Goal: Task Accomplishment & Management: Complete application form

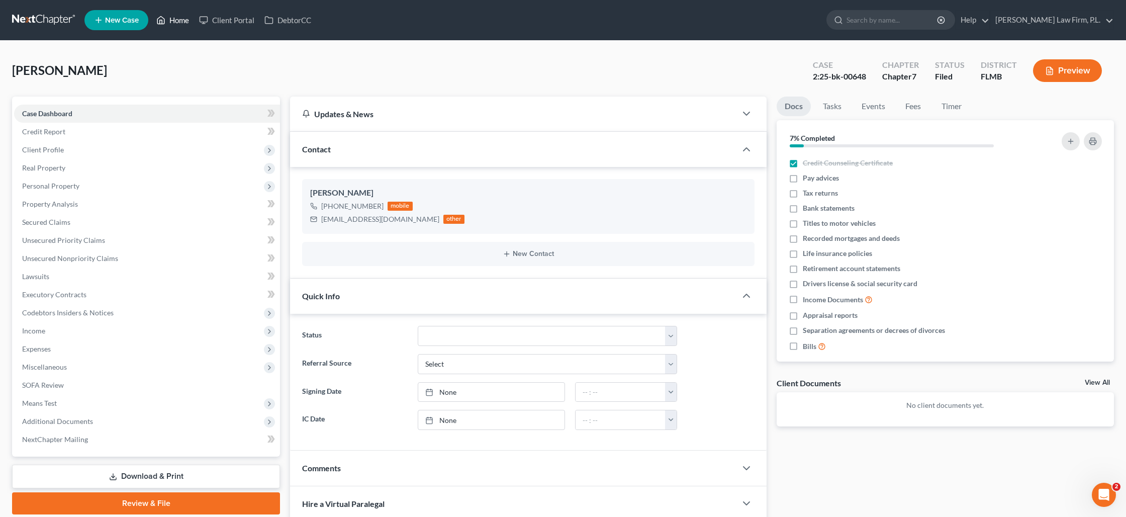
click at [169, 22] on link "Home" at bounding box center [172, 20] width 43 height 18
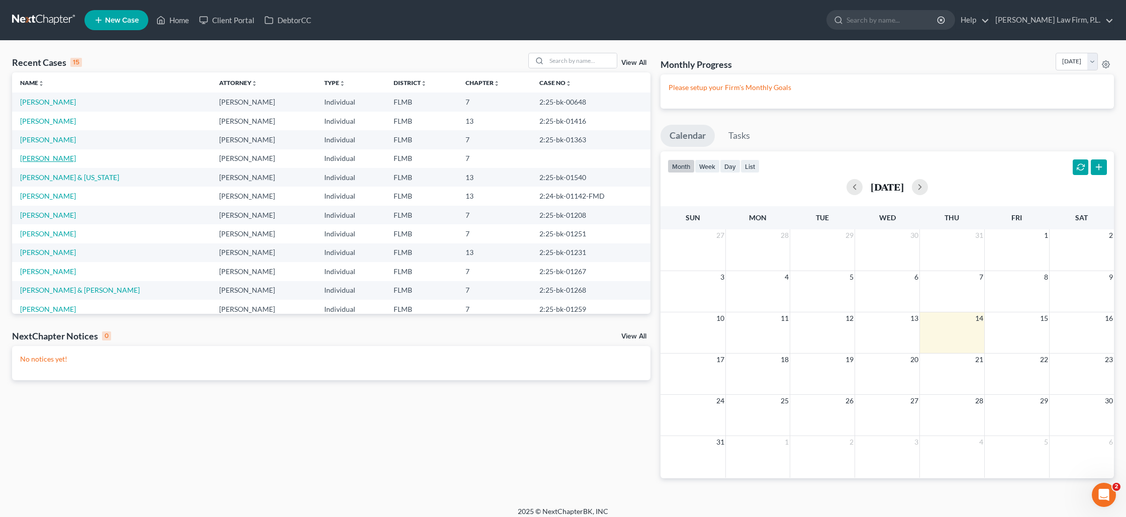
click at [42, 159] on link "[PERSON_NAME]" at bounding box center [48, 158] width 56 height 9
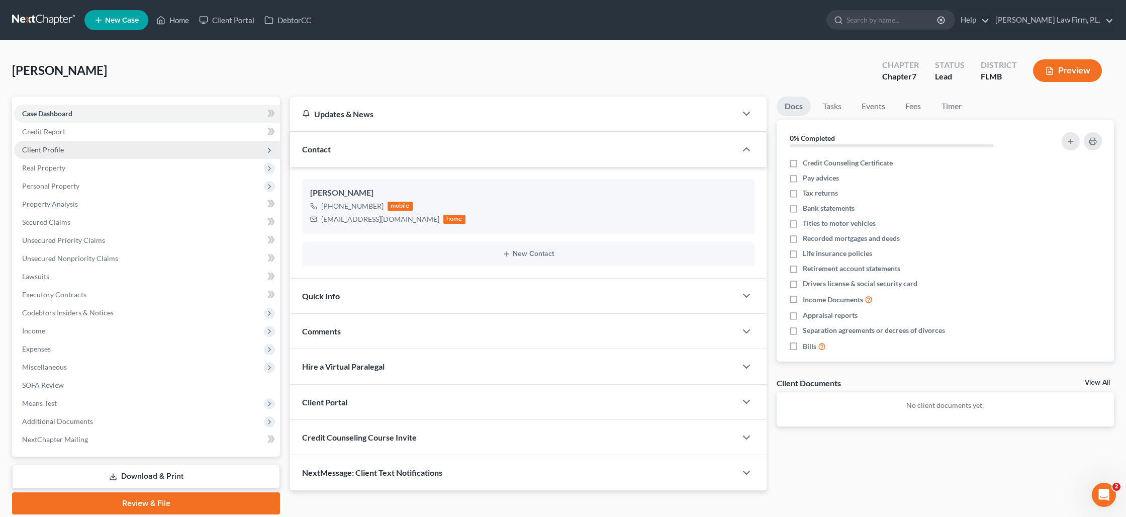
click at [55, 151] on span "Client Profile" at bounding box center [43, 149] width 42 height 9
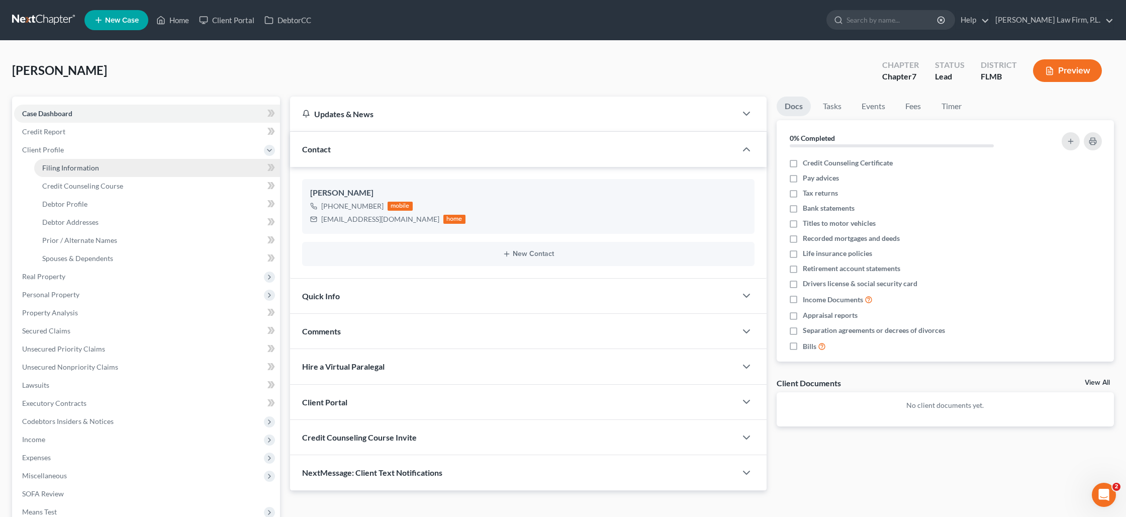
click at [58, 164] on span "Filing Information" at bounding box center [70, 167] width 57 height 9
select select "1"
select select "0"
select select "9"
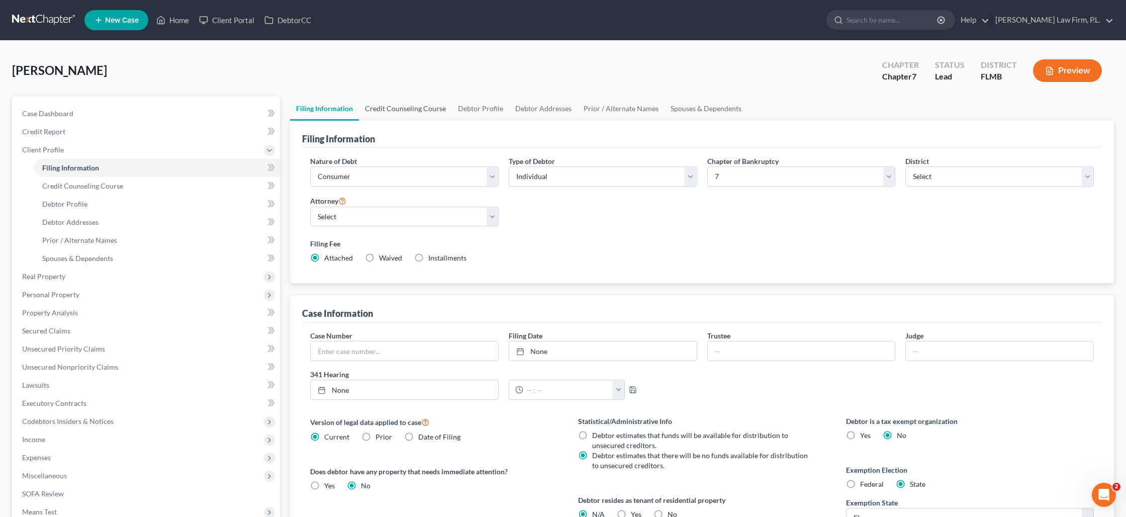
click at [417, 111] on link "Credit Counseling Course" at bounding box center [405, 109] width 93 height 24
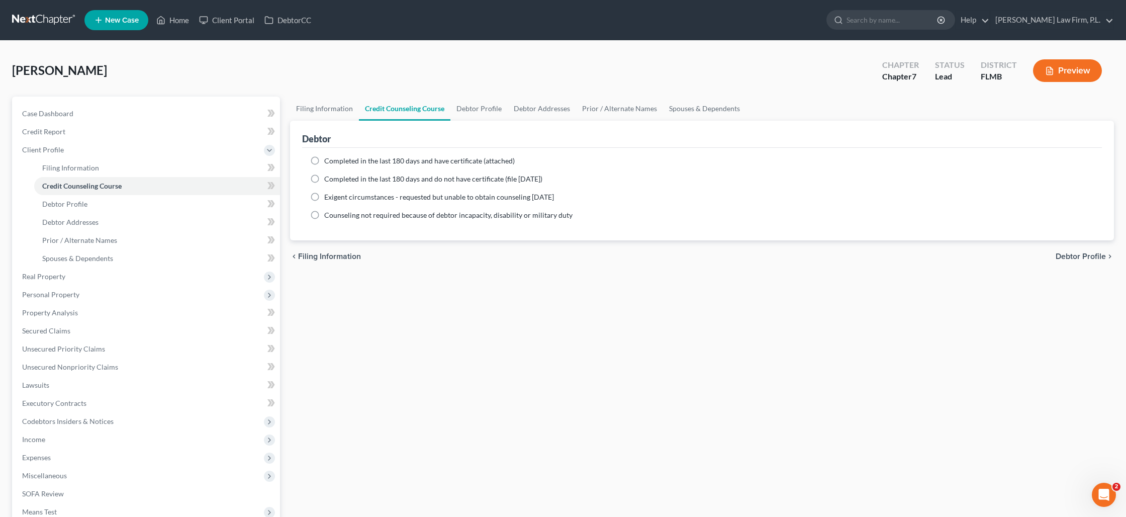
click at [324, 159] on label "Completed in the last 180 days and have certificate (attached)" at bounding box center [419, 161] width 191 height 10
click at [328, 159] on input "Completed in the last 180 days and have certificate (attached)" at bounding box center [331, 159] width 7 height 7
radio input "true"
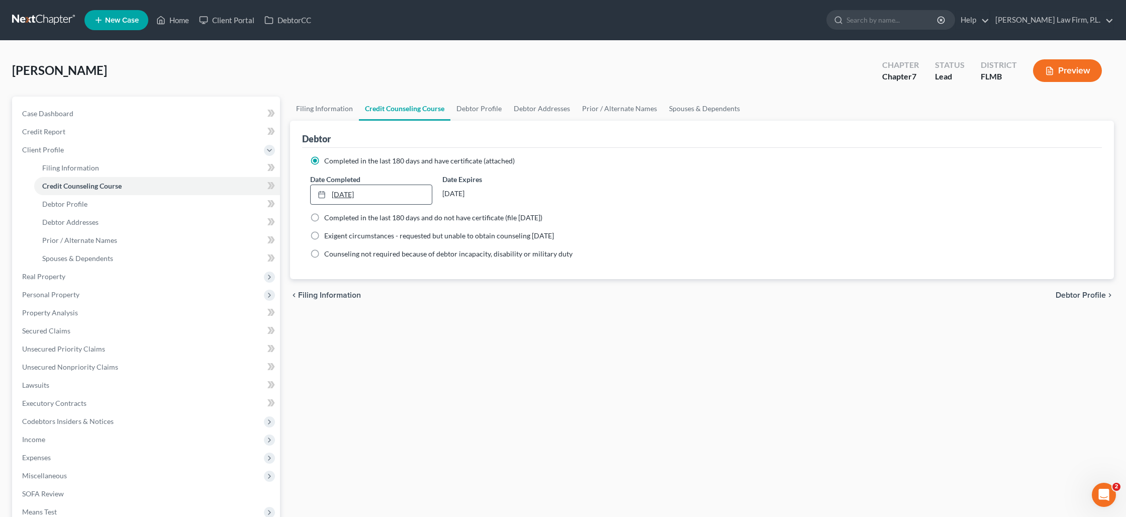
click at [331, 195] on link "[DATE]" at bounding box center [371, 194] width 121 height 19
click at [492, 107] on link "Debtor Profile" at bounding box center [479, 109] width 57 height 24
select select "0"
select select "2"
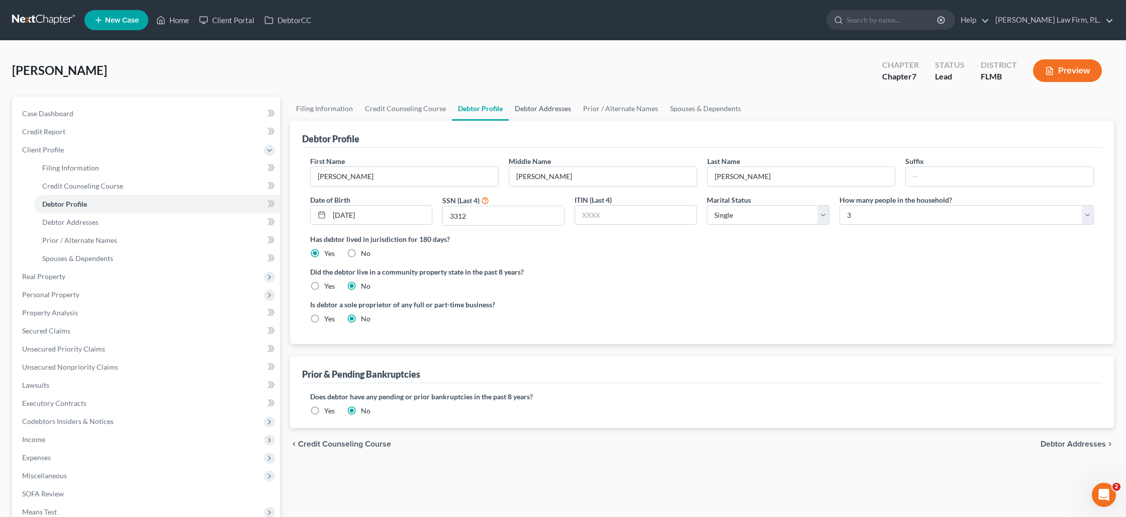
click at [545, 107] on link "Debtor Addresses" at bounding box center [543, 109] width 68 height 24
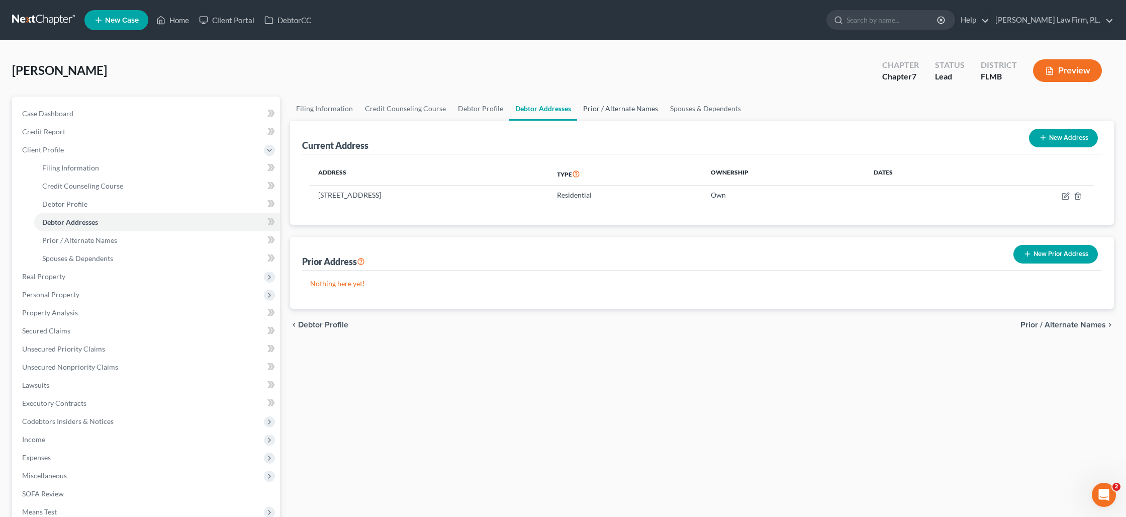
click at [623, 108] on link "Prior / Alternate Names" at bounding box center [620, 109] width 87 height 24
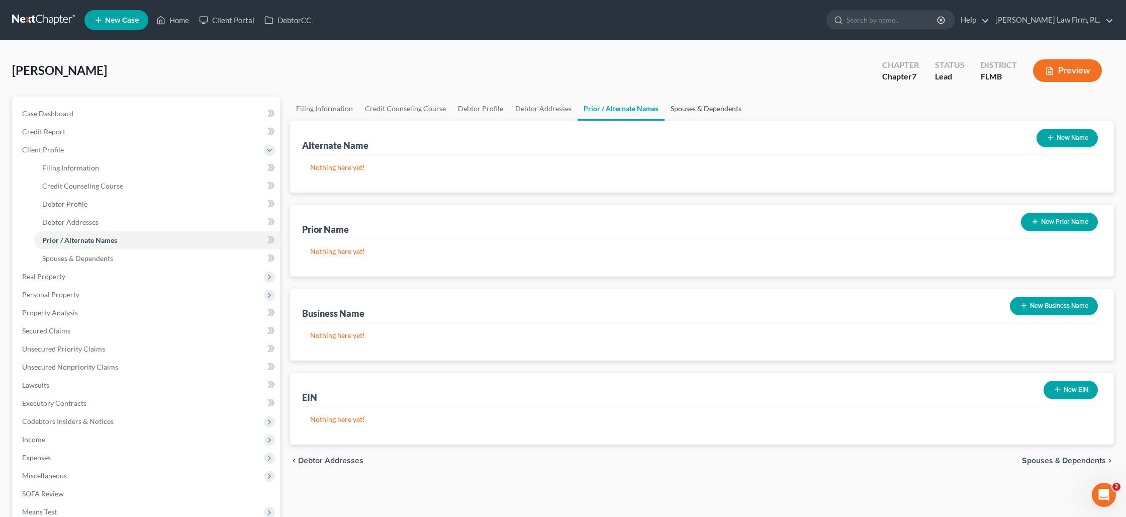
click at [705, 111] on link "Spouses & Dependents" at bounding box center [706, 109] width 83 height 24
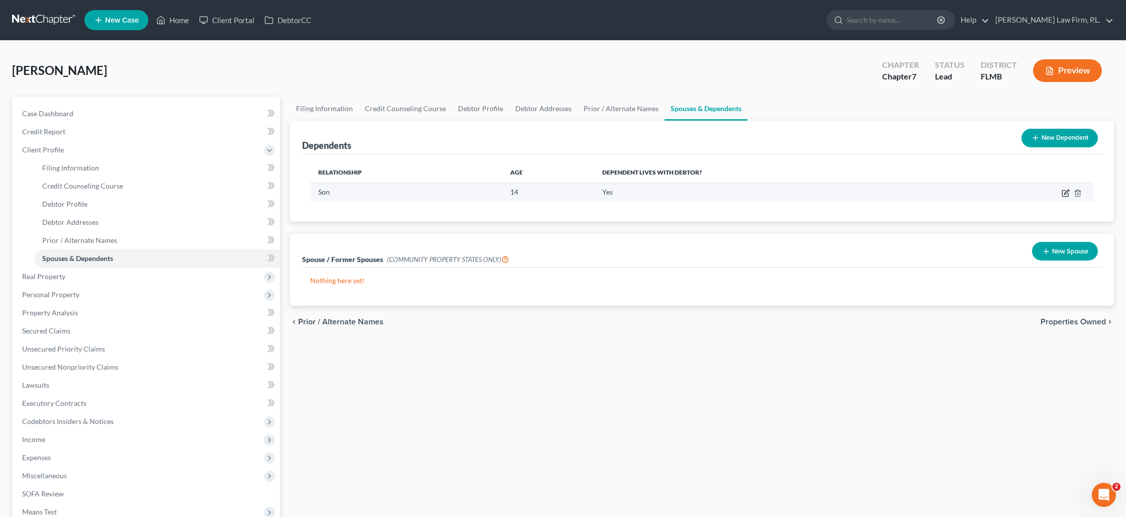
click at [1063, 194] on icon "button" at bounding box center [1066, 194] width 6 height 6
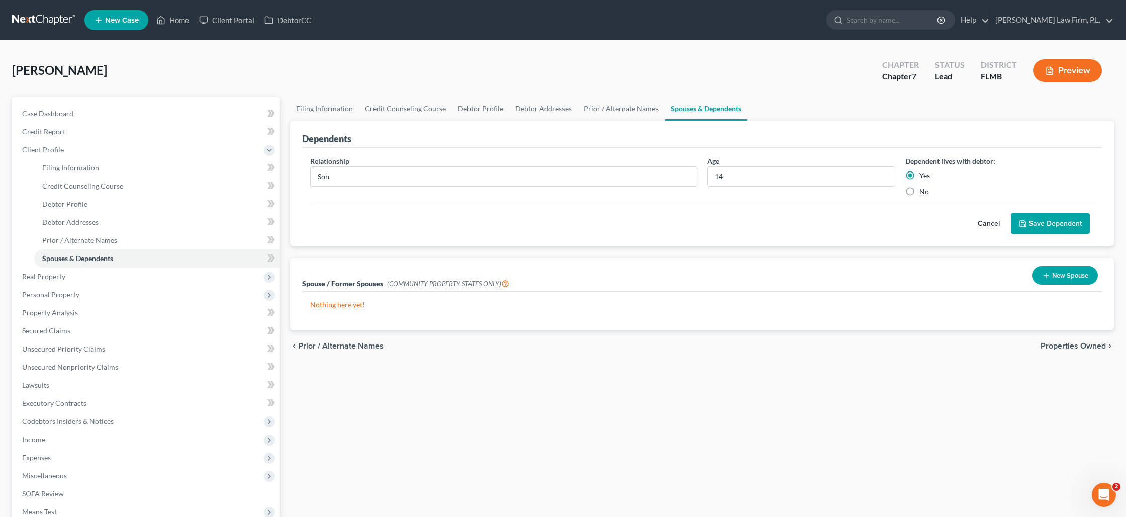
click at [1040, 222] on button "Save Dependent" at bounding box center [1050, 223] width 79 height 21
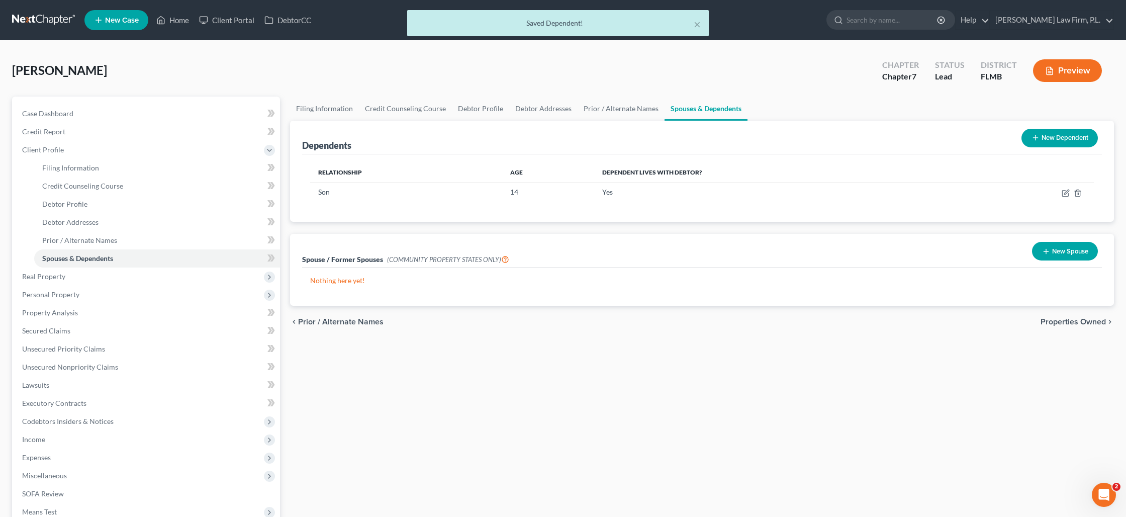
click at [1052, 138] on button "New Dependent" at bounding box center [1060, 138] width 76 height 19
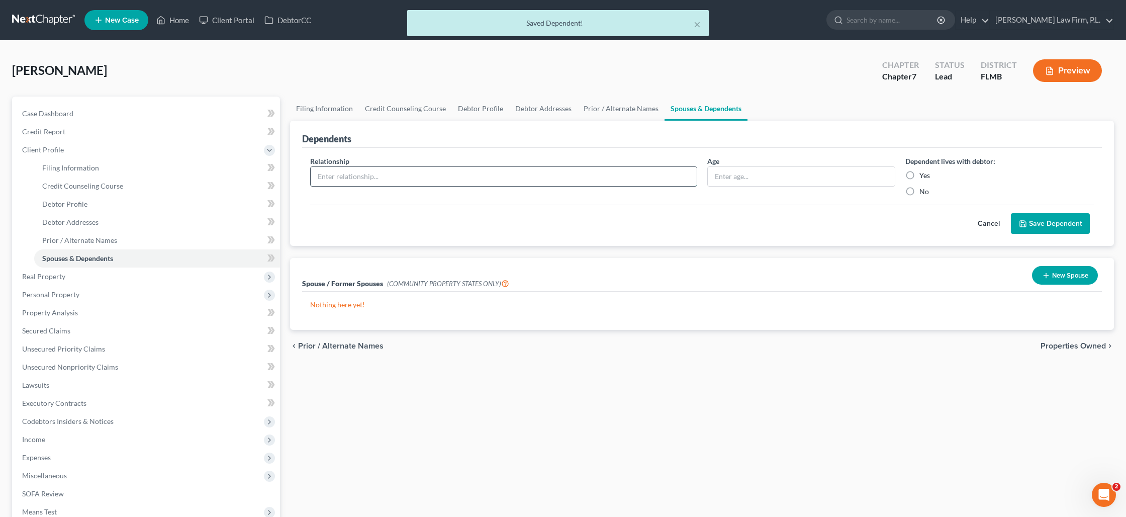
click at [575, 183] on input "text" at bounding box center [504, 176] width 386 height 19
type input "Son"
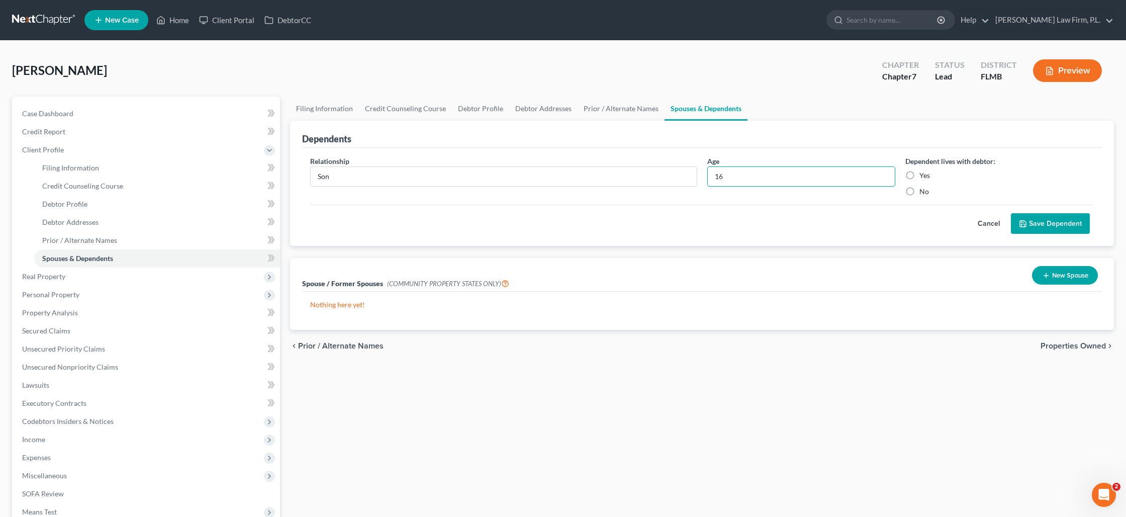
type input "16"
click at [920, 176] on label "Yes" at bounding box center [925, 175] width 11 height 10
click at [924, 176] on input "Yes" at bounding box center [927, 173] width 7 height 7
radio input "true"
click at [1040, 228] on button "Save Dependent" at bounding box center [1050, 223] width 79 height 21
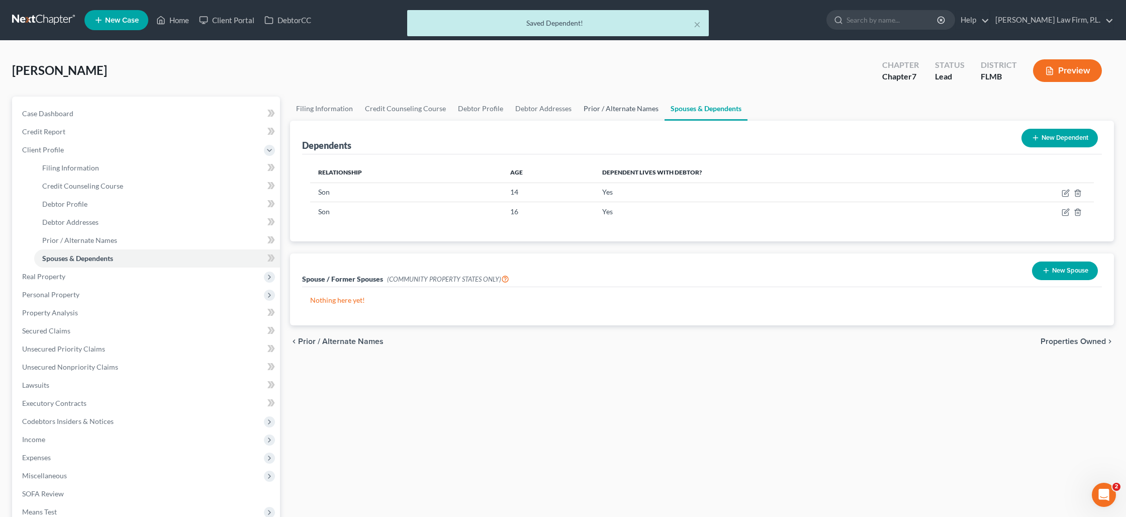
click at [592, 111] on link "Prior / Alternate Names" at bounding box center [621, 109] width 87 height 24
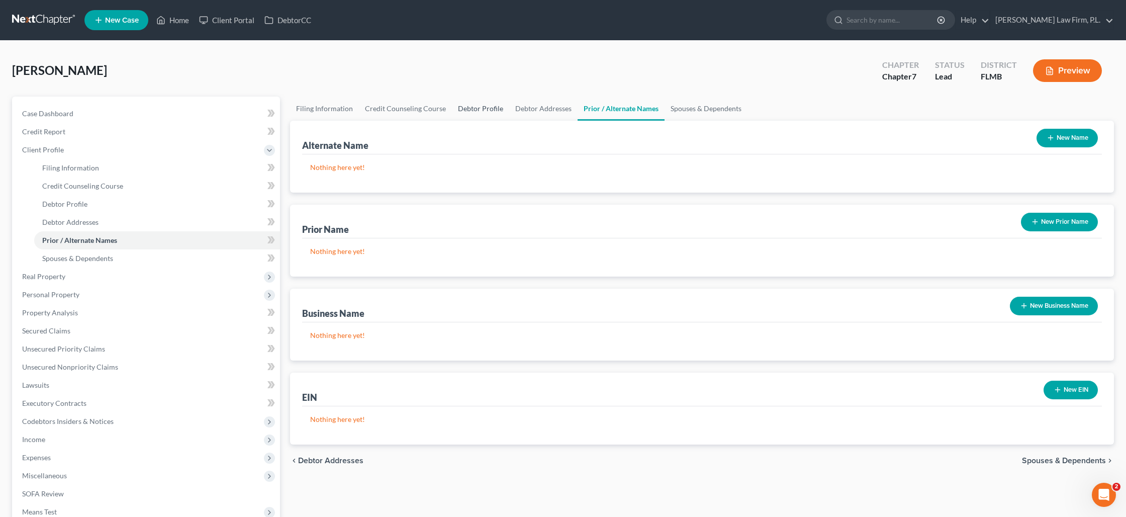
click at [483, 107] on link "Debtor Profile" at bounding box center [480, 109] width 57 height 24
select select "0"
select select "2"
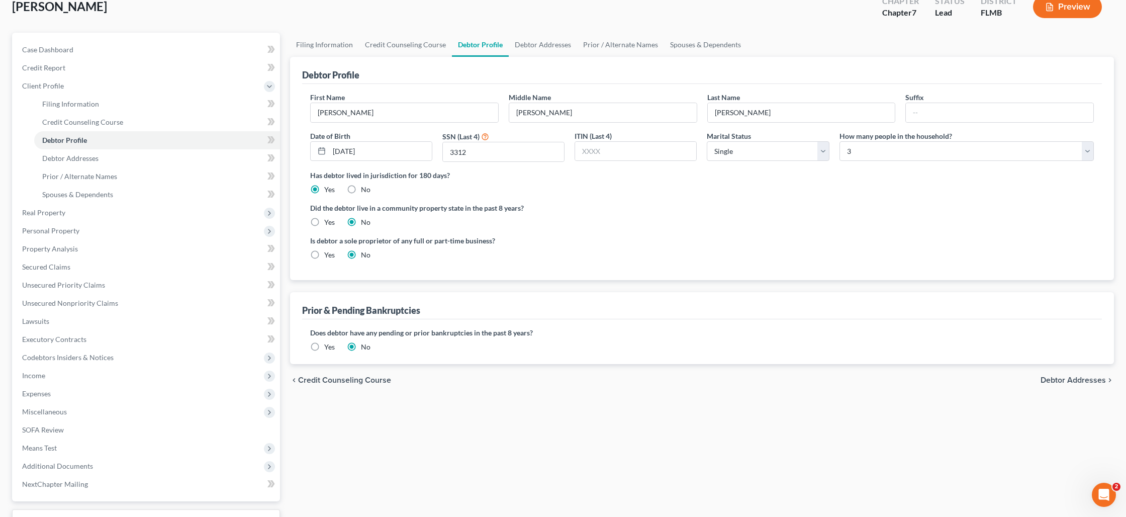
scroll to position [72, 0]
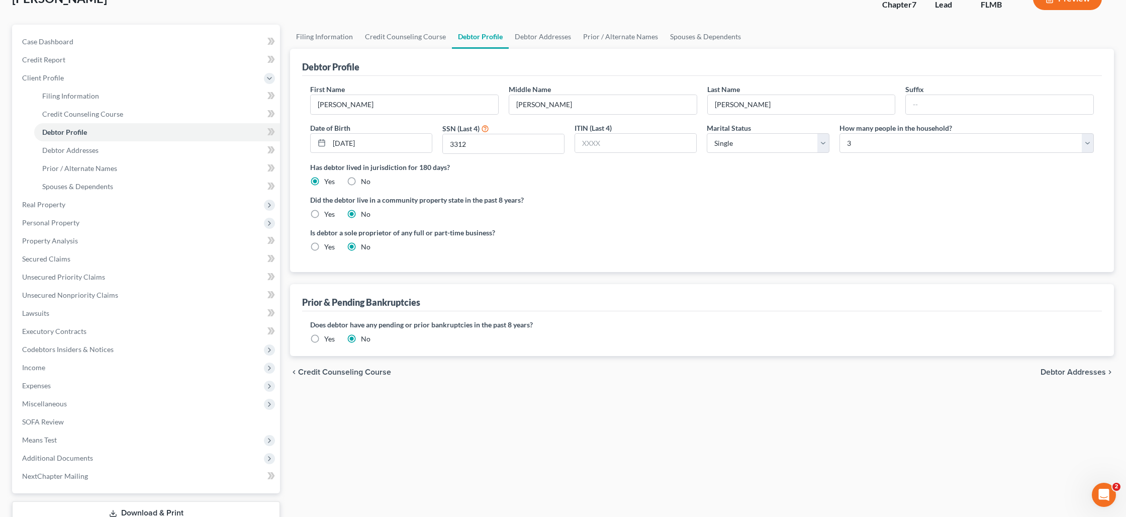
click at [324, 338] on label "Yes" at bounding box center [329, 339] width 11 height 10
click at [328, 338] on input "Yes" at bounding box center [331, 337] width 7 height 7
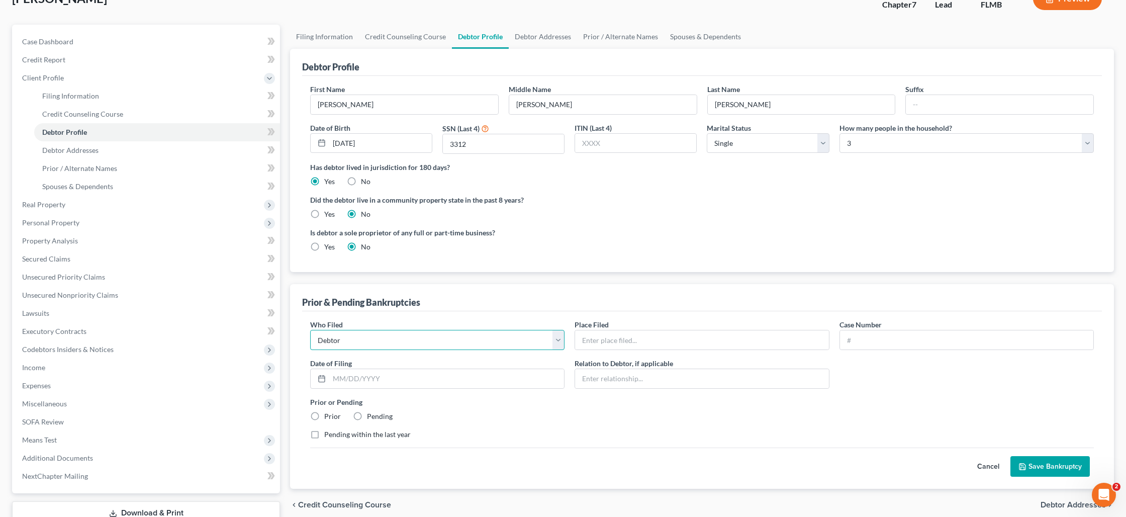
click at [334, 341] on select "Debtor Other" at bounding box center [437, 340] width 254 height 20
select select "other"
click at [310, 330] on select "Debtor Other" at bounding box center [437, 340] width 254 height 20
click at [596, 343] on input "text" at bounding box center [701, 339] width 253 height 19
paste input "[PERSON_NAME]"
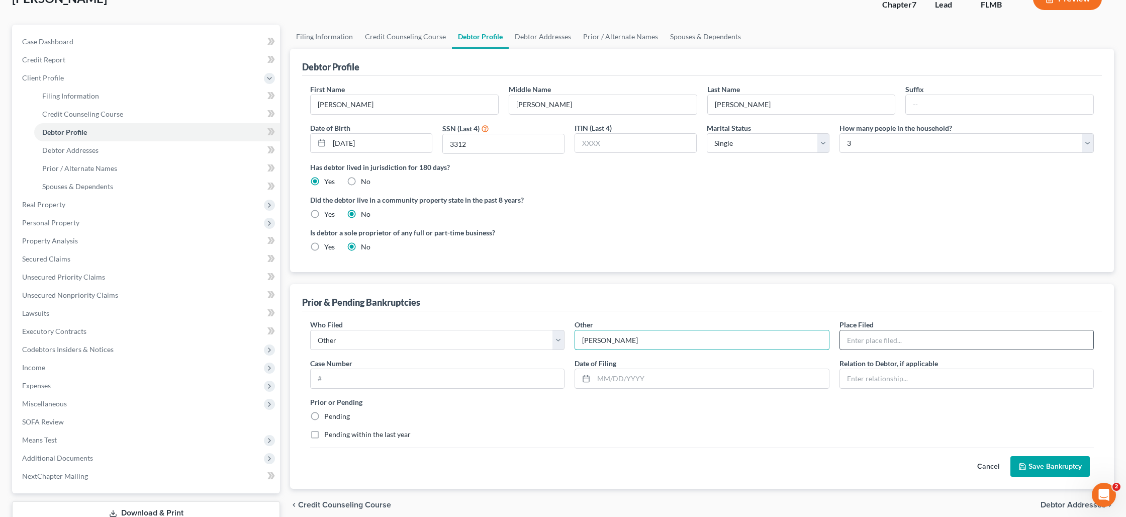
type input "[PERSON_NAME]"
click at [891, 339] on input "text" at bounding box center [966, 339] width 253 height 19
type input "Middle District of [US_STATE]"
click at [378, 379] on input "text" at bounding box center [437, 378] width 253 height 19
paste input "2:25-bk-00794-FMD"
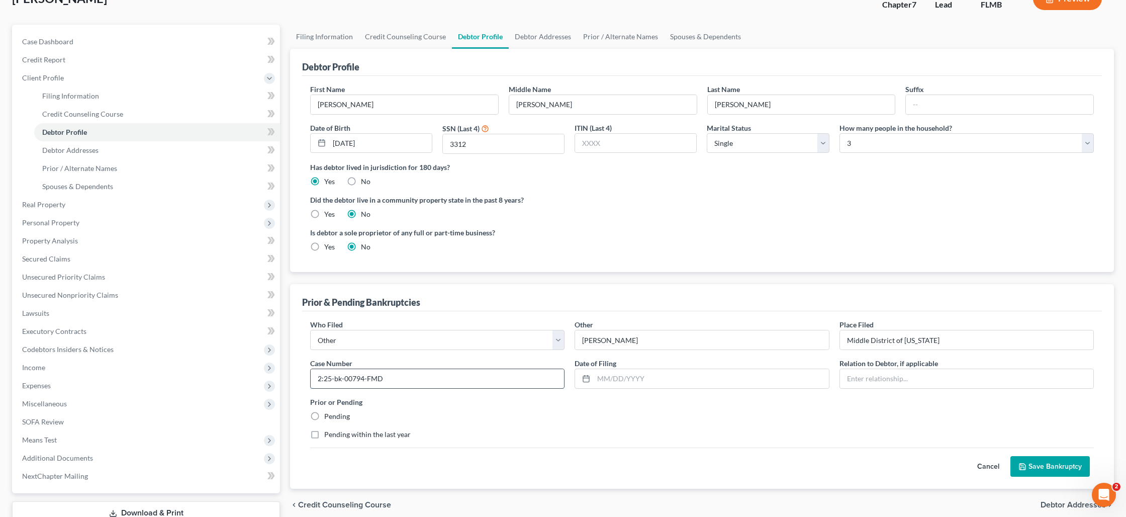
click at [330, 379] on input "2:25-bk-00794-FMD" at bounding box center [437, 378] width 253 height 19
type input "2:25-bk-00794-FMD"
click at [613, 382] on input "text" at bounding box center [711, 378] width 235 height 19
type input "[DATE]"
click at [862, 378] on input "text" at bounding box center [966, 378] width 253 height 19
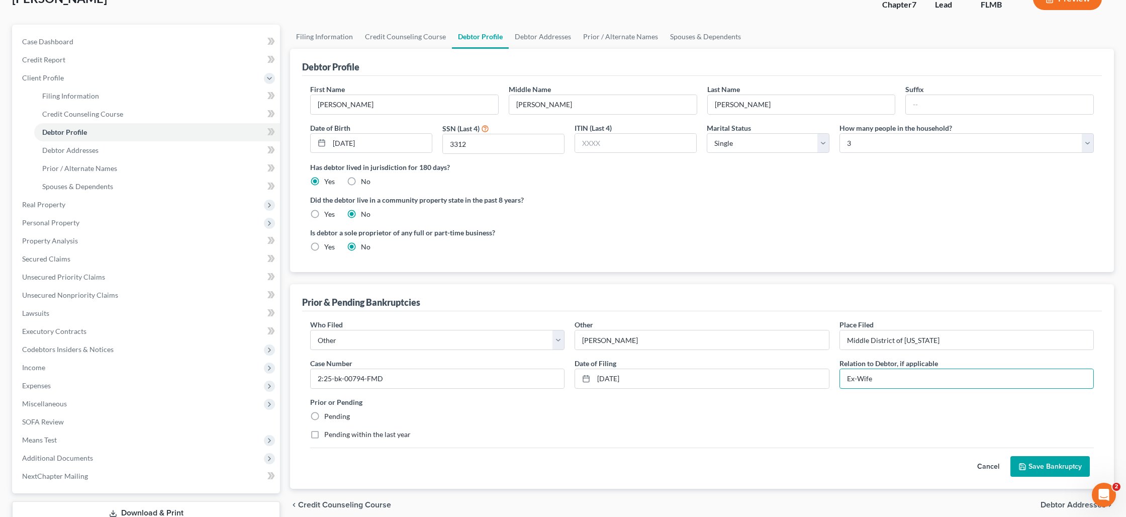
type input "Ex-Wife"
click at [1063, 466] on button "Save Bankruptcy" at bounding box center [1050, 466] width 79 height 21
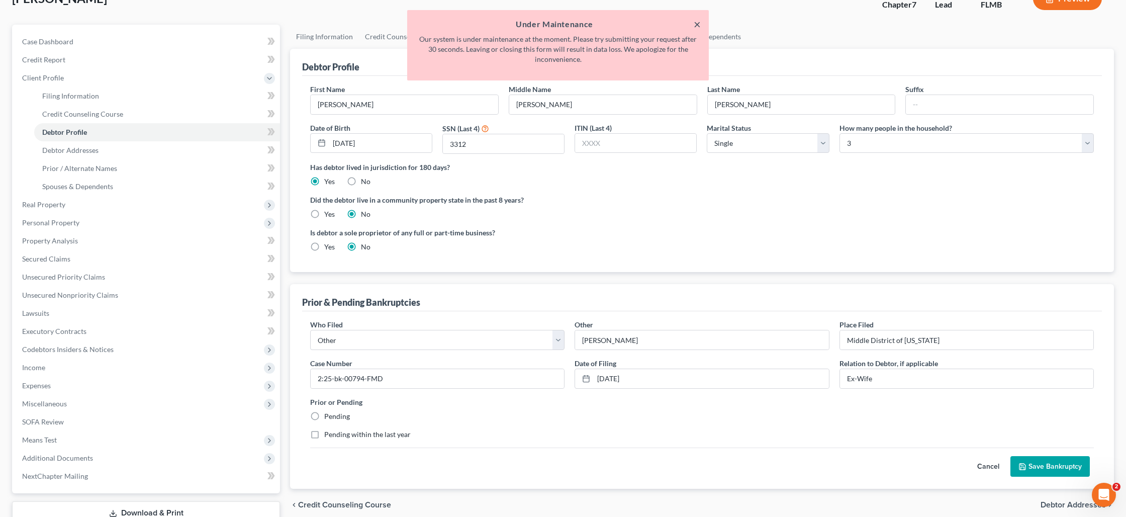
click at [696, 25] on button "×" at bounding box center [697, 24] width 7 height 12
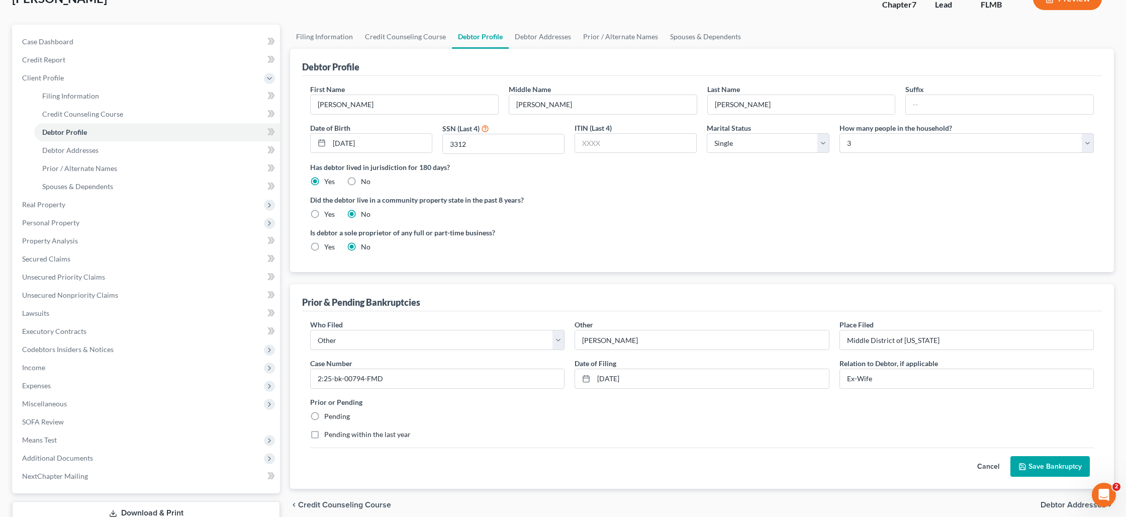
click at [1039, 466] on button "Save Bankruptcy" at bounding box center [1050, 466] width 79 height 21
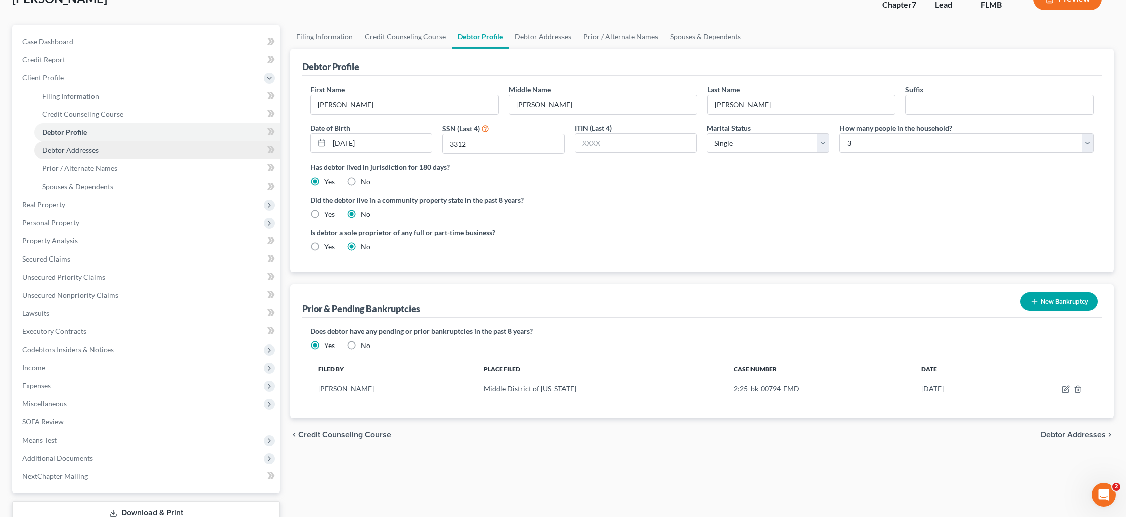
click at [130, 148] on link "Debtor Addresses" at bounding box center [157, 150] width 246 height 18
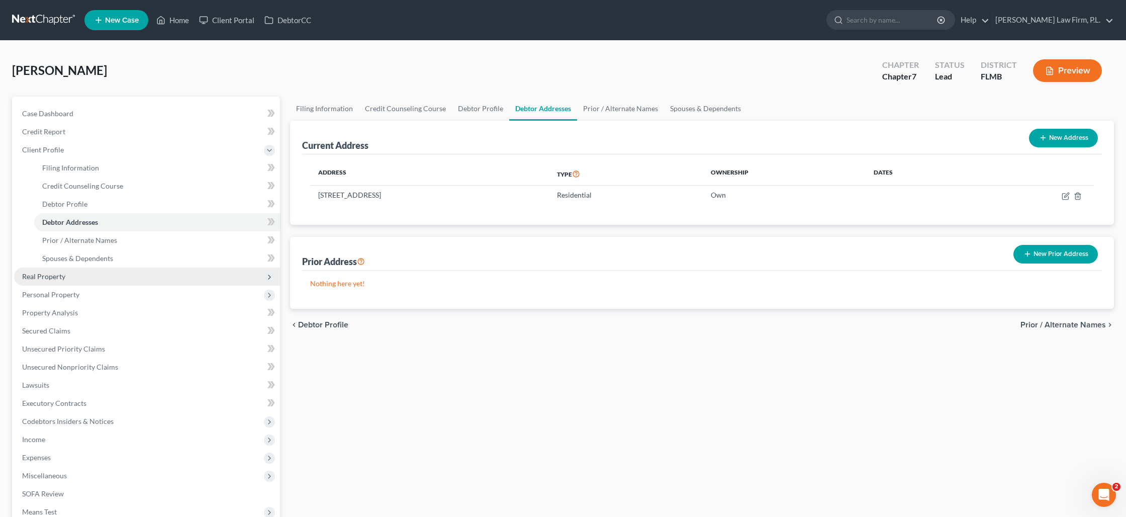
click at [84, 275] on span "Real Property" at bounding box center [147, 277] width 266 height 18
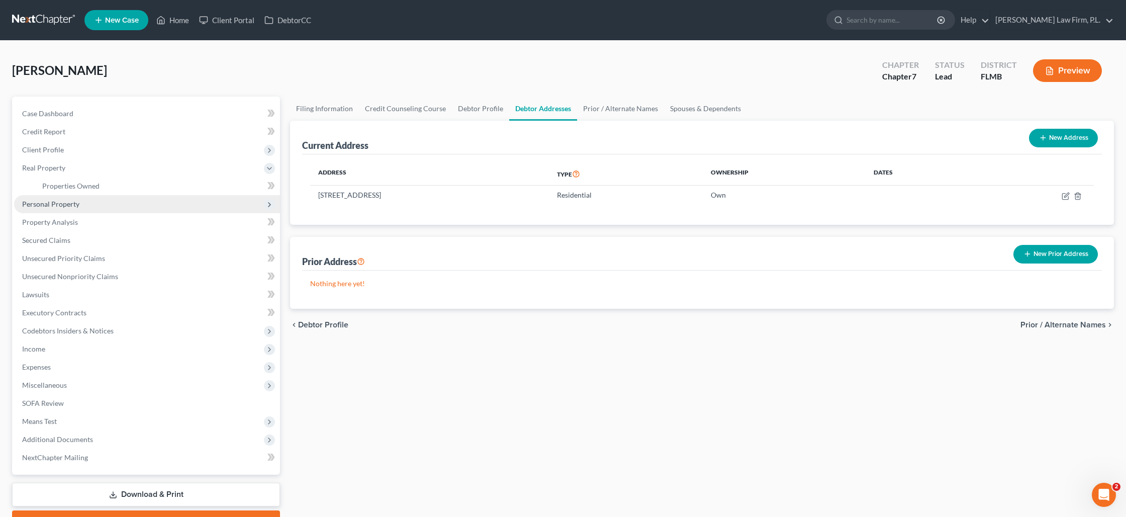
click at [82, 208] on span "Personal Property" at bounding box center [147, 204] width 266 height 18
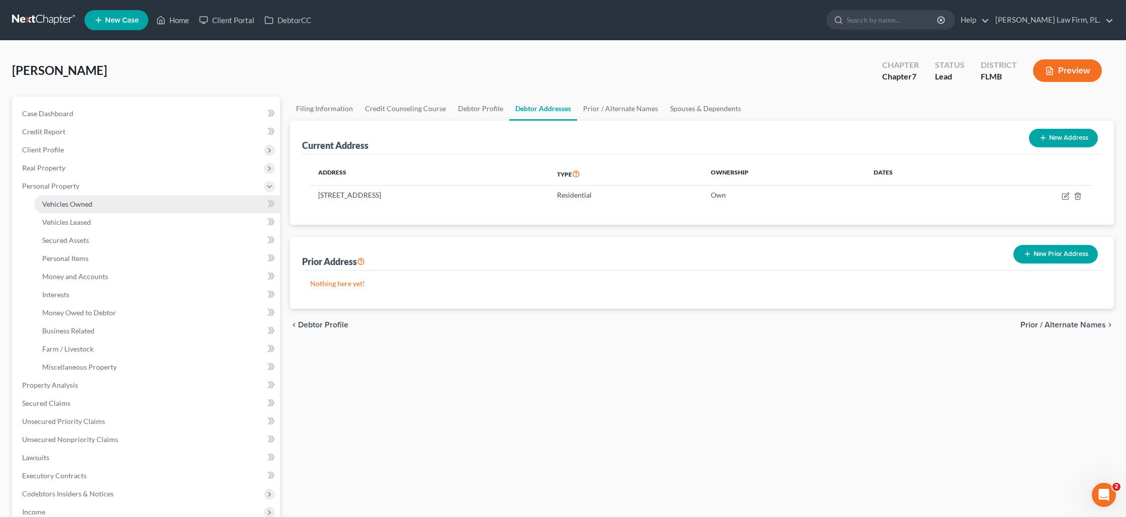
click at [83, 206] on span "Vehicles Owned" at bounding box center [67, 204] width 50 height 9
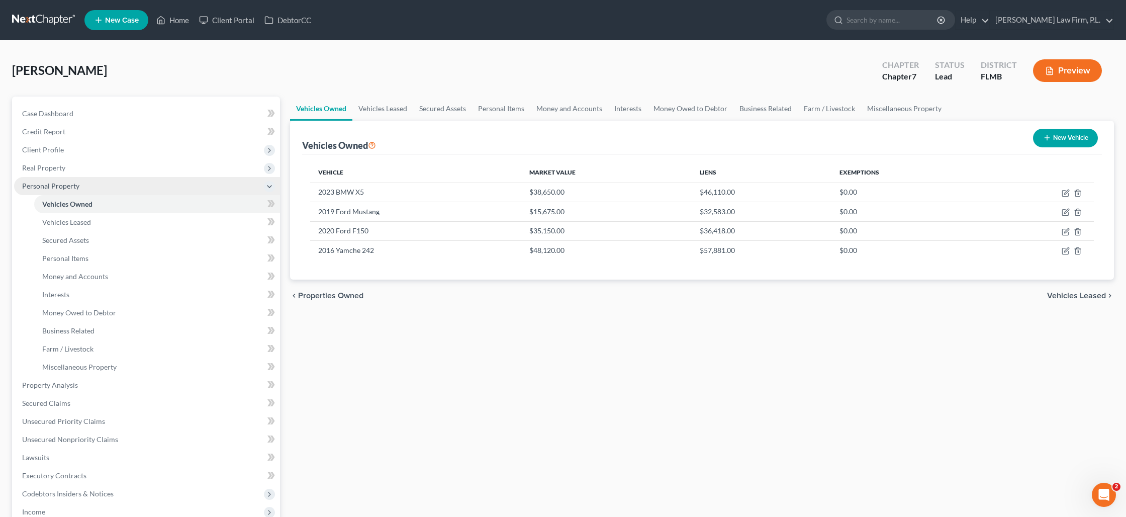
click at [64, 185] on span "Personal Property" at bounding box center [50, 186] width 57 height 9
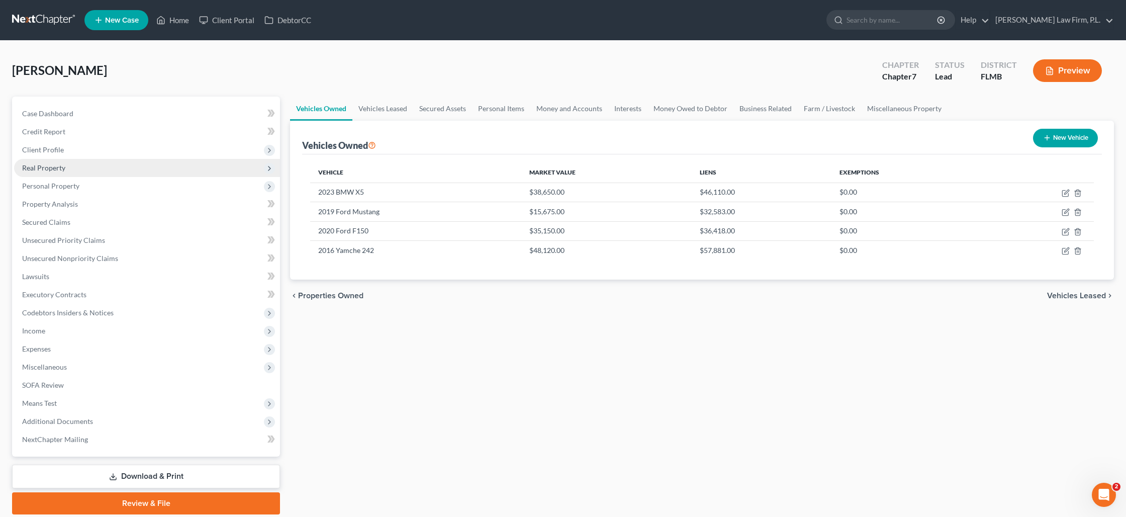
click at [60, 166] on span "Real Property" at bounding box center [43, 167] width 43 height 9
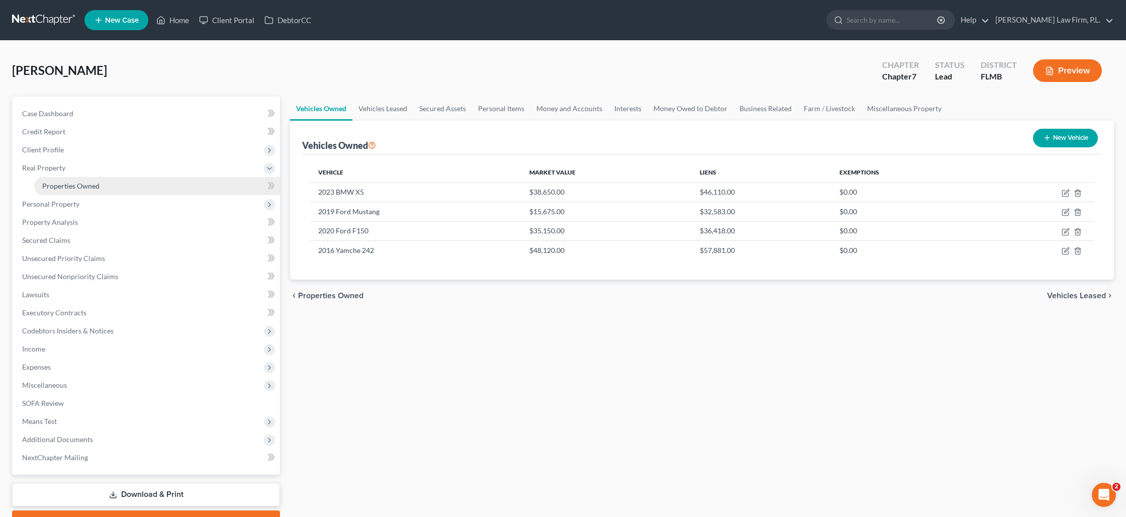
click at [76, 184] on span "Properties Owned" at bounding box center [70, 186] width 57 height 9
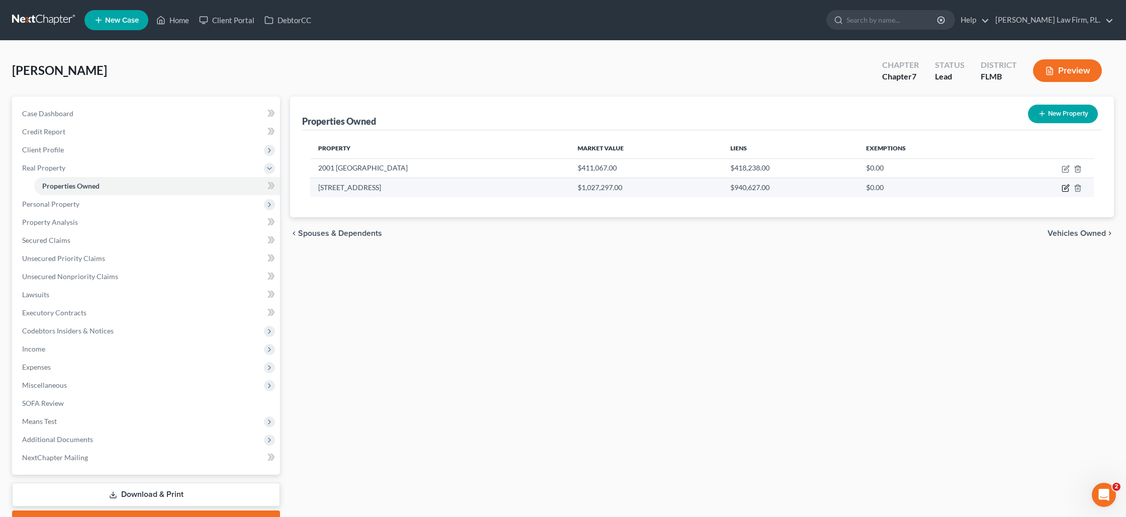
click at [1066, 192] on icon "button" at bounding box center [1066, 188] width 8 height 8
select select "9"
select select "3"
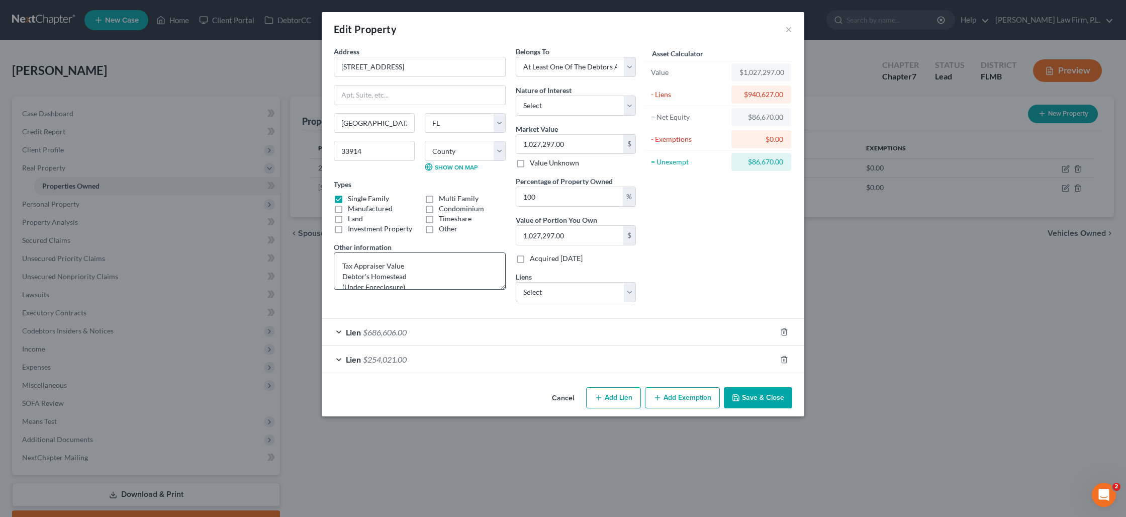
scroll to position [11, 0]
drag, startPoint x: 410, startPoint y: 278, endPoint x: 333, endPoint y: 259, distance: 79.3
click at [329, 268] on div "Address * 2123 SW [GEOGRAPHIC_DATA] [GEOGRAPHIC_DATA] [US_STATE][GEOGRAPHIC_DAT…" at bounding box center [420, 178] width 182 height 264
click at [339, 266] on textarea "Tax Appraiser Value" at bounding box center [420, 270] width 172 height 37
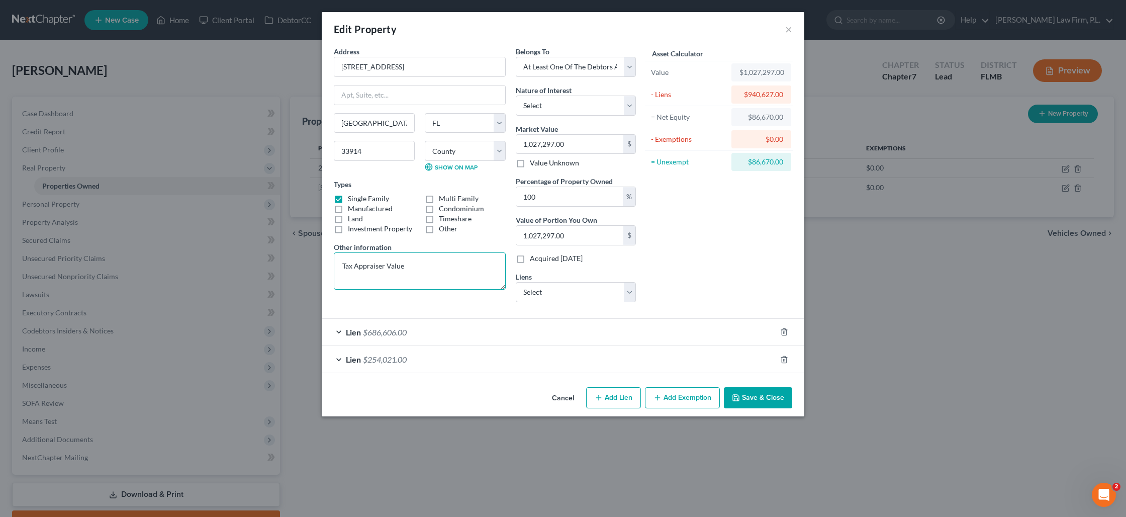
type textarea "Tax Appraiser Value"
click at [659, 393] on button "Add Exemption" at bounding box center [682, 397] width 75 height 21
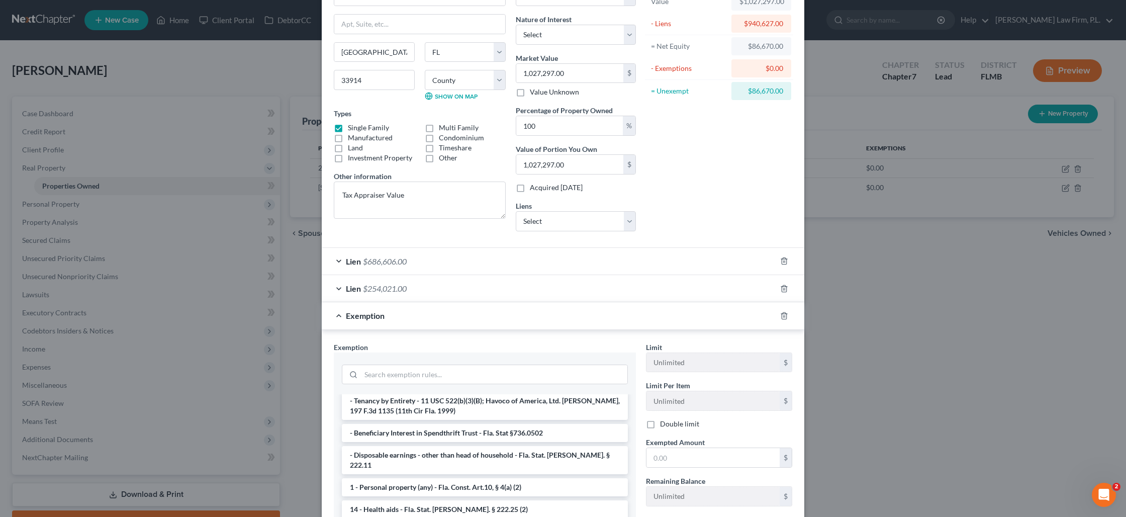
scroll to position [86, 0]
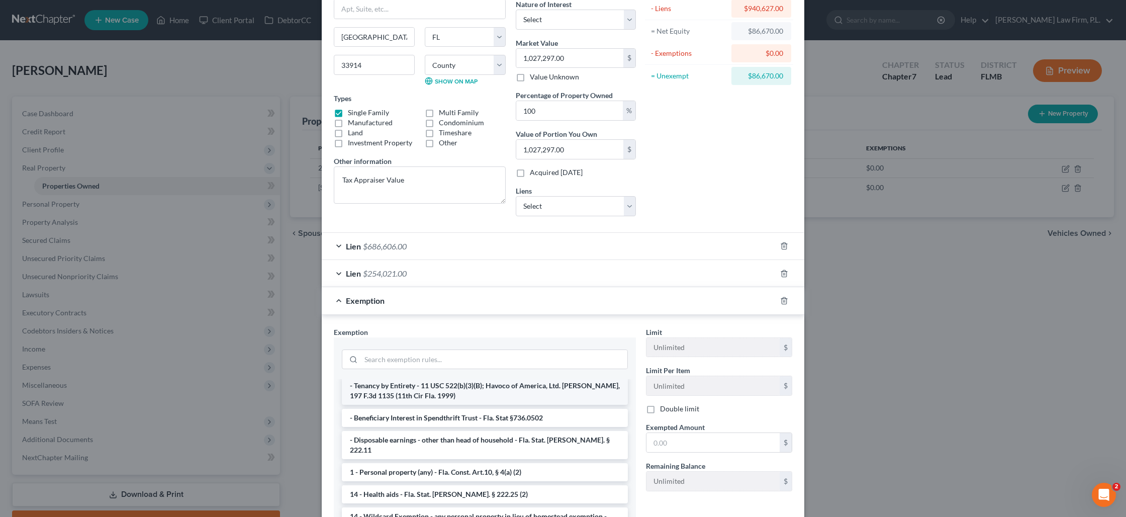
click at [535, 387] on li "- Tenancy by Entirety - 11 USC 522(b)(3)(B); Havoco of America, Ltd. [PERSON_NA…" at bounding box center [485, 391] width 286 height 28
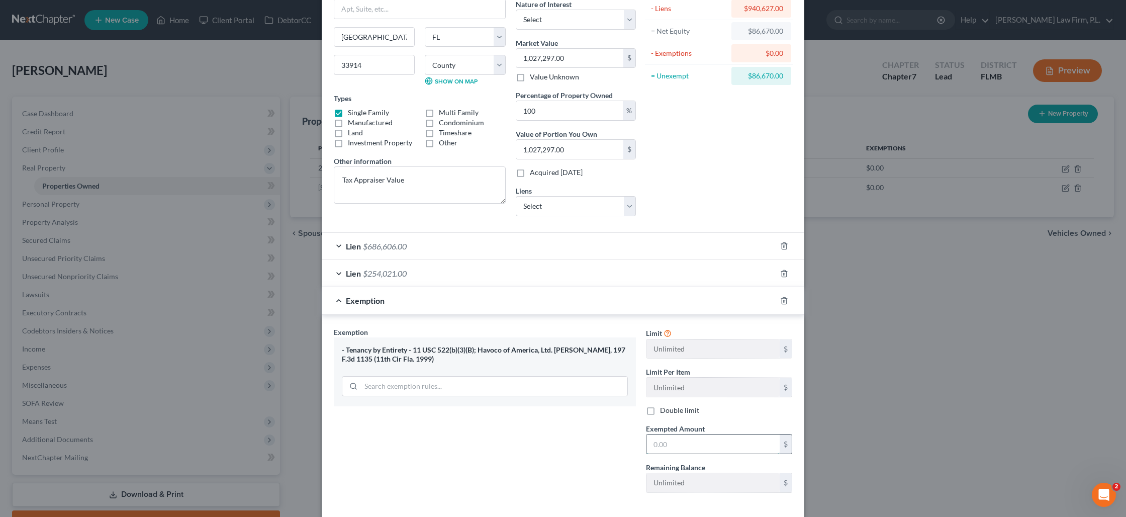
click at [654, 441] on input "text" at bounding box center [713, 444] width 133 height 19
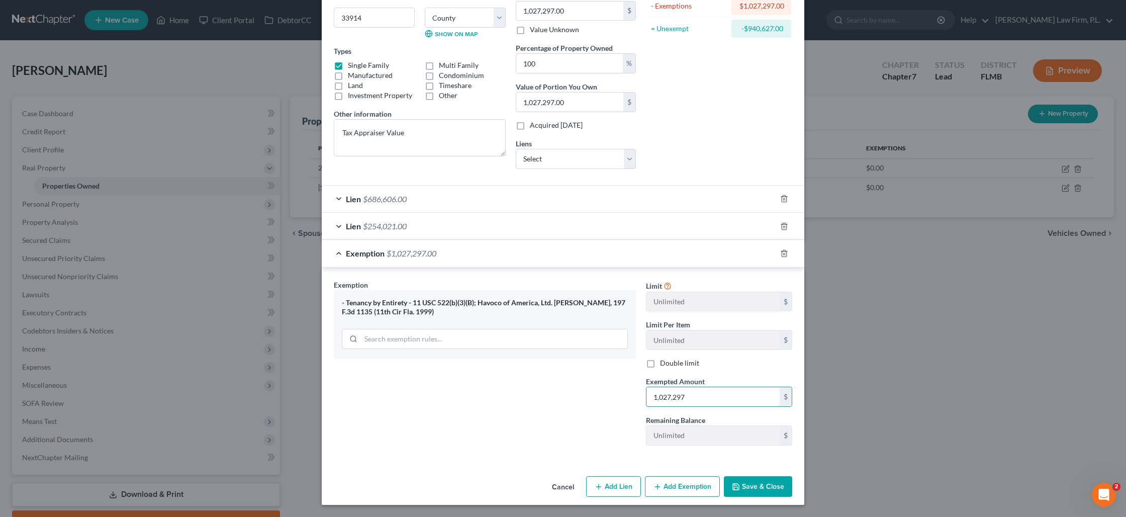
type input "1,027,297"
click at [739, 483] on icon "button" at bounding box center [736, 487] width 8 height 8
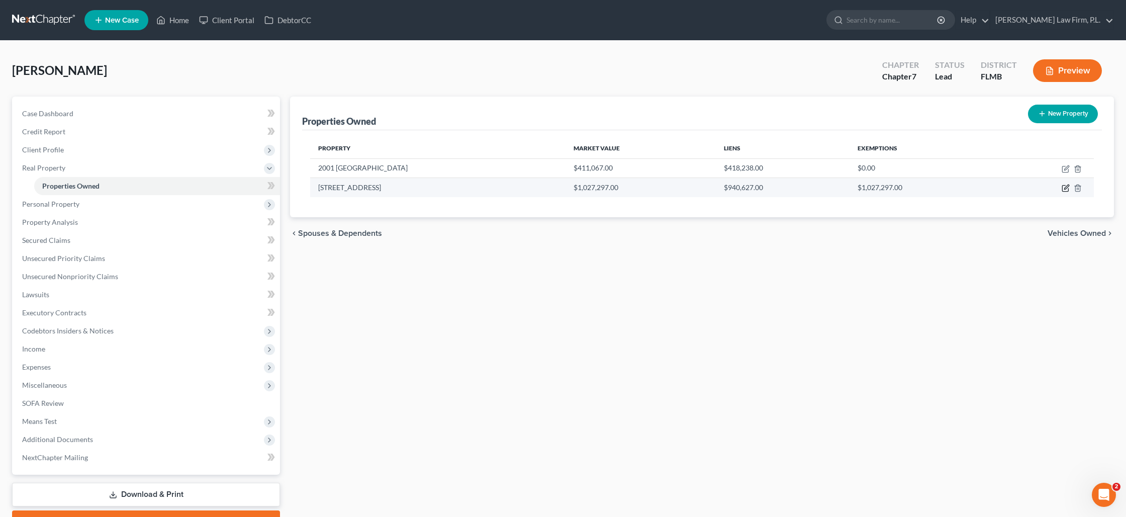
click at [1065, 189] on icon "button" at bounding box center [1067, 187] width 5 height 5
select select "9"
select select "34"
select select "3"
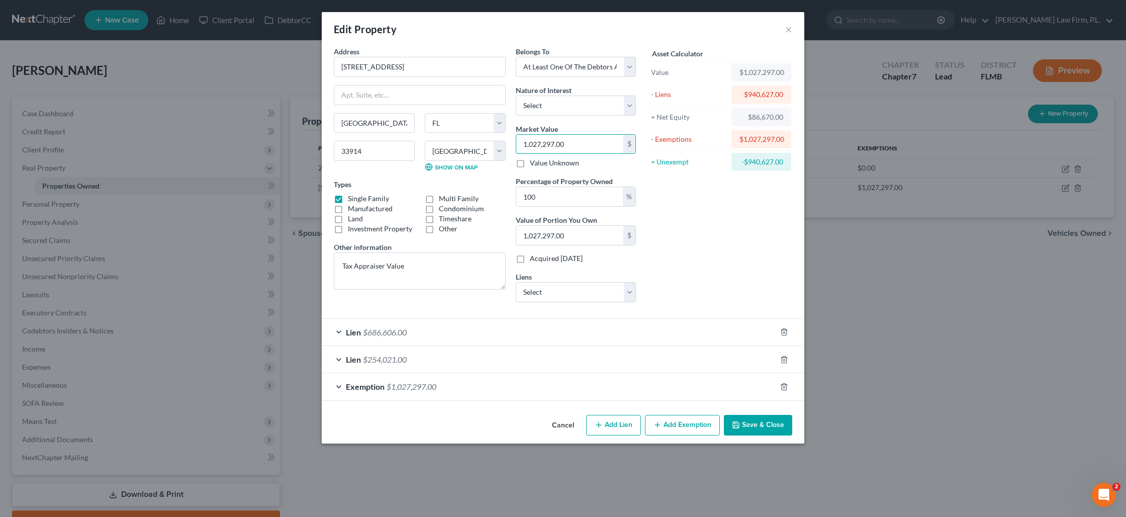
drag, startPoint x: 578, startPoint y: 148, endPoint x: 514, endPoint y: 143, distance: 64.1
click at [514, 143] on div "Belongs To * Select Debtor 1 Only Debtor 2 Only Debtor 1 And Debtor 2 Only At L…" at bounding box center [576, 178] width 130 height 264
click at [534, 143] on input "1,027,297.00" at bounding box center [569, 144] width 107 height 19
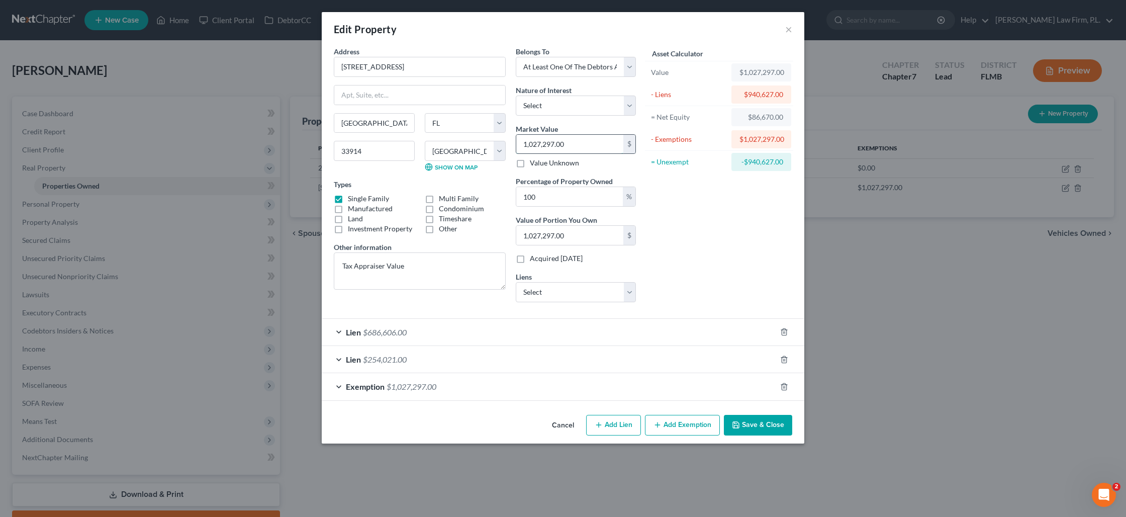
type input "8"
type input "8.00"
type input "85"
type input "85.00"
type input "854"
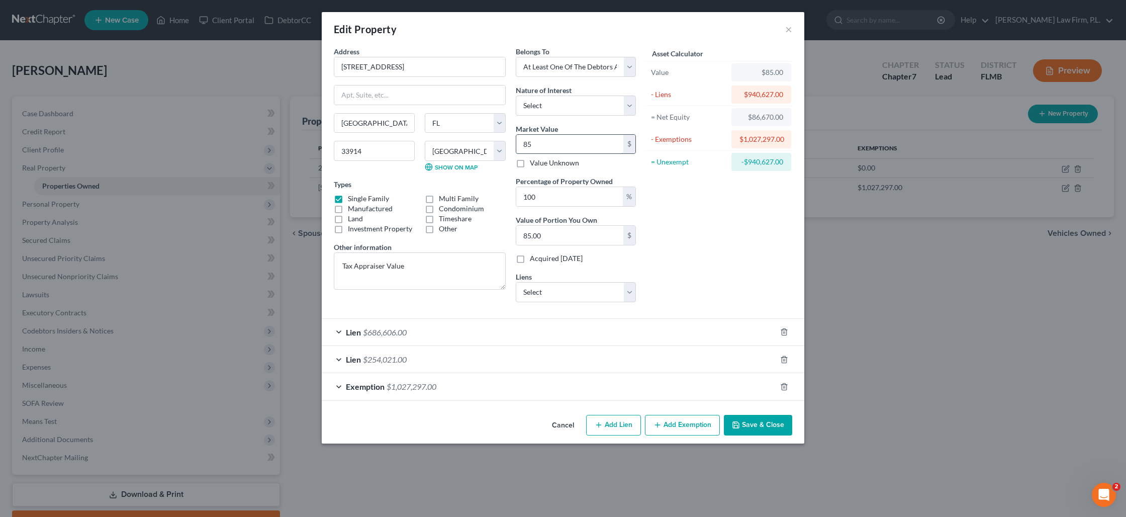
type input "854.00"
type input "8543"
type input "8,543.00"
type input "8,5435"
type input "85,435.00"
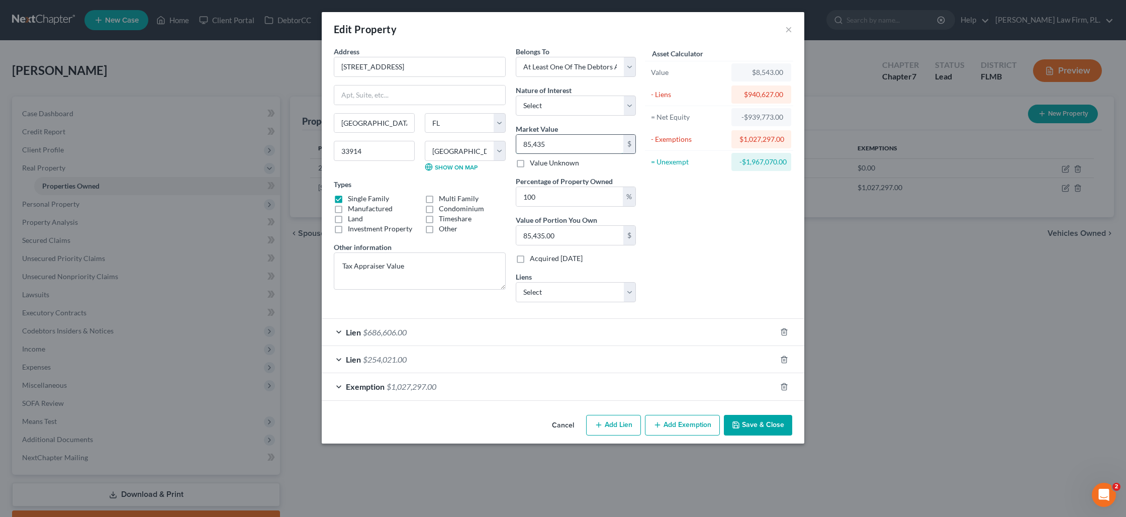
type input "85,4354"
type input "854,354.00"
type input "854,354"
click at [650, 384] on div "Exemption $1,027,297.00" at bounding box center [549, 386] width 455 height 27
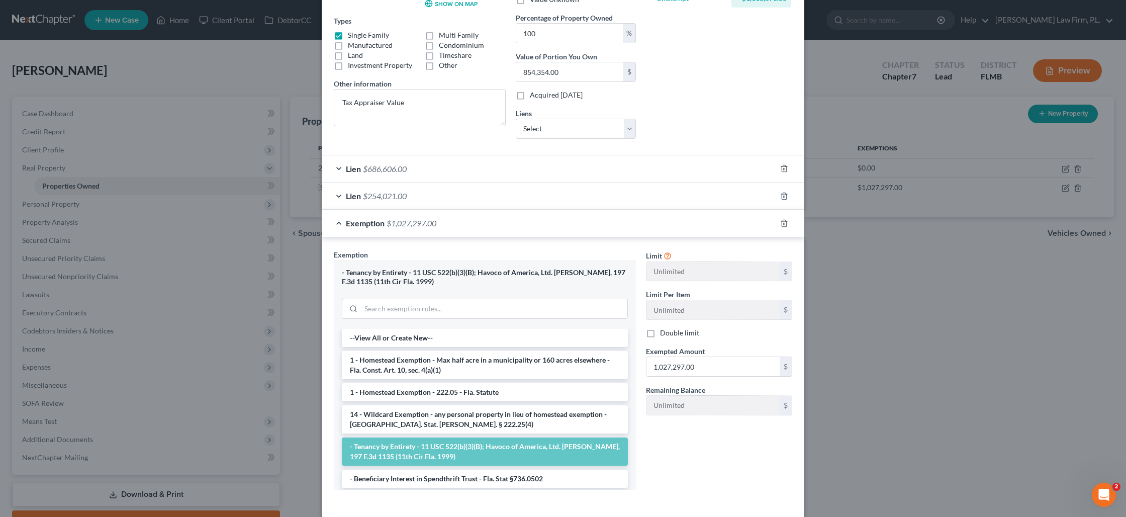
scroll to position [207, 0]
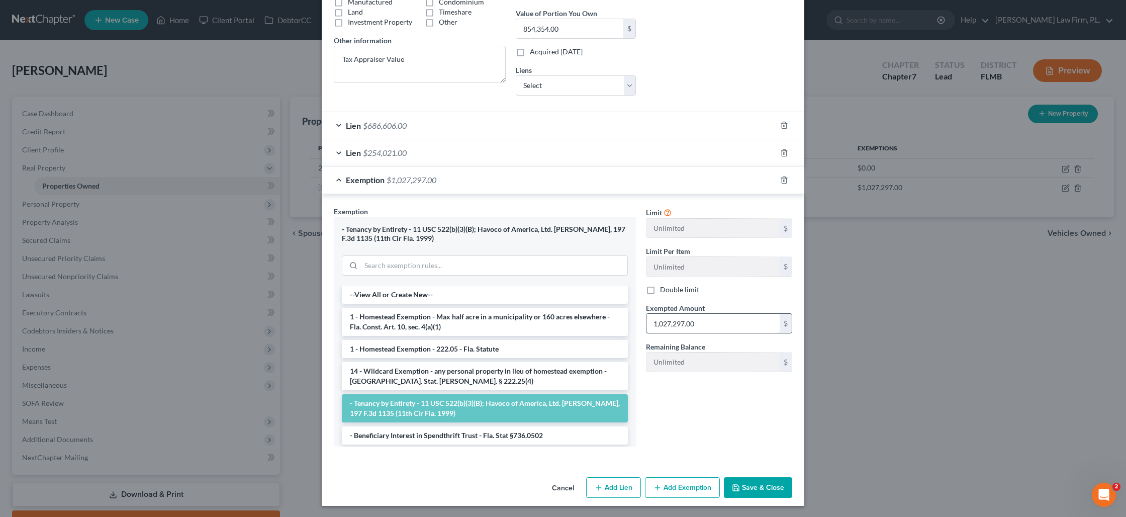
drag, startPoint x: 712, startPoint y: 326, endPoint x: 676, endPoint y: 323, distance: 36.3
click at [676, 323] on input "1,027,297.00" at bounding box center [713, 323] width 133 height 19
click at [704, 327] on input "1,027,297.00" at bounding box center [713, 323] width 133 height 19
type input "854,354"
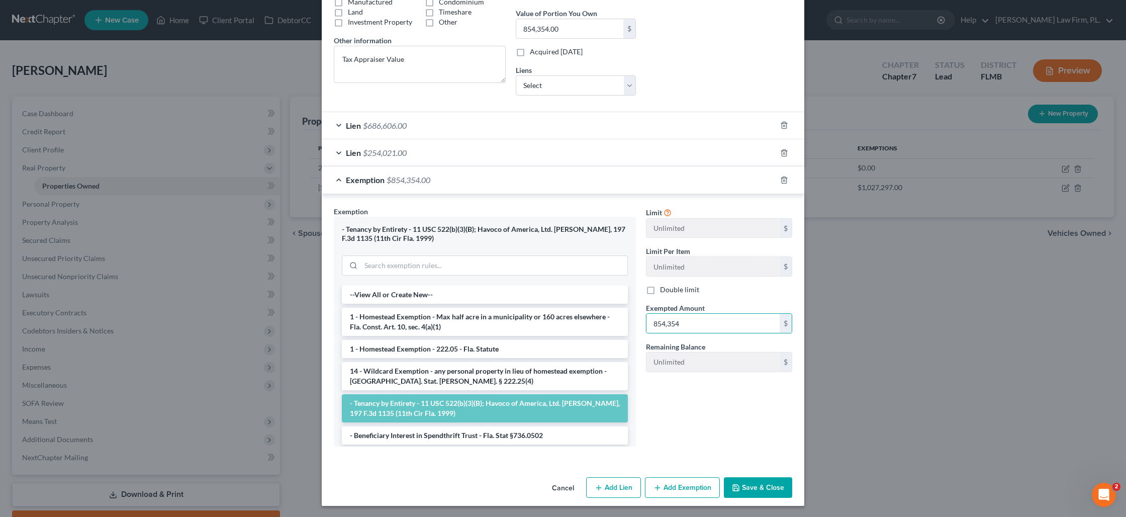
click at [767, 480] on button "Save & Close" at bounding box center [758, 487] width 68 height 21
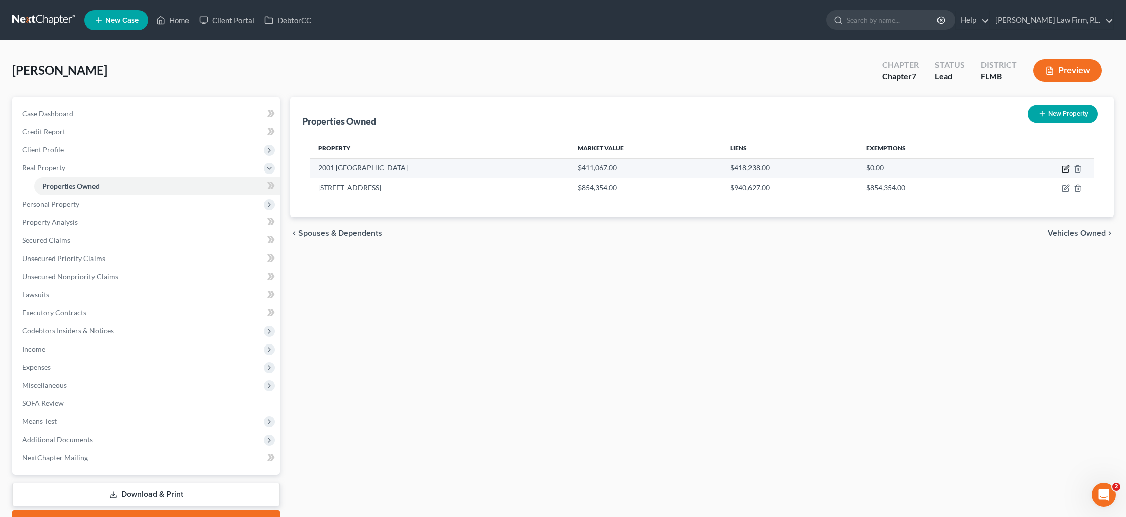
click at [1070, 167] on icon "button" at bounding box center [1066, 169] width 8 height 8
select select "9"
select select "34"
select select "3"
select select "0"
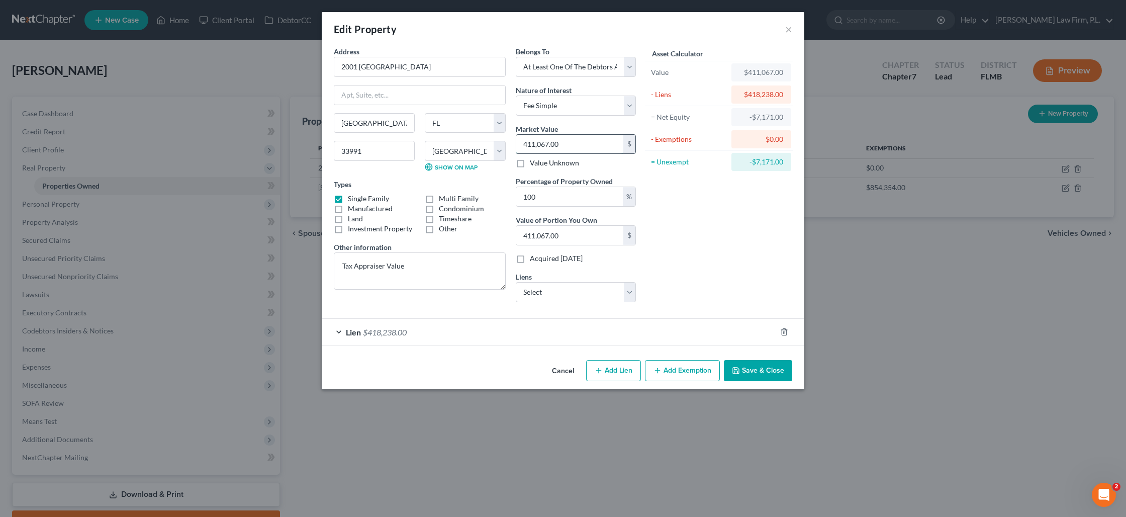
click at [551, 150] on input "411,067.00" at bounding box center [569, 144] width 107 height 19
type input "4"
type input "4.00"
type input "49"
type input "49.00"
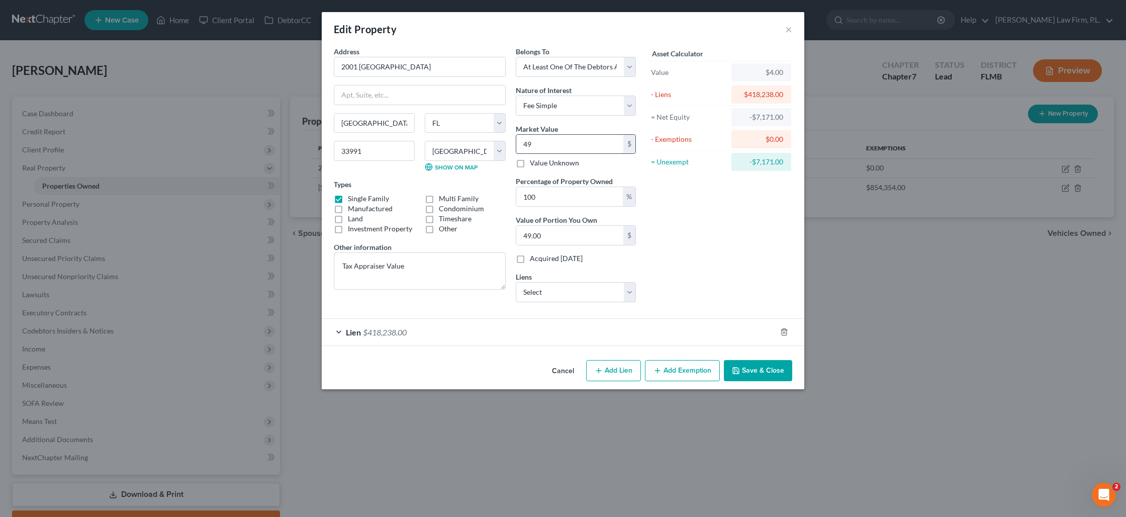
type input "497"
type input "497.00"
type input "4977"
type input "4,977.00"
type input "4,9779"
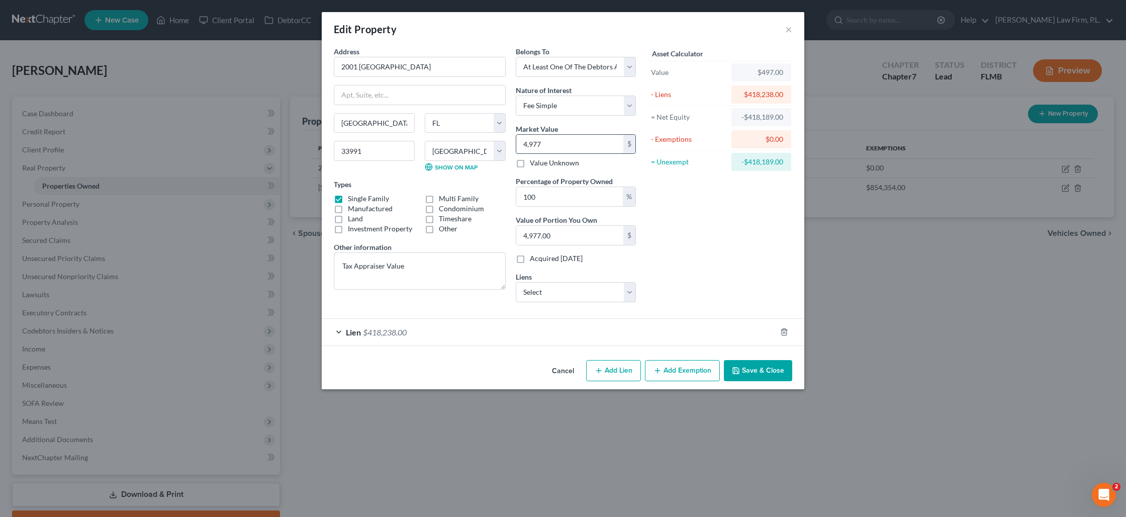
type input "49,779.00"
type input "49,7799"
type input "497,799.00"
click at [551, 149] on input "497,799" at bounding box center [569, 144] width 107 height 19
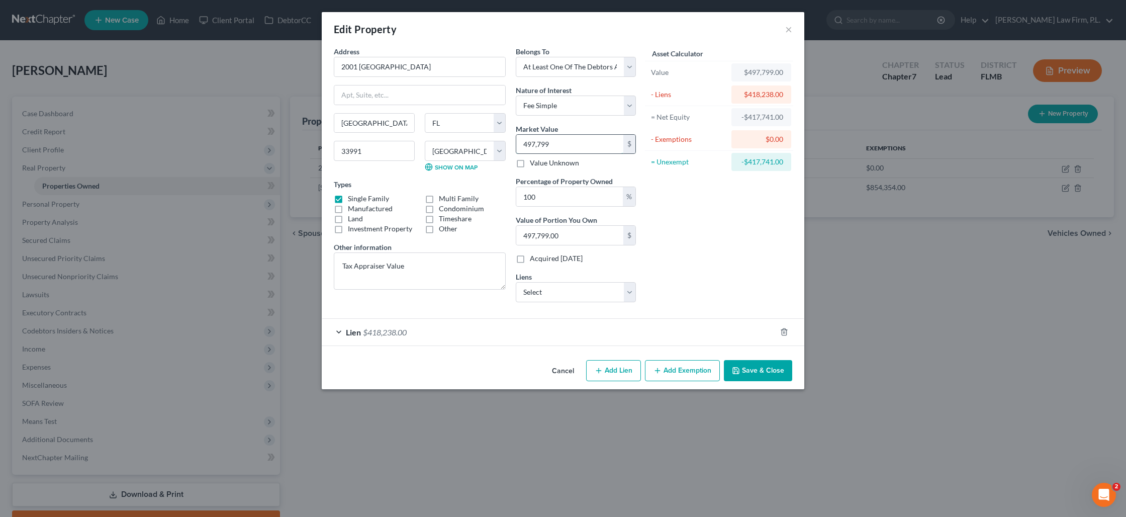
type input "4"
type input "4.00"
type input "40"
type input "40.00"
type input "407"
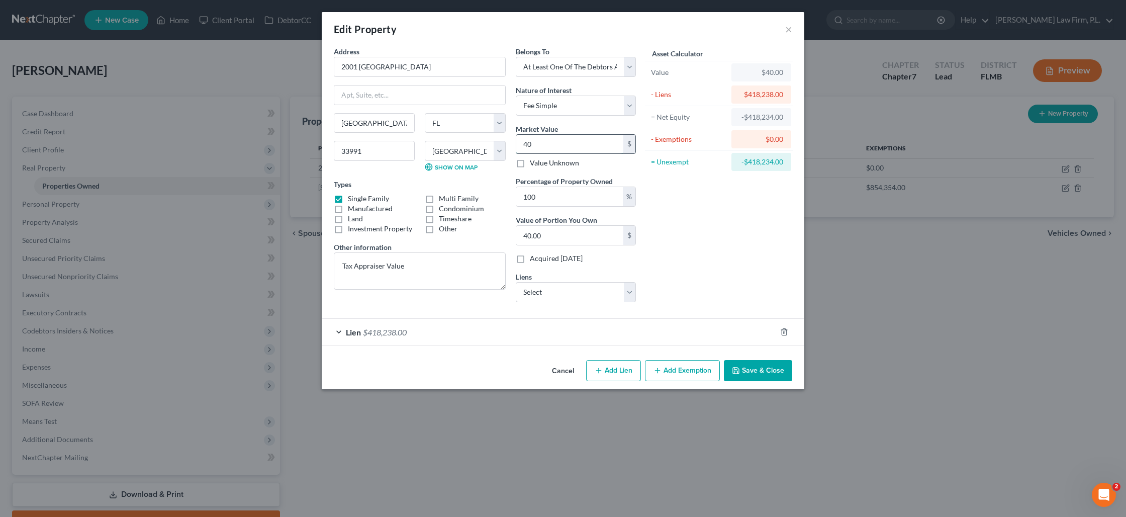
type input "407.00"
type input "4078"
type input "4,078.00"
type input "4,0780"
type input "40,780.00"
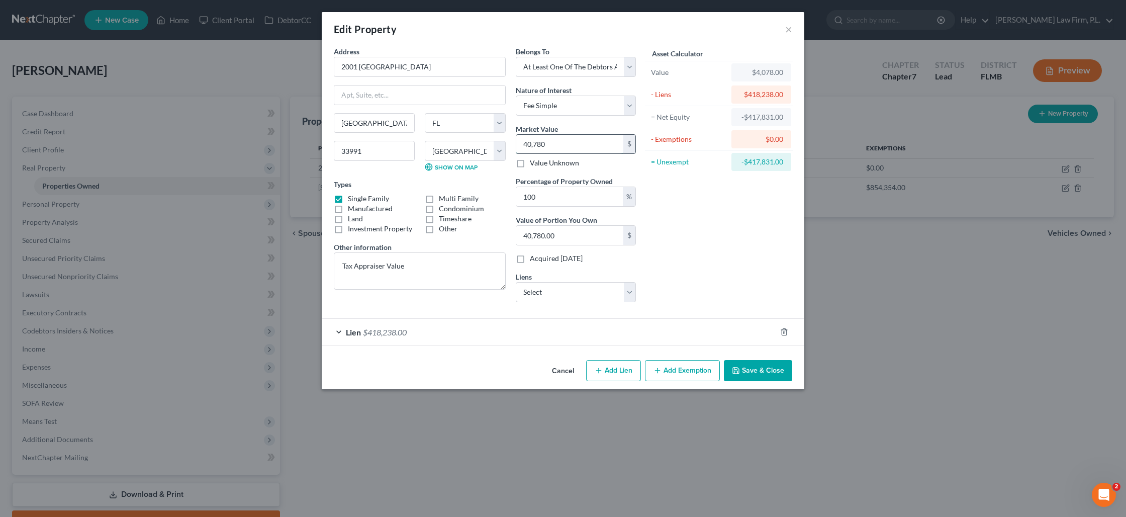
type input "40,7800"
type input "407,800.00"
type input "407,800"
click at [681, 365] on button "Add Exemption" at bounding box center [682, 370] width 75 height 21
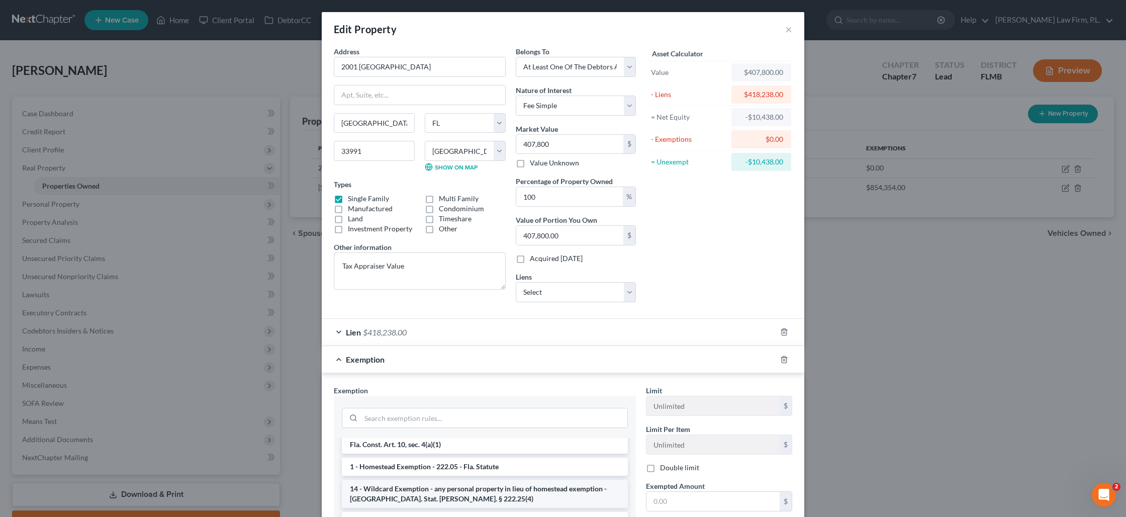
scroll to position [94, 0]
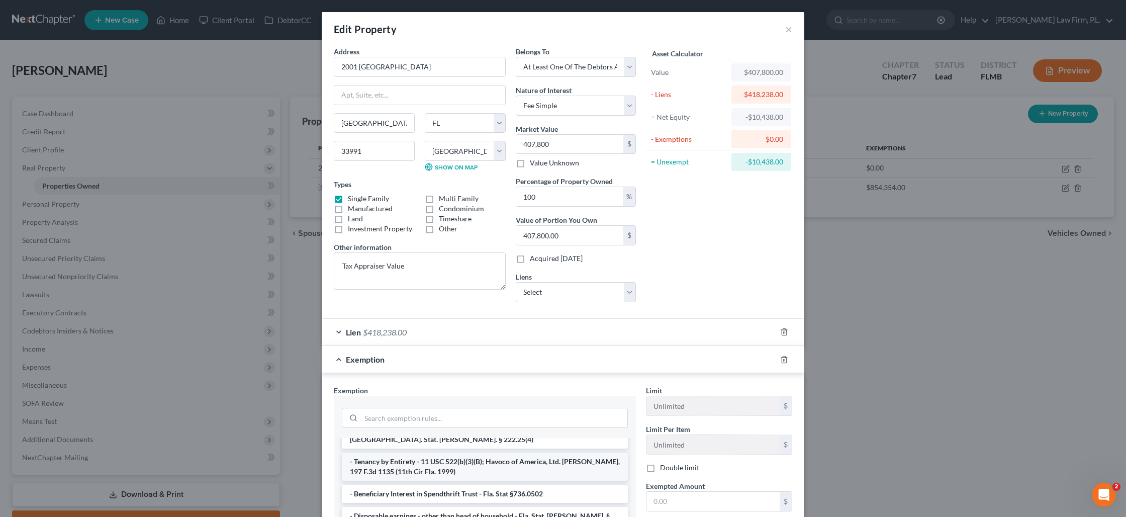
click at [493, 462] on li "- Tenancy by Entirety - 11 USC 522(b)(3)(B); Havoco of America, Ltd. [PERSON_NA…" at bounding box center [485, 467] width 286 height 28
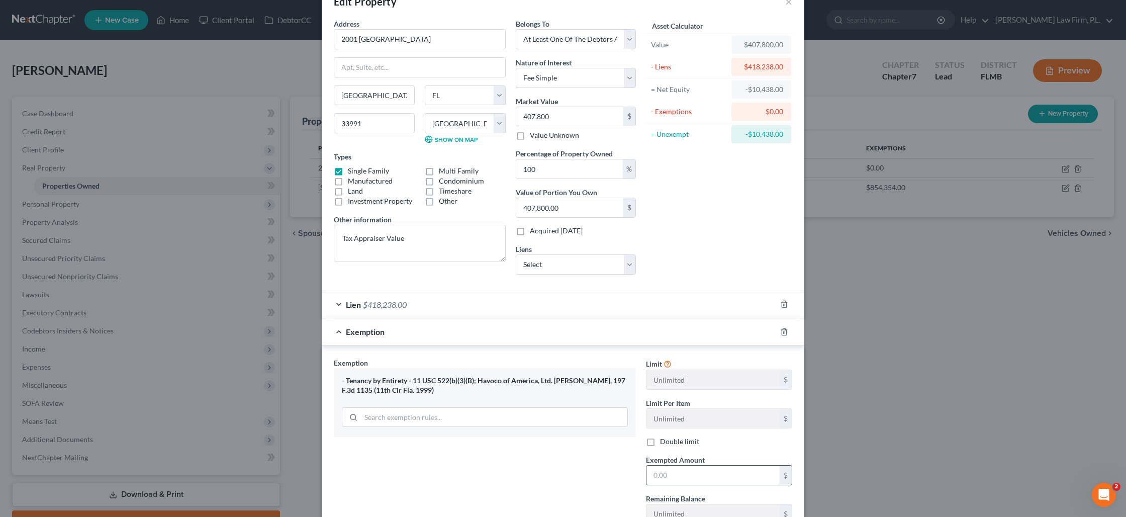
click at [667, 480] on input "text" at bounding box center [713, 475] width 133 height 19
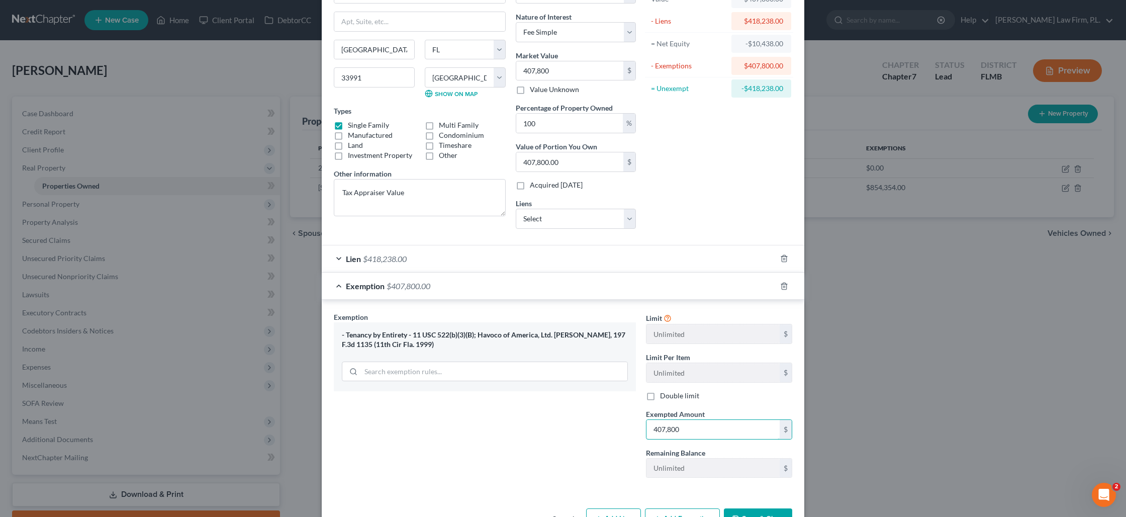
scroll to position [106, 0]
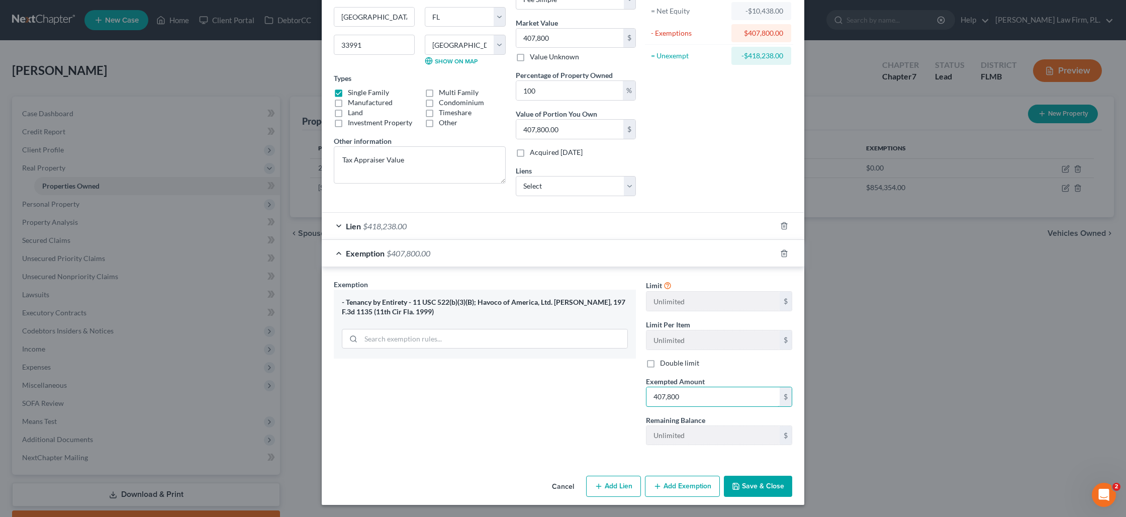
type input "407,800"
click at [758, 487] on button "Save & Close" at bounding box center [758, 486] width 68 height 21
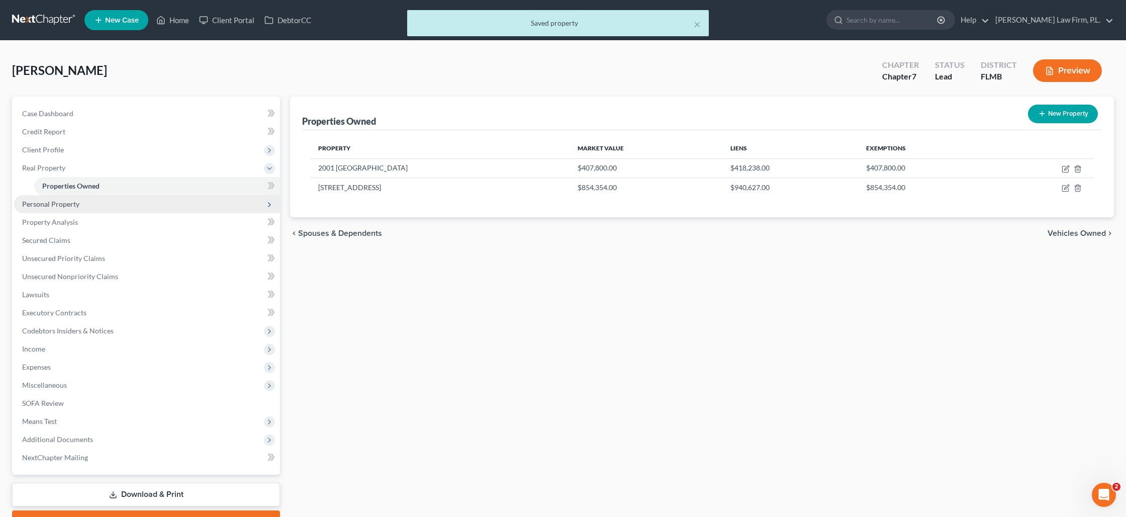
click at [49, 206] on span "Personal Property" at bounding box center [50, 204] width 57 height 9
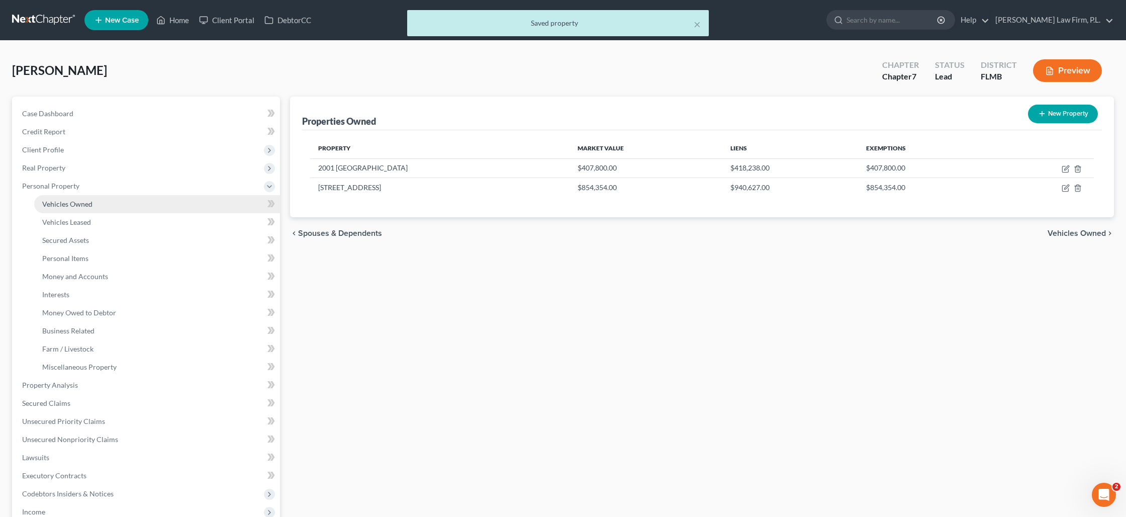
click at [84, 208] on span "Vehicles Owned" at bounding box center [67, 204] width 50 height 9
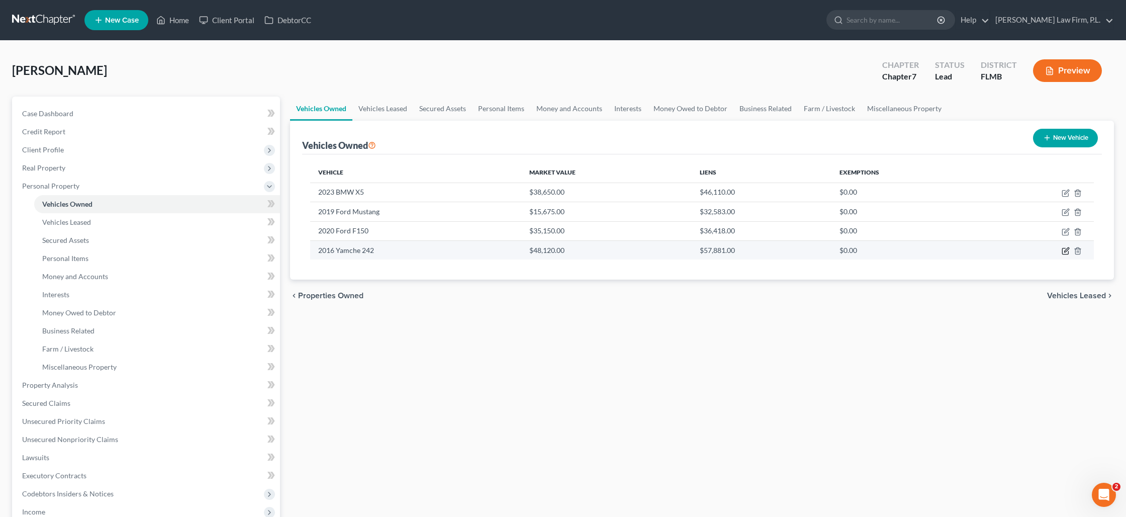
click at [1068, 250] on icon "button" at bounding box center [1066, 251] width 8 height 8
select select "3"
select select "10"
select select "0"
select select "9"
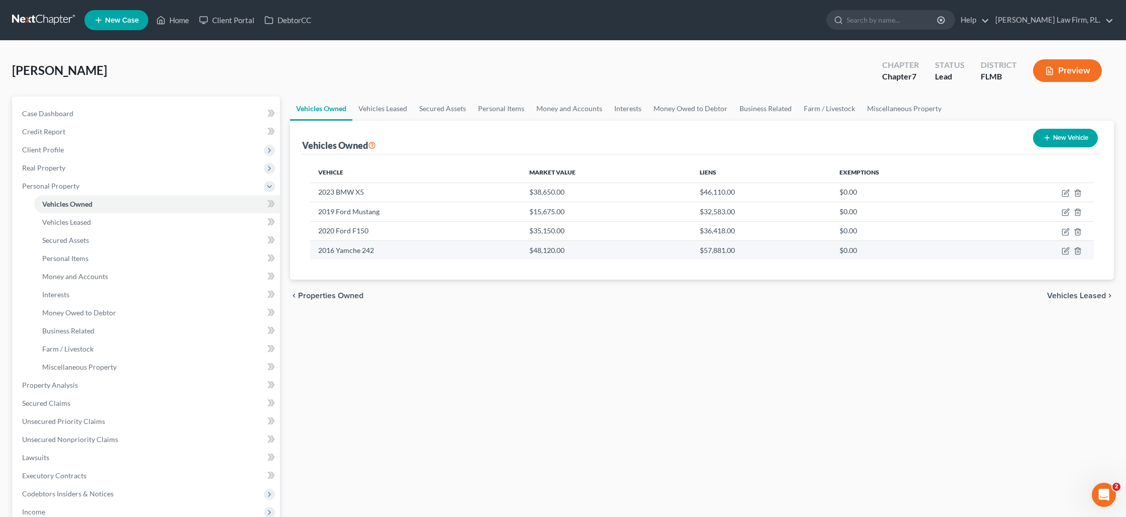
select select "0"
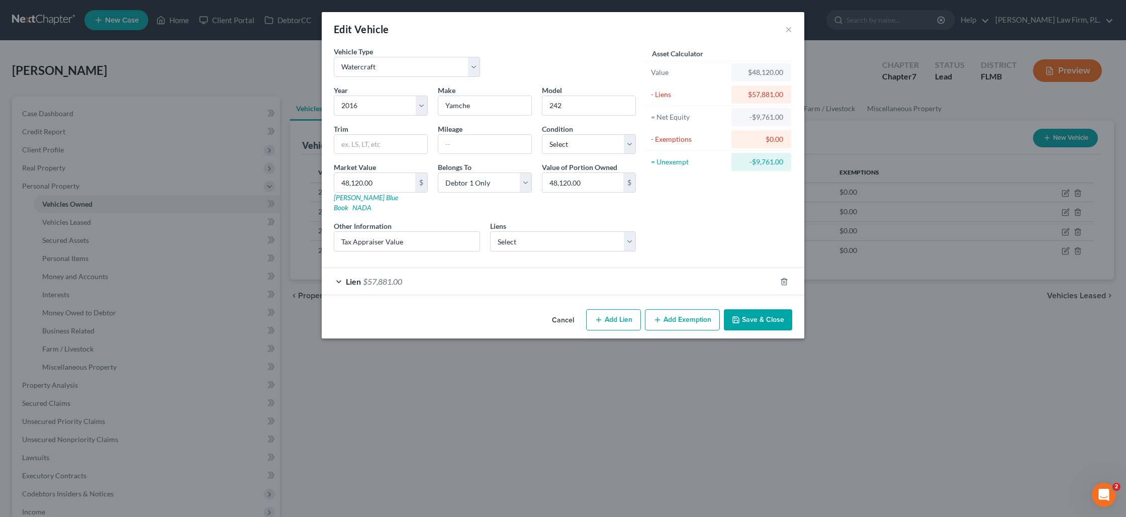
click at [622, 275] on div "Lien $57,881.00" at bounding box center [549, 281] width 455 height 27
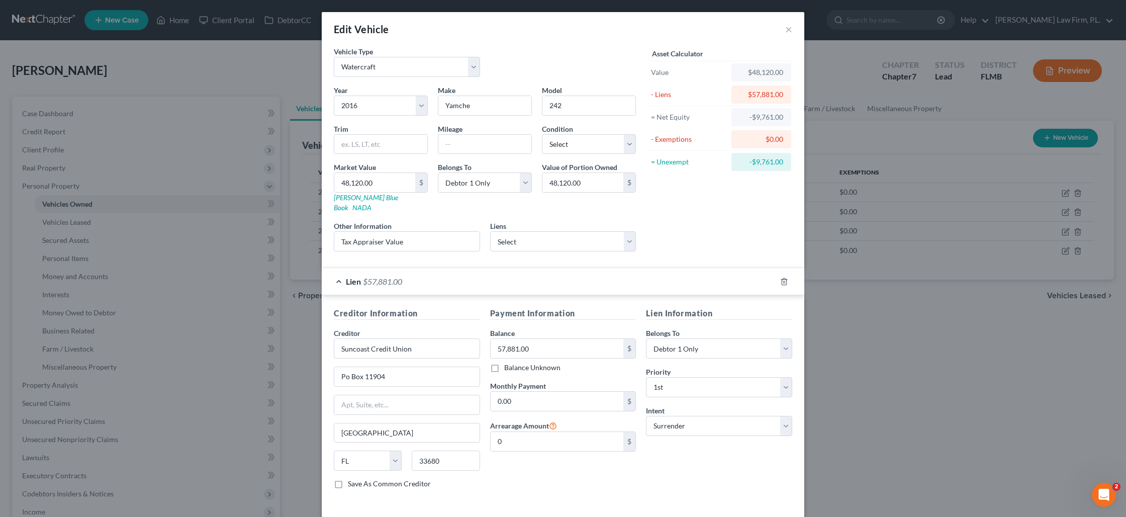
scroll to position [33, 0]
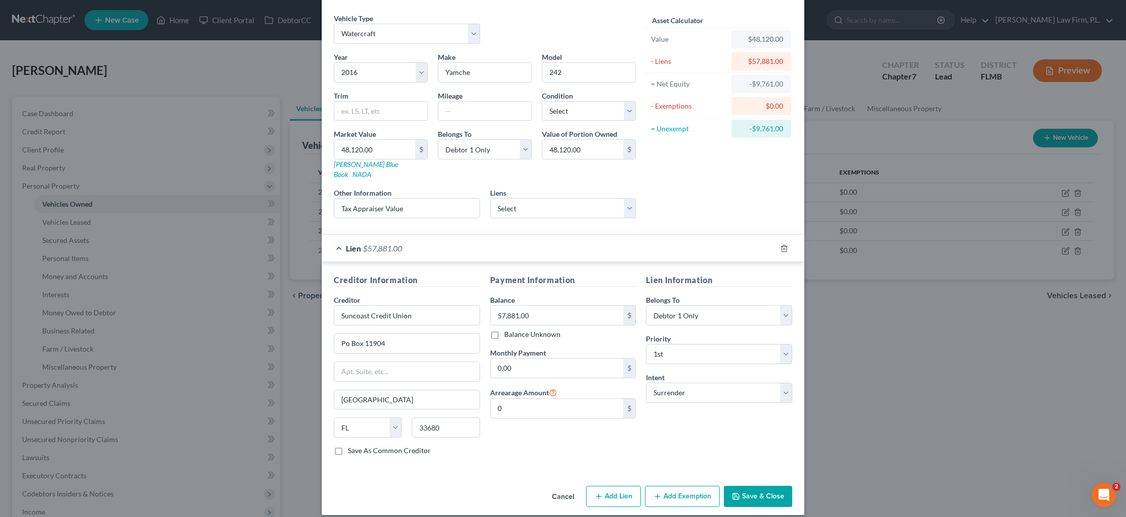
click at [738, 497] on polyline "button" at bounding box center [737, 498] width 4 height 3
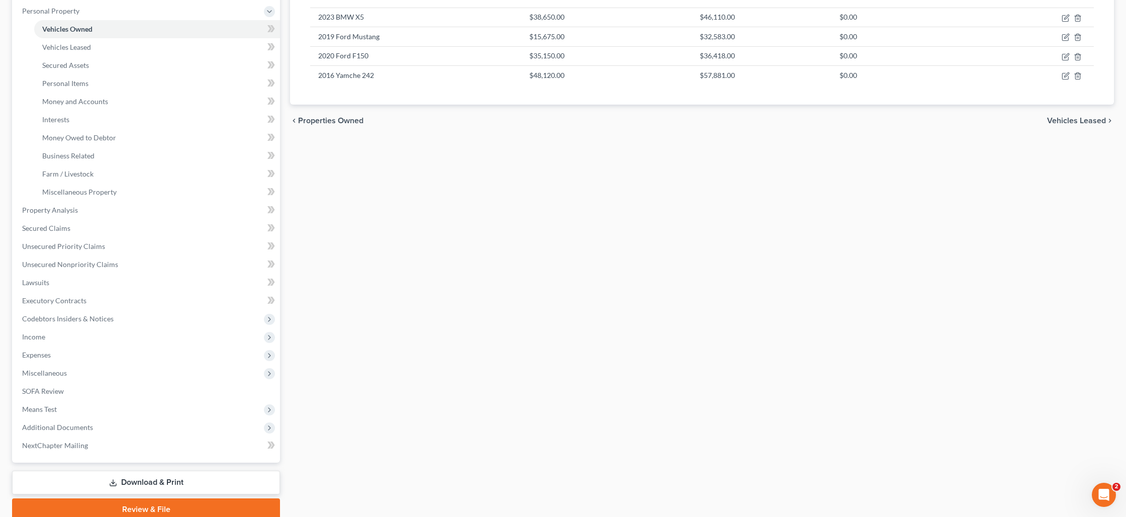
scroll to position [151, 0]
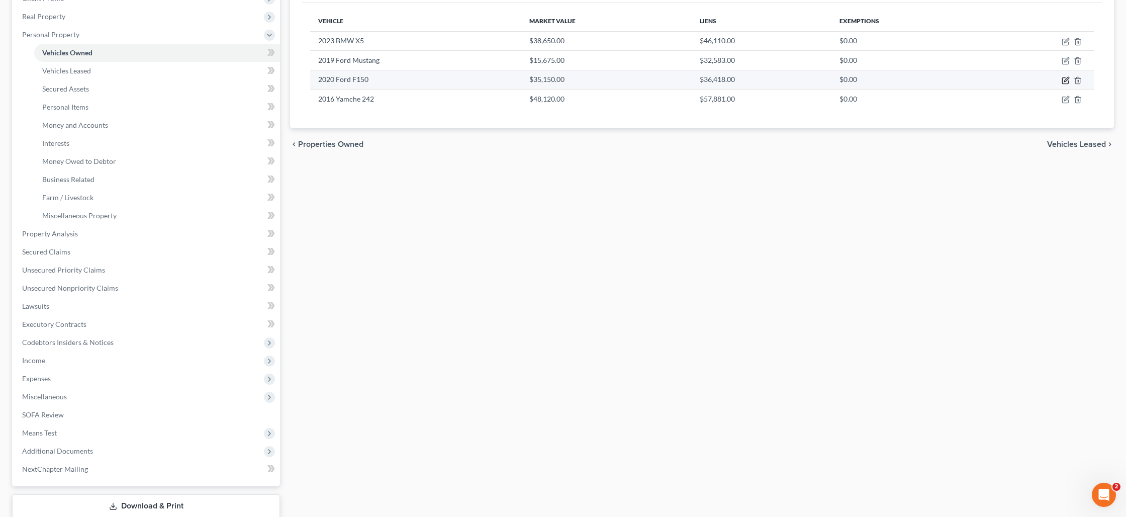
click at [1064, 80] on icon "button" at bounding box center [1066, 80] width 8 height 8
select select "0"
select select "6"
select select "3"
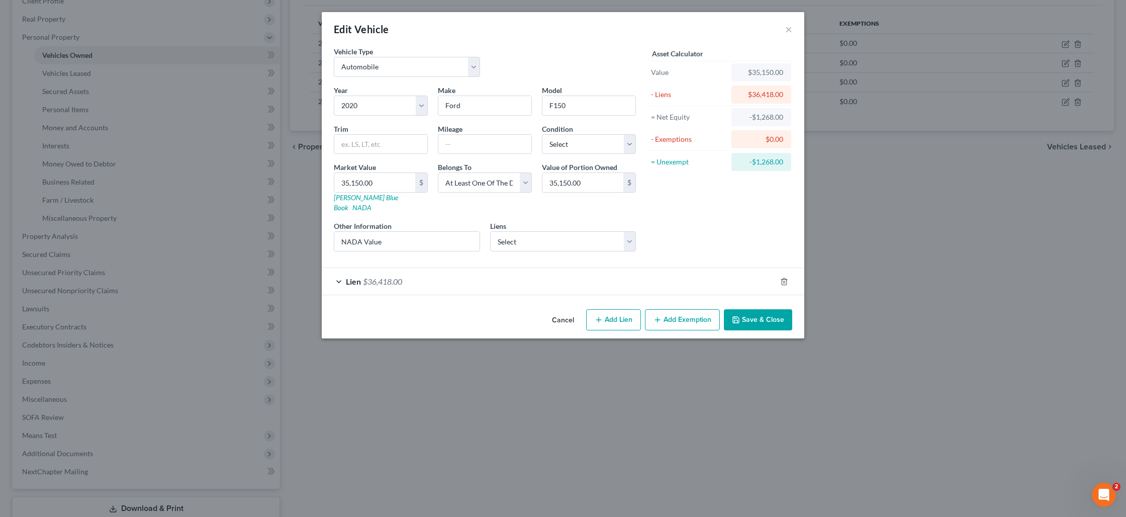
click at [673, 309] on button "Add Exemption" at bounding box center [682, 319] width 75 height 21
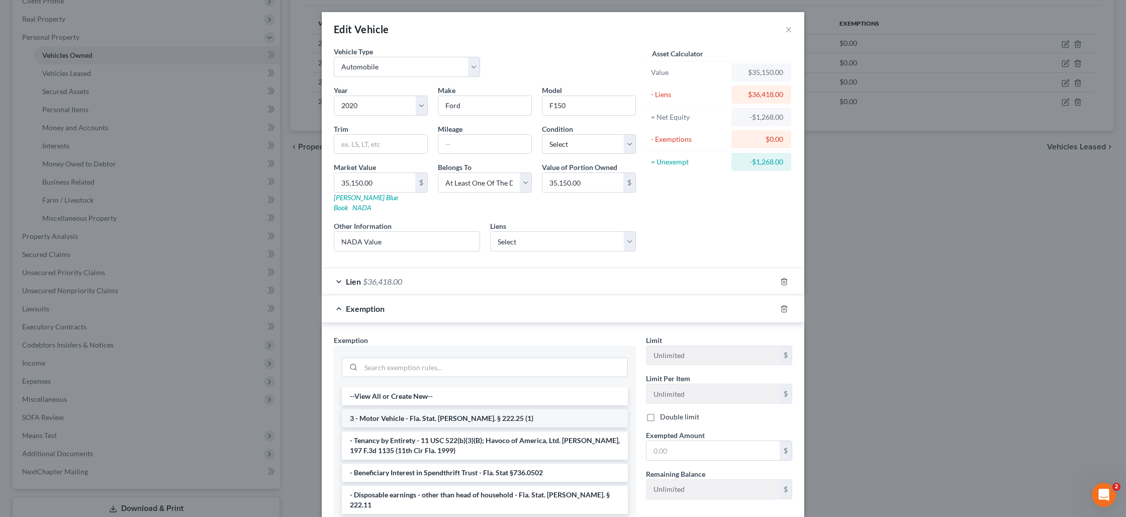
click at [512, 409] on li "3 - Motor Vehicle - Fla. Stat. [PERSON_NAME]. § 222.25 (1)" at bounding box center [485, 418] width 286 height 18
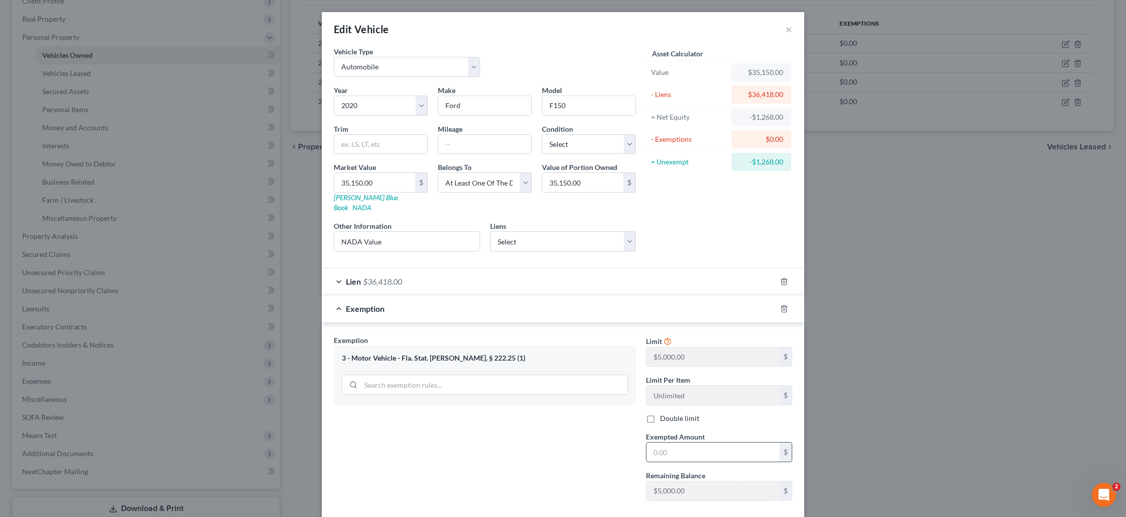
drag, startPoint x: 684, startPoint y: 446, endPoint x: 681, endPoint y: 441, distance: 6.3
click at [684, 446] on input "text" at bounding box center [713, 452] width 133 height 19
type input "5,000"
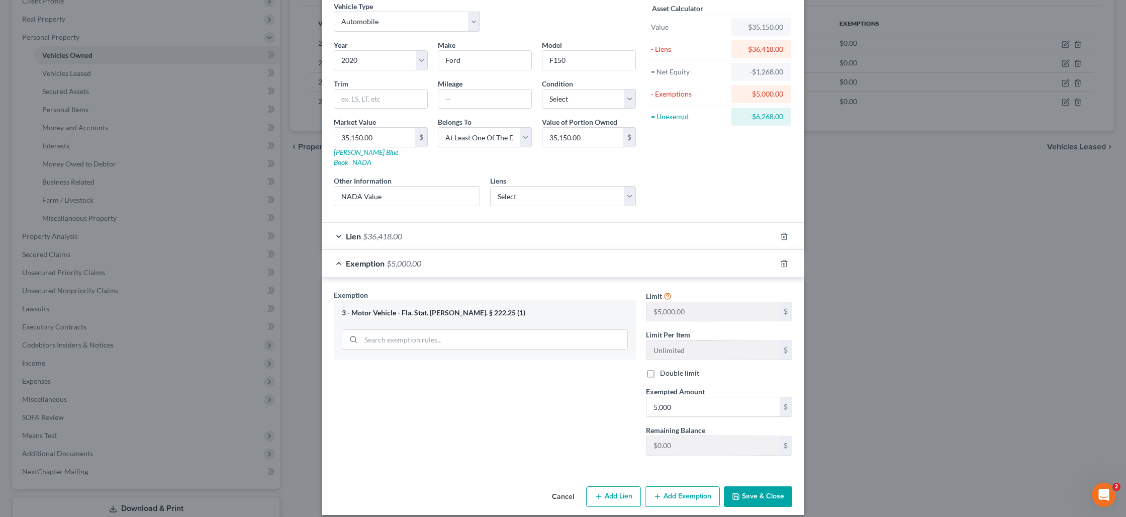
click at [748, 486] on button "Save & Close" at bounding box center [758, 496] width 68 height 21
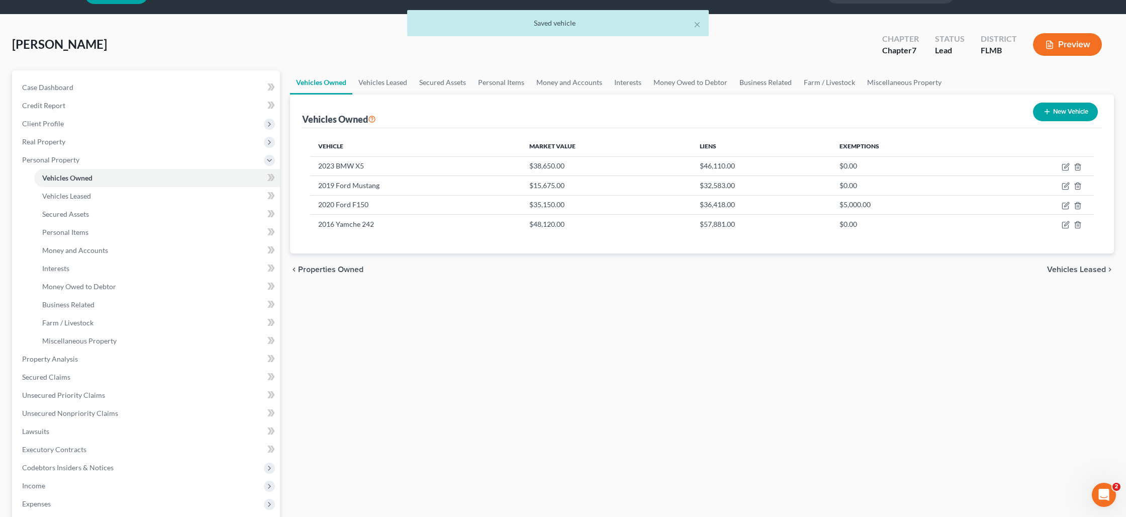
scroll to position [26, 0]
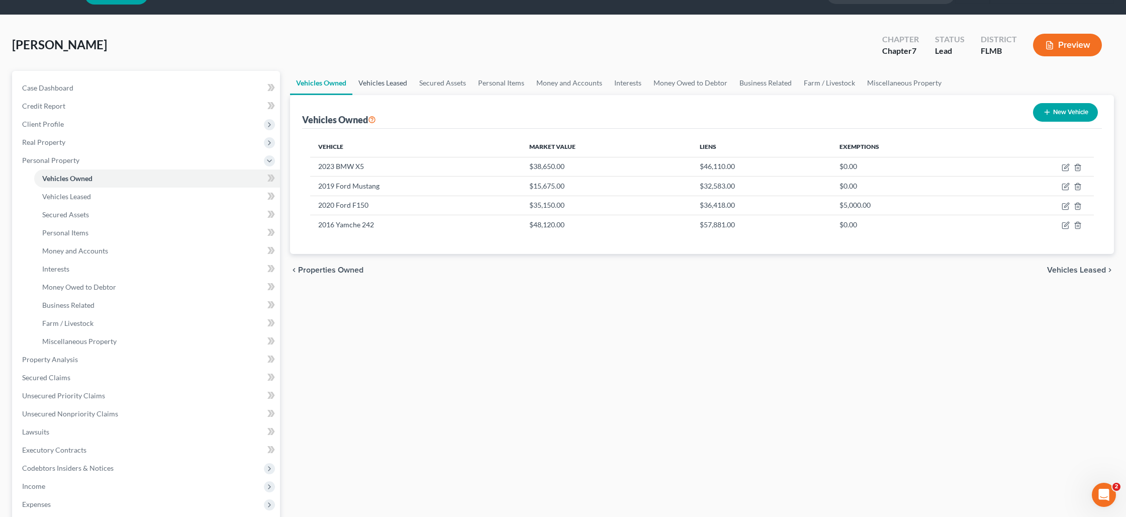
click at [403, 82] on link "Vehicles Leased" at bounding box center [383, 83] width 61 height 24
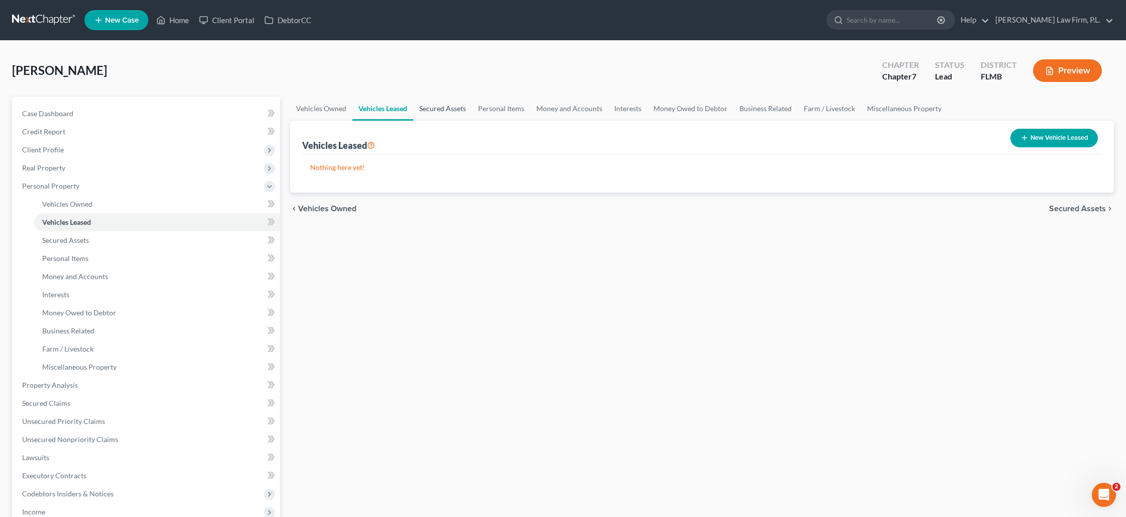
click at [435, 107] on link "Secured Assets" at bounding box center [442, 109] width 59 height 24
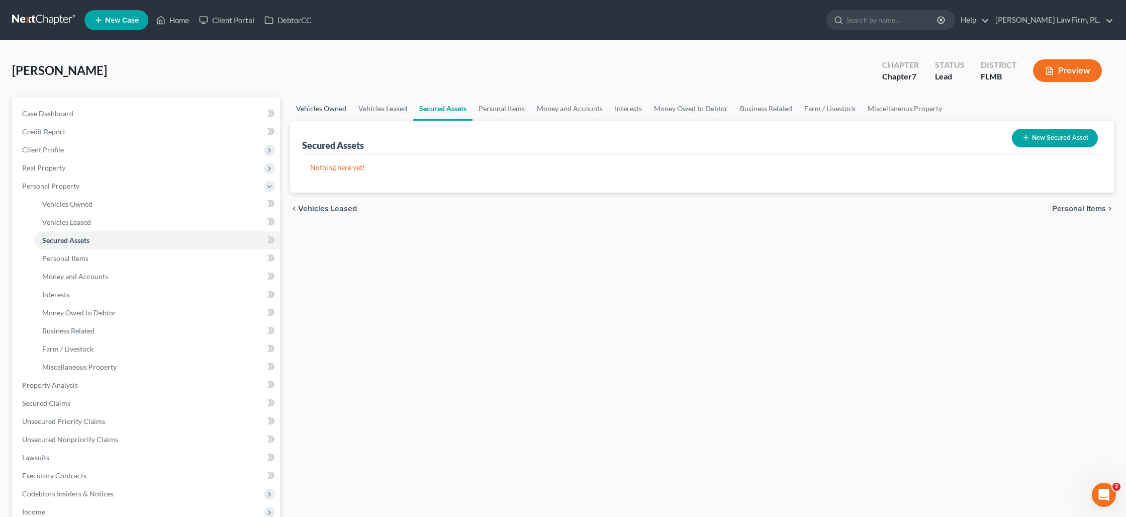
click at [330, 108] on link "Vehicles Owned" at bounding box center [321, 109] width 62 height 24
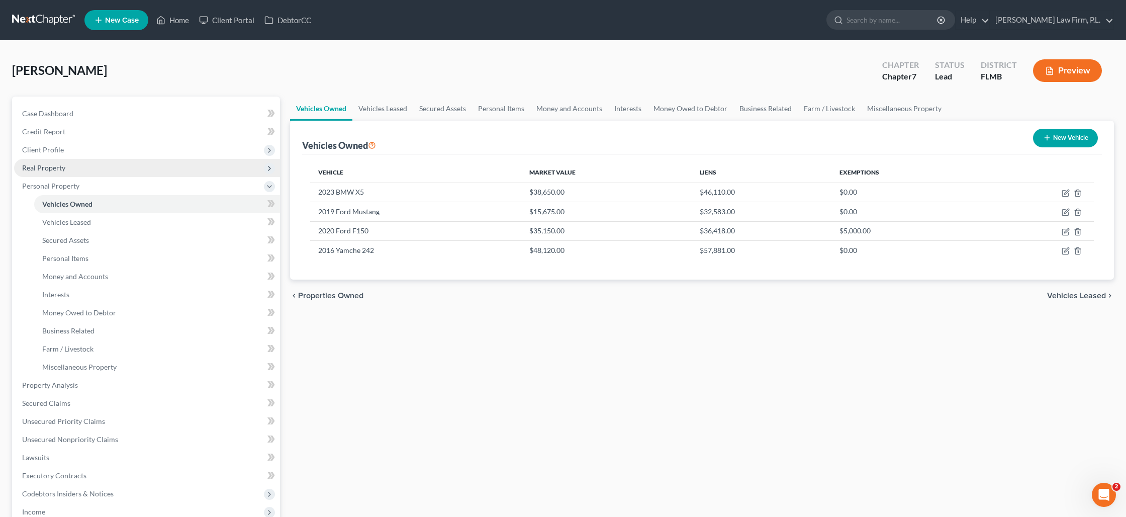
click at [44, 170] on span "Real Property" at bounding box center [43, 167] width 43 height 9
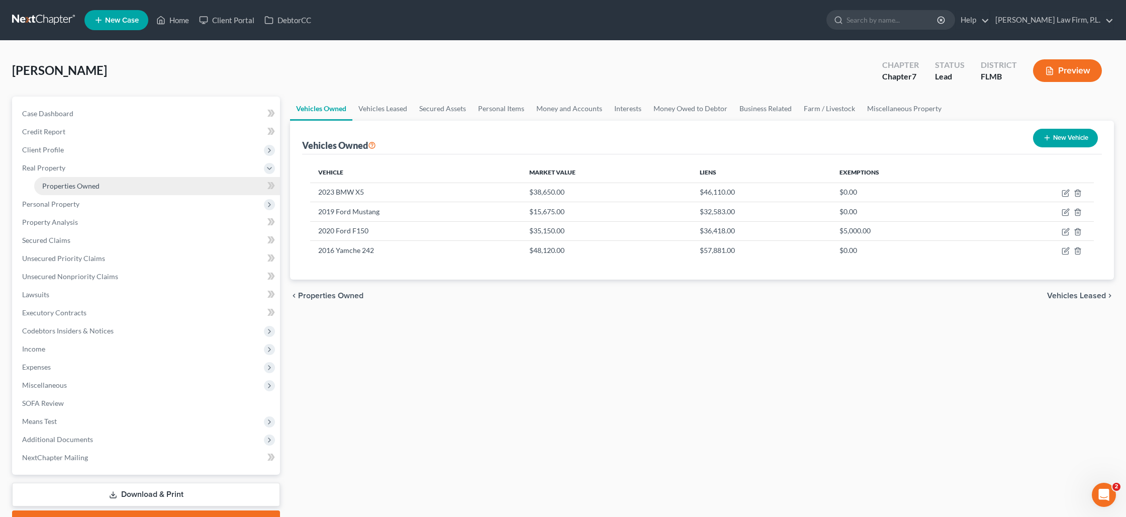
click at [154, 190] on link "Properties Owned" at bounding box center [157, 186] width 246 height 18
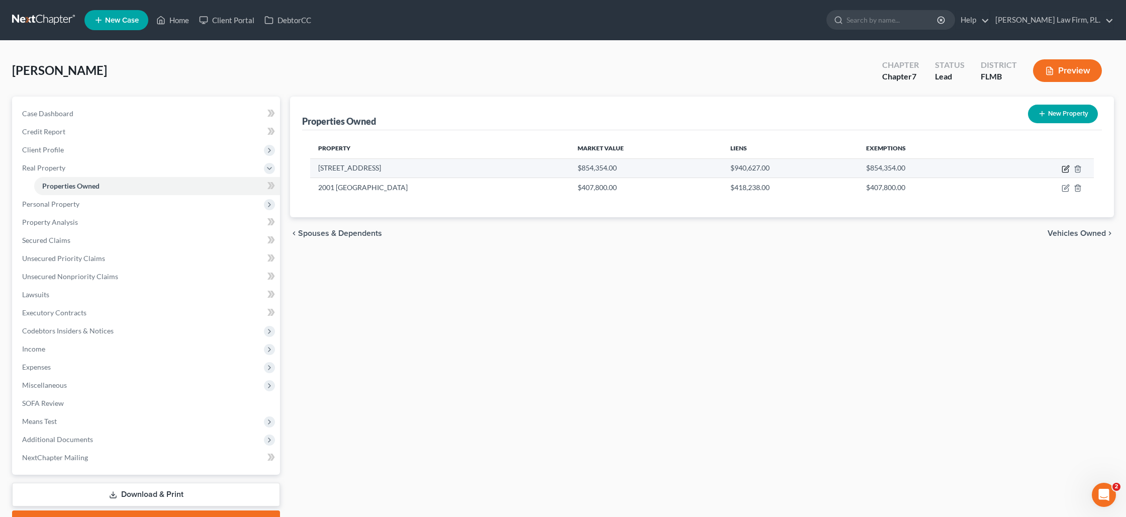
click at [1063, 168] on icon "button" at bounding box center [1066, 169] width 8 height 8
select select "9"
select select "34"
select select "3"
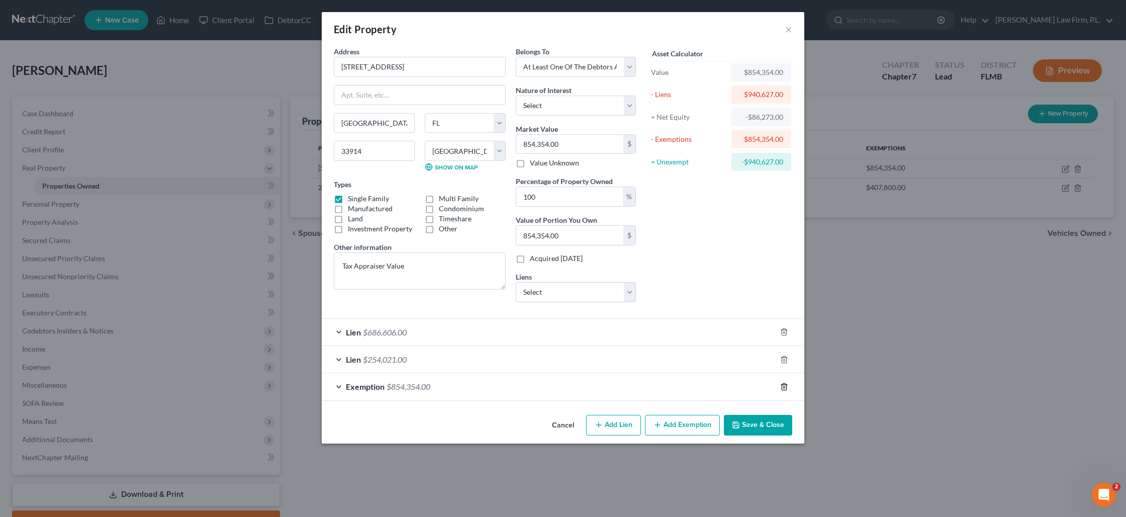
click at [787, 388] on icon "button" at bounding box center [784, 387] width 8 height 8
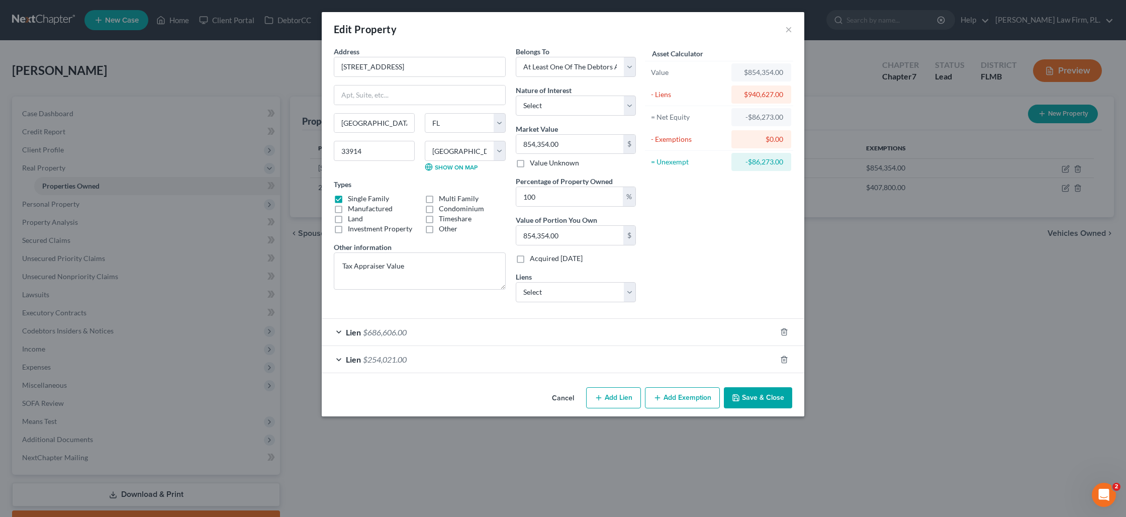
click at [769, 394] on button "Save & Close" at bounding box center [758, 397] width 68 height 21
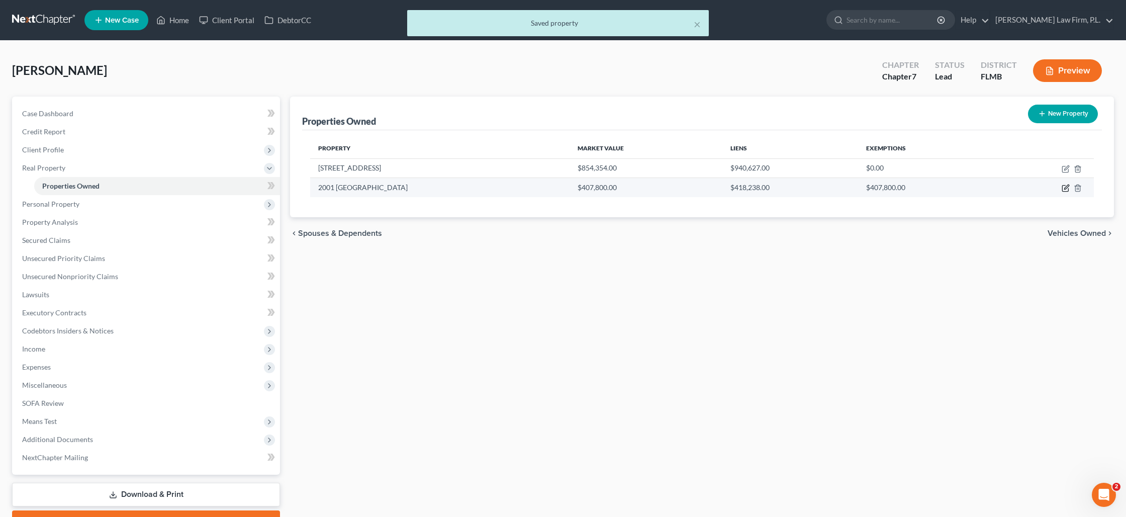
click at [1066, 190] on icon "button" at bounding box center [1066, 188] width 8 height 8
select select "9"
select select "34"
select select "3"
select select "0"
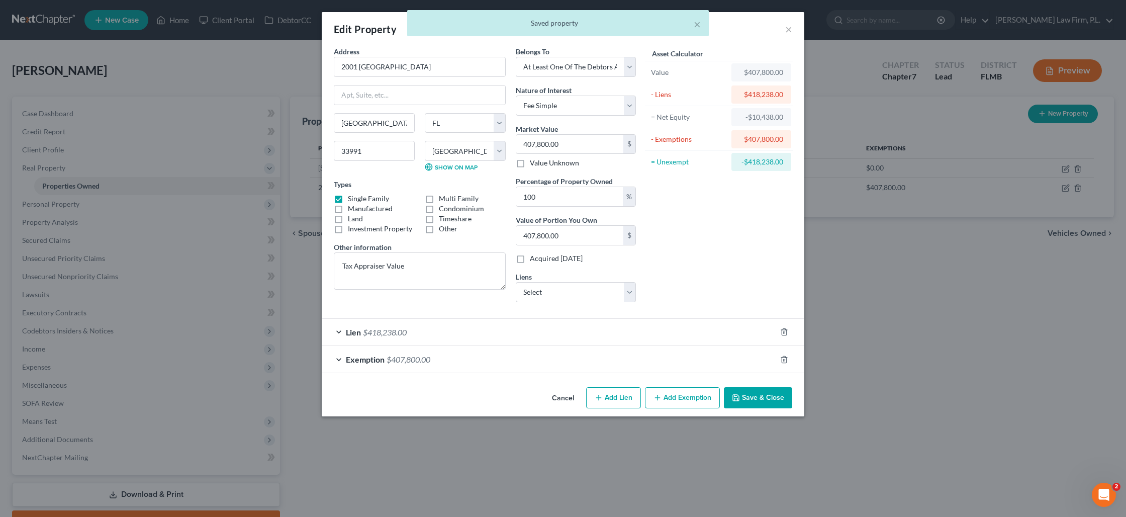
click at [688, 396] on button "Add Exemption" at bounding box center [682, 397] width 75 height 21
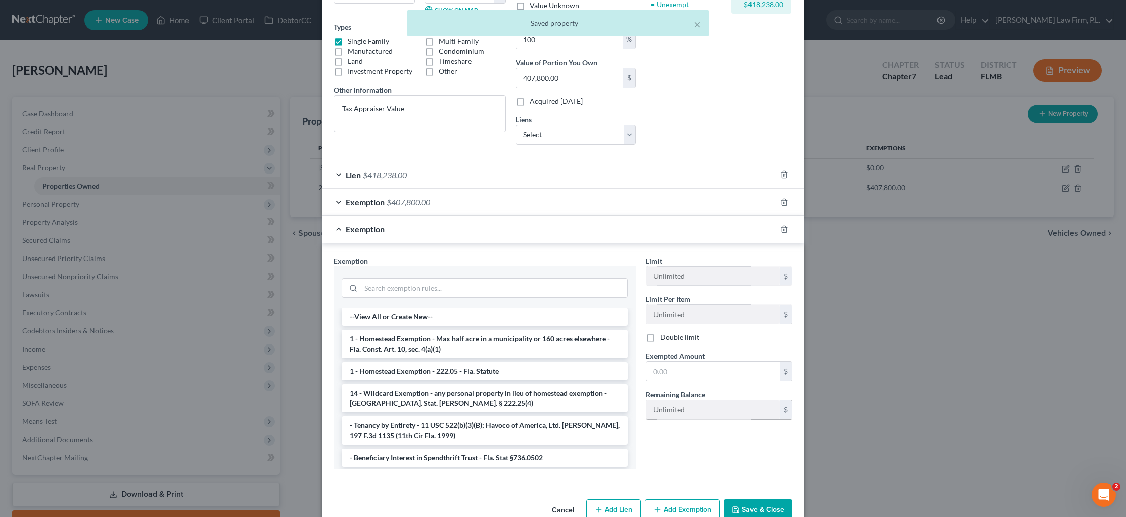
scroll to position [181, 0]
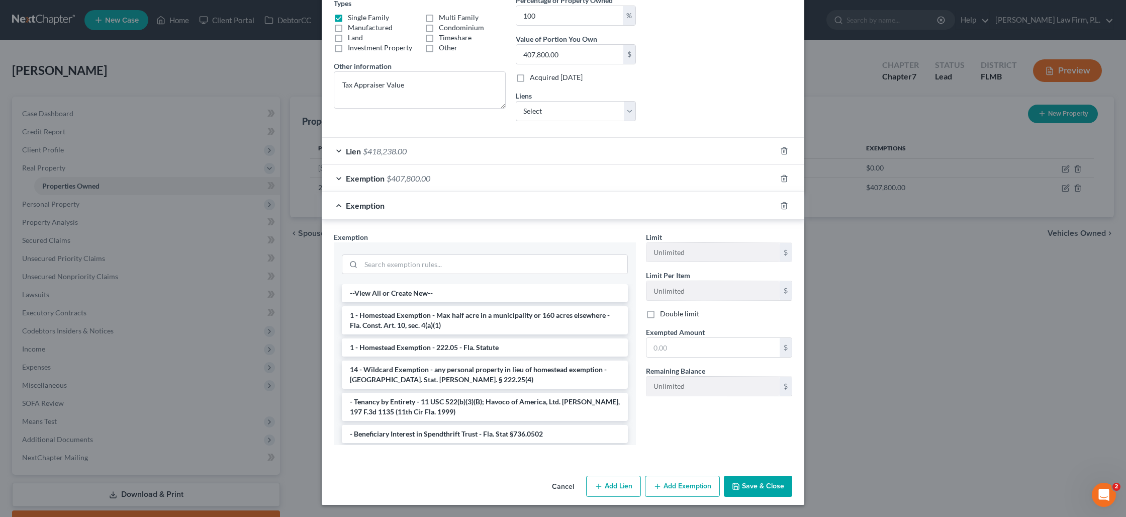
click at [704, 484] on button "Add Exemption" at bounding box center [682, 486] width 75 height 21
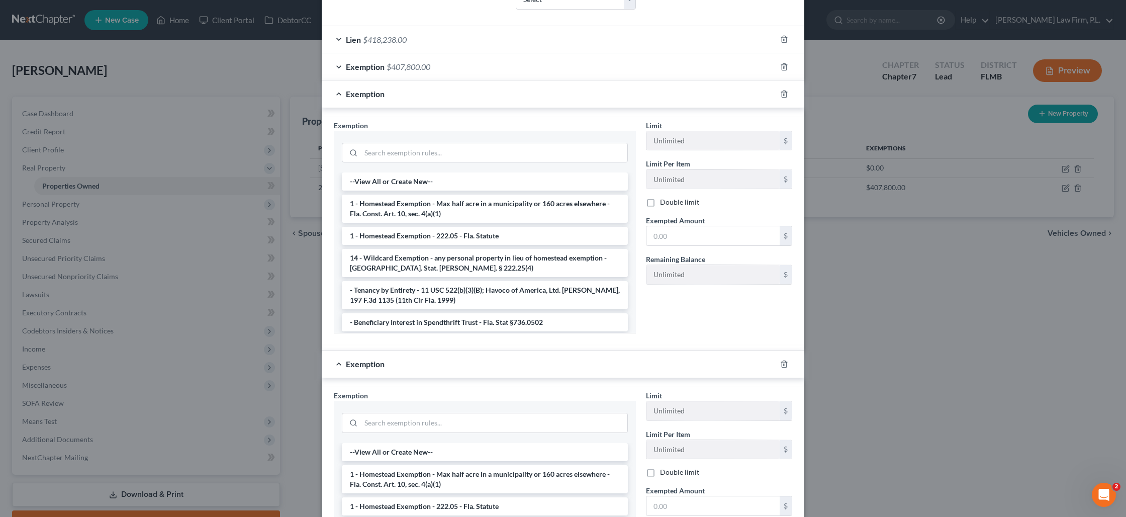
scroll to position [332, 0]
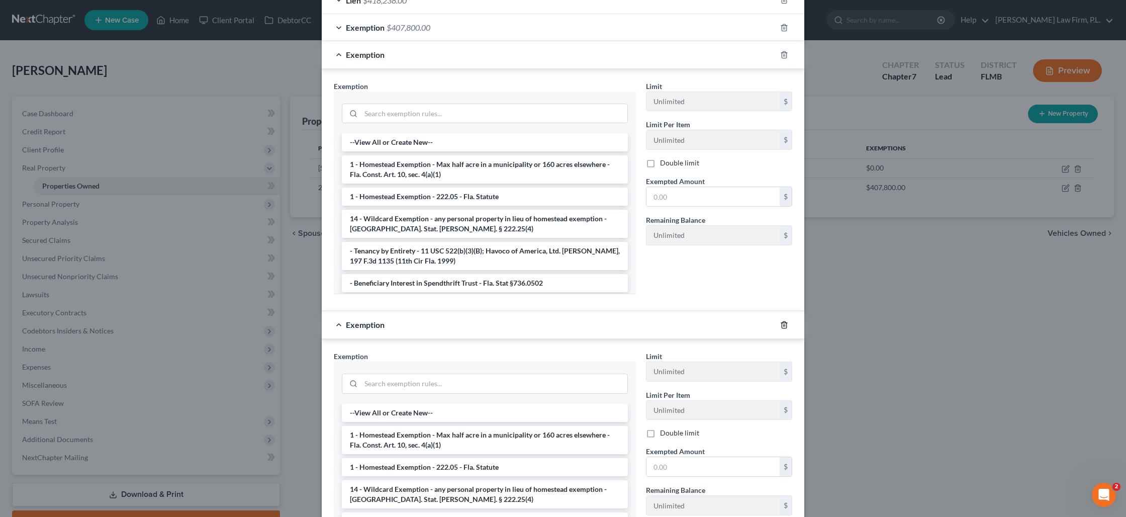
click at [787, 324] on icon "button" at bounding box center [784, 324] width 5 height 7
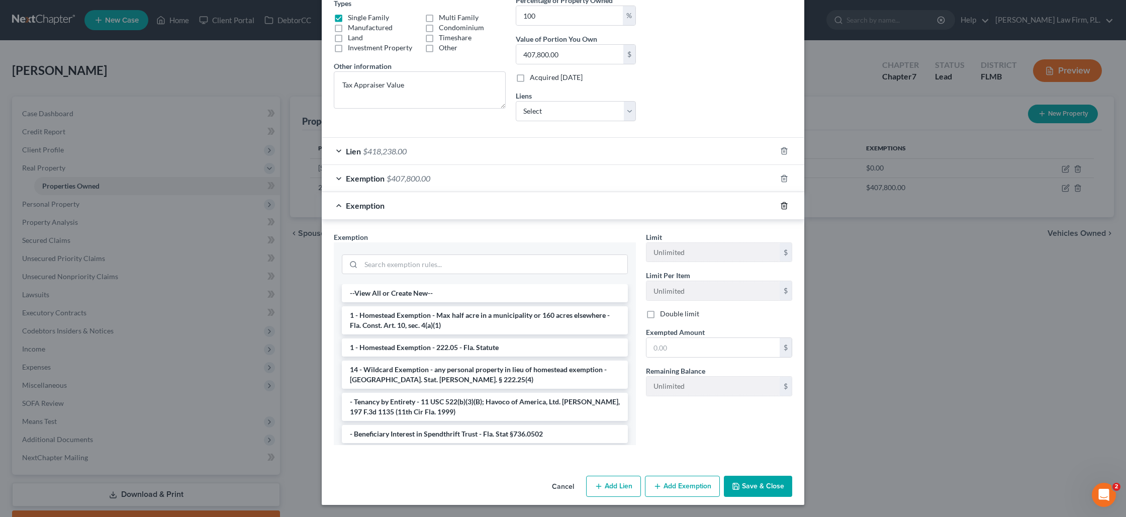
click at [782, 209] on icon "button" at bounding box center [784, 206] width 8 height 8
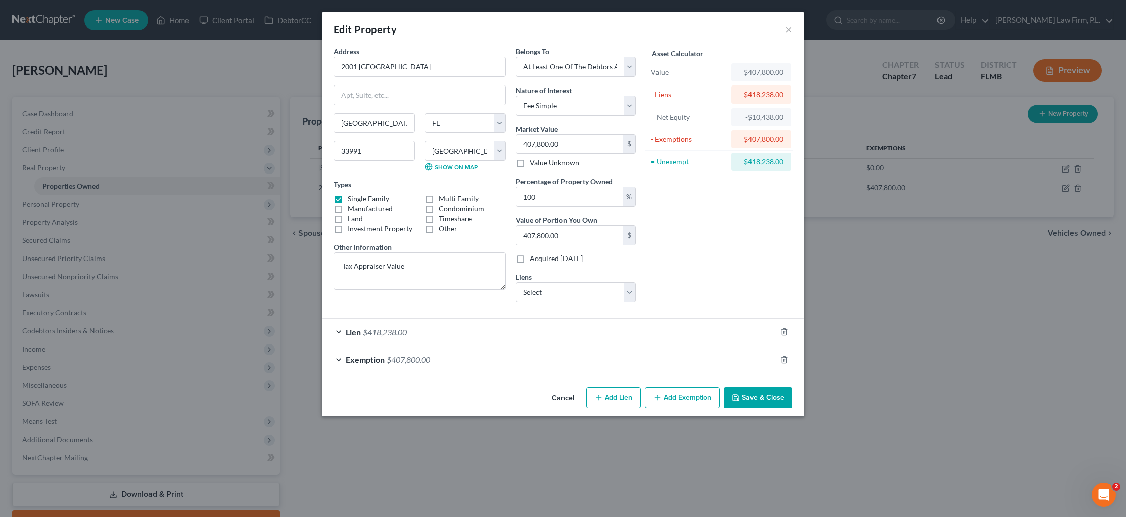
scroll to position [0, 0]
click at [742, 400] on button "Save & Close" at bounding box center [758, 397] width 68 height 21
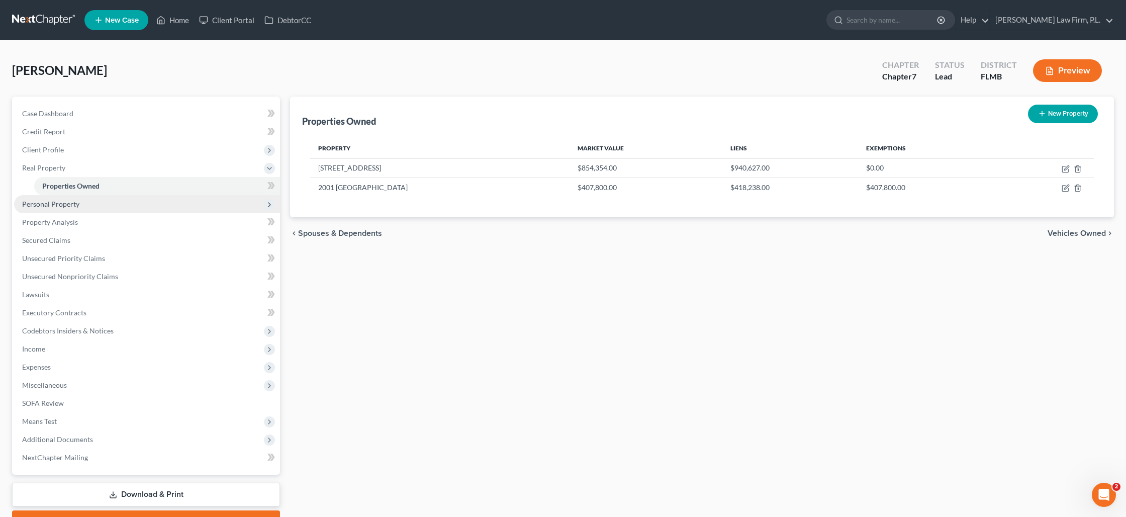
click at [79, 202] on span "Personal Property" at bounding box center [147, 204] width 266 height 18
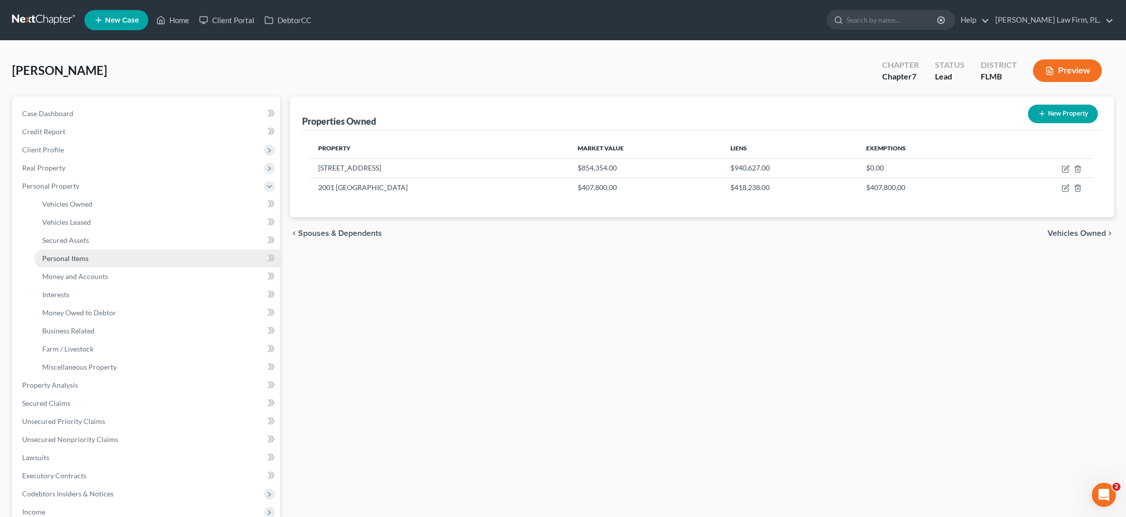
click at [81, 256] on span "Personal Items" at bounding box center [65, 258] width 46 height 9
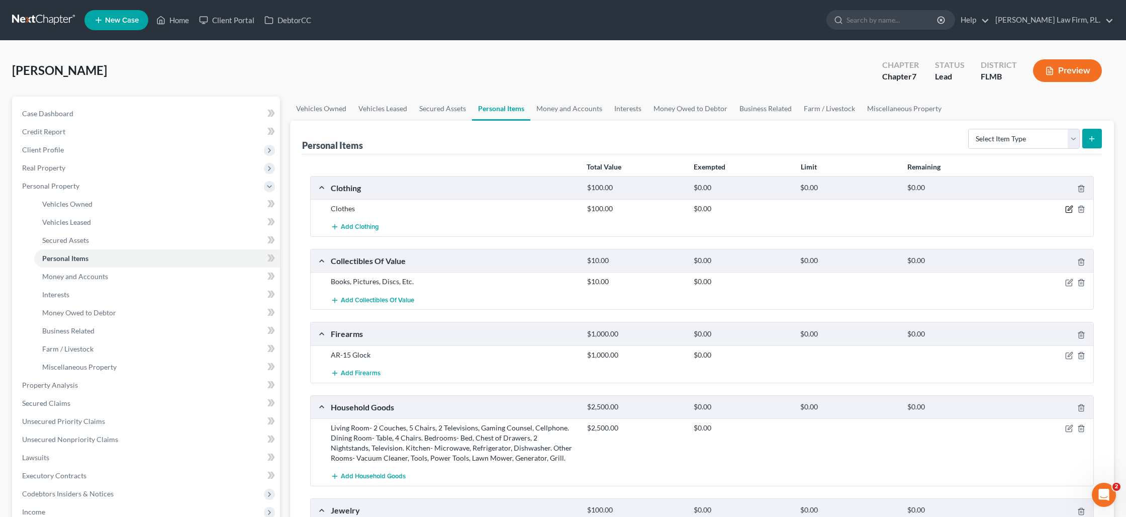
click at [1069, 210] on icon "button" at bounding box center [1070, 209] width 8 height 8
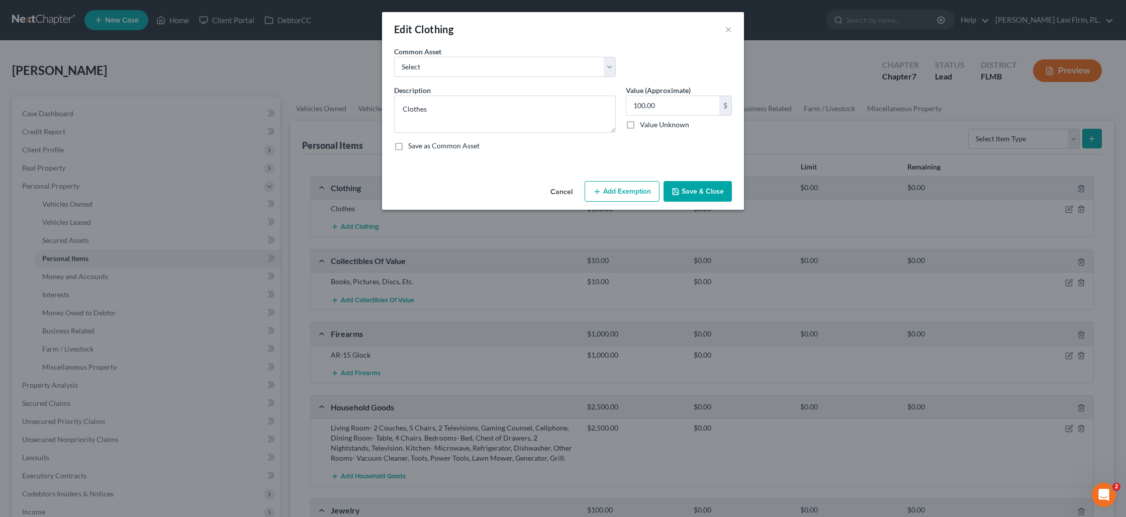
click at [632, 191] on button "Add Exemption" at bounding box center [622, 191] width 75 height 21
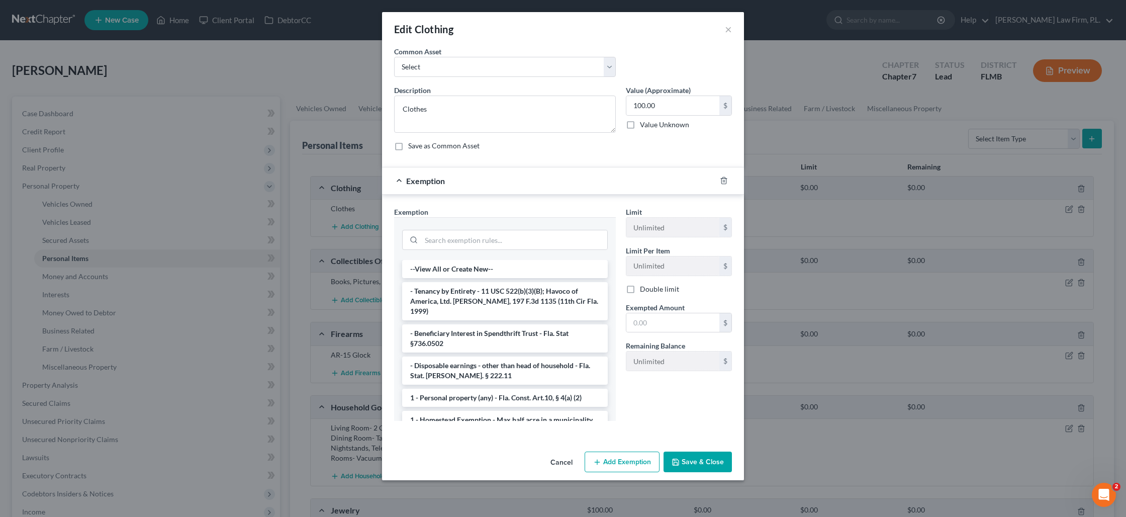
drag, startPoint x: 525, startPoint y: 385, endPoint x: 547, endPoint y: 379, distance: 22.9
click at [525, 389] on li "1 - Personal property (any) - Fla. Const. Art.10, § 4(a) (2)" at bounding box center [505, 398] width 206 height 18
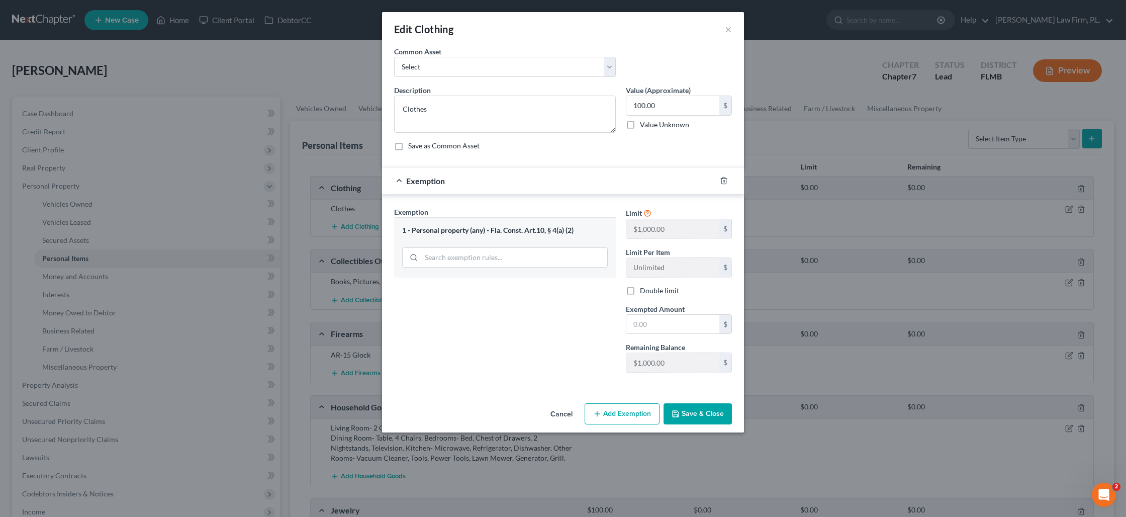
click at [686, 415] on button "Save & Close" at bounding box center [698, 413] width 68 height 21
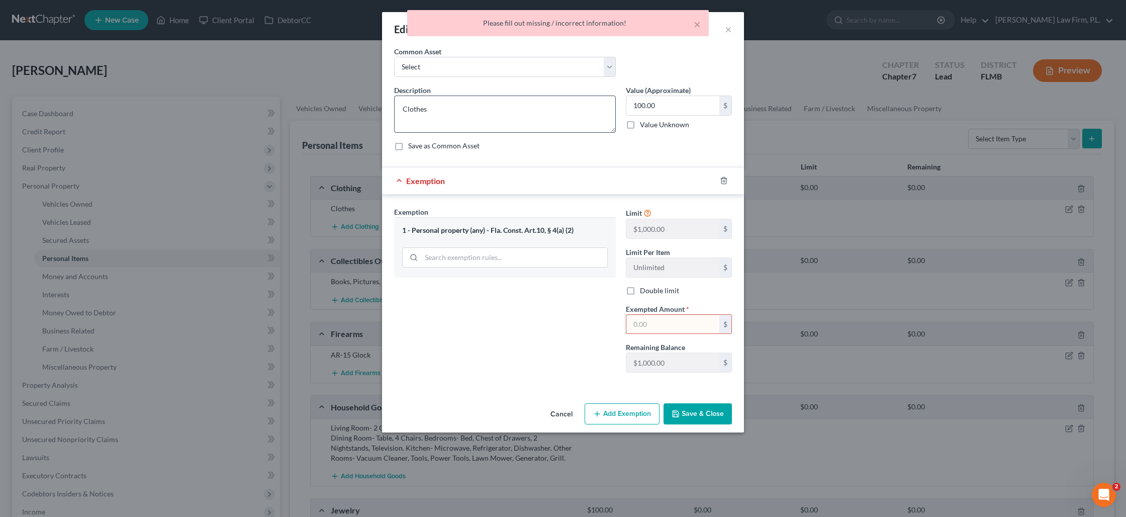
drag, startPoint x: 584, startPoint y: 159, endPoint x: 600, endPoint y: 123, distance: 39.4
click at [584, 158] on form "An exemption set must first be selected from the Filing Information section. Co…" at bounding box center [563, 217] width 338 height 343
drag, startPoint x: 686, startPoint y: 330, endPoint x: 681, endPoint y: 326, distance: 6.1
click at [686, 329] on input "text" at bounding box center [673, 324] width 93 height 19
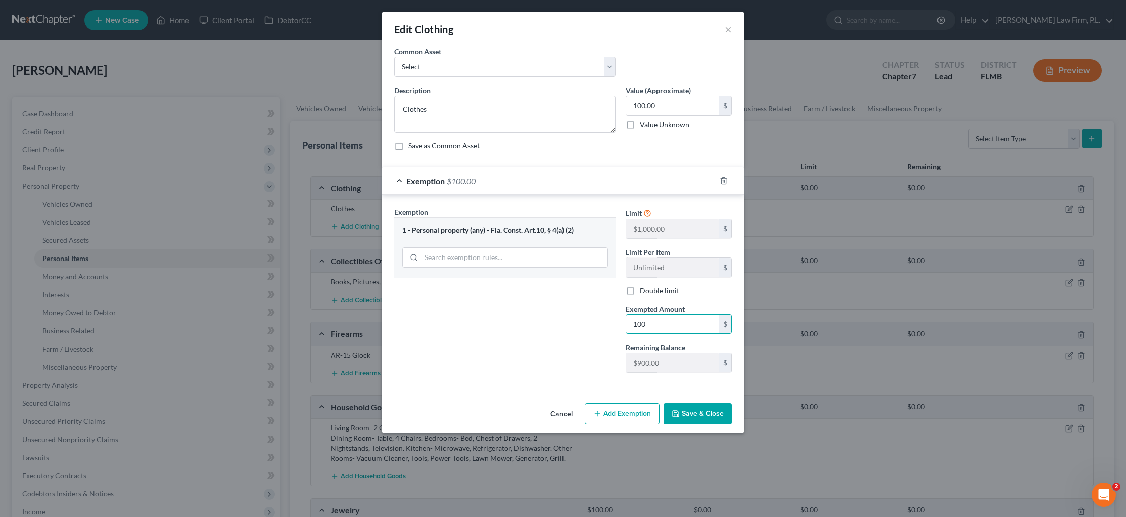
type input "100"
click at [701, 420] on button "Save & Close" at bounding box center [698, 413] width 68 height 21
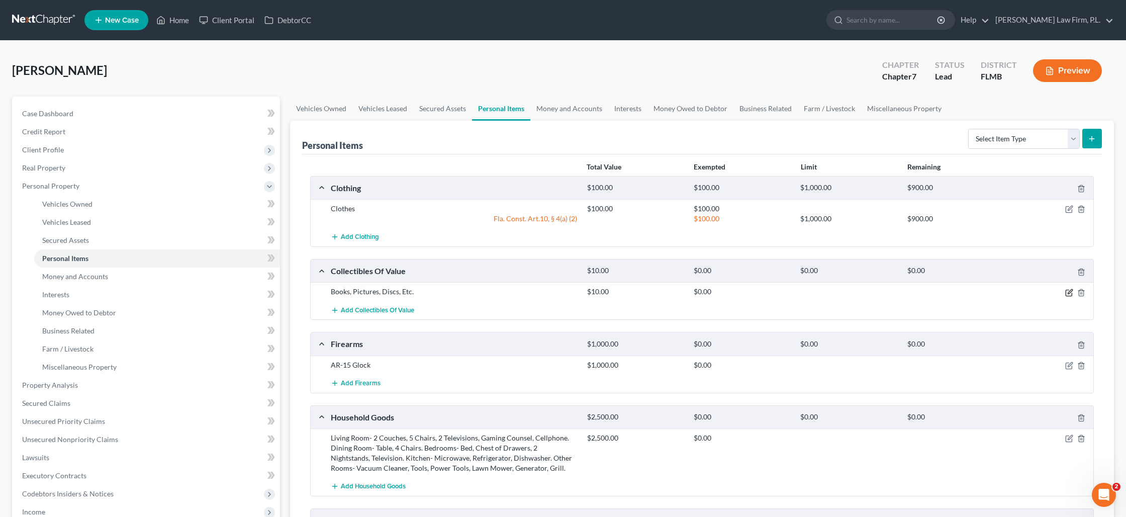
click at [1067, 294] on icon "button" at bounding box center [1070, 293] width 8 height 8
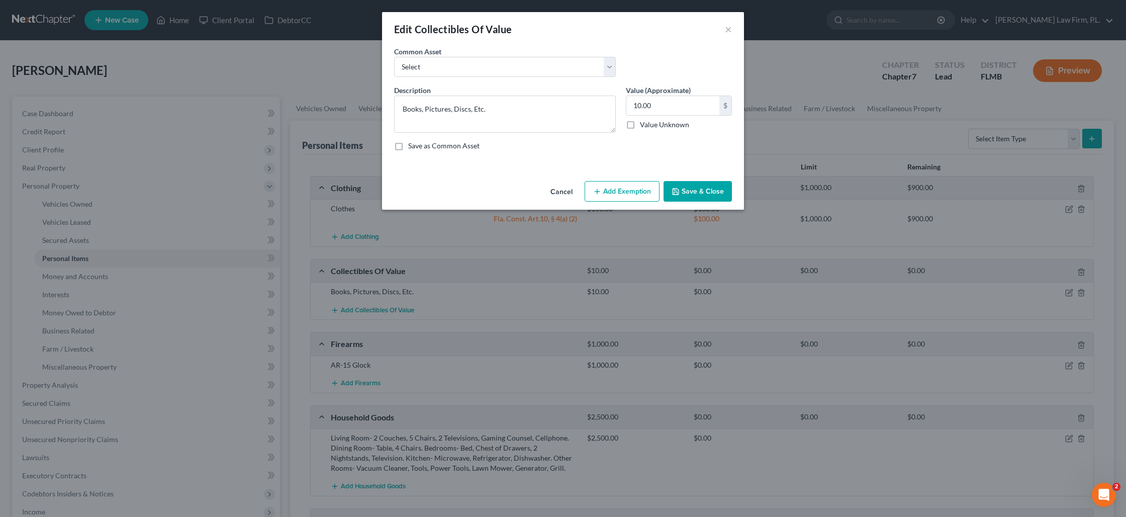
click at [624, 191] on button "Add Exemption" at bounding box center [622, 191] width 75 height 21
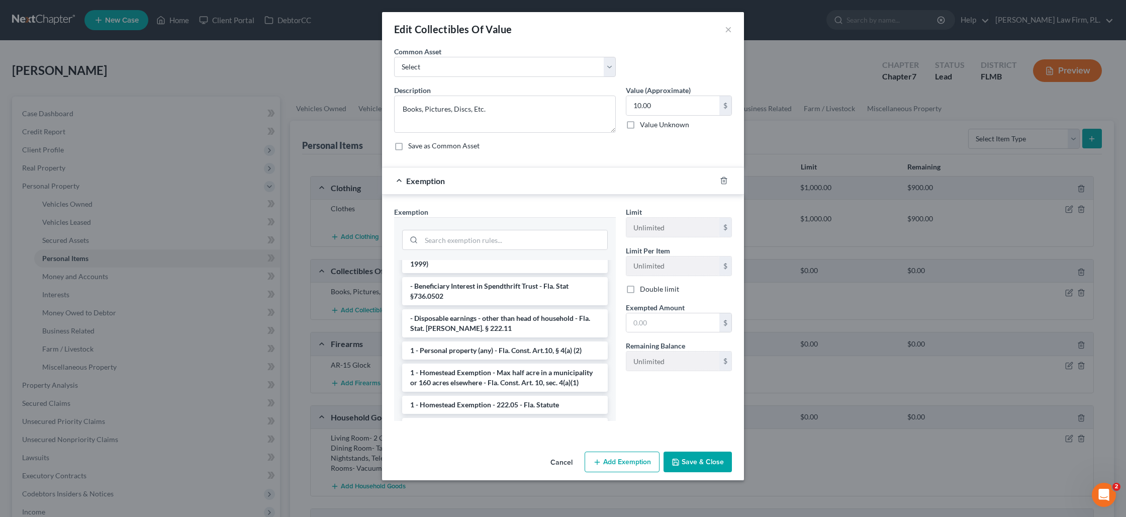
scroll to position [54, 0]
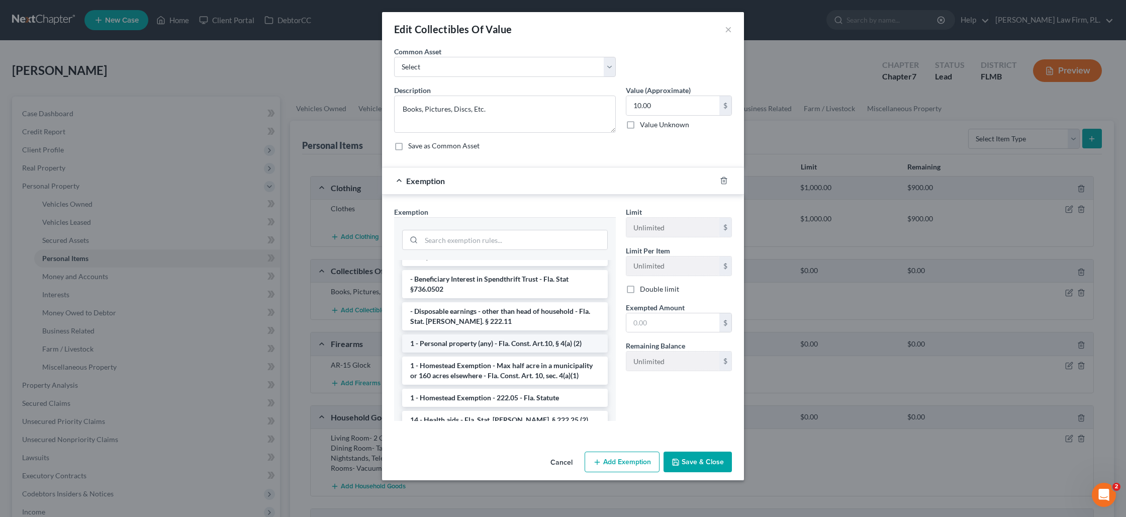
click at [506, 334] on li "1 - Personal property (any) - Fla. Const. Art.10, § 4(a) (2)" at bounding box center [505, 343] width 206 height 18
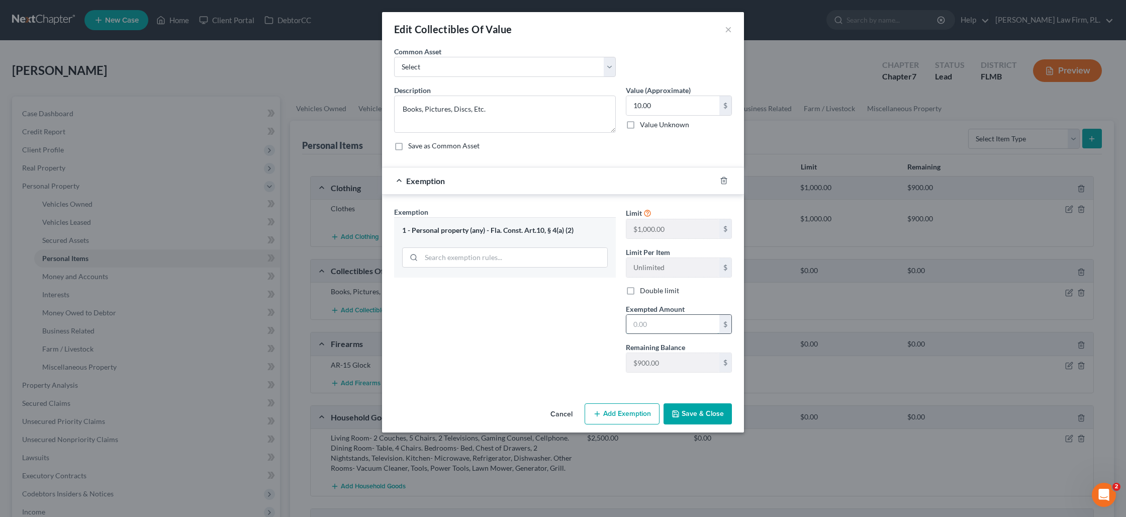
click at [650, 328] on input "text" at bounding box center [673, 324] width 93 height 19
type input "10"
click at [501, 359] on div "Exemption Set must be selected for CA. Exemption * 1 - Personal property (any) …" at bounding box center [505, 294] width 232 height 174
click at [683, 407] on button "Save & Close" at bounding box center [698, 413] width 68 height 21
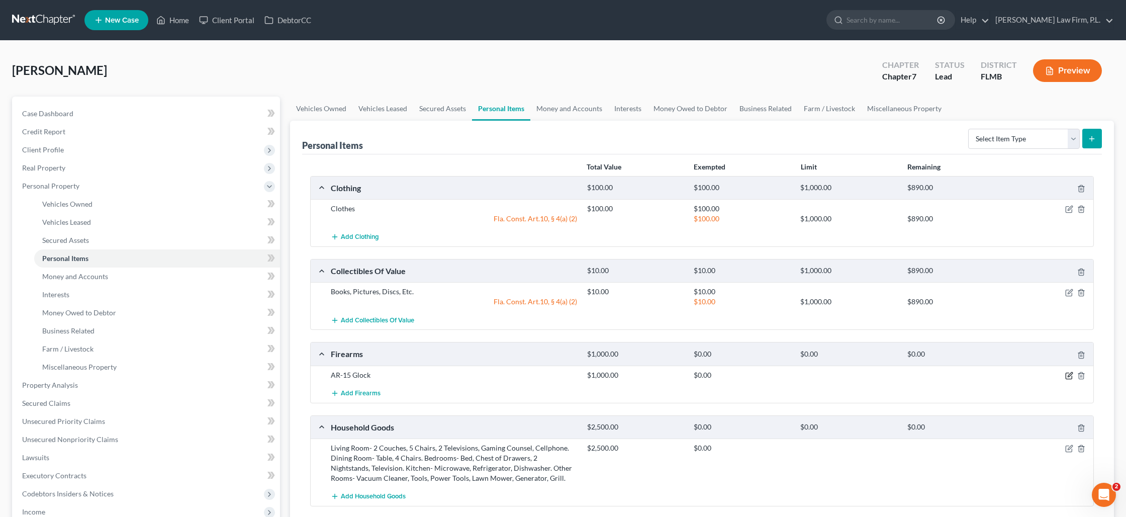
click at [1066, 375] on icon "button" at bounding box center [1069, 376] width 6 height 6
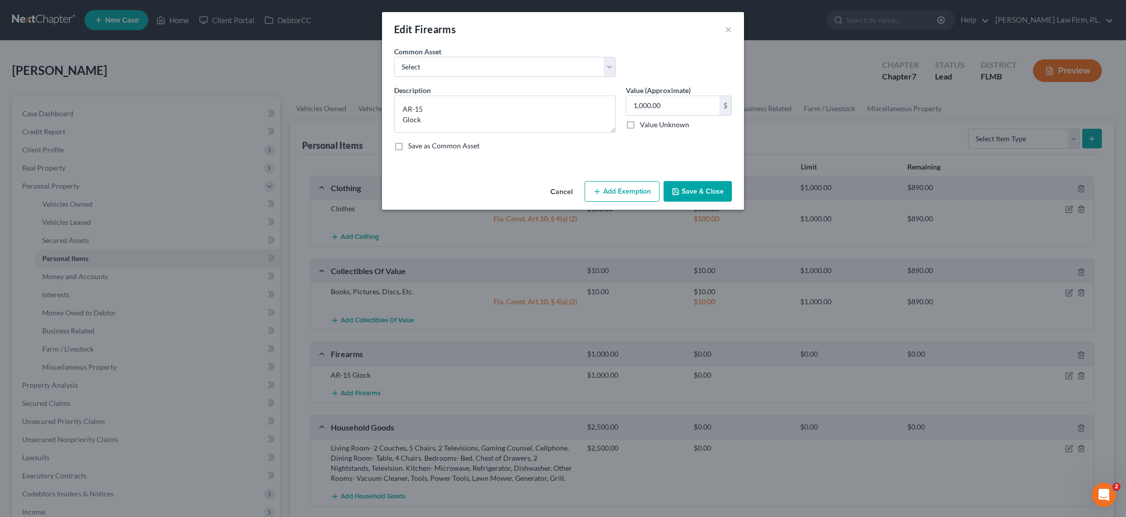
click at [619, 195] on button "Add Exemption" at bounding box center [622, 191] width 75 height 21
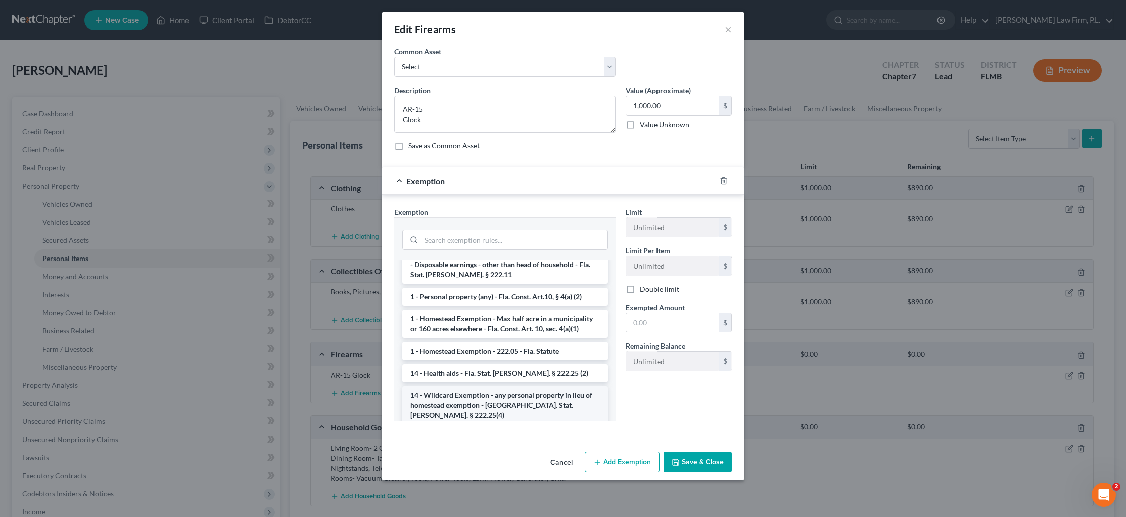
scroll to position [110, 0]
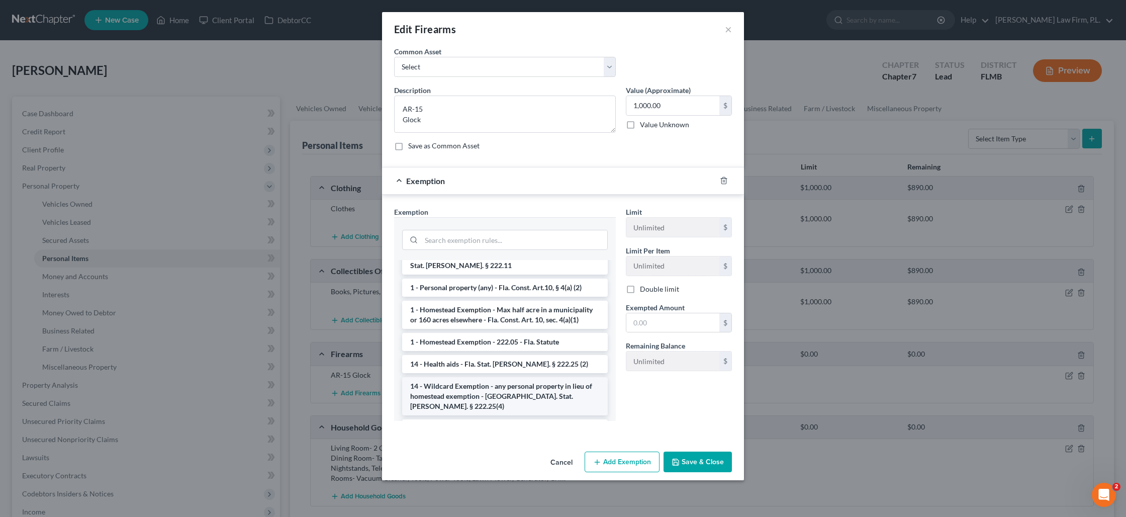
click at [489, 394] on li "14 - Wildcard Exemption - any personal property in lieu of homestead exemption …" at bounding box center [505, 396] width 206 height 38
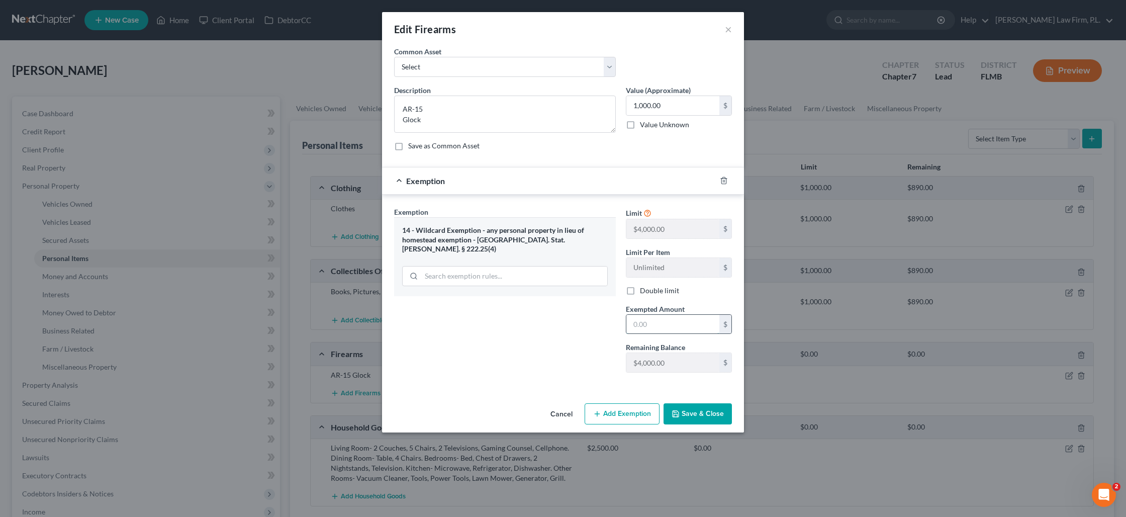
click at [661, 327] on input "text" at bounding box center [673, 324] width 93 height 19
type input "1,000"
click at [679, 413] on icon "button" at bounding box center [676, 414] width 6 height 6
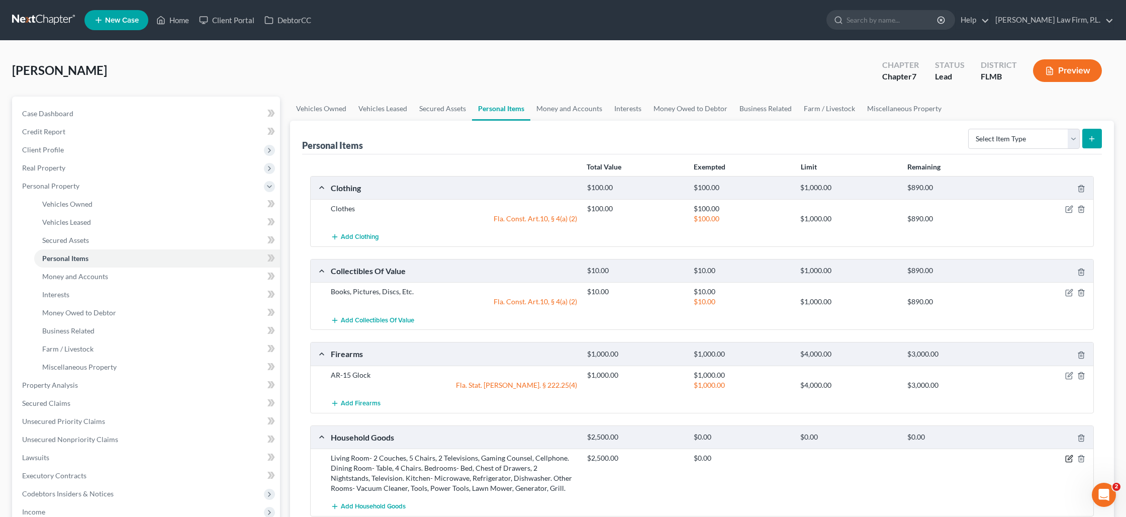
click at [1068, 458] on icon "button" at bounding box center [1070, 459] width 8 height 8
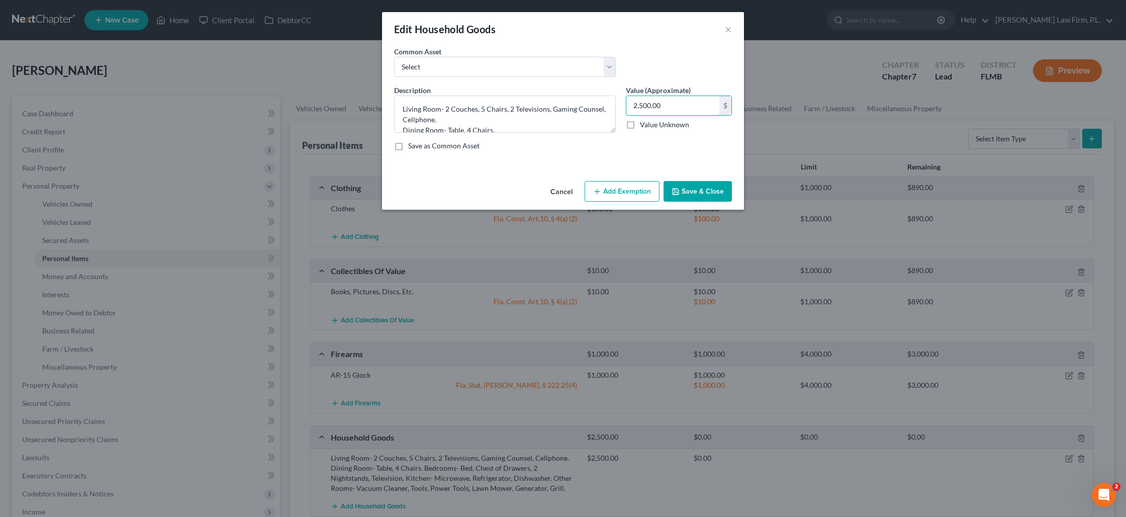
drag, startPoint x: 675, startPoint y: 110, endPoint x: 618, endPoint y: 106, distance: 57.4
click at [618, 106] on div "Description * Living Room- 2 Couches, 5 Chairs, 2 Televisions, Gaming Counsel, …" at bounding box center [563, 122] width 348 height 74
click at [679, 108] on input "2,500.00" at bounding box center [673, 105] width 93 height 19
type input "2,100"
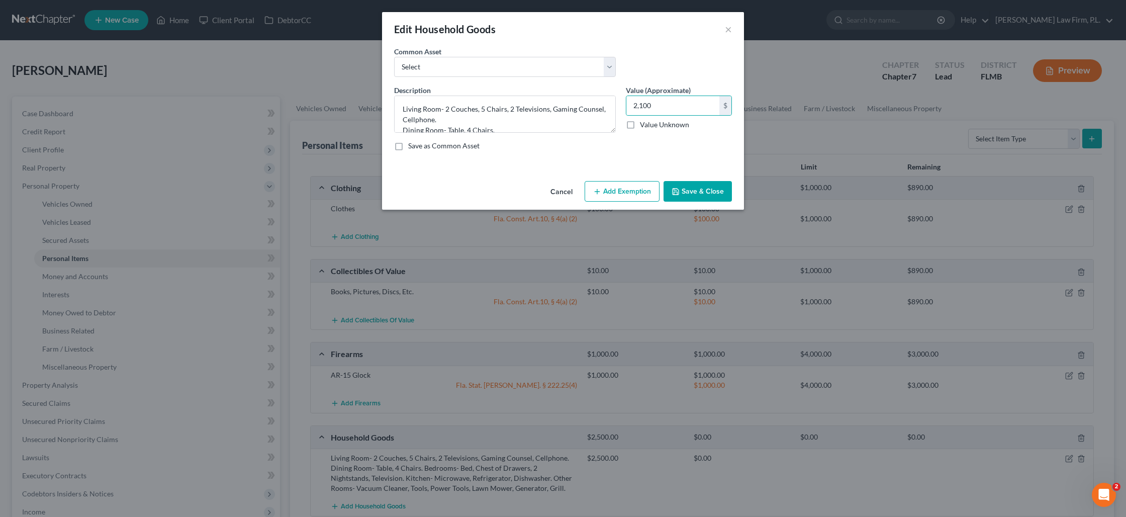
click at [613, 201] on button "Add Exemption" at bounding box center [622, 191] width 75 height 21
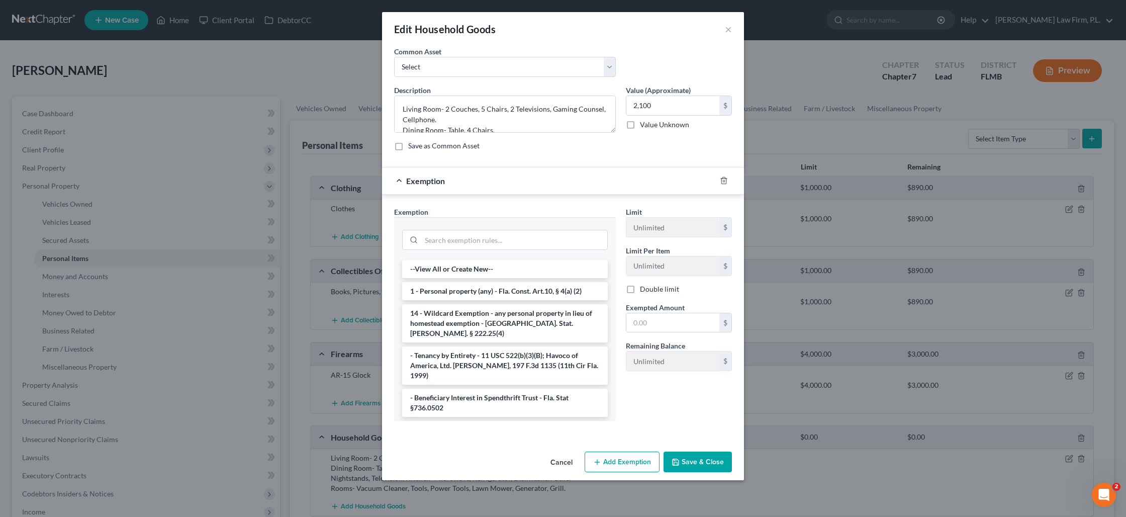
scroll to position [19, 0]
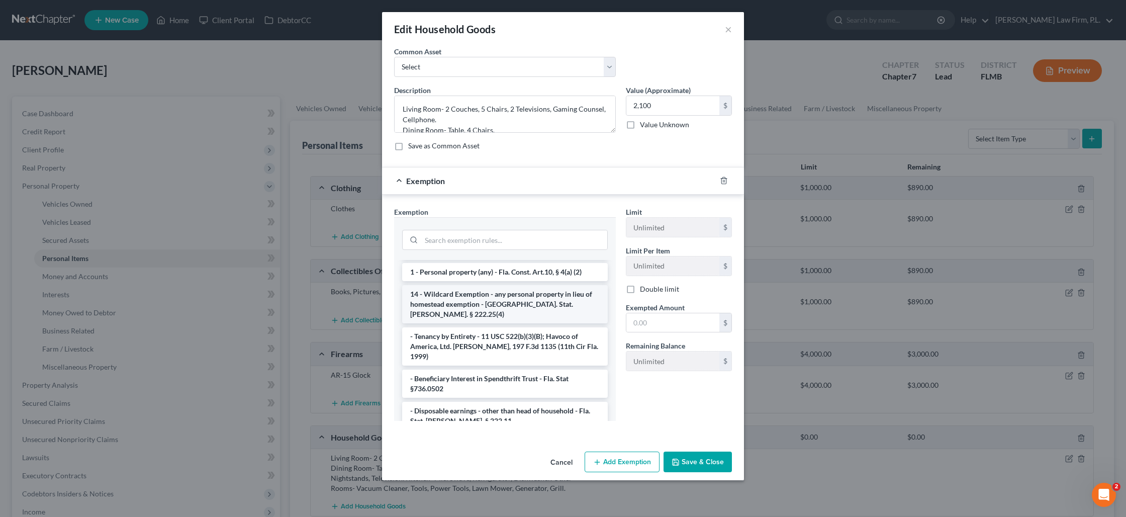
click at [491, 303] on li "14 - Wildcard Exemption - any personal property in lieu of homestead exemption …" at bounding box center [505, 304] width 206 height 38
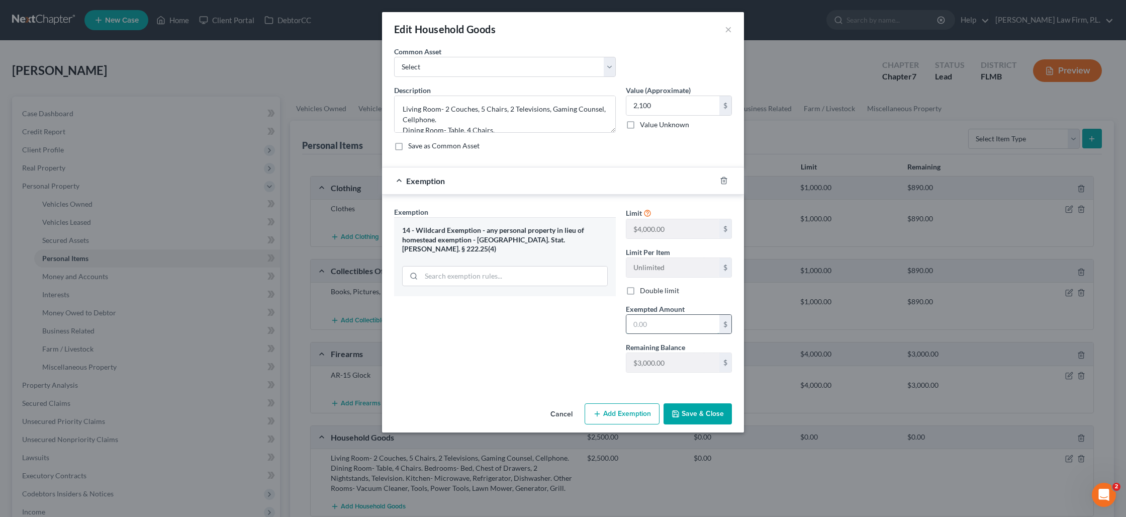
click at [664, 331] on input "text" at bounding box center [673, 324] width 93 height 19
type input "2,100"
click at [696, 412] on button "Save & Close" at bounding box center [698, 413] width 68 height 21
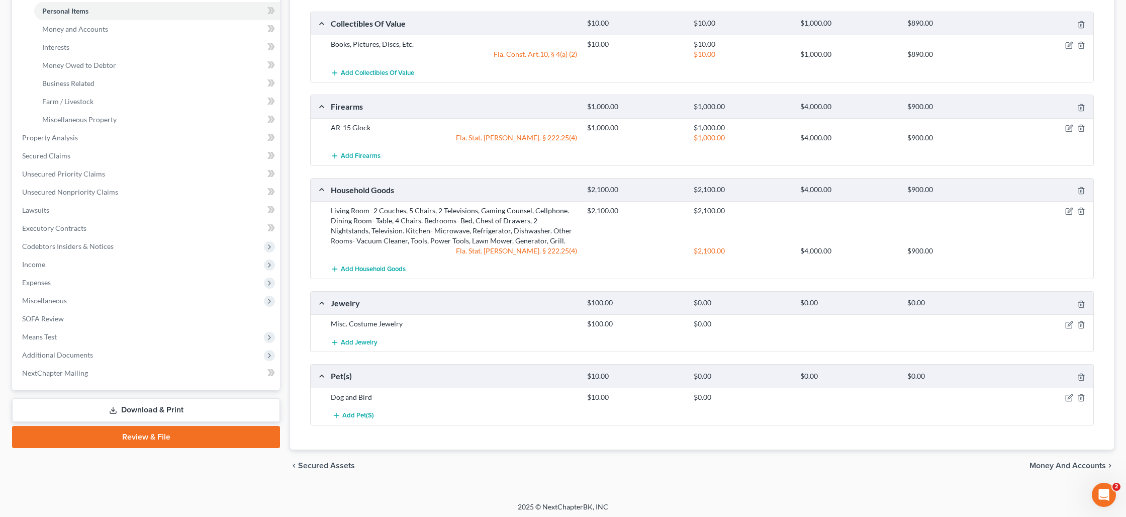
scroll to position [249, 0]
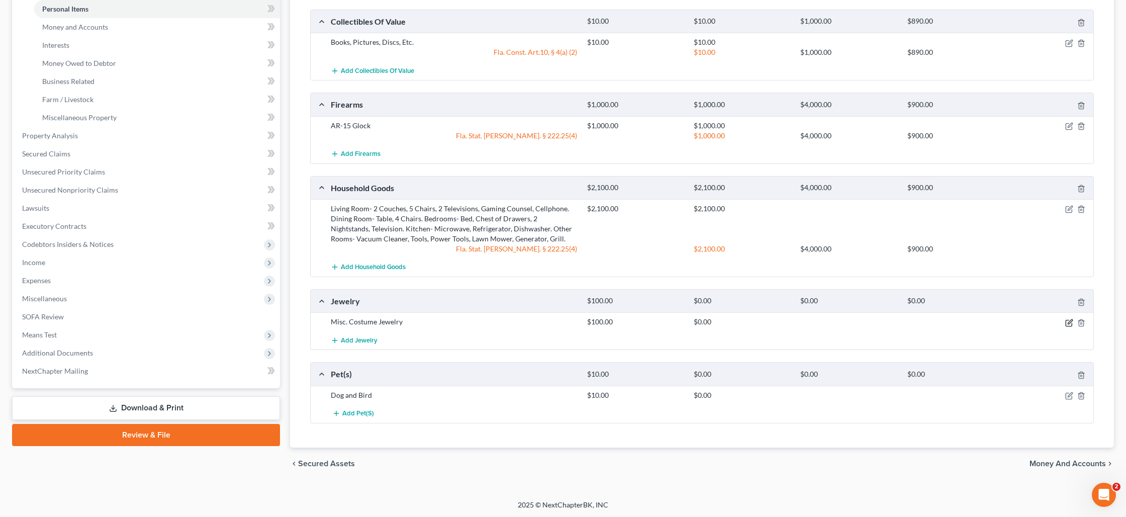
drag, startPoint x: 1066, startPoint y: 322, endPoint x: 1061, endPoint y: 322, distance: 5.1
click at [1066, 322] on icon "button" at bounding box center [1070, 323] width 8 height 8
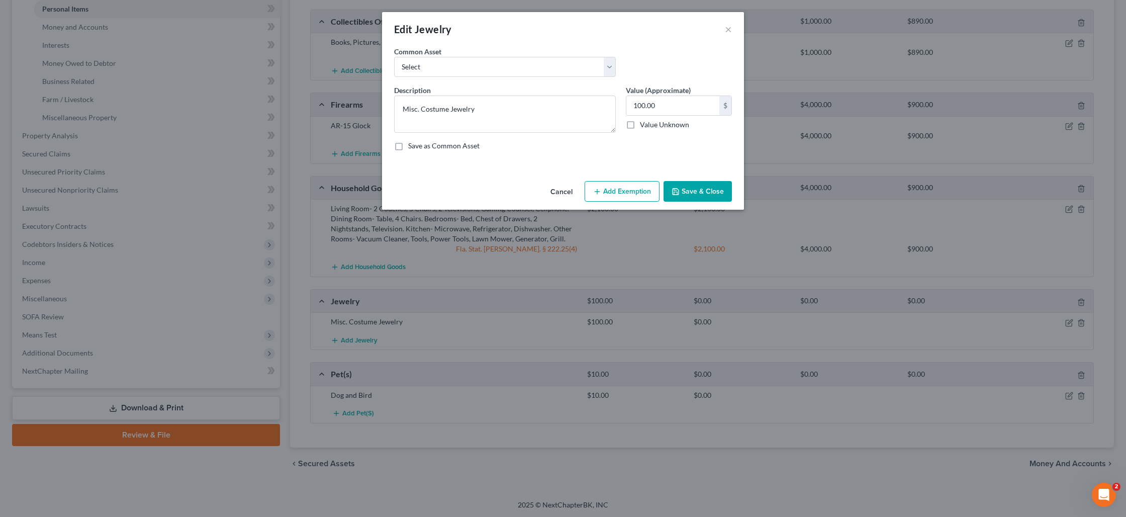
click at [626, 188] on button "Add Exemption" at bounding box center [622, 191] width 75 height 21
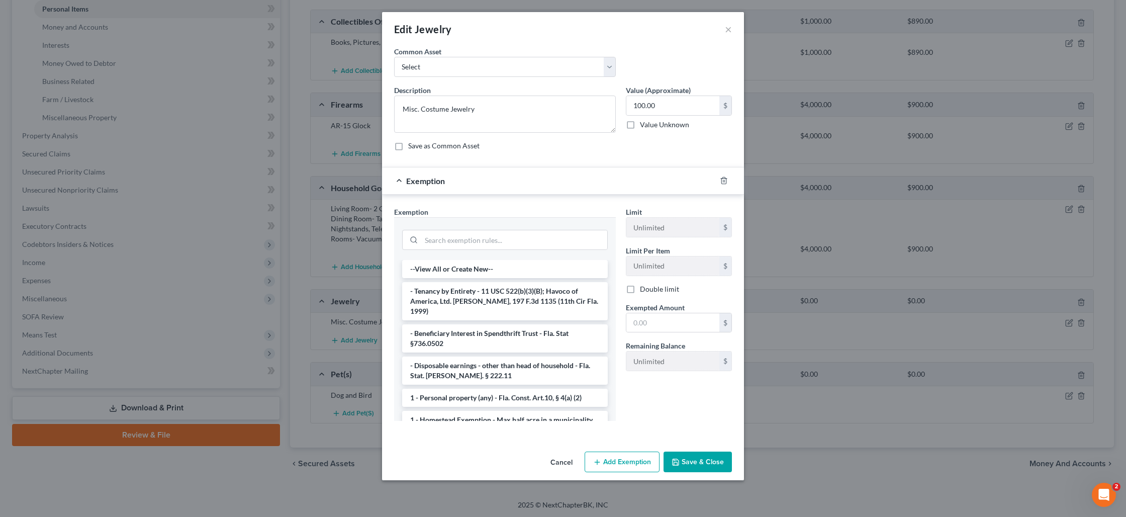
drag, startPoint x: 530, startPoint y: 384, endPoint x: 536, endPoint y: 383, distance: 5.6
click at [530, 389] on li "1 - Personal property (any) - Fla. Const. Art.10, § 4(a) (2)" at bounding box center [505, 398] width 206 height 18
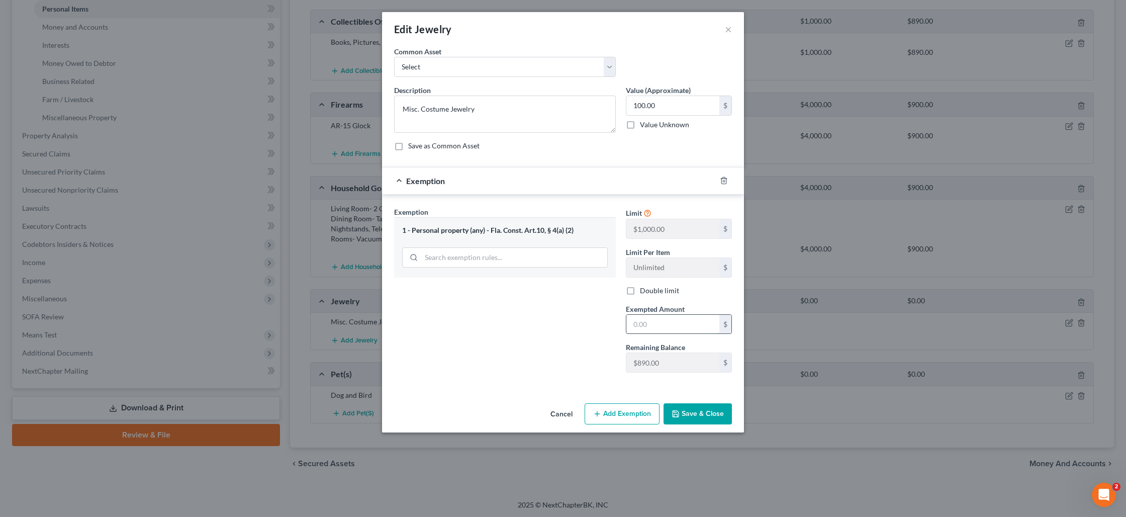
click at [663, 322] on input "text" at bounding box center [673, 324] width 93 height 19
type input "100"
click at [685, 421] on button "Save & Close" at bounding box center [698, 413] width 68 height 21
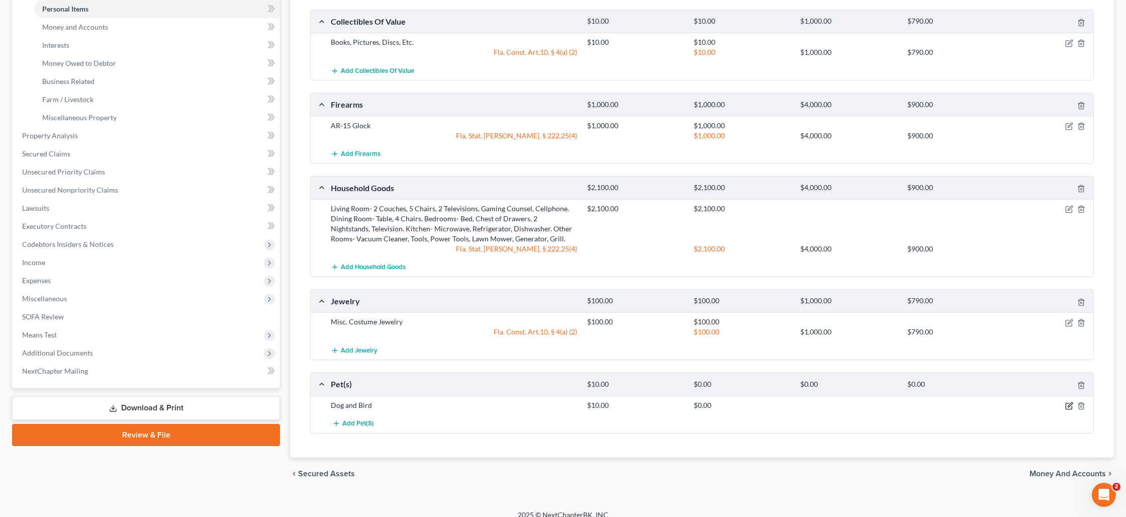
click at [1068, 406] on icon "button" at bounding box center [1070, 404] width 5 height 5
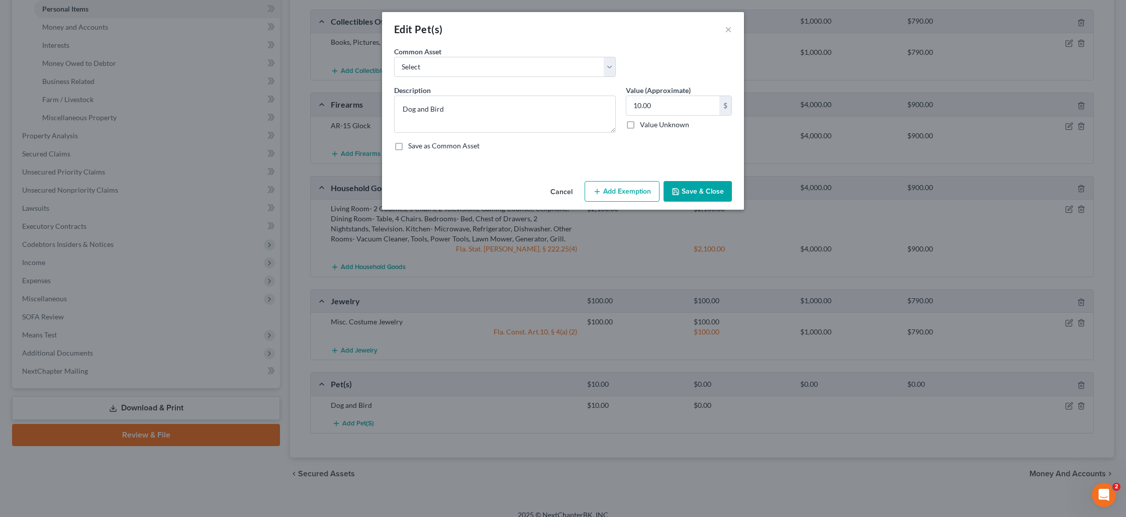
click at [624, 192] on button "Add Exemption" at bounding box center [622, 191] width 75 height 21
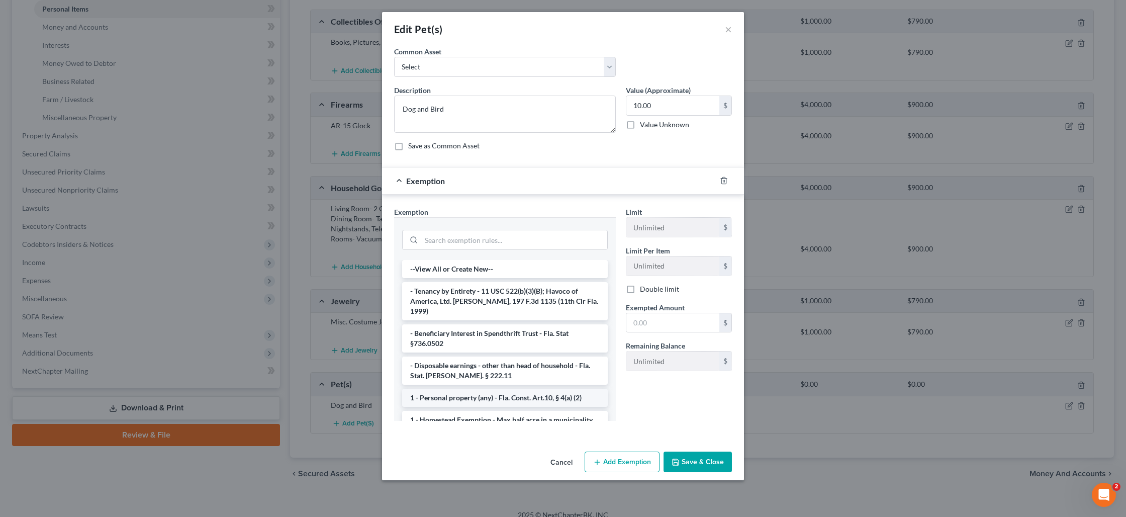
click at [513, 392] on li "1 - Personal property (any) - Fla. Const. Art.10, § 4(a) (2)" at bounding box center [505, 398] width 206 height 18
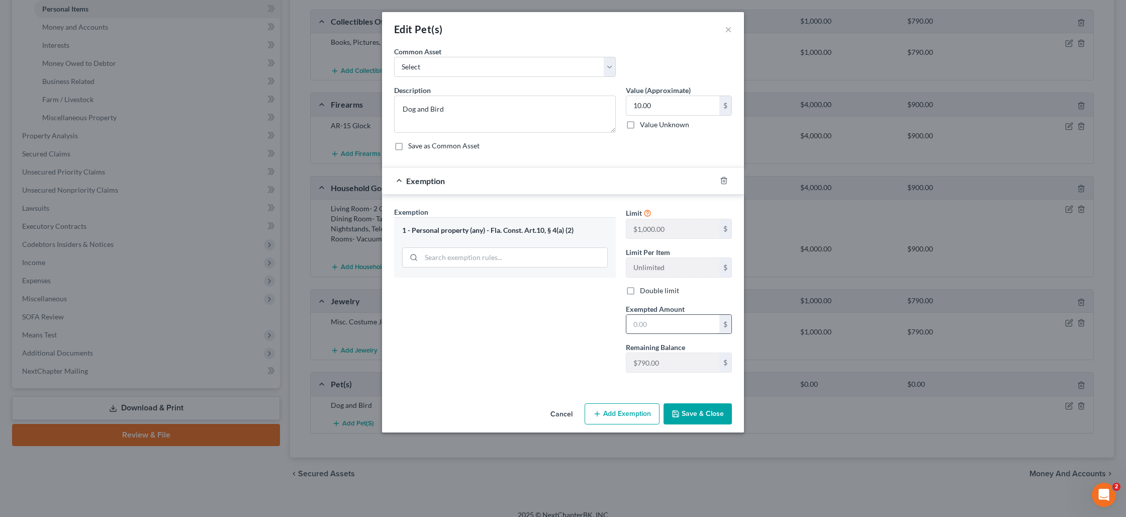
click at [641, 328] on input "text" at bounding box center [673, 324] width 93 height 19
type input "10"
click at [703, 410] on button "Save & Close" at bounding box center [698, 413] width 68 height 21
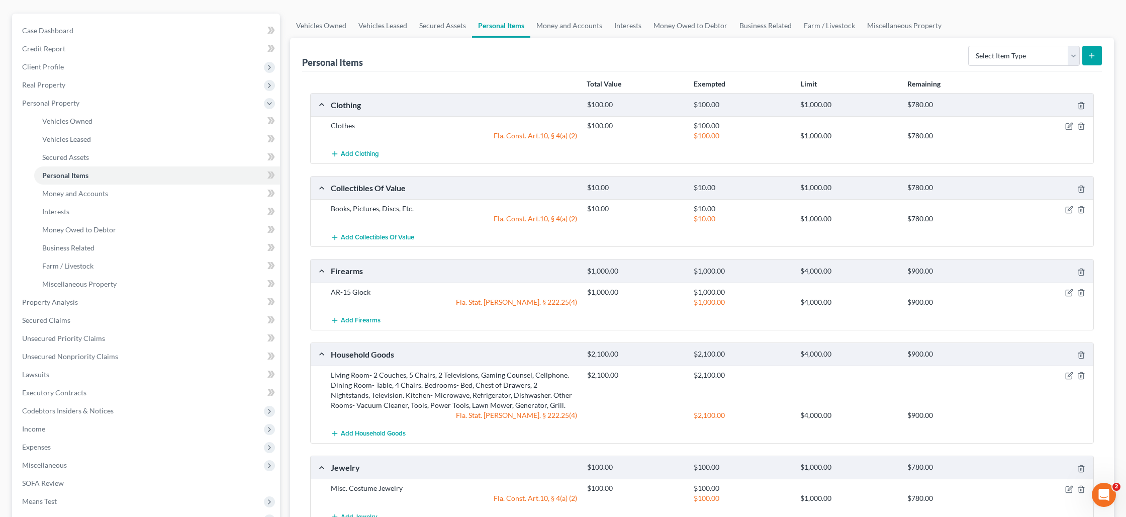
scroll to position [0, 0]
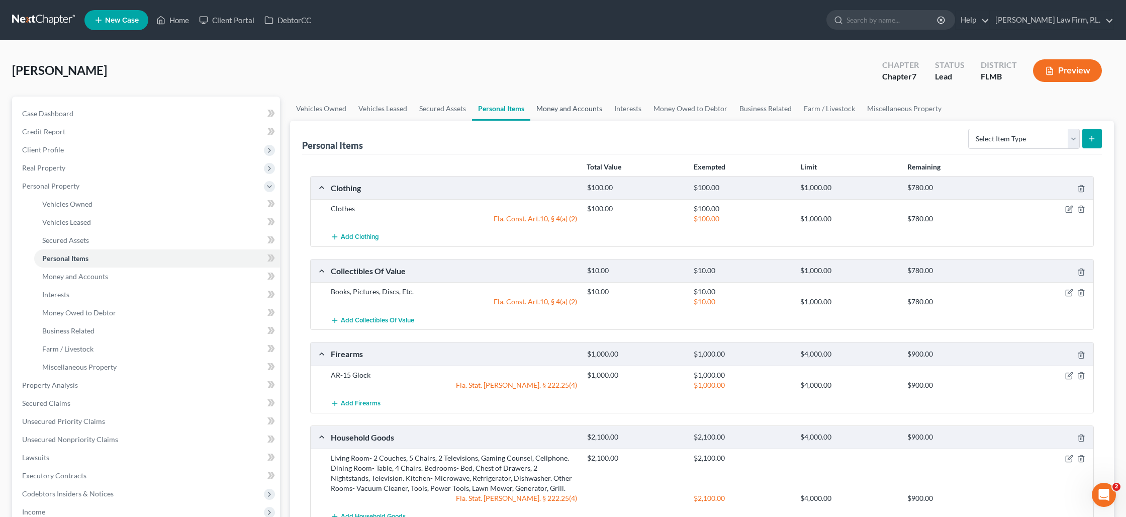
click at [567, 109] on link "Money and Accounts" at bounding box center [570, 109] width 78 height 24
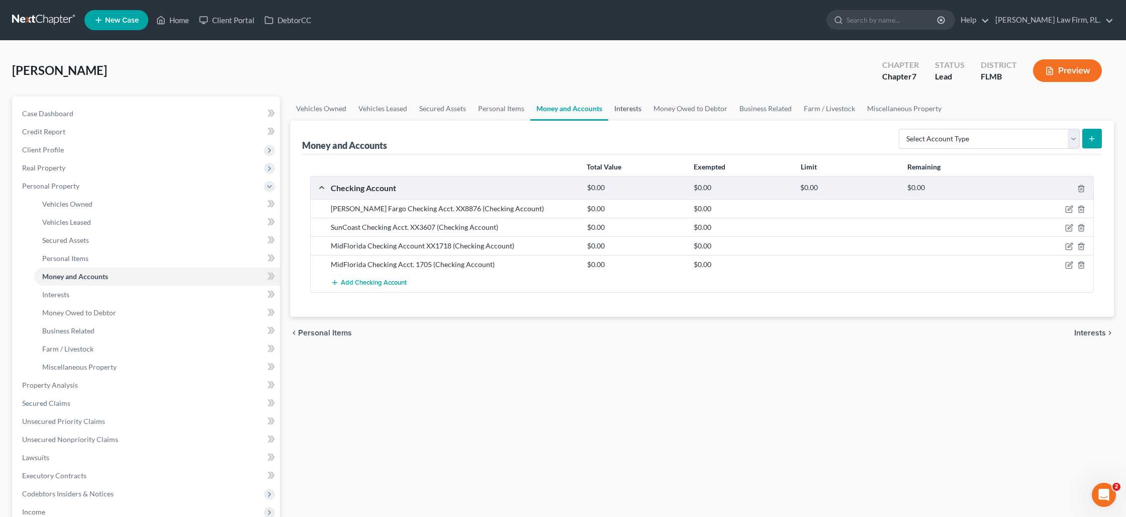
click at [626, 115] on link "Interests" at bounding box center [628, 109] width 39 height 24
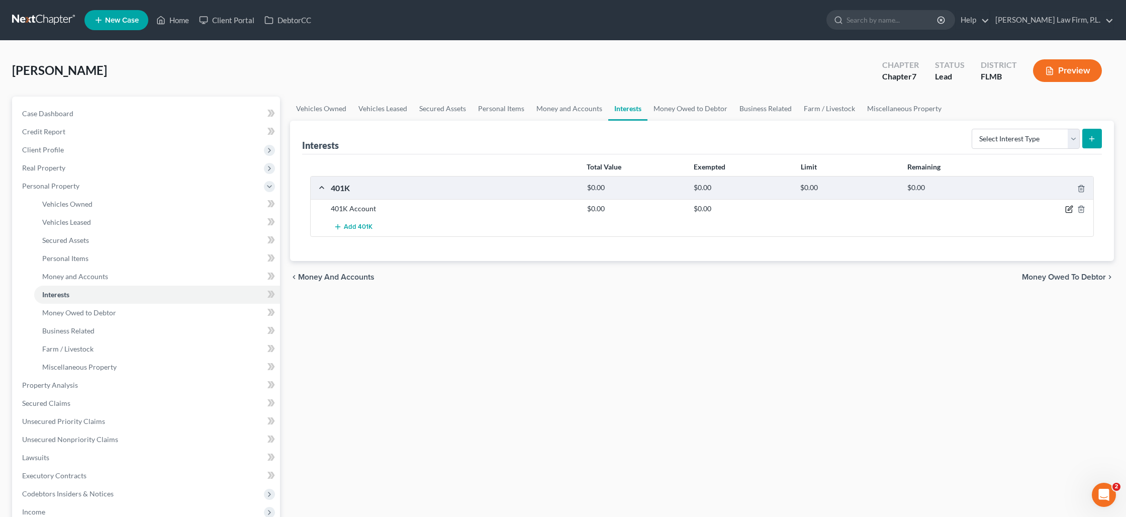
click at [1066, 212] on icon "button" at bounding box center [1069, 210] width 6 height 6
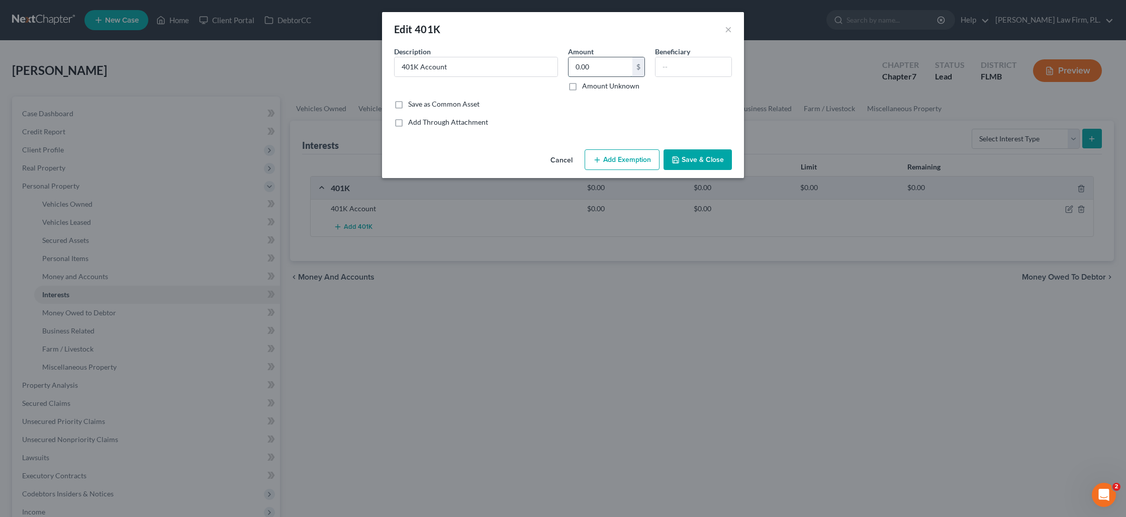
click at [588, 71] on input "0.00" at bounding box center [601, 66] width 64 height 19
type input "5,500"
click at [621, 165] on button "Add Exemption" at bounding box center [622, 159] width 75 height 21
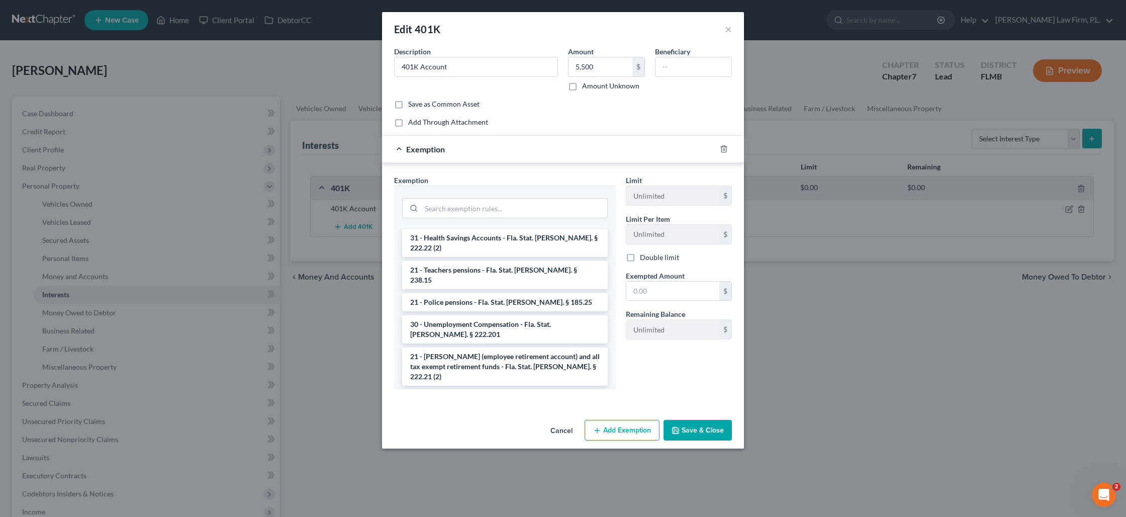
scroll to position [98, 0]
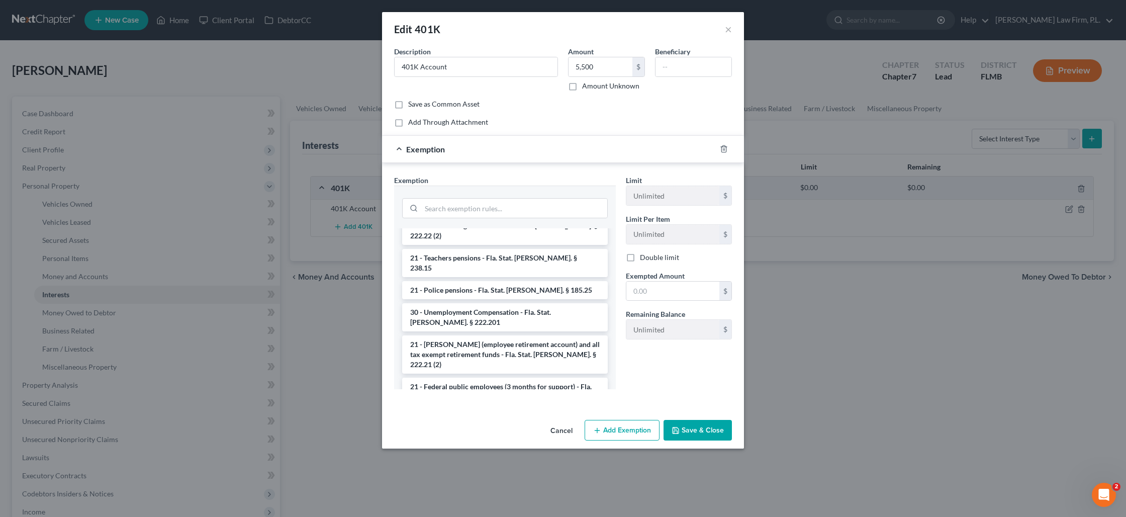
click at [512, 335] on li "21 - [PERSON_NAME] (employee retirement account) and all tax exempt retirement …" at bounding box center [505, 354] width 206 height 38
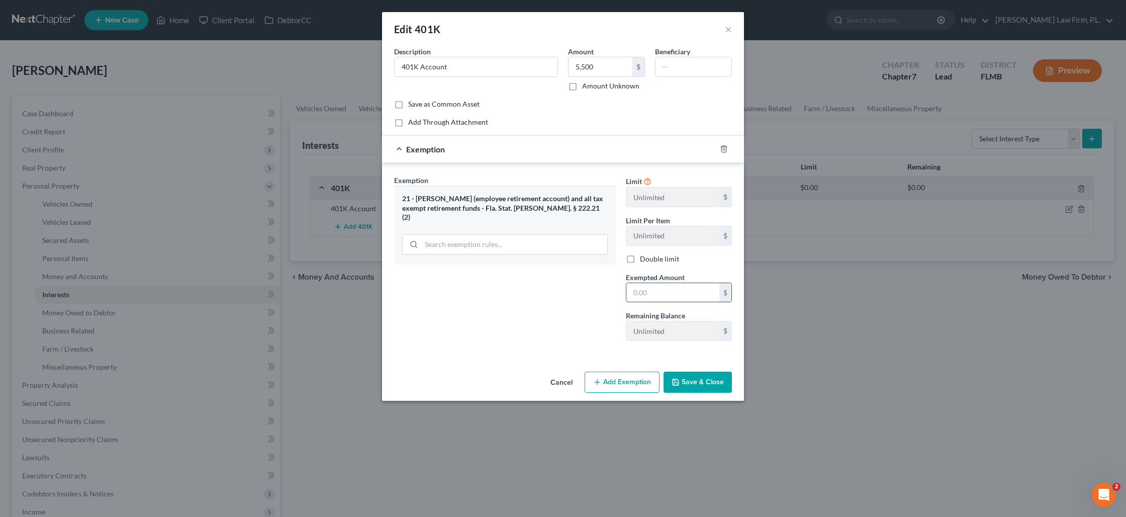
click at [673, 294] on input "text" at bounding box center [673, 292] width 93 height 19
type input "5,500"
click at [704, 385] on button "Save & Close" at bounding box center [698, 382] width 68 height 21
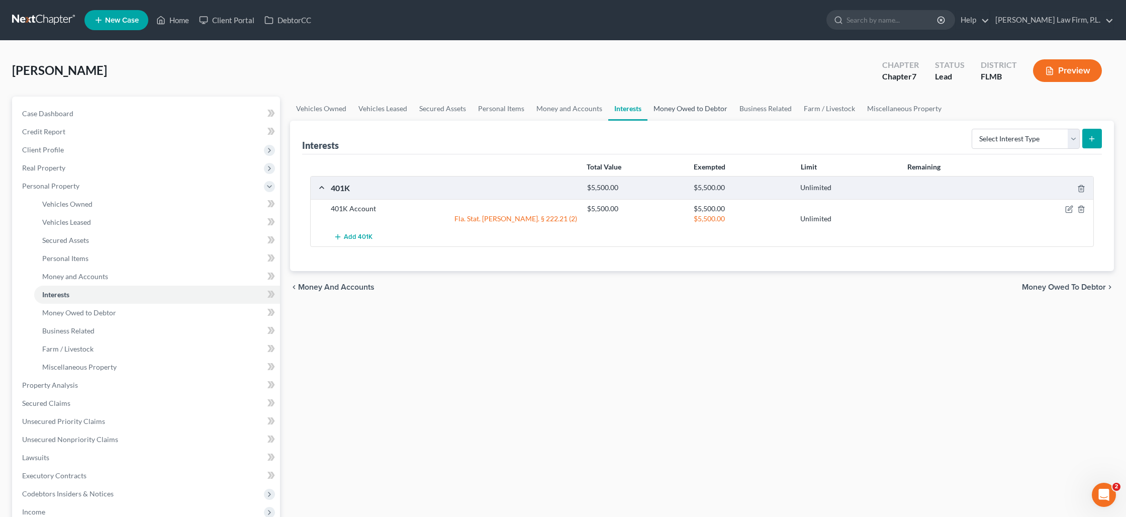
click at [679, 105] on link "Money Owed to Debtor" at bounding box center [691, 109] width 86 height 24
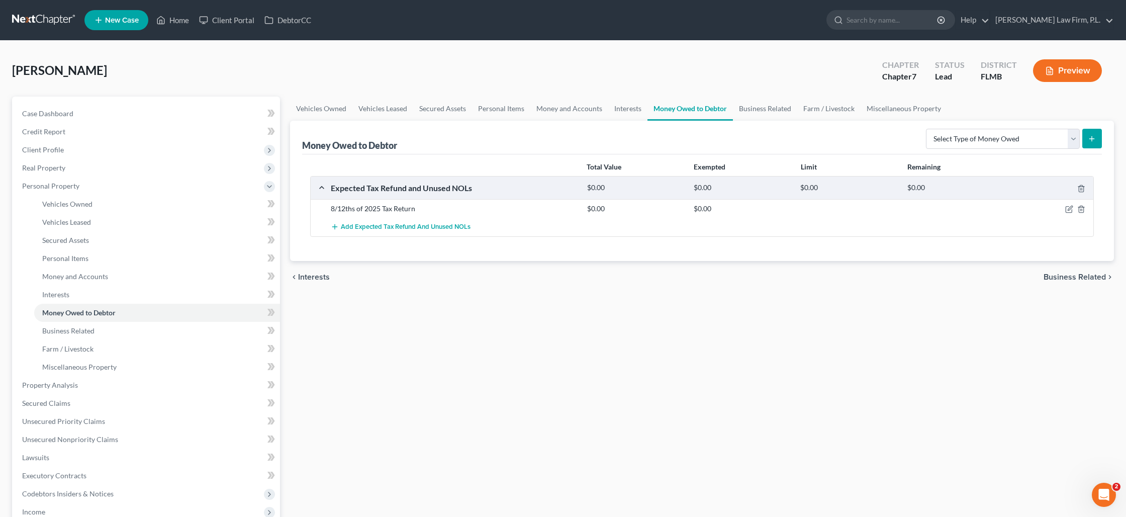
click at [1065, 208] on div at bounding box center [1051, 209] width 85 height 10
click at [1068, 210] on icon "button" at bounding box center [1070, 209] width 8 height 8
select select "0"
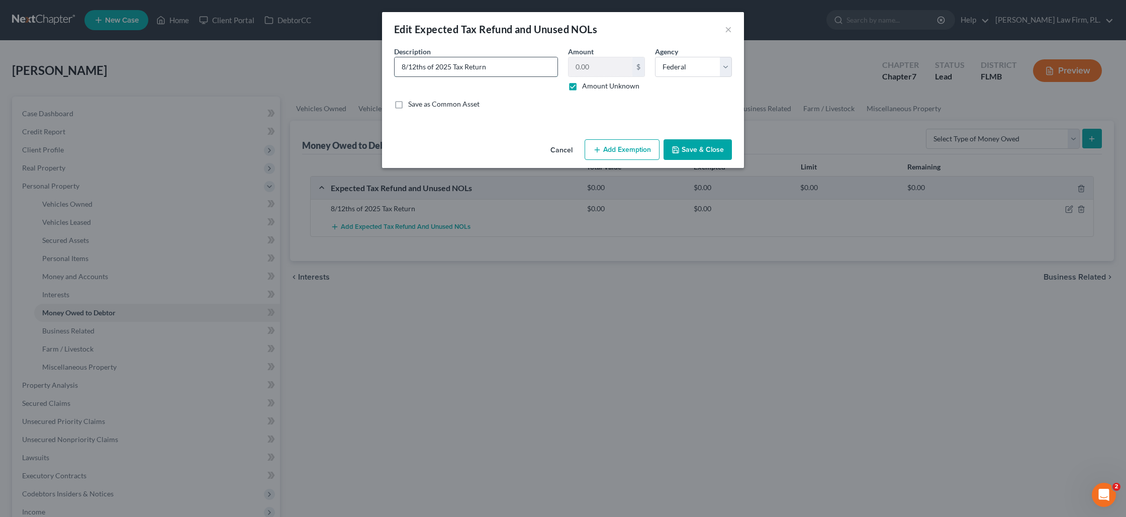
click at [408, 68] on input "8/12ths of 2025 Tax Return" at bounding box center [476, 66] width 163 height 19
type input "7/12ths of 2025 Tax Return"
click at [626, 146] on button "Add Exemption" at bounding box center [622, 149] width 75 height 21
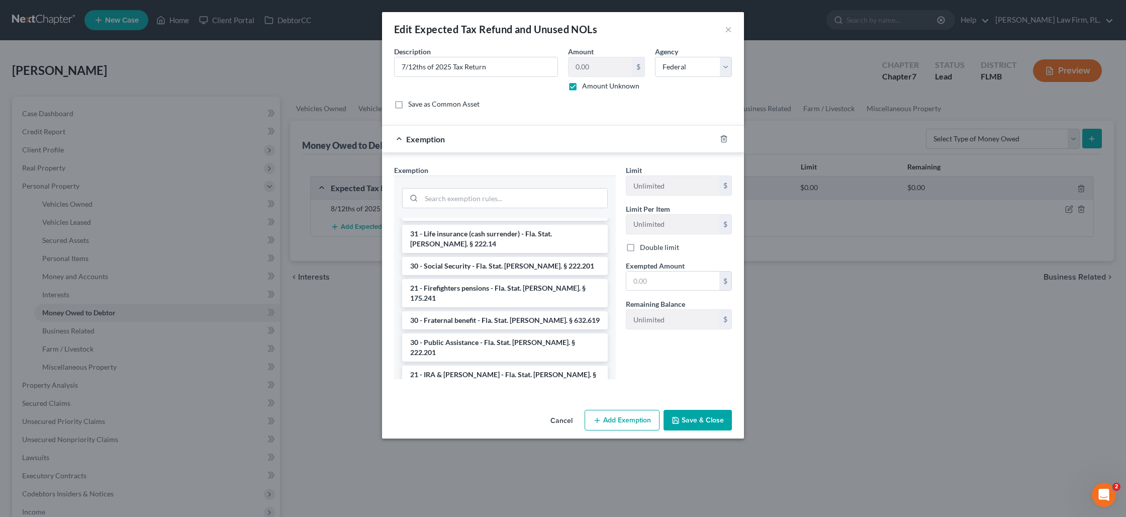
scroll to position [578, 0]
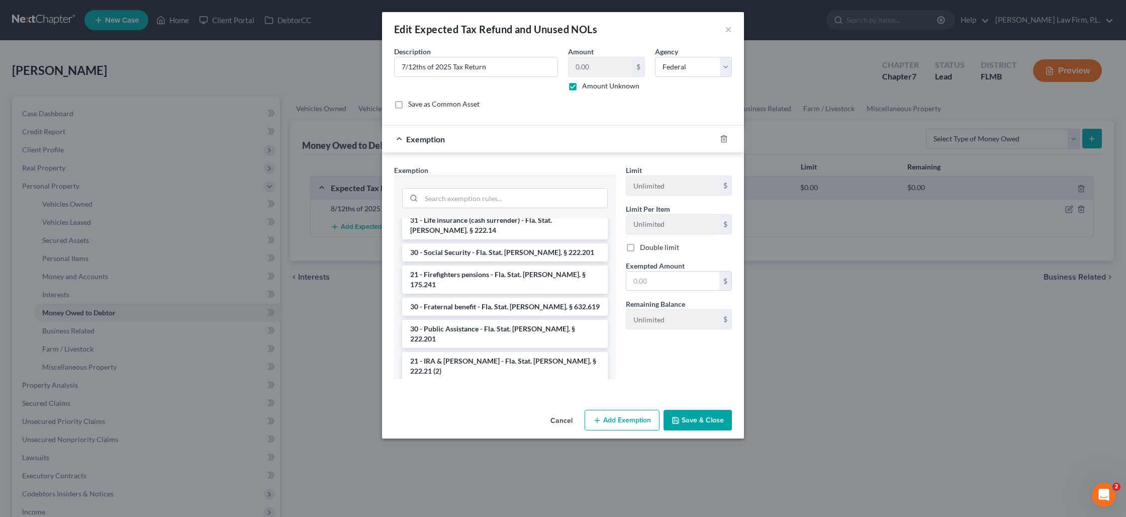
drag, startPoint x: 504, startPoint y: 275, endPoint x: 515, endPoint y: 276, distance: 11.2
click at [504, 416] on li "28 - Earned Income and Federal Tax Credit - Fla. Stat. [PERSON_NAME]. § 222.25 …" at bounding box center [505, 430] width 206 height 28
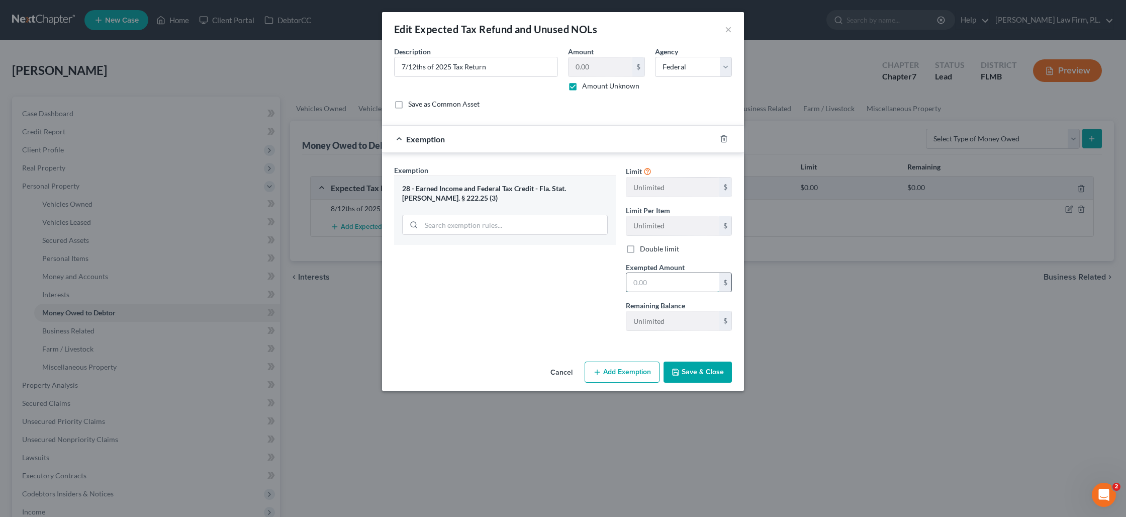
click at [639, 277] on input "text" at bounding box center [673, 282] width 93 height 19
type input "2,000"
click at [629, 370] on button "Add Exemption" at bounding box center [622, 372] width 75 height 21
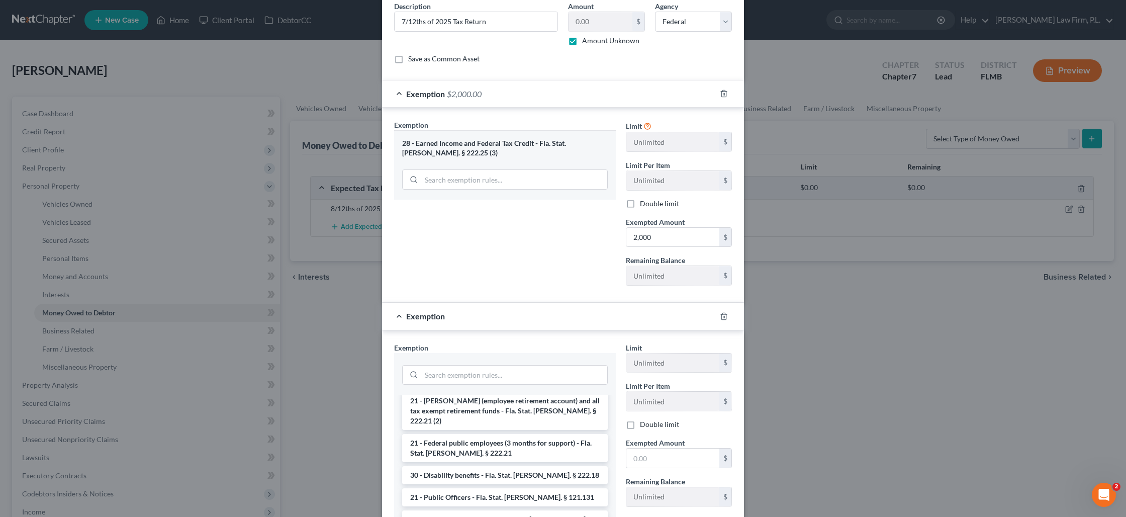
scroll to position [222, 0]
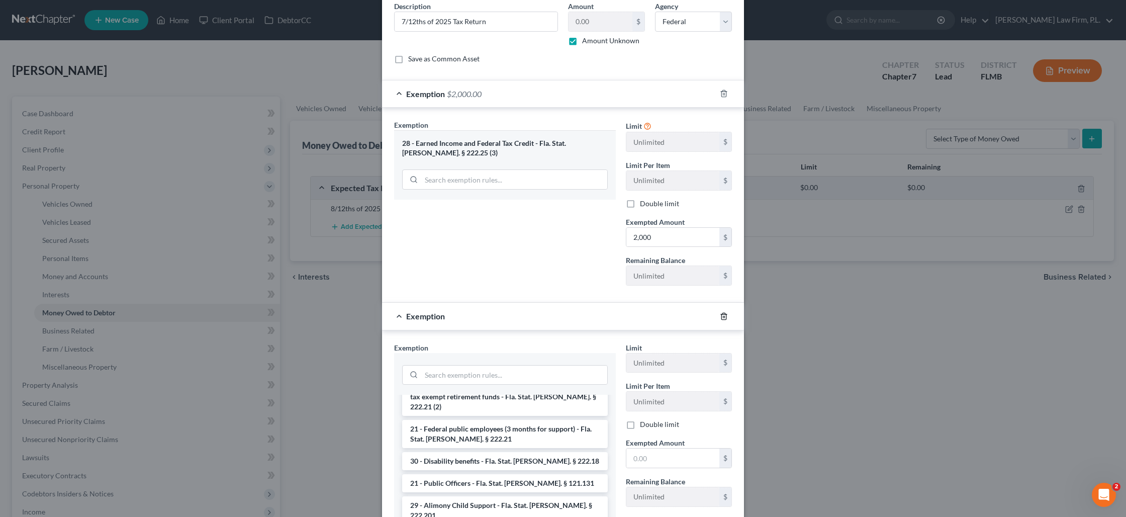
click at [723, 313] on icon "button" at bounding box center [724, 316] width 8 height 8
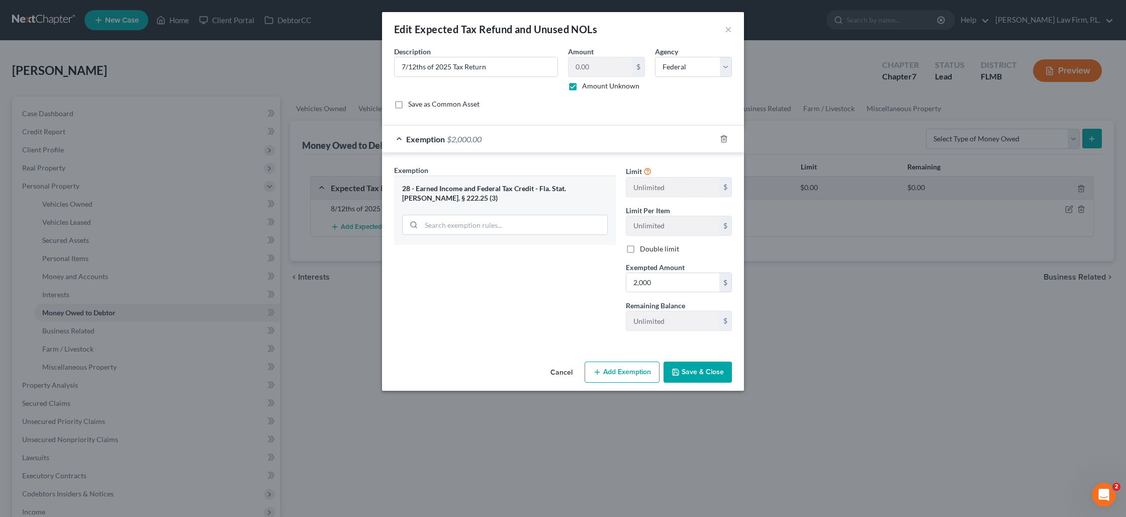
scroll to position [0, 0]
click at [696, 370] on button "Save & Close" at bounding box center [698, 372] width 68 height 21
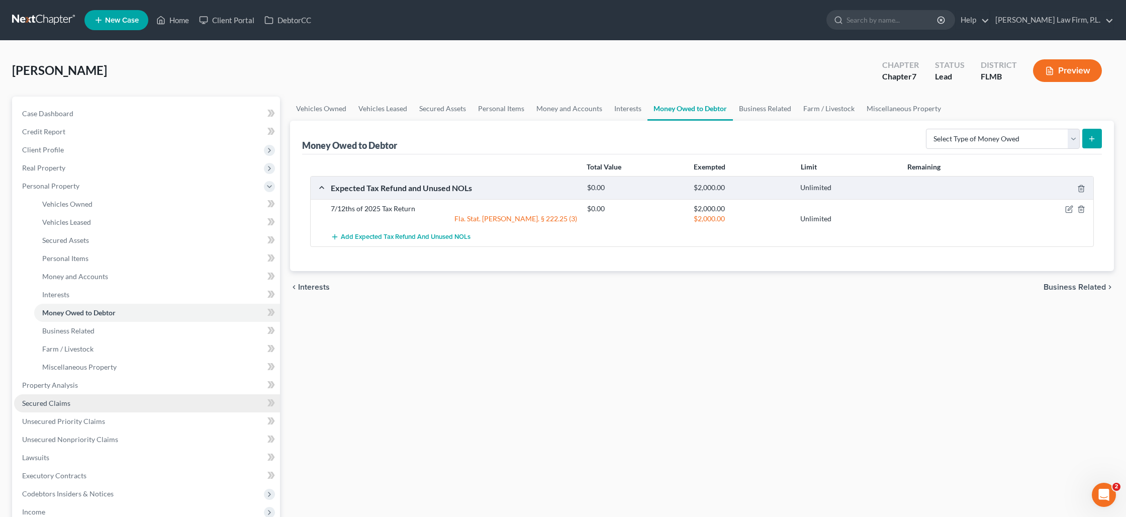
click at [39, 399] on span "Secured Claims" at bounding box center [46, 403] width 48 height 9
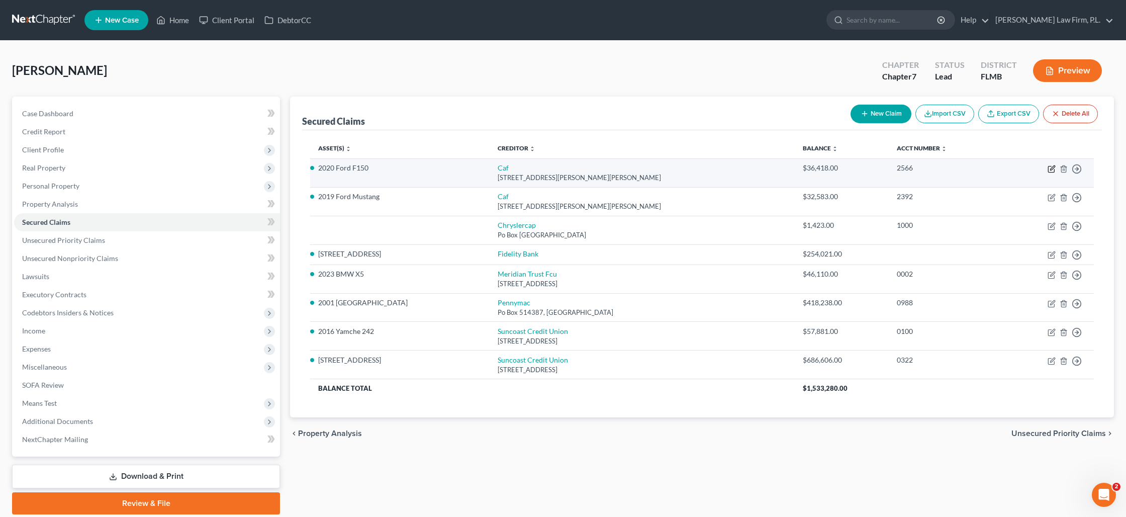
click at [1054, 168] on icon "button" at bounding box center [1052, 169] width 8 height 8
select select "10"
select select "0"
select select "2"
select select "0"
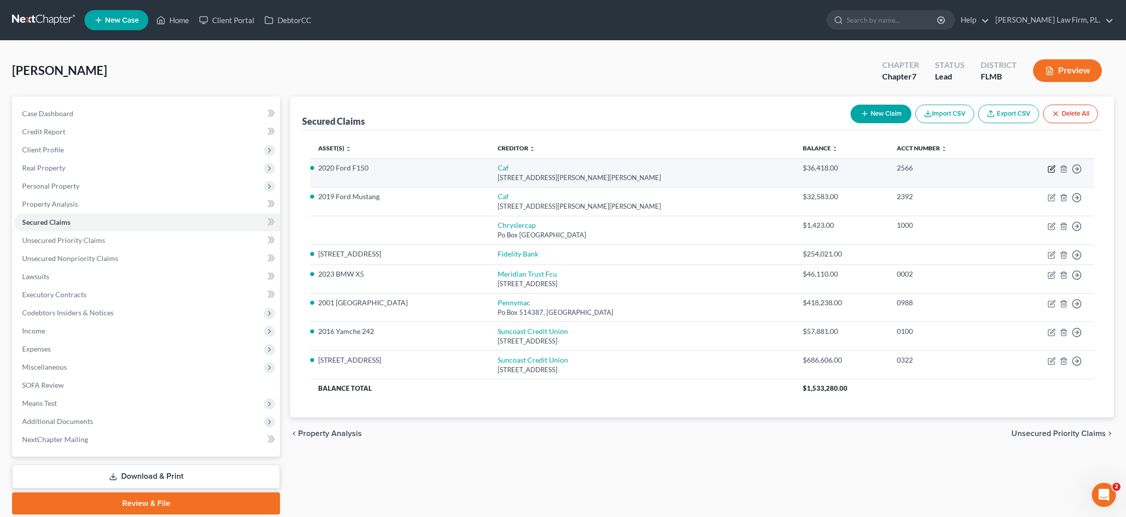
select select "0"
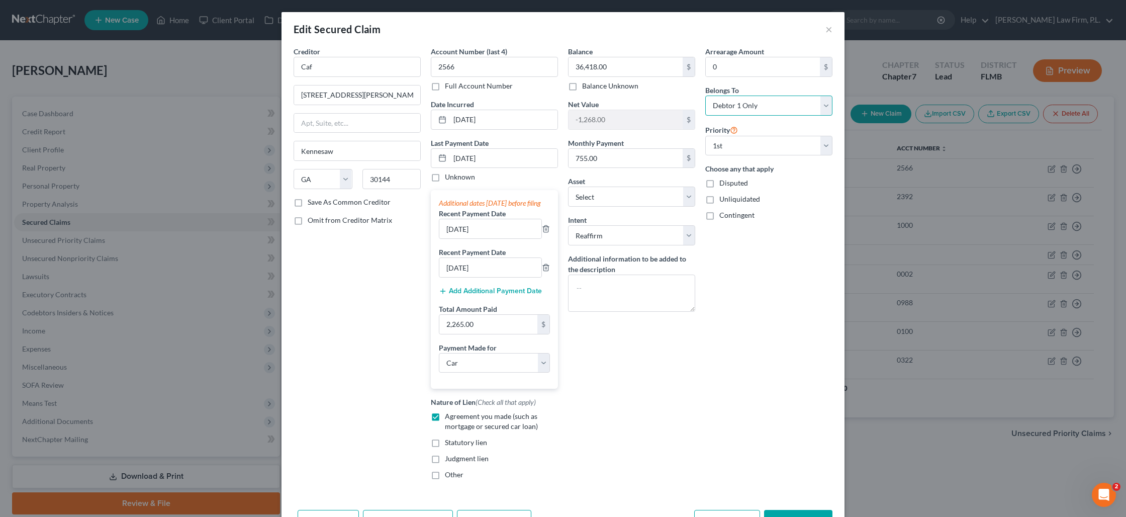
click at [757, 110] on select "Select Debtor 1 Only Debtor 2 Only Debtor 1 And Debtor 2 Only At Least One Of T…" at bounding box center [769, 106] width 127 height 20
select select "3"
click at [706, 96] on select "Select Debtor 1 Only Debtor 2 Only Debtor 1 And Debtor 2 Only At Least One Of T…" at bounding box center [769, 106] width 127 height 20
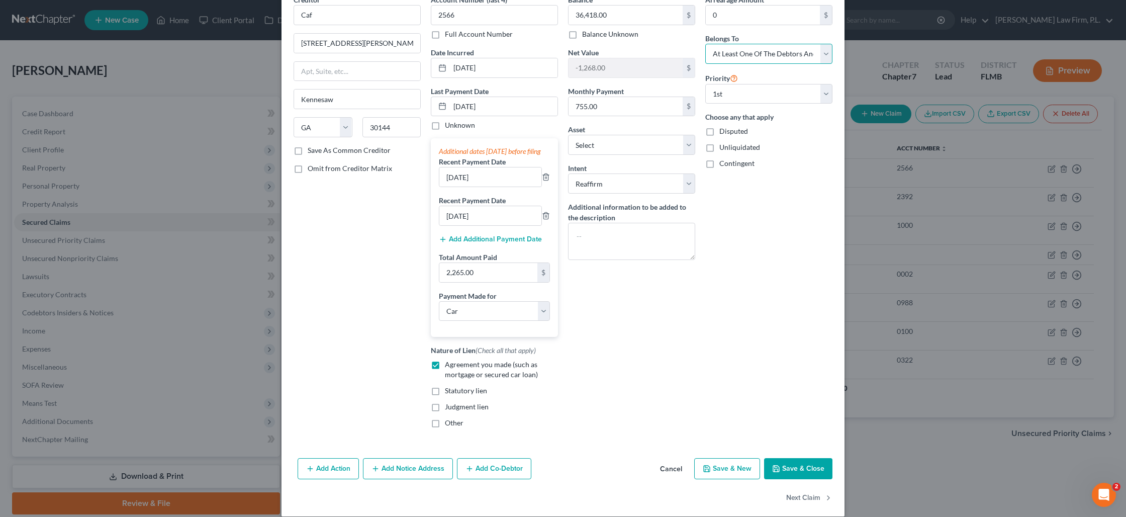
scroll to position [73, 0]
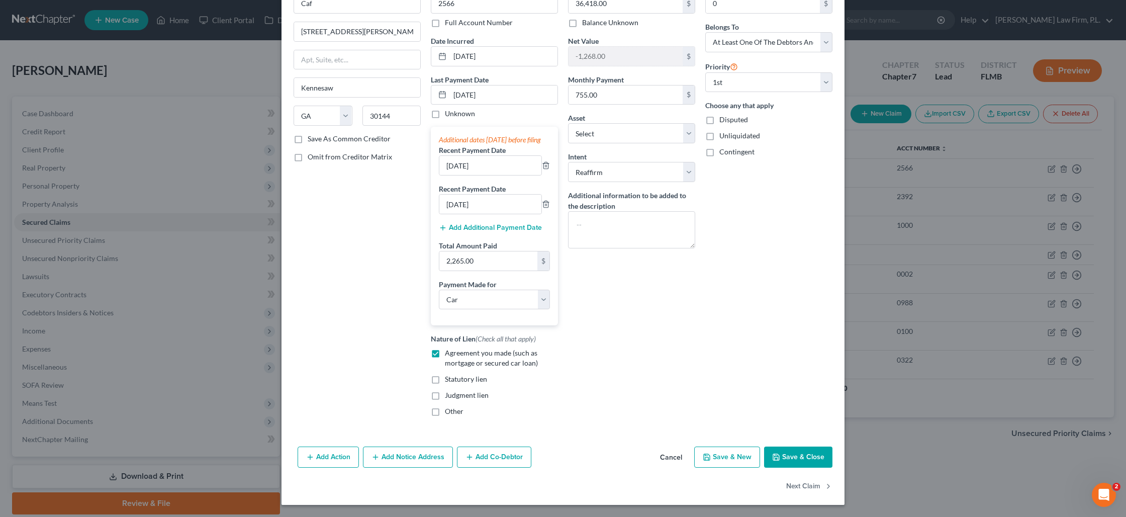
click at [800, 461] on button "Save & Close" at bounding box center [798, 457] width 68 height 21
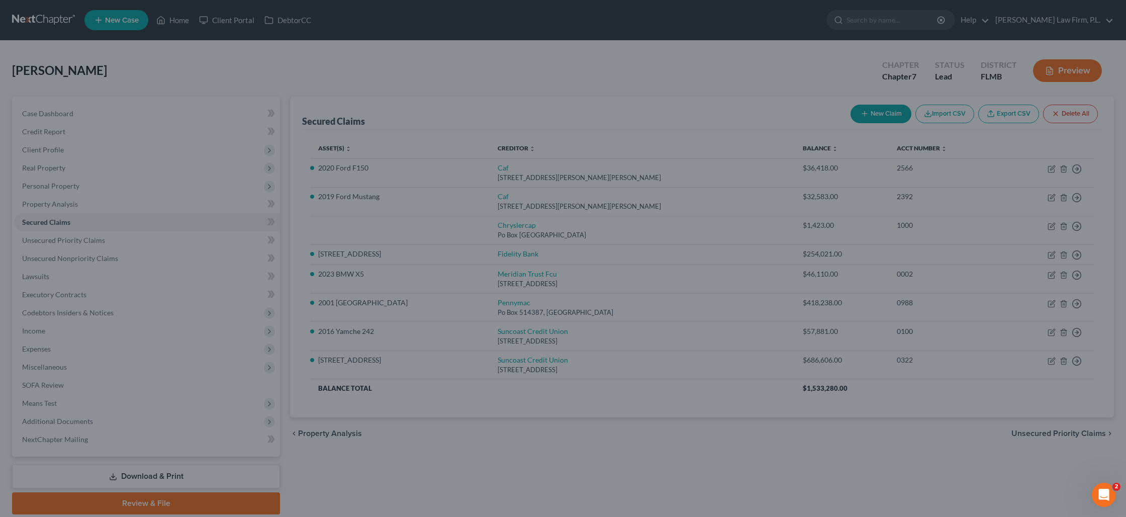
select select "8"
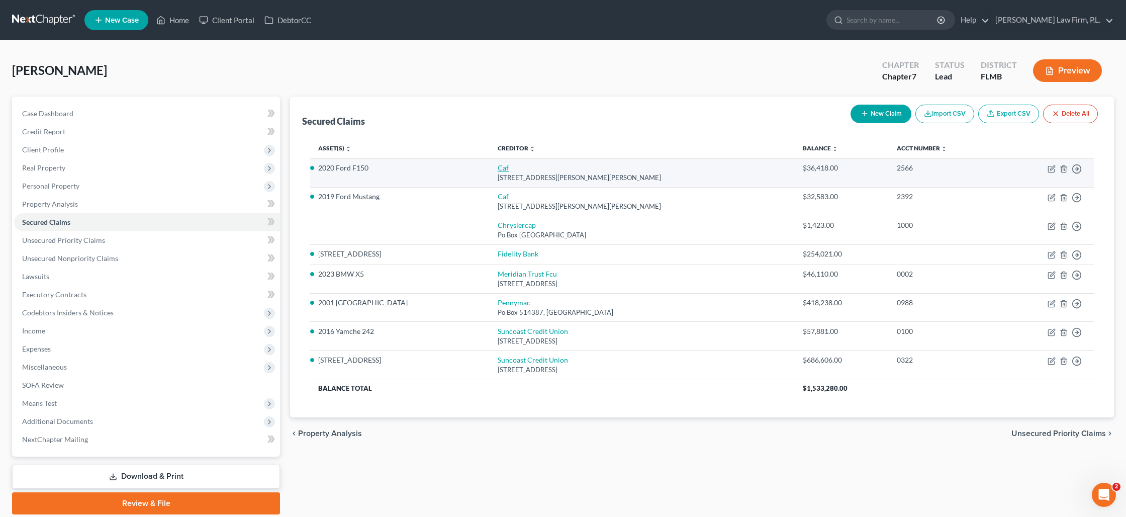
click at [498, 169] on link "Caf" at bounding box center [503, 167] width 11 height 9
select select "10"
select select "0"
select select "2"
select select "3"
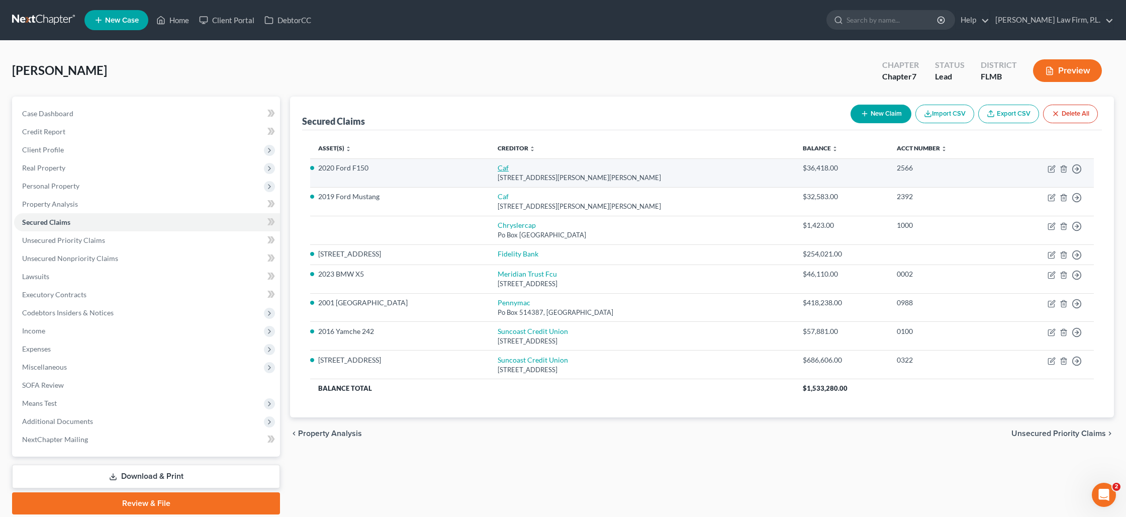
select select "0"
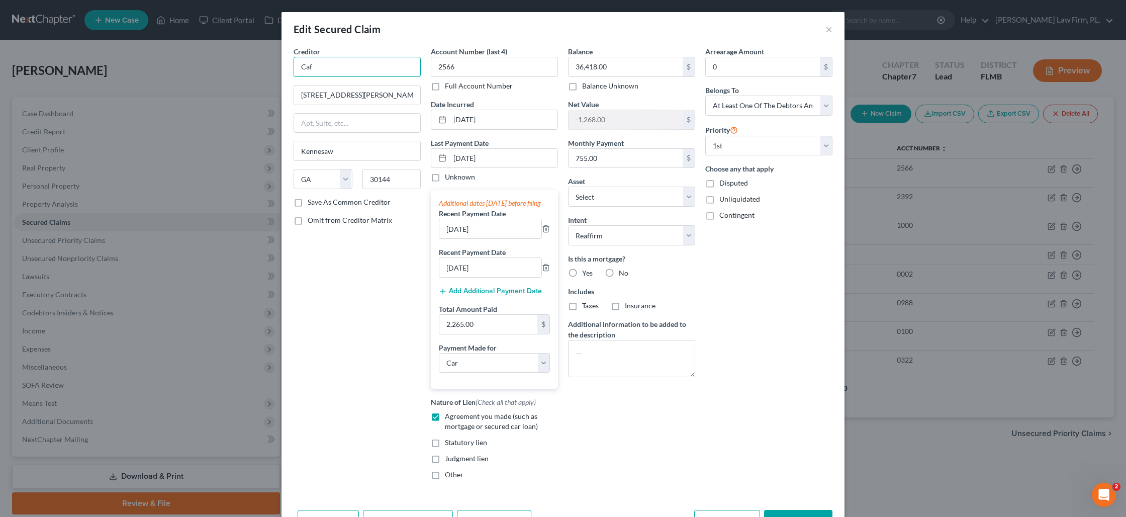
click at [315, 65] on input "Caf" at bounding box center [357, 67] width 127 height 20
type input "C"
type input "CarMax"
click at [308, 201] on label "Save As Common Creditor" at bounding box center [349, 202] width 83 height 10
click at [312, 201] on input "Save As Common Creditor" at bounding box center [315, 200] width 7 height 7
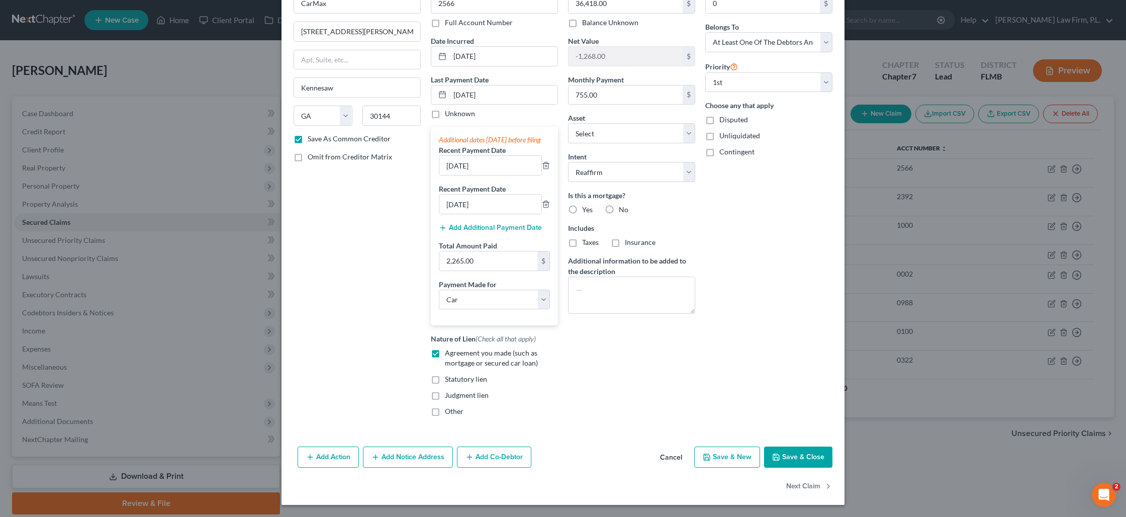
click at [788, 455] on button "Save & Close" at bounding box center [798, 457] width 68 height 21
checkbox input "false"
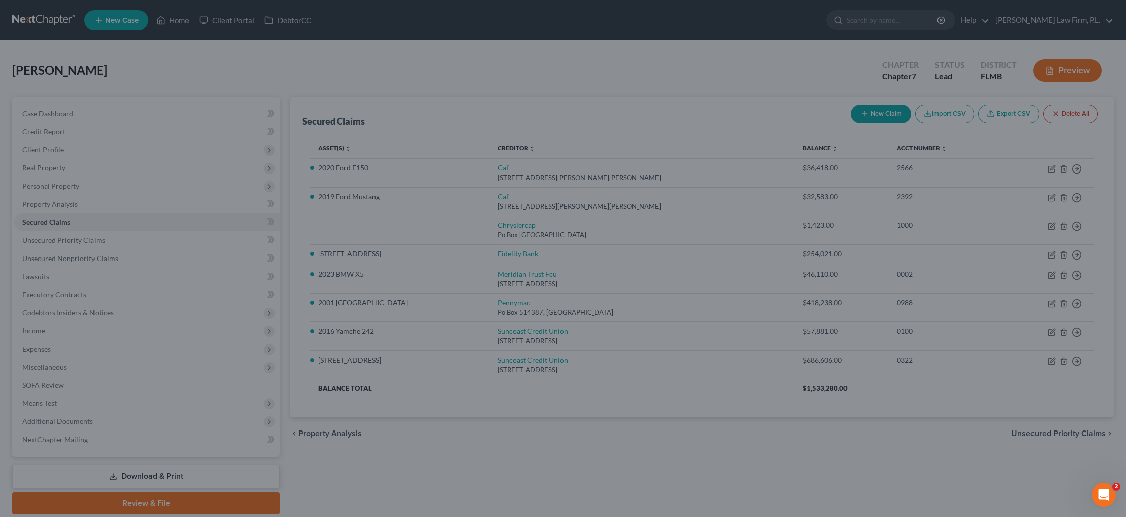
select select "8"
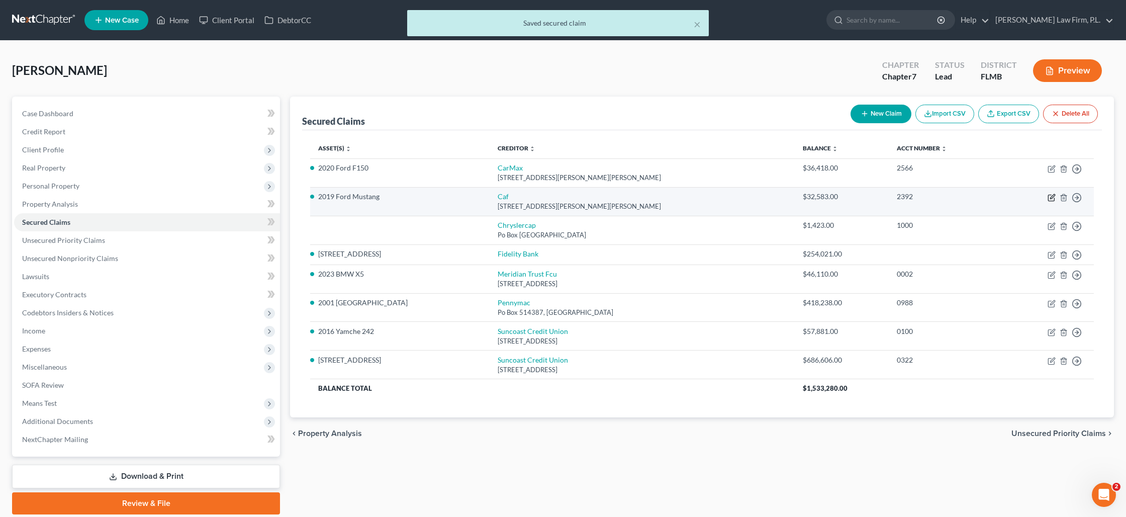
click at [1053, 199] on icon "button" at bounding box center [1052, 198] width 8 height 8
select select "10"
select select "0"
select select "2"
select select "0"
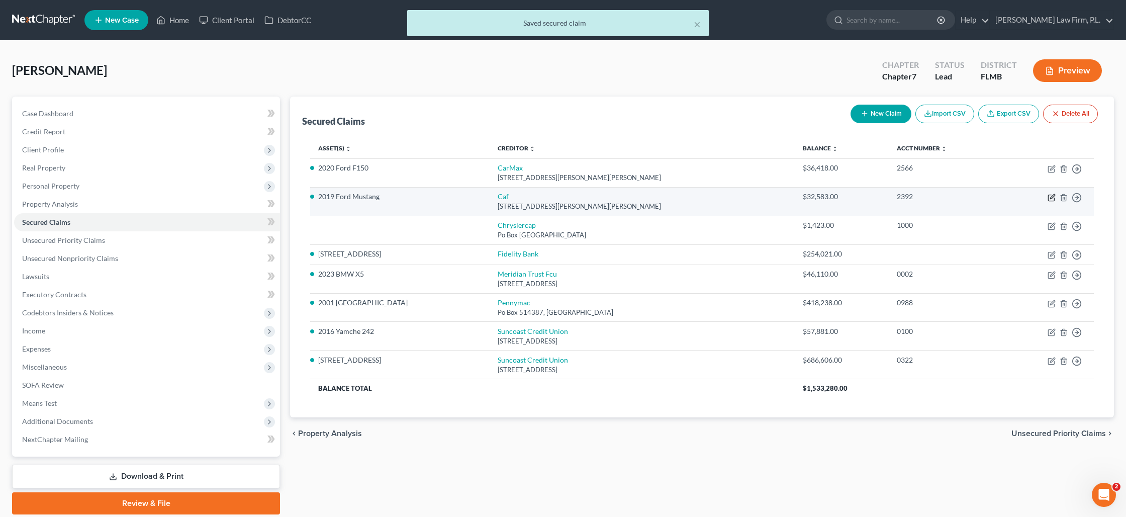
select select "0"
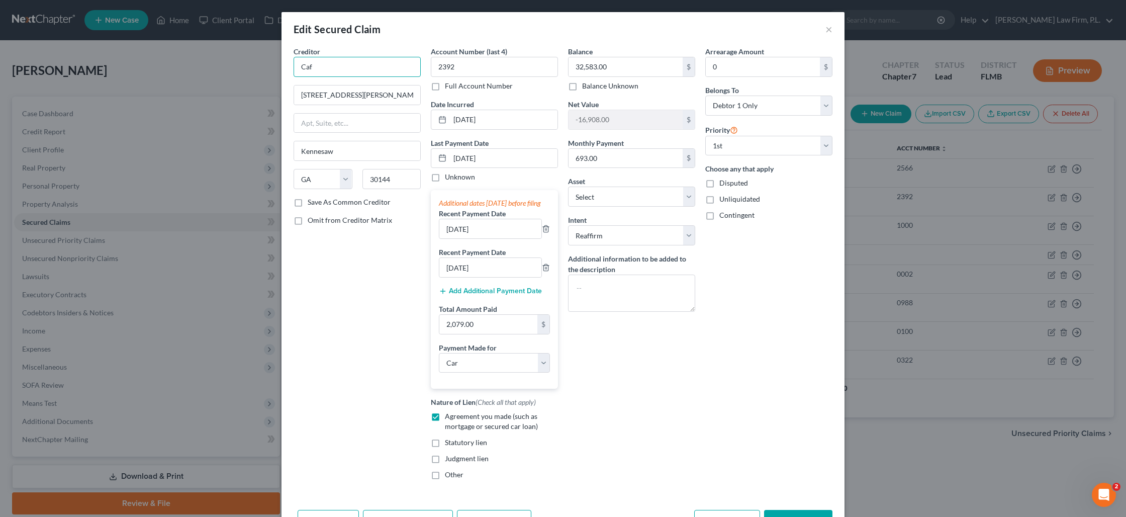
click at [326, 68] on input "Caf" at bounding box center [357, 67] width 127 height 20
type input "C"
type input "CarMax"
click at [331, 99] on div "[STREET_ADDRESS][PERSON_NAME][PERSON_NAME]" at bounding box center [360, 98] width 116 height 17
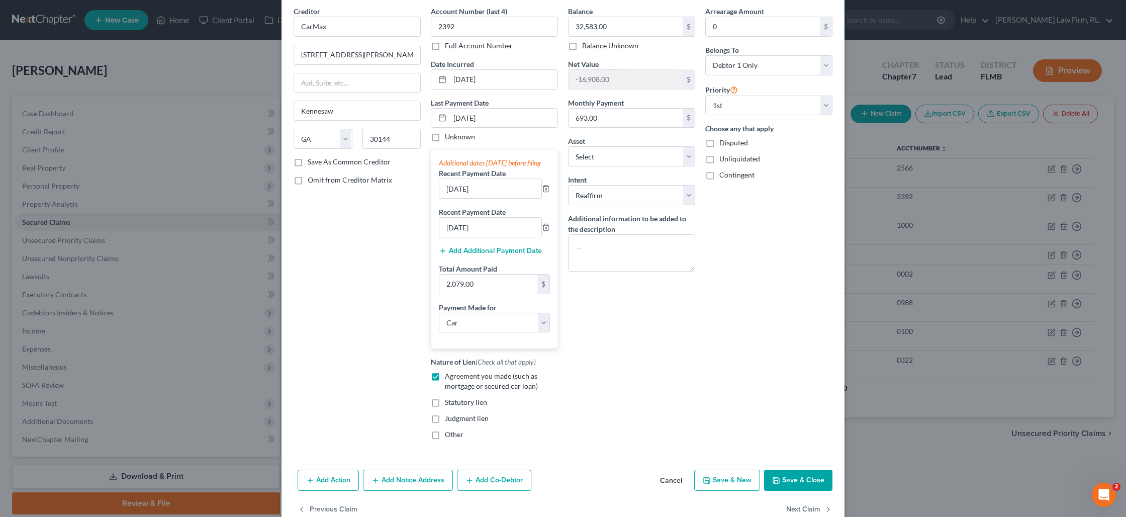
scroll to position [52, 0]
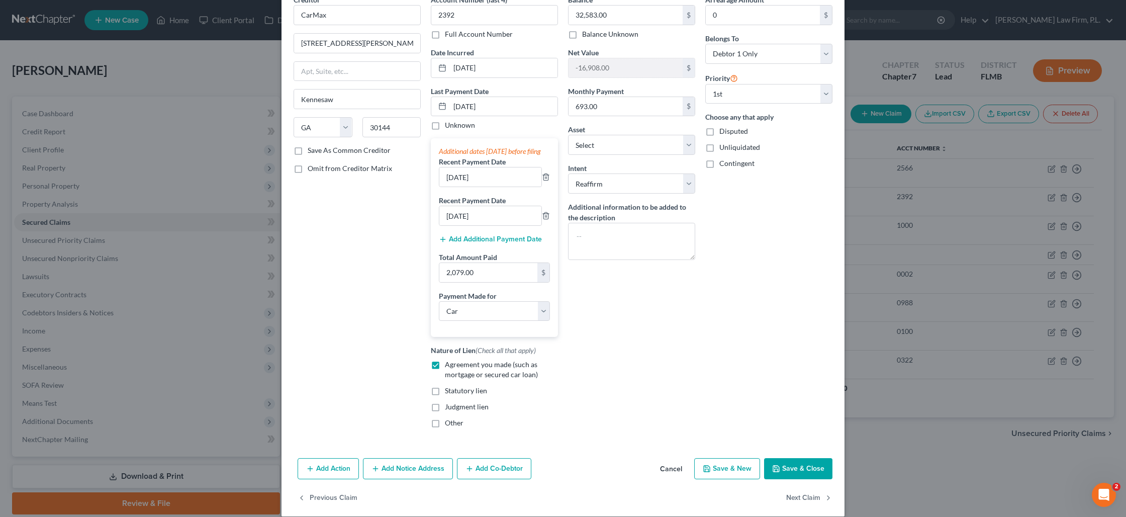
click at [794, 478] on button "Save & Close" at bounding box center [798, 468] width 68 height 21
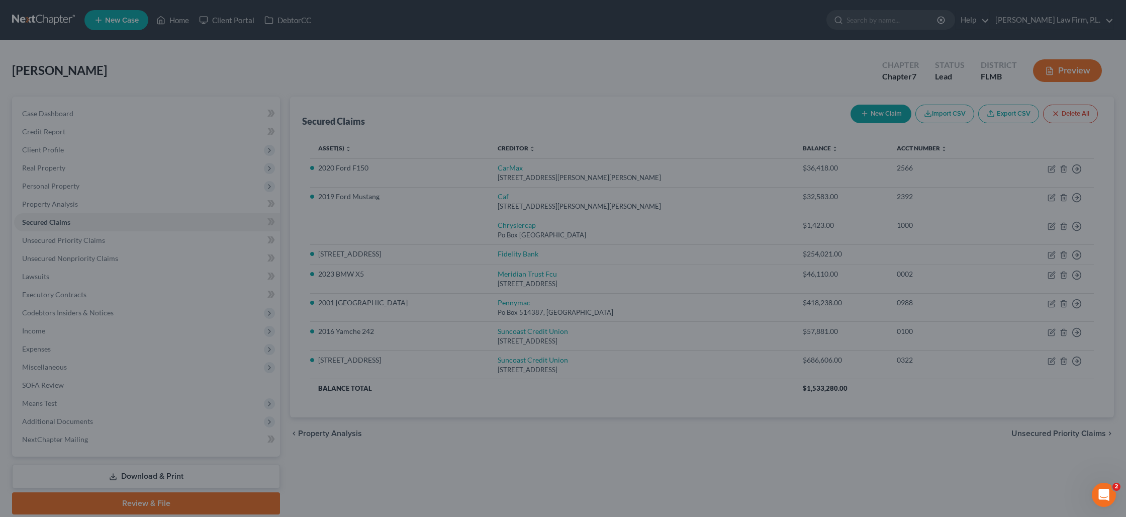
select select "7"
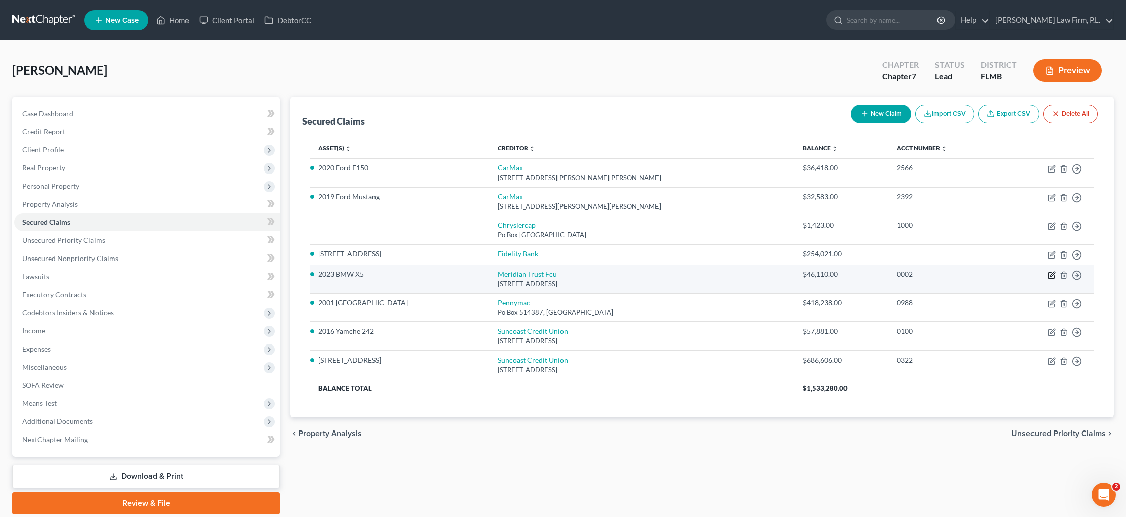
click at [1051, 276] on icon "button" at bounding box center [1053, 274] width 5 height 5
select select "53"
select select "0"
select select "2"
select select "0"
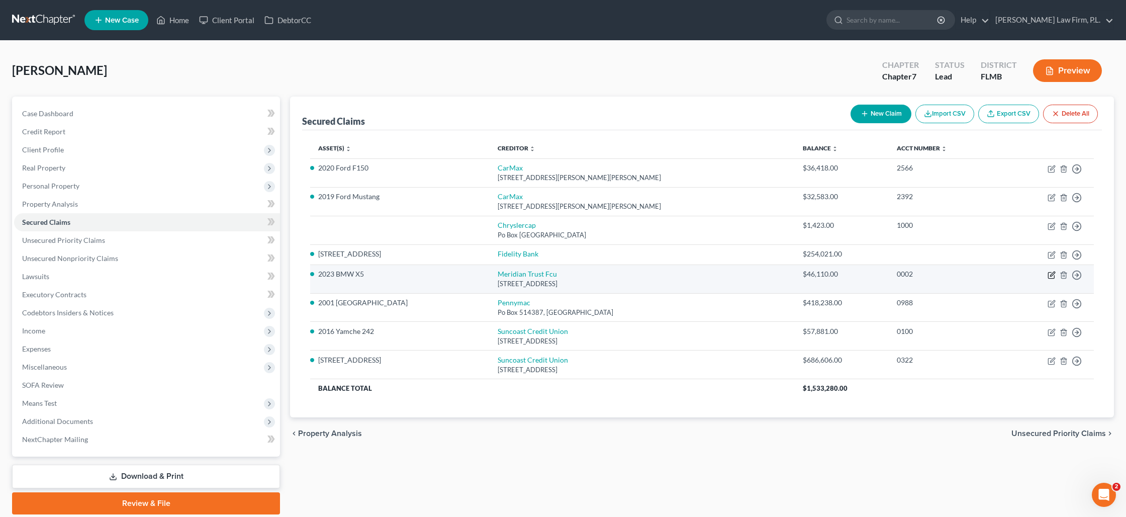
select select "0"
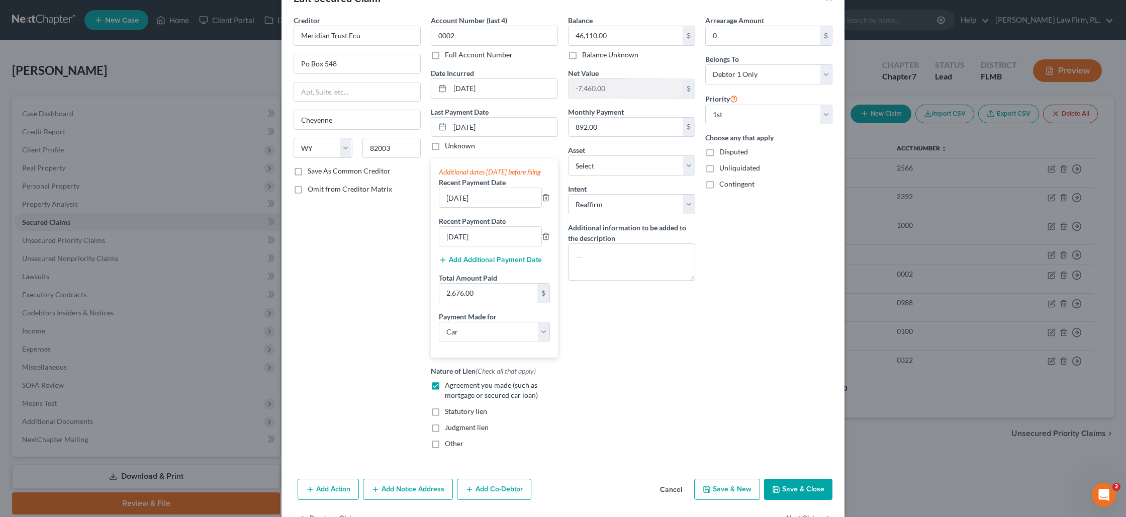
scroll to position [65, 0]
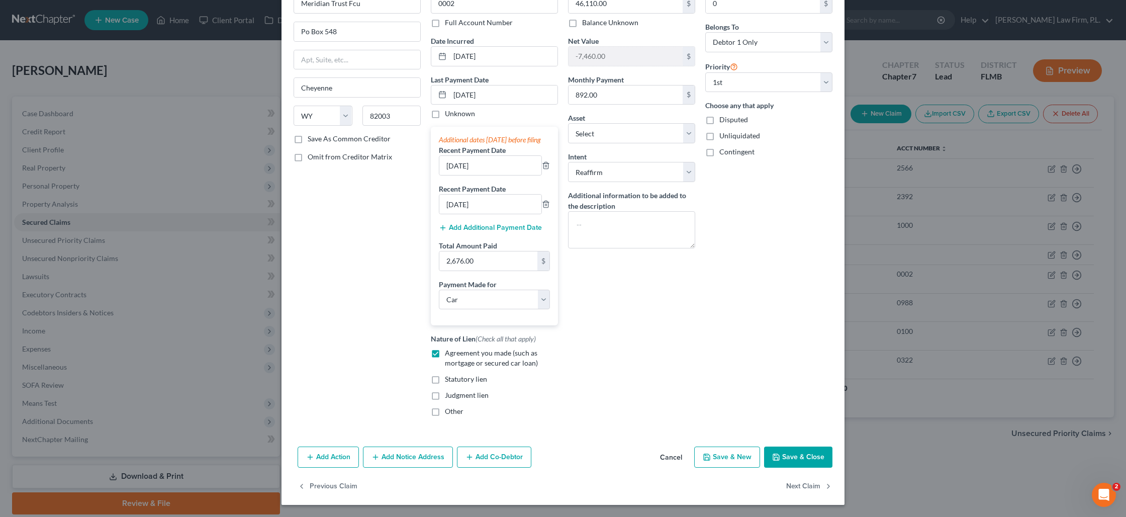
click at [802, 465] on button "Save & Close" at bounding box center [798, 457] width 68 height 21
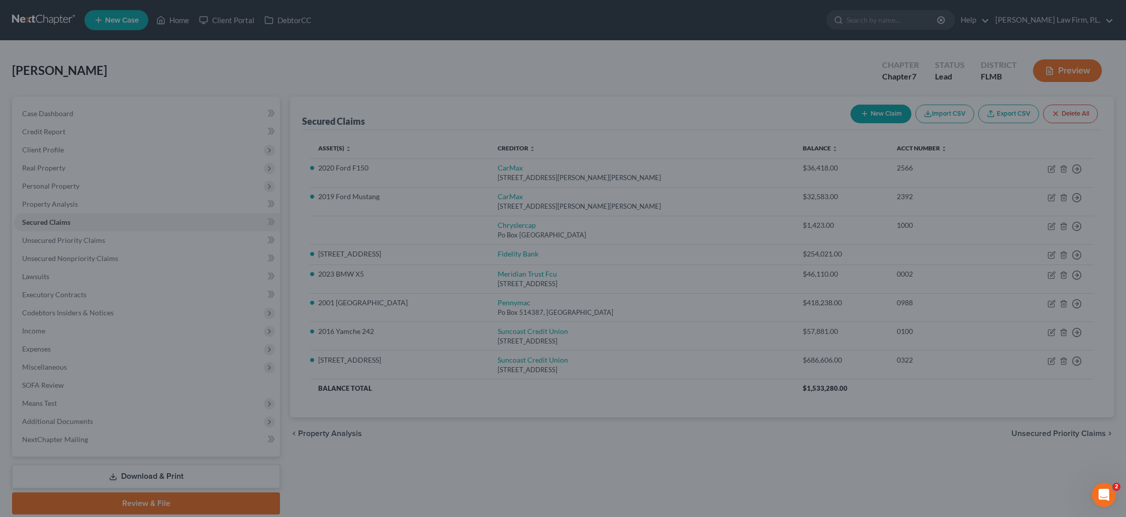
select select "6"
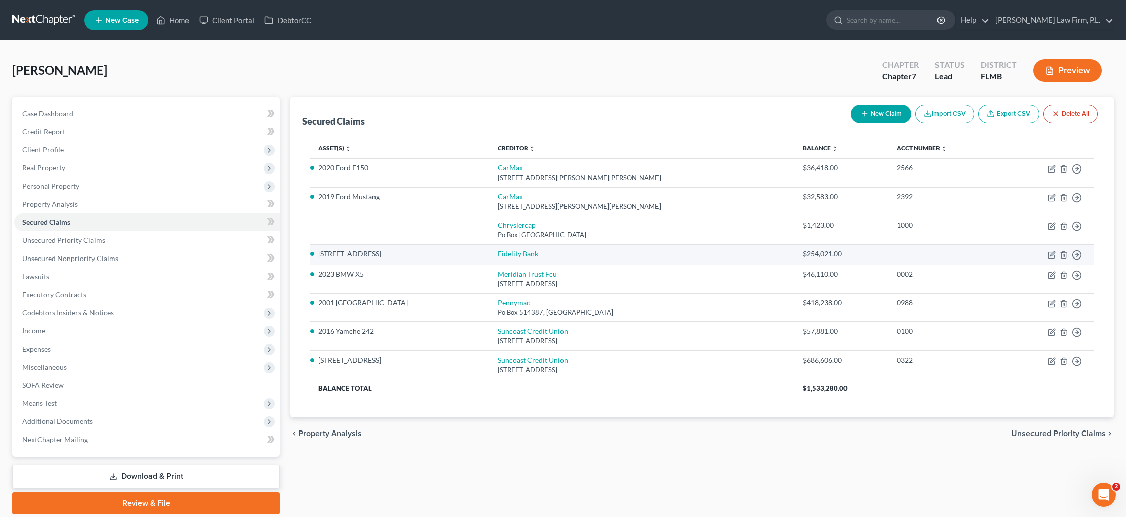
click at [498, 252] on link "Fidelity Bank" at bounding box center [518, 253] width 41 height 9
select select "0"
select select "3"
select select "0"
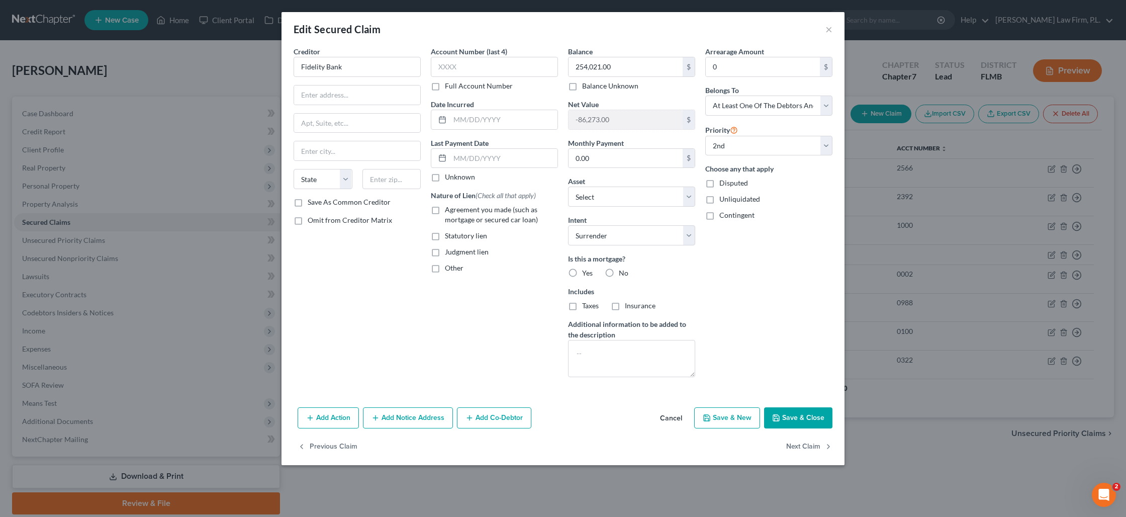
click at [582, 274] on label "Yes" at bounding box center [587, 273] width 11 height 10
click at [586, 274] on input "Yes" at bounding box center [589, 271] width 7 height 7
radio input "true"
click at [782, 415] on button "Save & Close" at bounding box center [798, 417] width 68 height 21
select select "1"
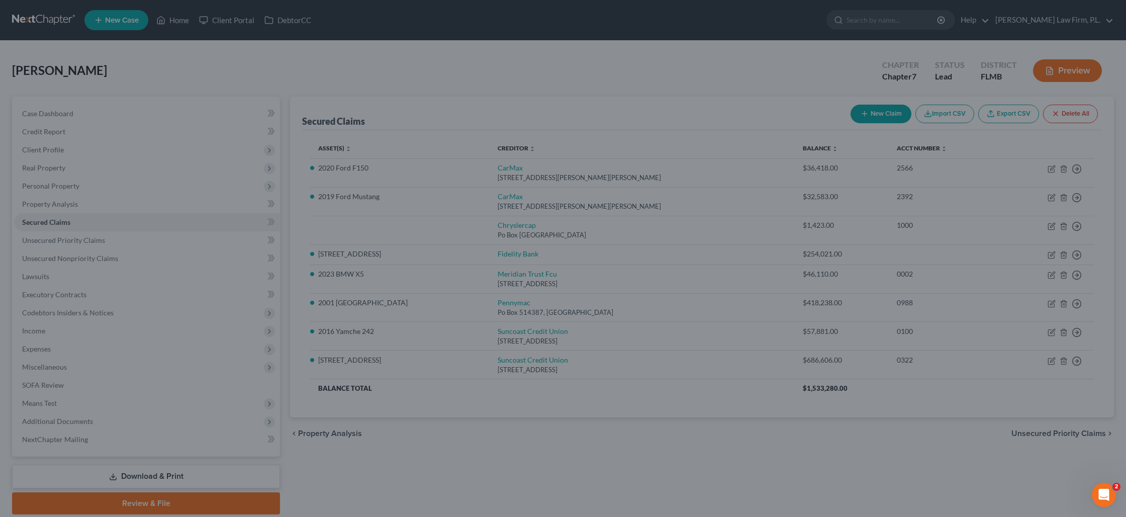
select select "5"
select select "0"
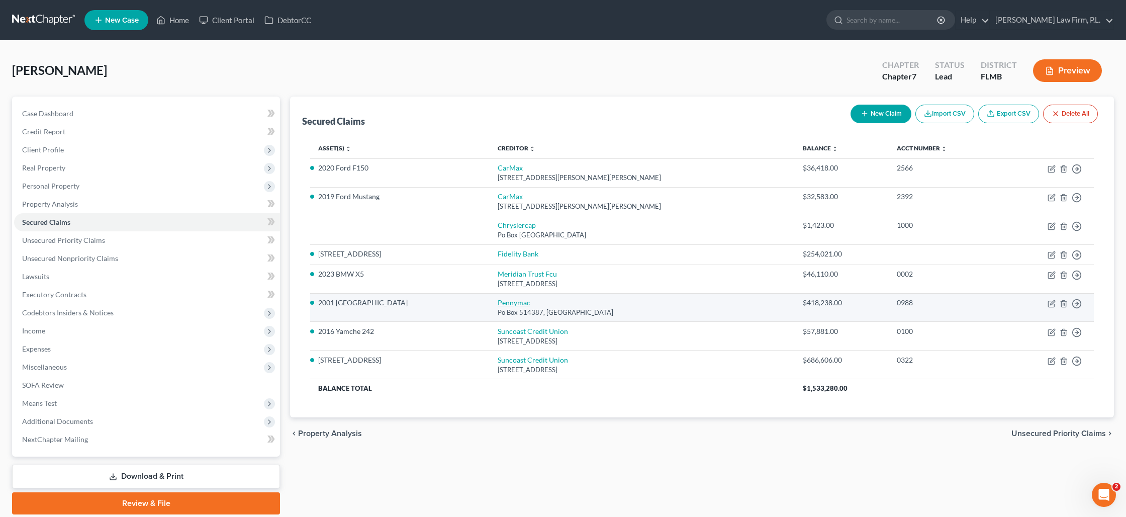
click at [498, 301] on link "Pennymac" at bounding box center [514, 302] width 33 height 9
select select "4"
select select "3"
select select "2"
select select "0"
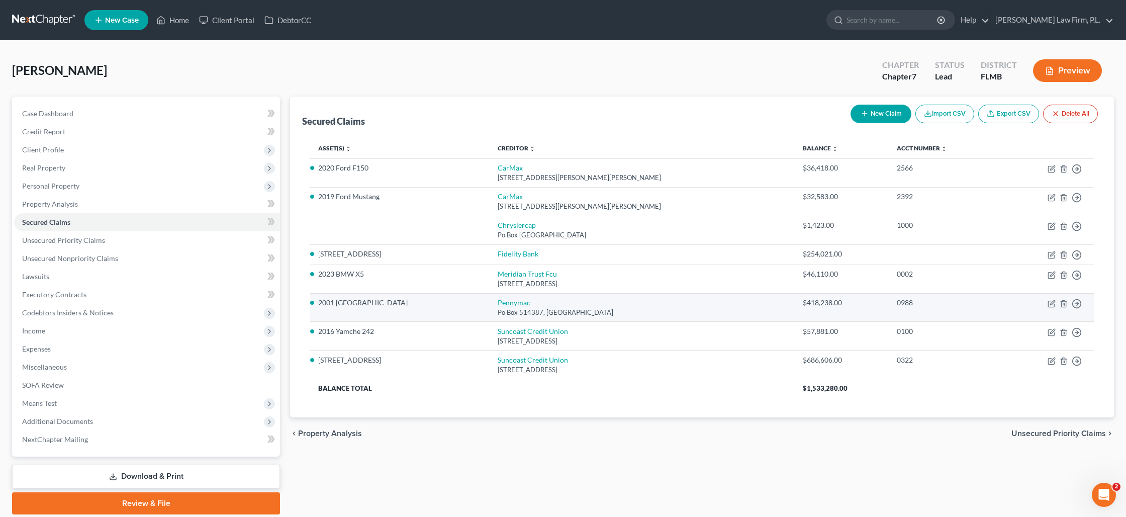
select select "0"
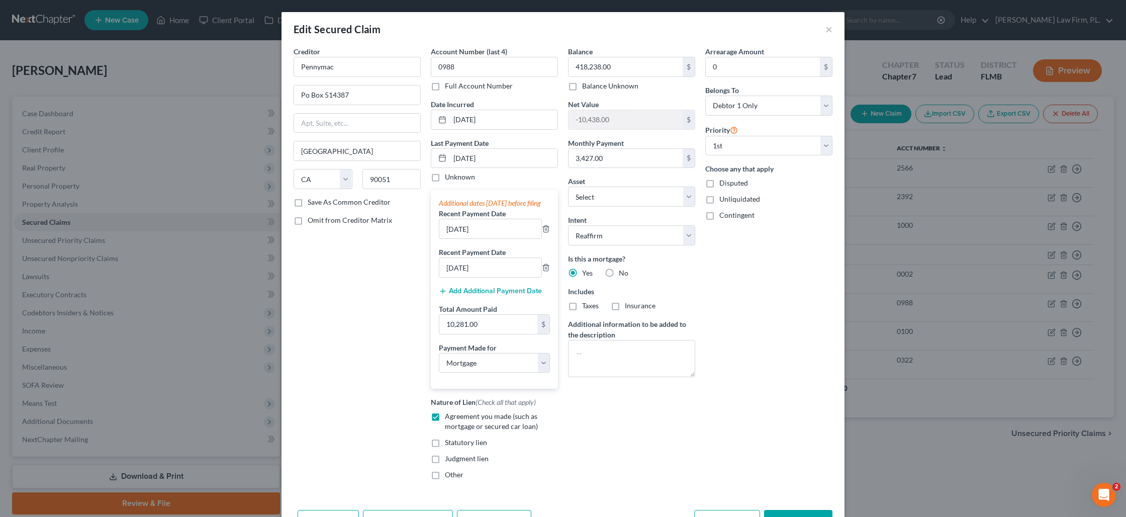
click at [582, 308] on label "Taxes" at bounding box center [590, 306] width 17 height 10
click at [586, 307] on input "Taxes" at bounding box center [589, 304] width 7 height 7
checkbox input "true"
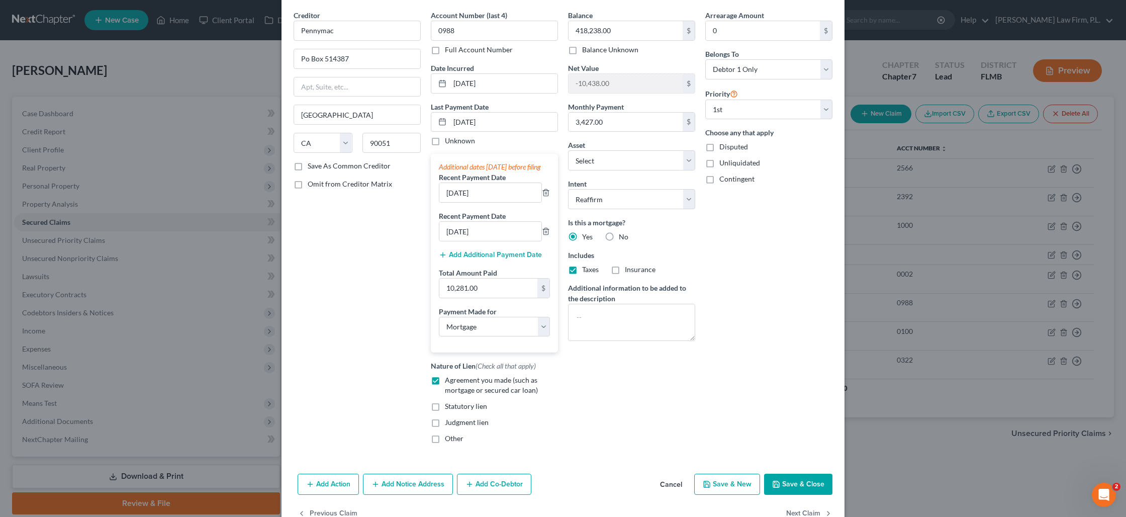
scroll to position [41, 0]
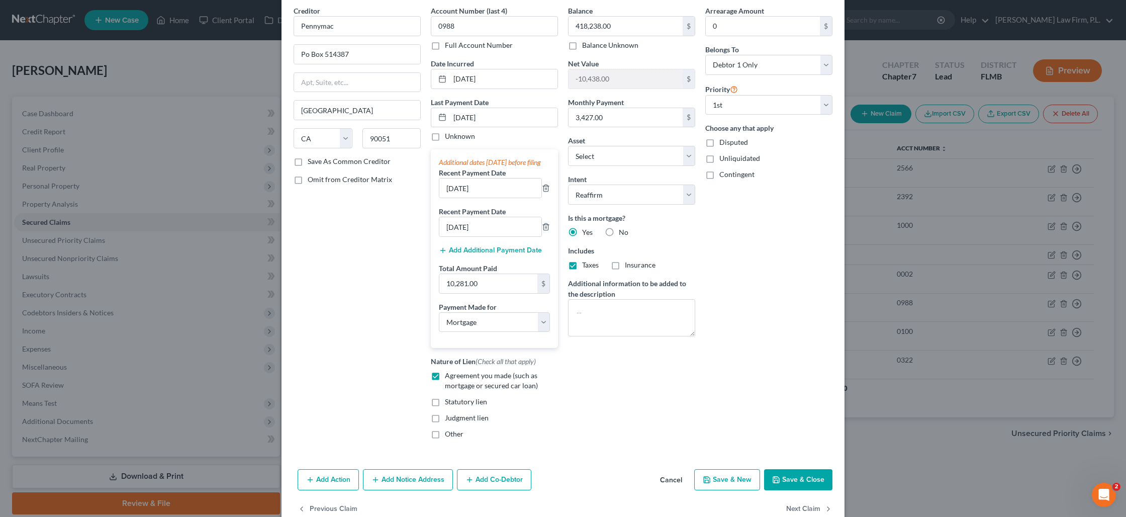
click at [801, 490] on button "Save & Close" at bounding box center [798, 479] width 68 height 21
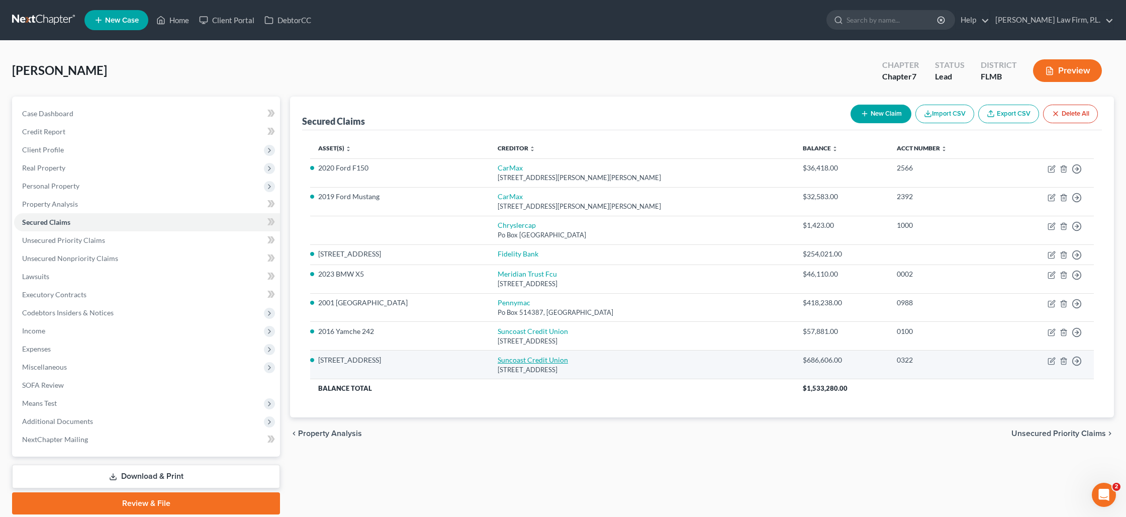
click at [511, 362] on link "Suncoast Credit Union" at bounding box center [533, 360] width 70 height 9
select select "9"
select select "0"
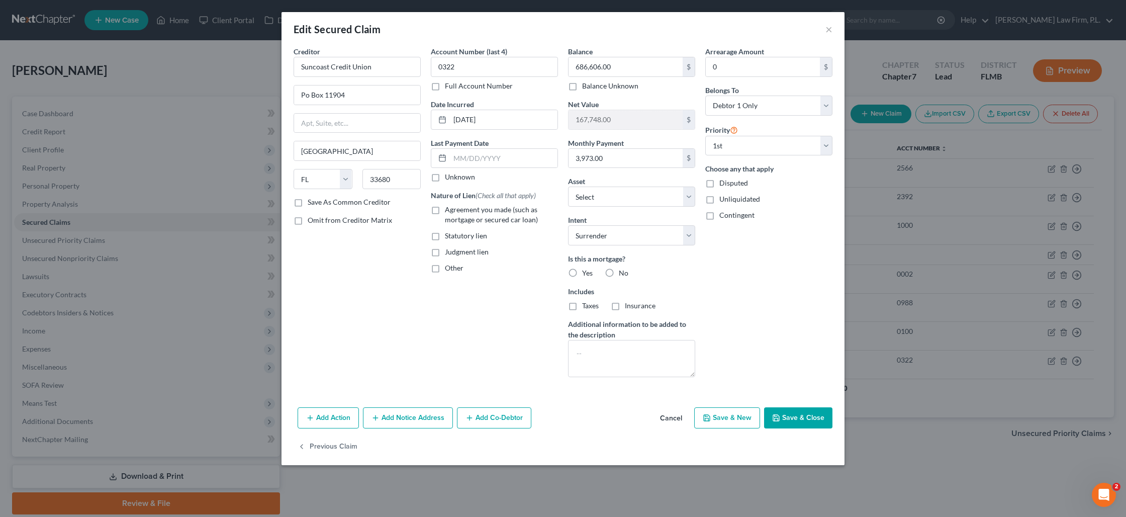
click at [582, 273] on label "Yes" at bounding box center [587, 273] width 11 height 10
click at [586, 273] on input "Yes" at bounding box center [589, 271] width 7 height 7
radio input "true"
click at [582, 308] on label "Taxes" at bounding box center [590, 306] width 17 height 10
click at [586, 307] on input "Taxes" at bounding box center [589, 304] width 7 height 7
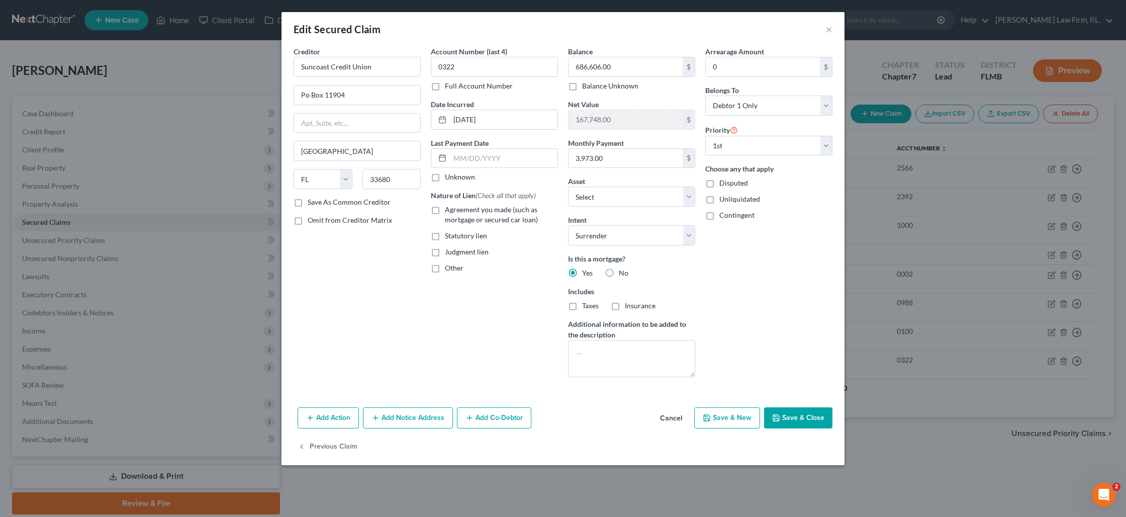
checkbox input "true"
click at [625, 307] on label "Insurance" at bounding box center [640, 306] width 31 height 10
click at [629, 307] on input "Insurance" at bounding box center [632, 304] width 7 height 7
checkbox input "true"
click at [799, 416] on button "Save & Close" at bounding box center [798, 417] width 68 height 21
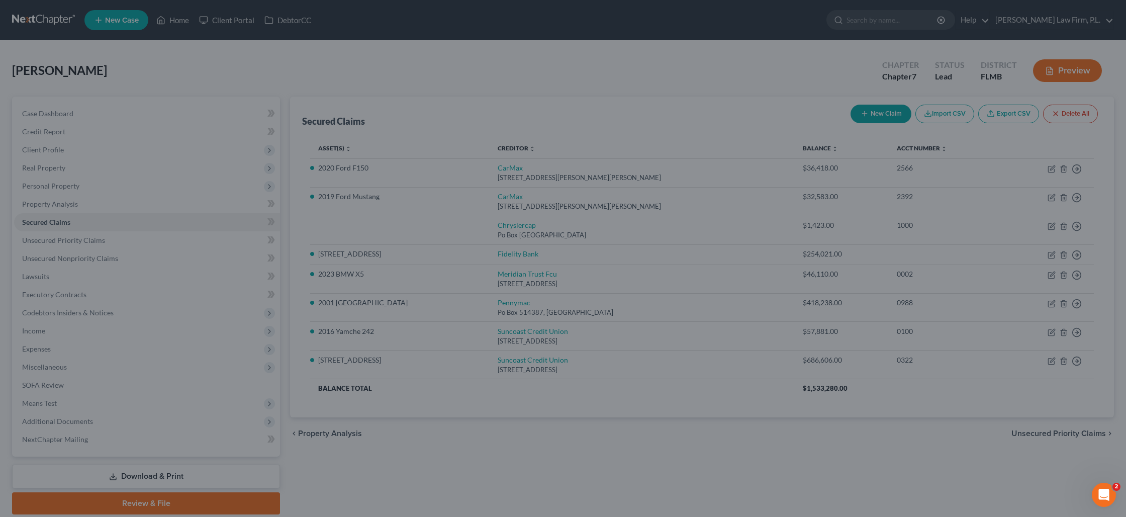
select select "5"
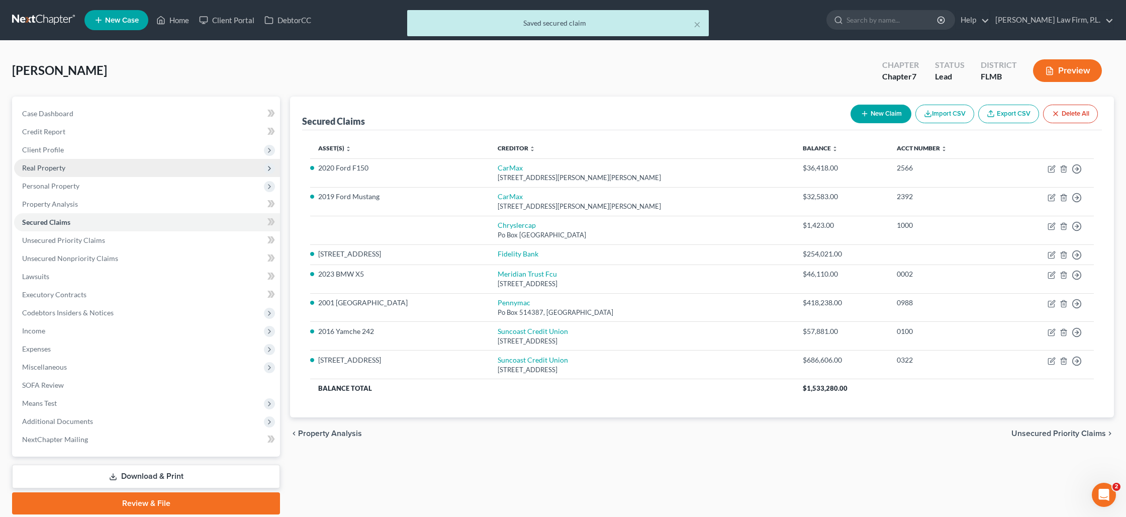
click at [46, 171] on span "Real Property" at bounding box center [43, 167] width 43 height 9
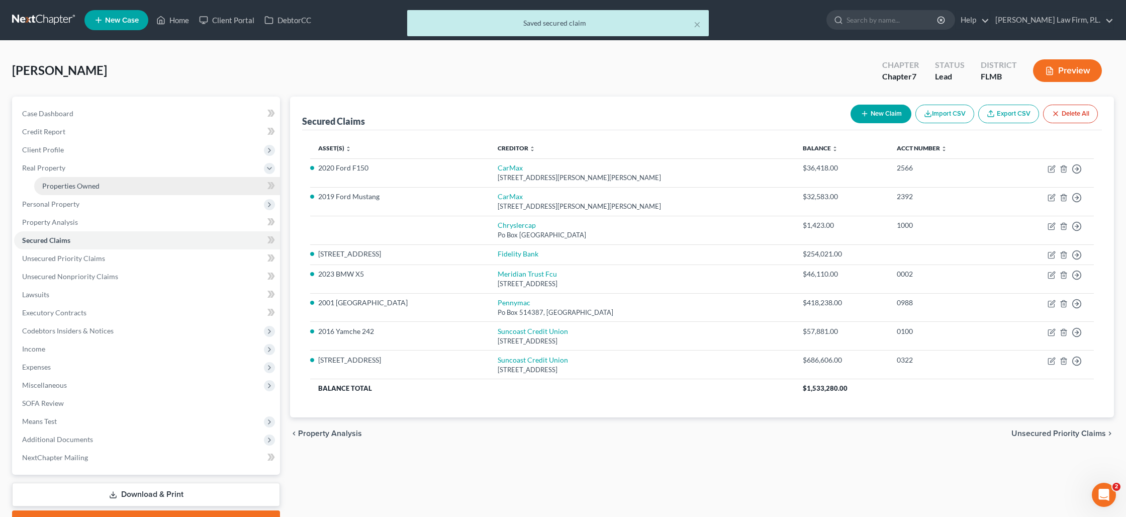
click at [51, 186] on span "Properties Owned" at bounding box center [70, 186] width 57 height 9
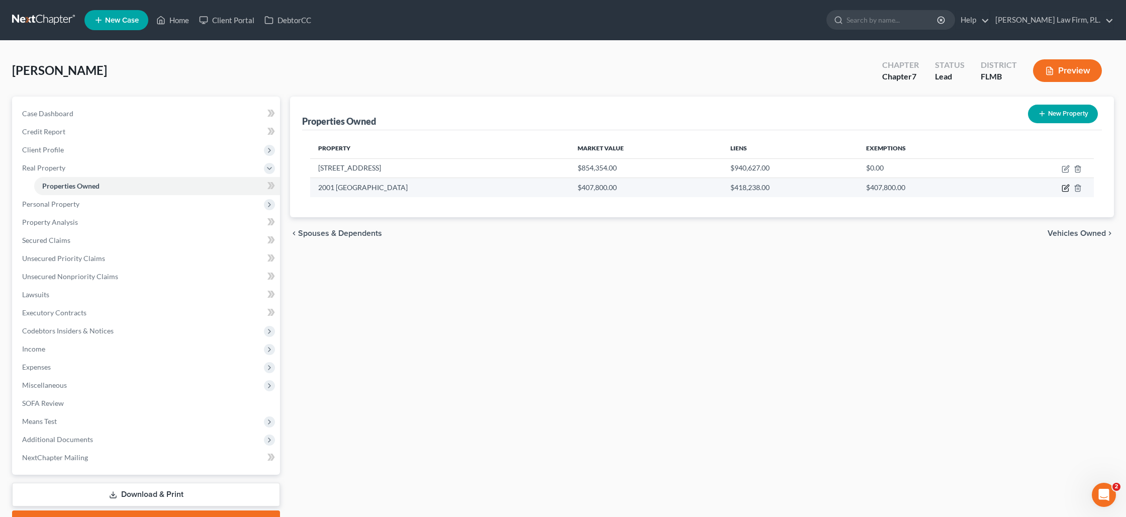
click at [1067, 187] on icon "button" at bounding box center [1066, 188] width 8 height 8
select select "9"
select select "34"
select select "3"
select select "0"
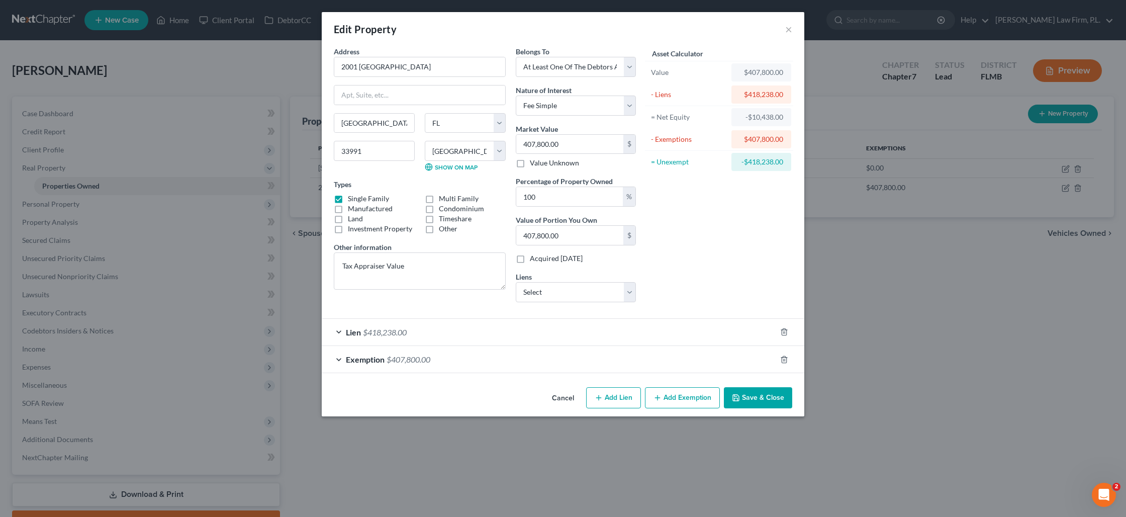
click at [559, 358] on div "Exemption $407,800.00" at bounding box center [549, 359] width 455 height 27
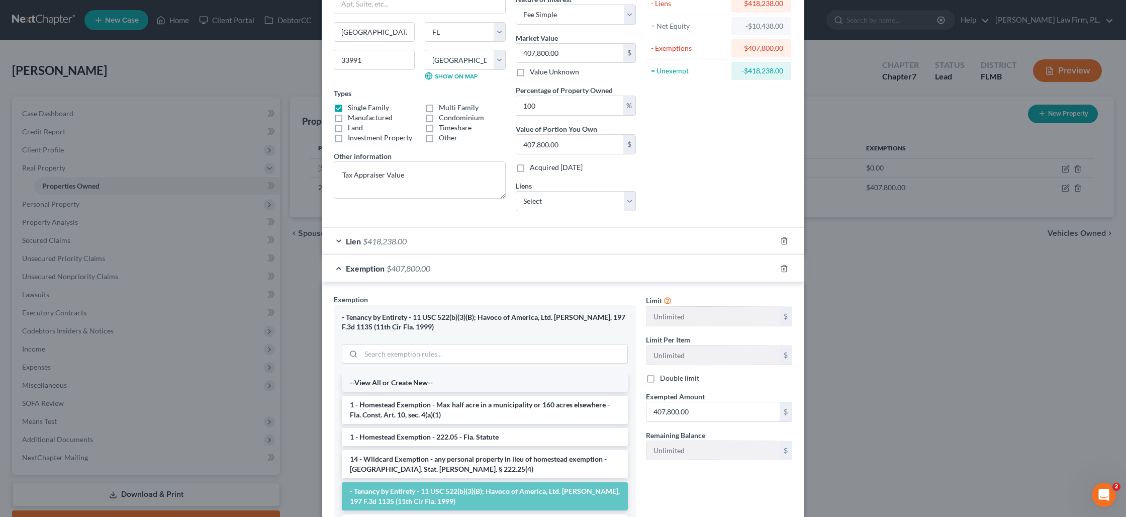
scroll to position [95, 0]
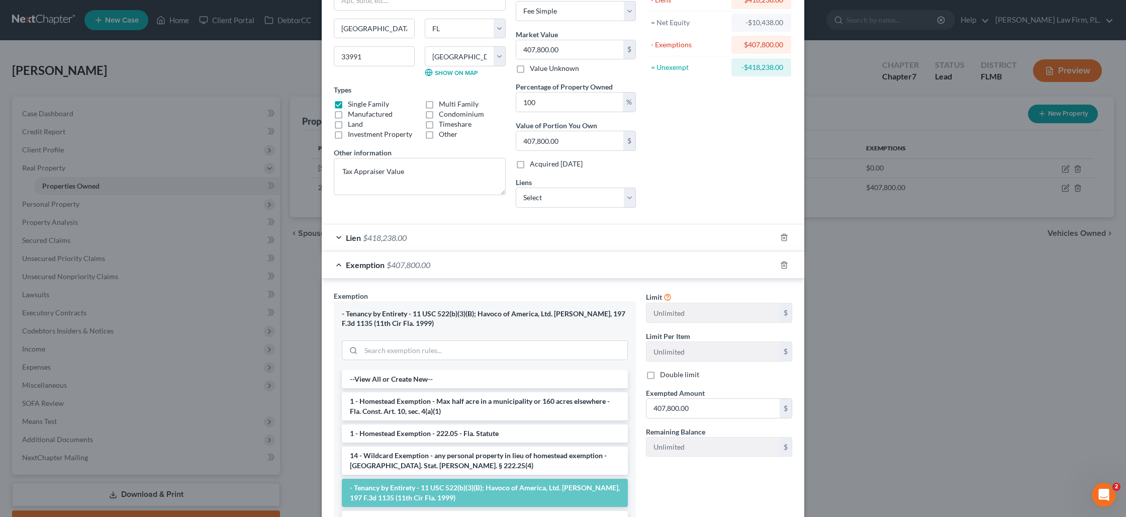
click at [498, 439] on li "1 - Homestead Exemption - 222.05 - Fla. Statute" at bounding box center [485, 433] width 286 height 18
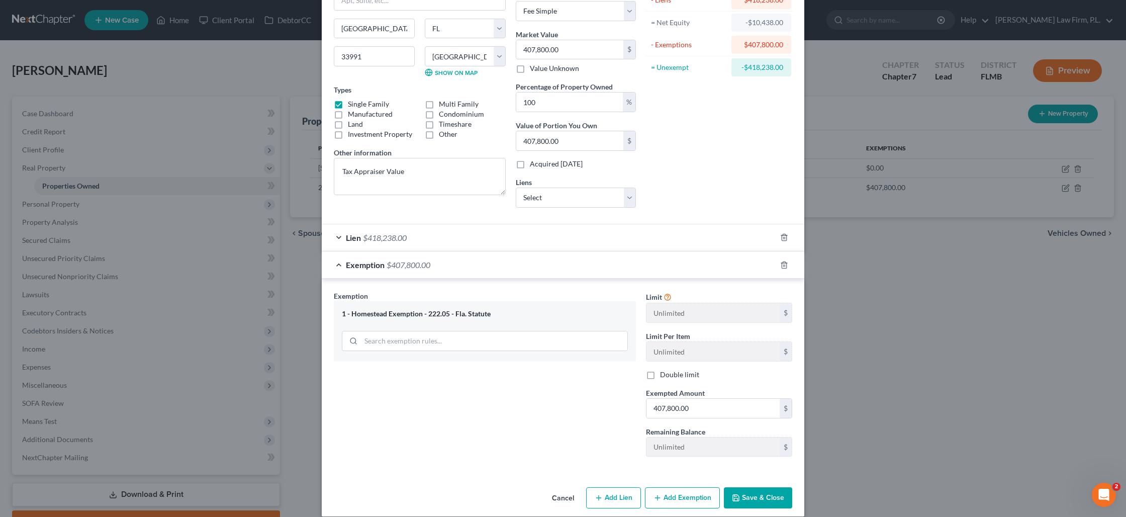
click at [759, 499] on button "Save & Close" at bounding box center [758, 497] width 68 height 21
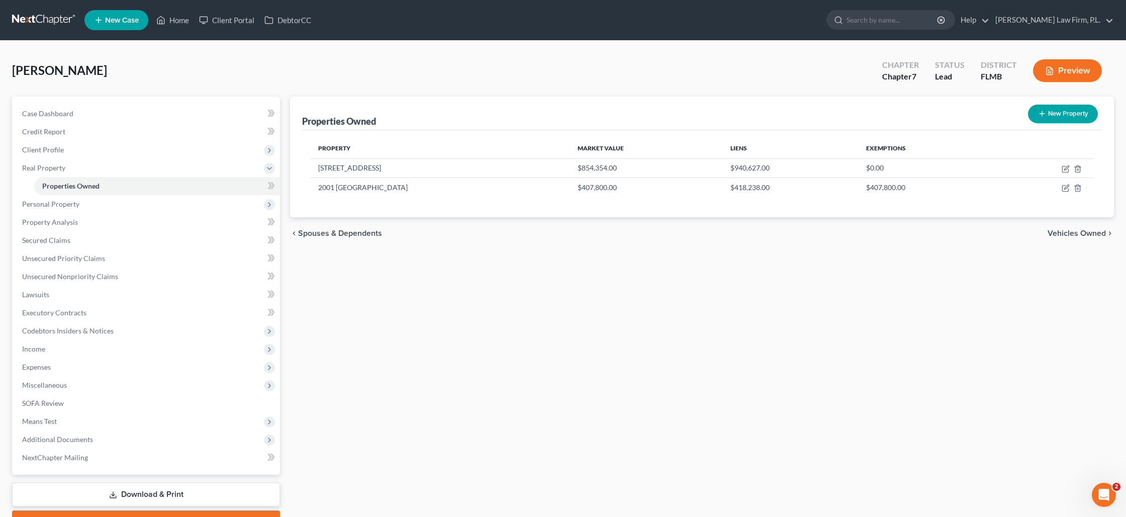
scroll to position [3, 0]
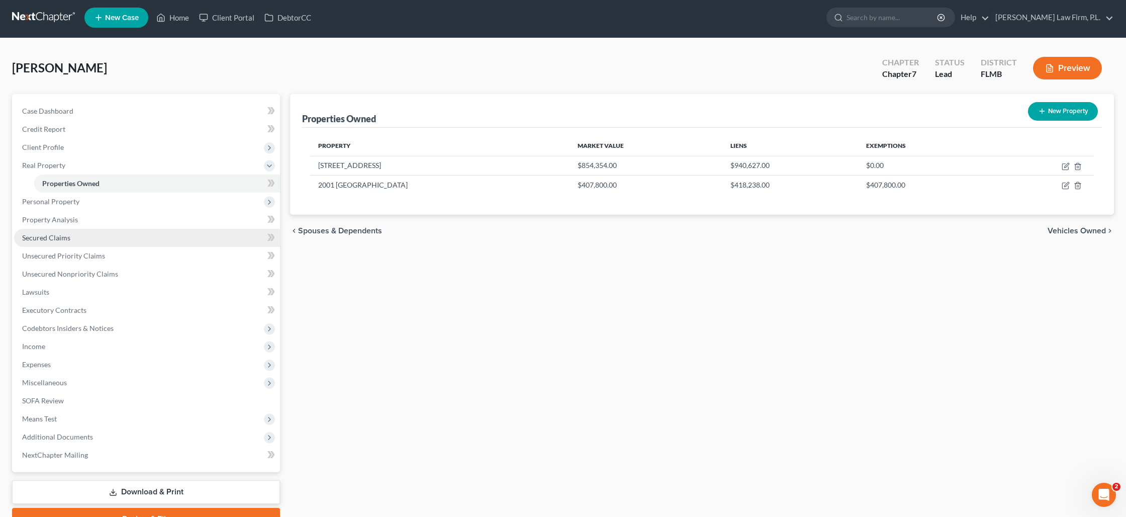
click at [67, 235] on span "Secured Claims" at bounding box center [46, 237] width 48 height 9
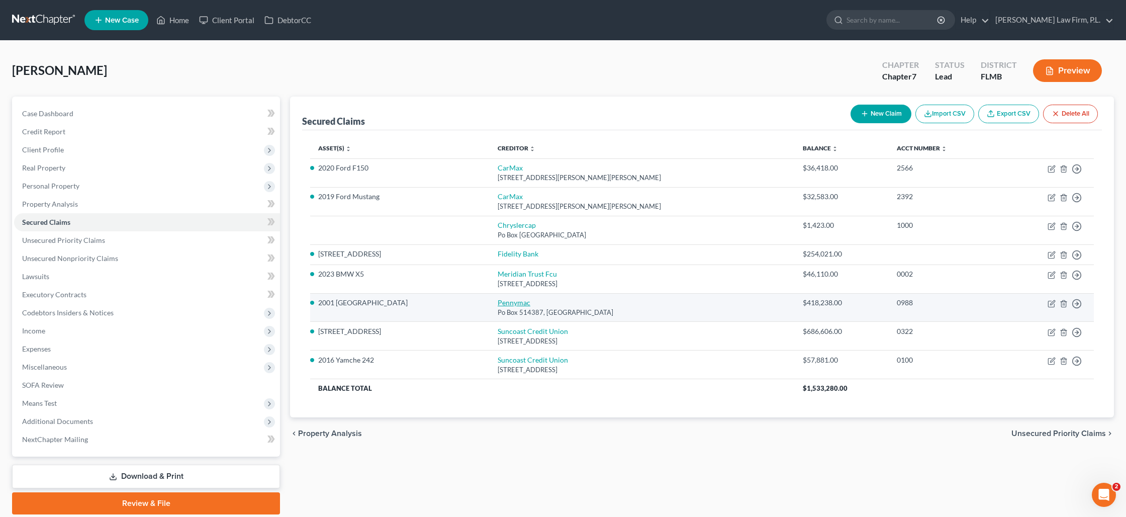
click at [498, 304] on link "Pennymac" at bounding box center [514, 302] width 33 height 9
select select "4"
select select "3"
select select "2"
select select "0"
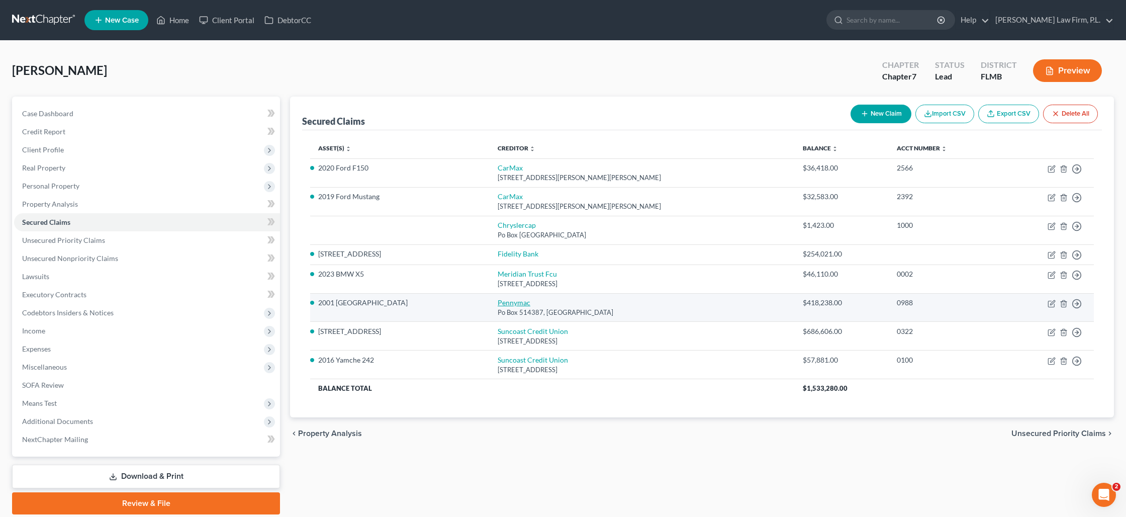
select select "0"
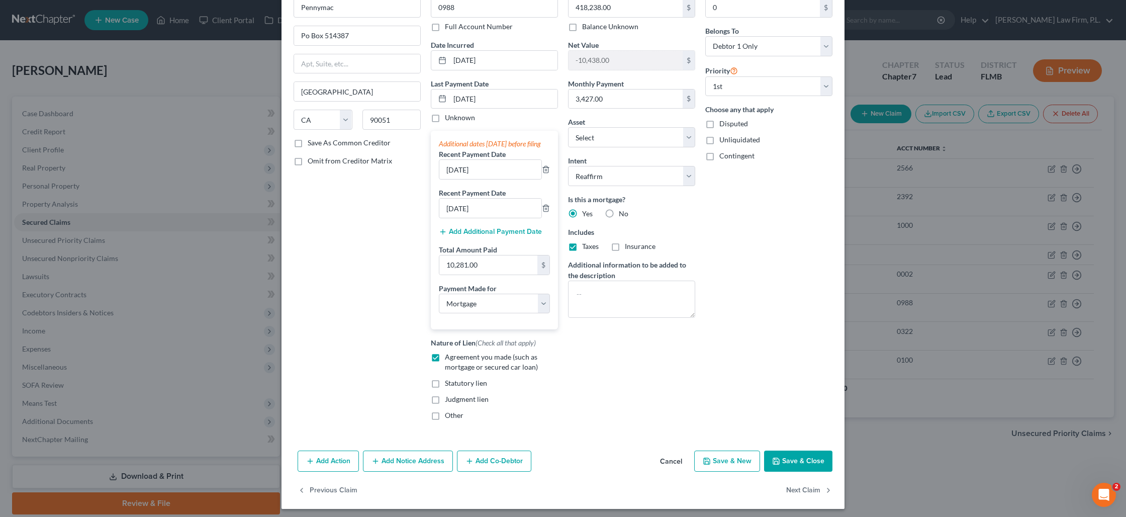
scroll to position [73, 0]
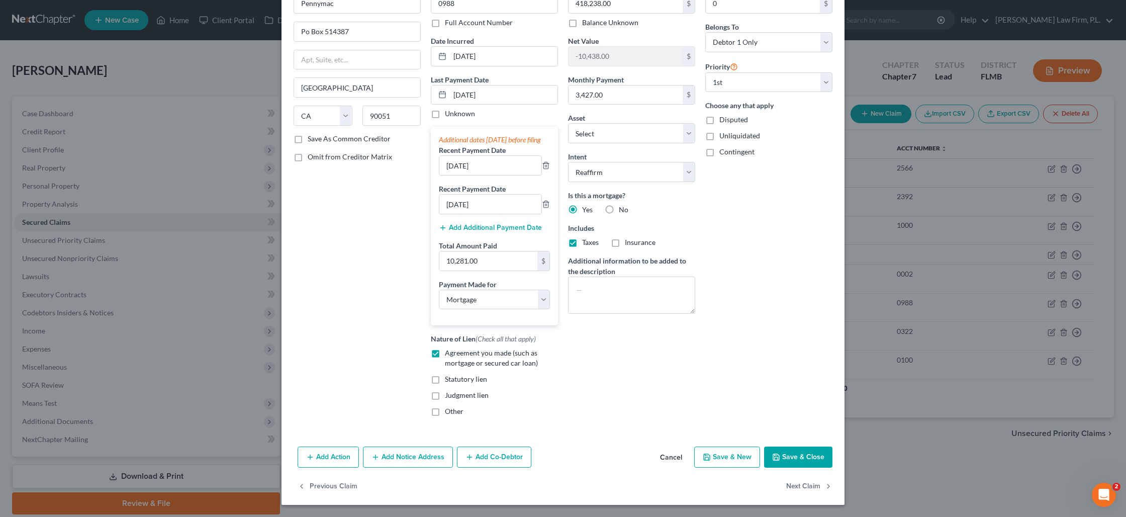
click at [789, 455] on button "Save & Close" at bounding box center [798, 457] width 68 height 21
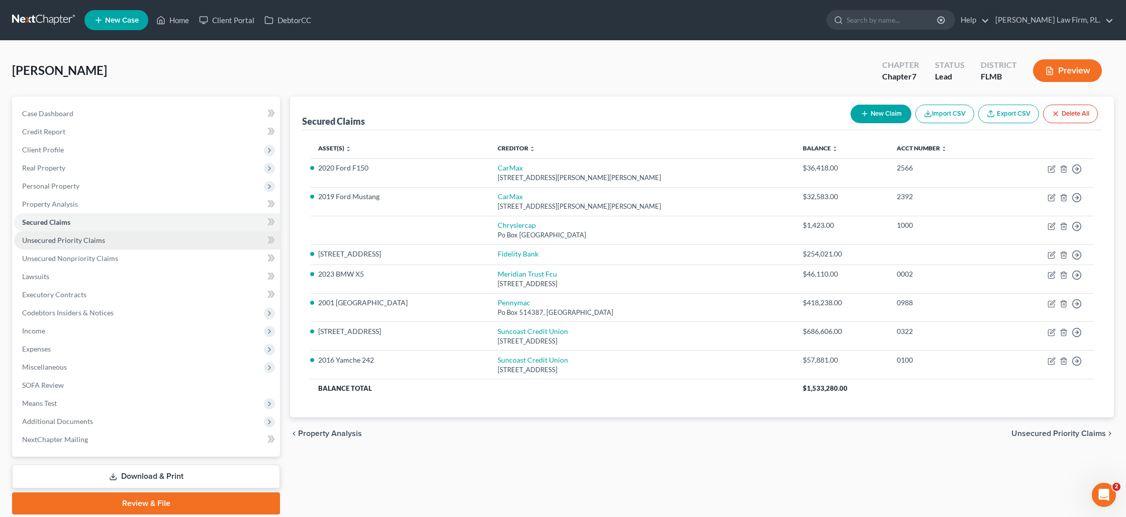
click at [99, 244] on span "Unsecured Priority Claims" at bounding box center [63, 240] width 83 height 9
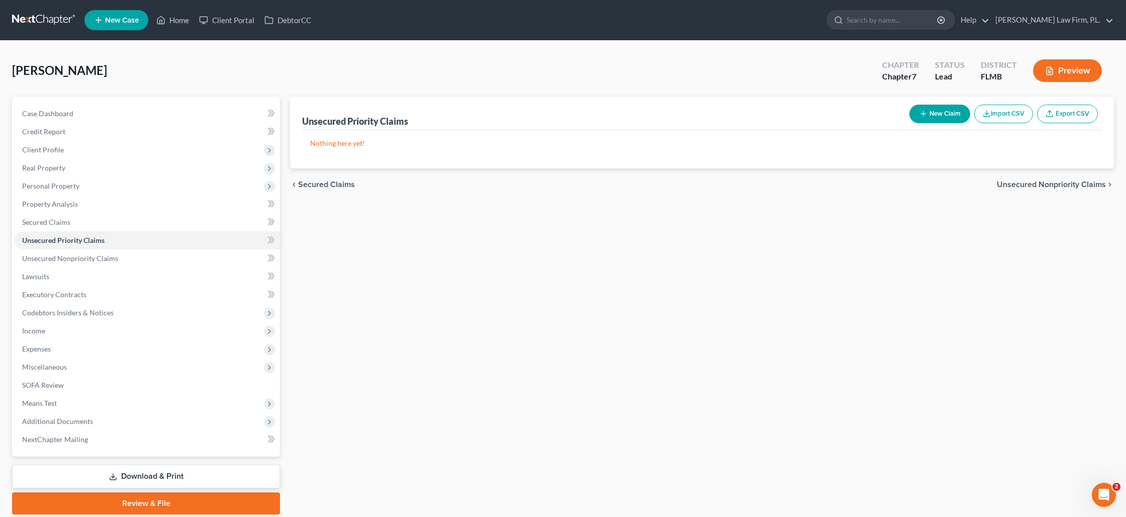
click at [733, 171] on div "chevron_left Secured Claims Unsecured Nonpriority Claims chevron_right" at bounding box center [702, 184] width 824 height 32
click at [861, 143] on p "Nothing here yet!" at bounding box center [702, 143] width 784 height 10
click at [937, 112] on button "New Claim" at bounding box center [940, 114] width 61 height 19
select select "0"
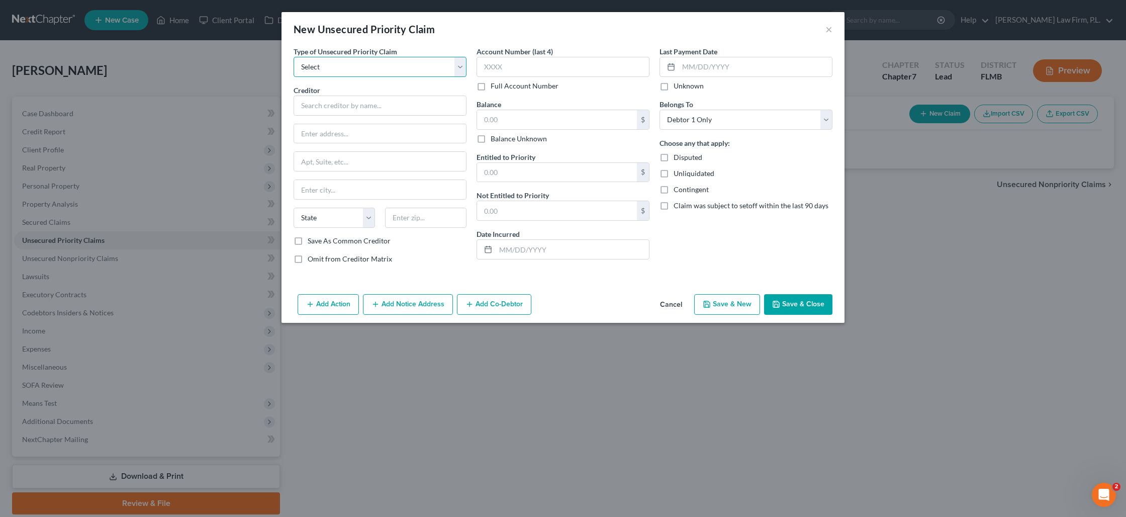
click at [393, 71] on select "Select Taxes & Other Government Units Domestic Support Obligations Extensions o…" at bounding box center [380, 67] width 173 height 20
click at [294, 57] on select "Select Taxes & Other Government Units Domestic Support Obligations Extensions o…" at bounding box center [380, 67] width 173 height 20
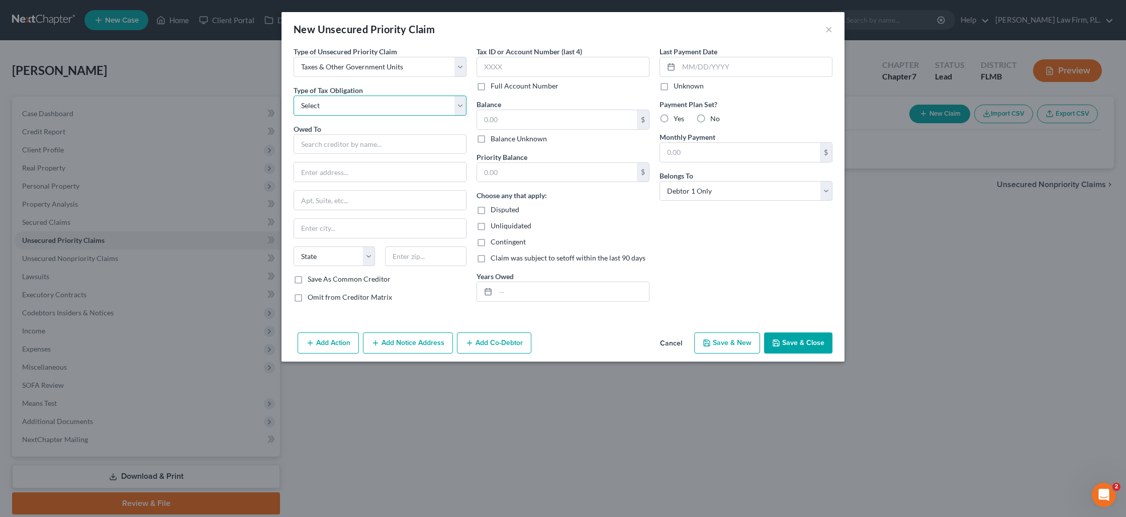
click at [380, 103] on select "Select Federal City State Franchise Tax Board Other" at bounding box center [380, 106] width 173 height 20
click at [463, 71] on select "Select Taxes & Other Government Units Domestic Support Obligations Extensions o…" at bounding box center [380, 67] width 173 height 20
select select "1"
click at [294, 57] on select "Select Taxes & Other Government Units Domestic Support Obligations Extensions o…" at bounding box center [380, 67] width 173 height 20
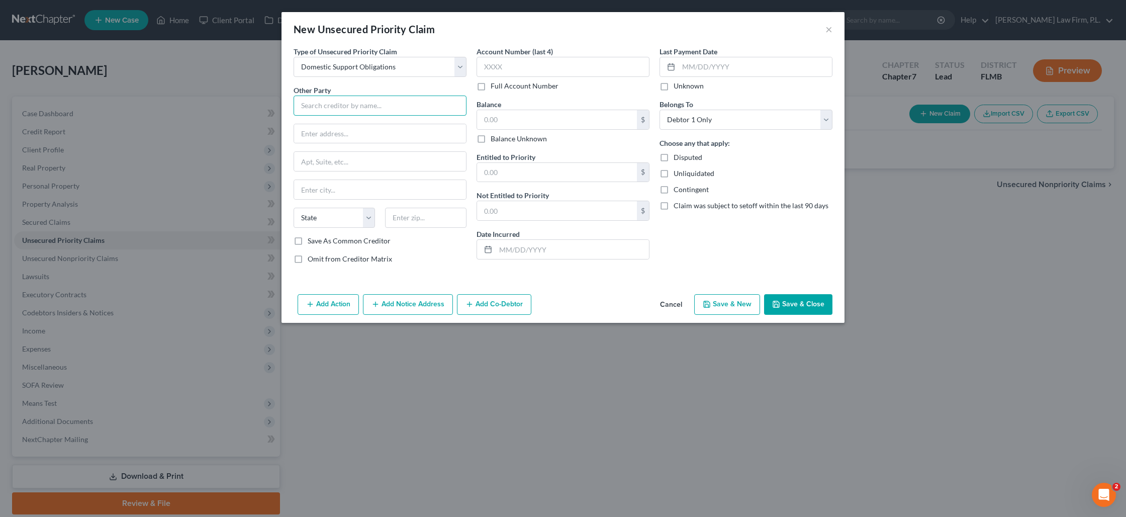
click at [343, 108] on input "text" at bounding box center [380, 106] width 173 height 20
type input "[PERSON_NAME]"
click at [344, 133] on input "text" at bounding box center [380, 133] width 172 height 19
paste input "2001 [GEOGRAPHIC_DATA]"
type input "2001 [GEOGRAPHIC_DATA]"
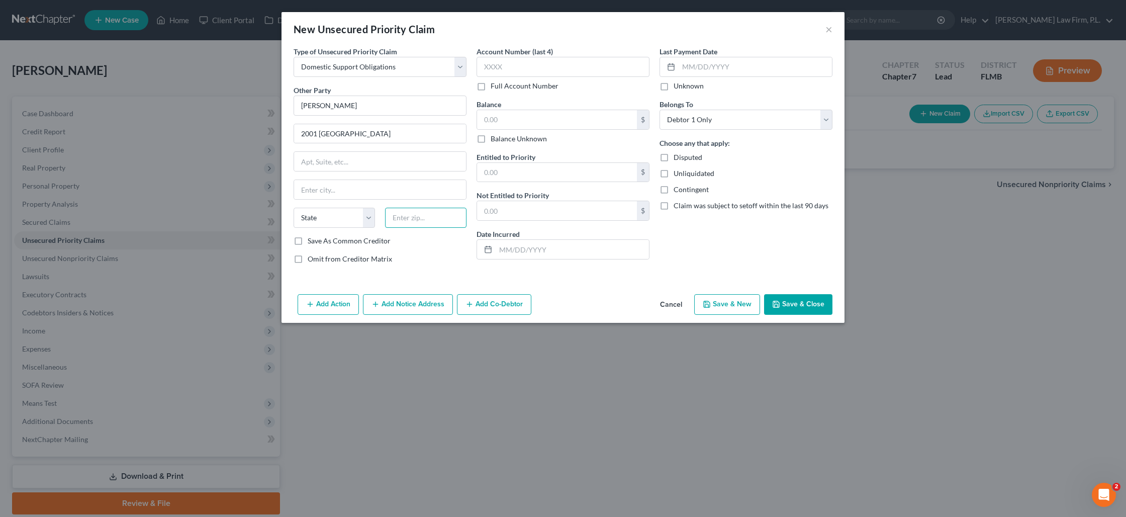
drag, startPoint x: 413, startPoint y: 225, endPoint x: 409, endPoint y: 219, distance: 6.8
click at [413, 225] on input "text" at bounding box center [425, 218] width 81 height 20
type input "33991"
type input "[GEOGRAPHIC_DATA]"
select select "9"
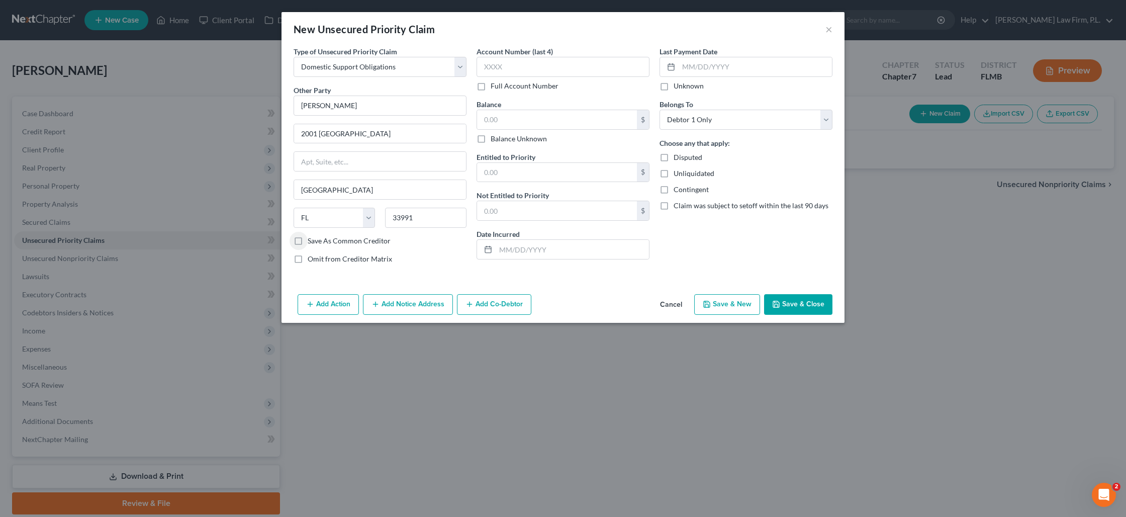
click at [491, 141] on label "Balance Unknown" at bounding box center [519, 139] width 56 height 10
click at [495, 140] on input "Balance Unknown" at bounding box center [498, 137] width 7 height 7
checkbox input "true"
type input "0.00"
click at [816, 308] on button "Save & Close" at bounding box center [798, 304] width 68 height 21
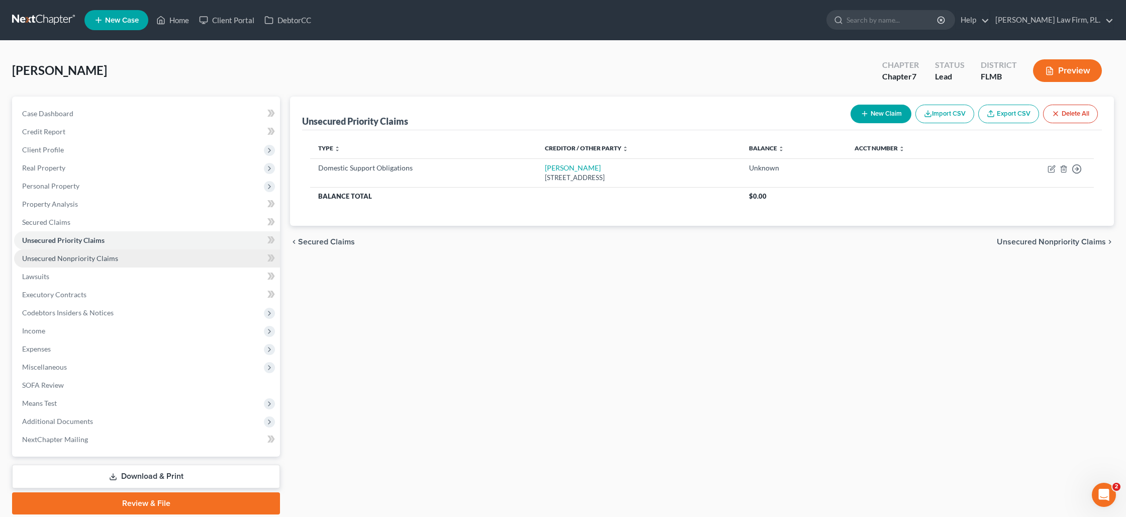
click at [92, 256] on span "Unsecured Nonpriority Claims" at bounding box center [70, 258] width 96 height 9
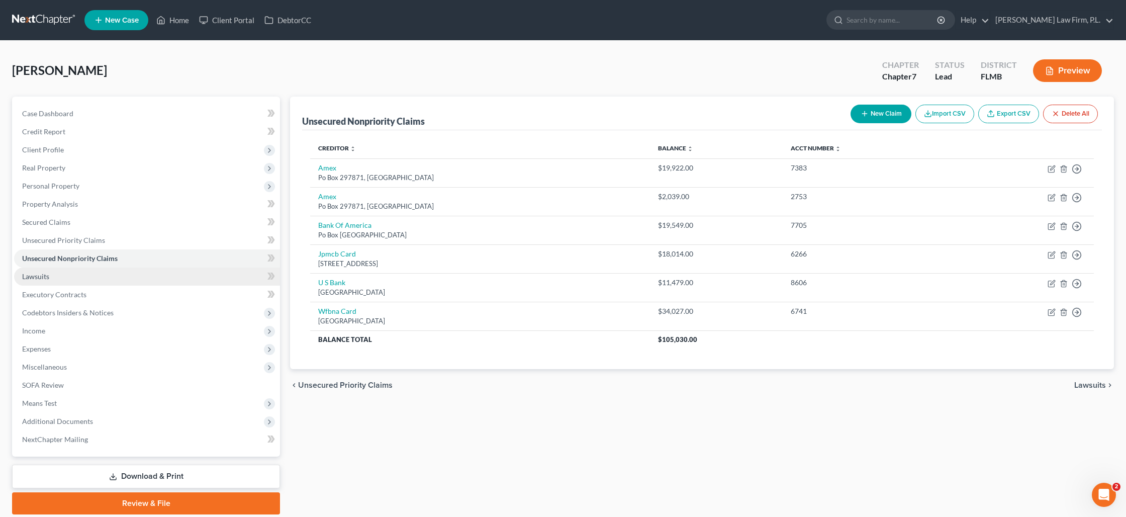
click at [223, 275] on link "Lawsuits" at bounding box center [147, 277] width 266 height 18
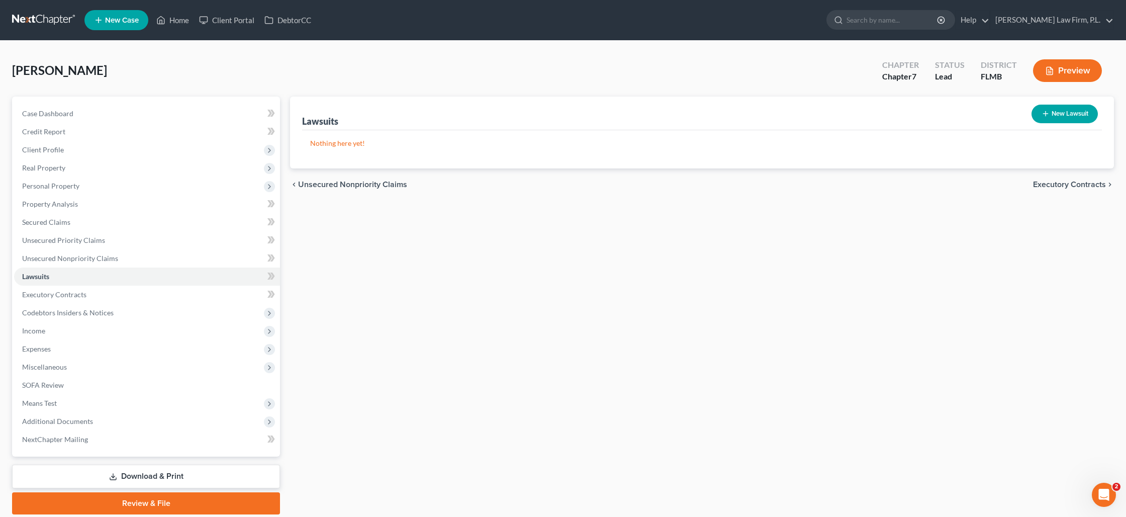
click at [1042, 116] on icon "button" at bounding box center [1046, 114] width 8 height 8
select select "0"
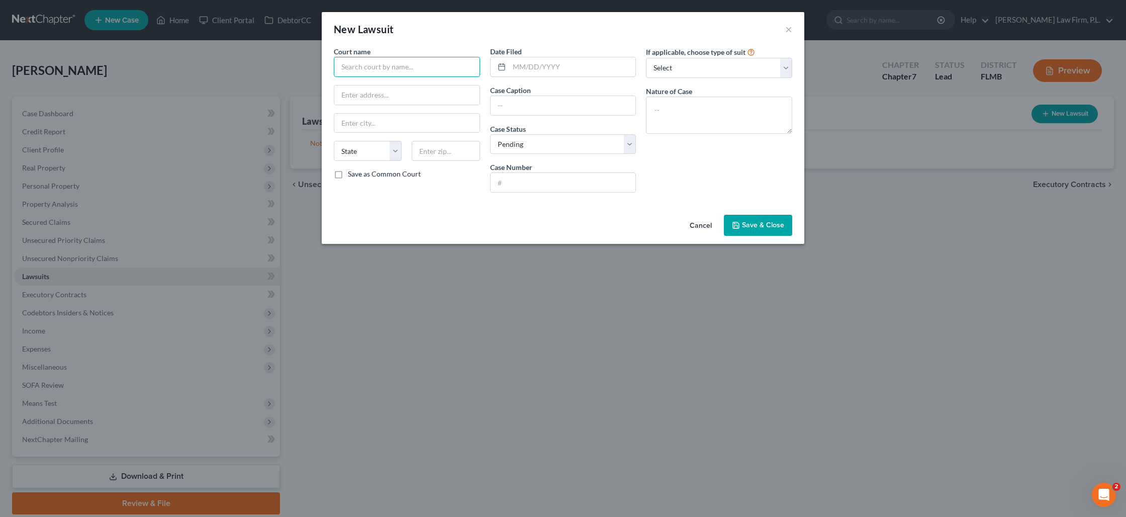
click at [415, 72] on input "text" at bounding box center [407, 67] width 146 height 20
type input "S"
type input "Circuit Court"
type input "[GEOGRAPHIC_DATA]"
click at [384, 122] on input "[US_STATE]" at bounding box center [406, 123] width 145 height 19
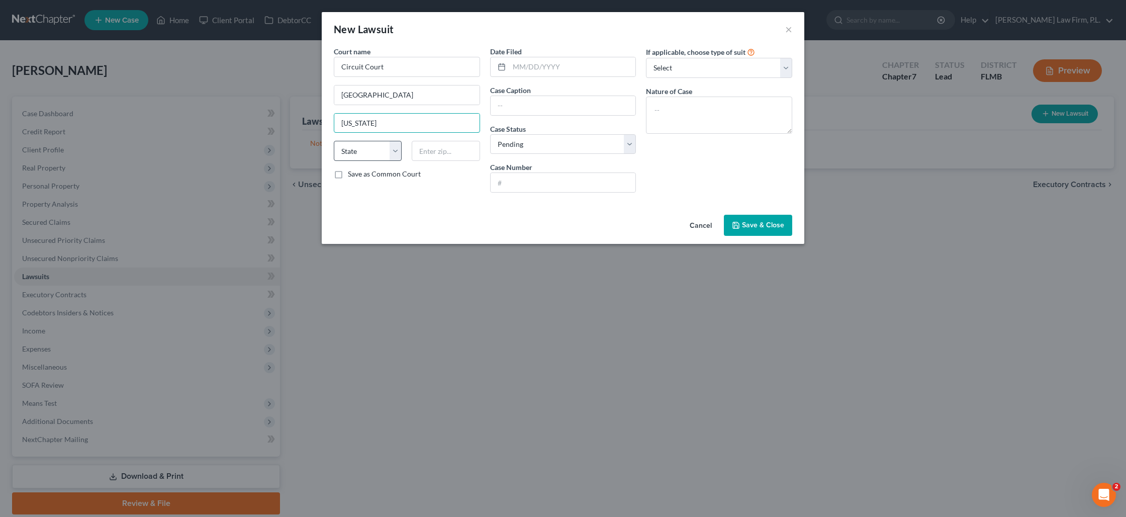
type input "[US_STATE]"
click at [395, 155] on select "State [US_STATE] AK AR AZ CA CO CT DE DC [GEOGRAPHIC_DATA] [GEOGRAPHIC_DATA] GU…" at bounding box center [368, 151] width 68 height 20
select select "9"
click at [334, 141] on select "State [US_STATE] AK AR AZ CA CO CT DE DC [GEOGRAPHIC_DATA] [GEOGRAPHIC_DATA] GU…" at bounding box center [368, 151] width 68 height 20
click at [535, 104] on input "text" at bounding box center [563, 105] width 145 height 19
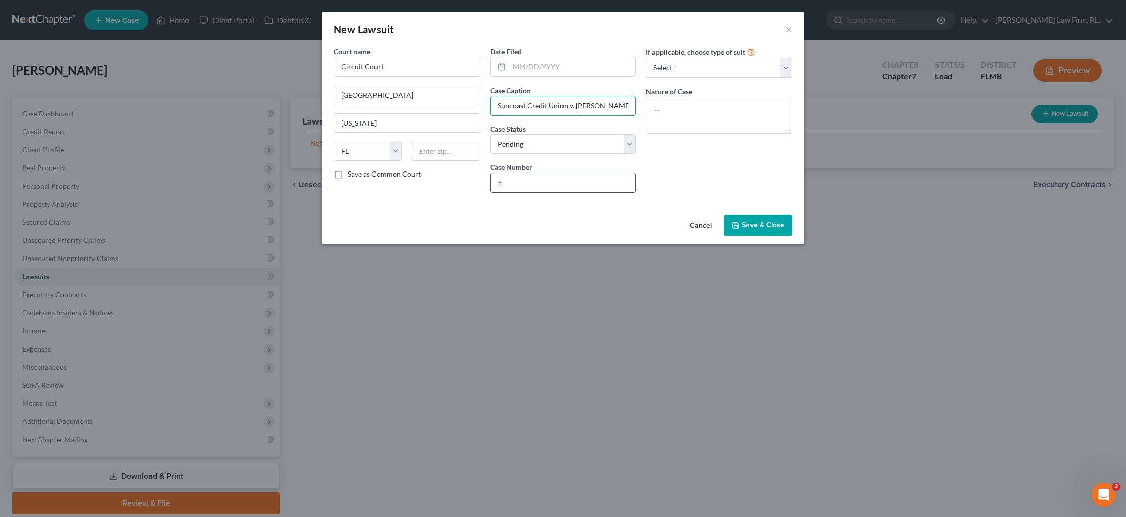
type input "Suncoast Credit Union v. [PERSON_NAME]"
click at [573, 184] on input "text" at bounding box center [563, 182] width 145 height 19
type input "25-CA-002555"
click at [672, 111] on textarea at bounding box center [719, 115] width 146 height 37
type textarea "Civil Suit"
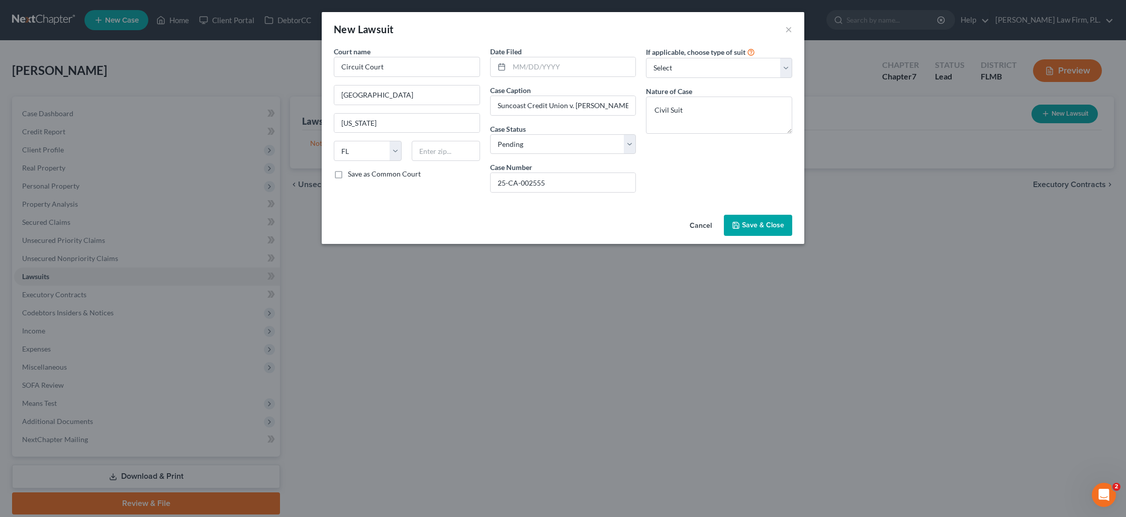
click at [752, 228] on span "Save & Close" at bounding box center [763, 225] width 42 height 9
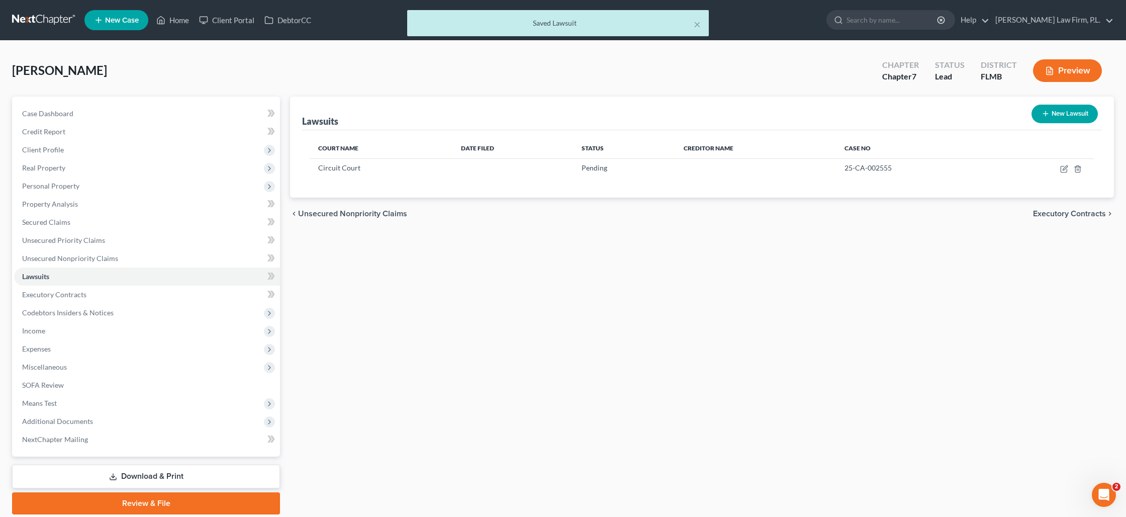
click at [1064, 112] on button "New Lawsuit" at bounding box center [1065, 114] width 66 height 19
select select "0"
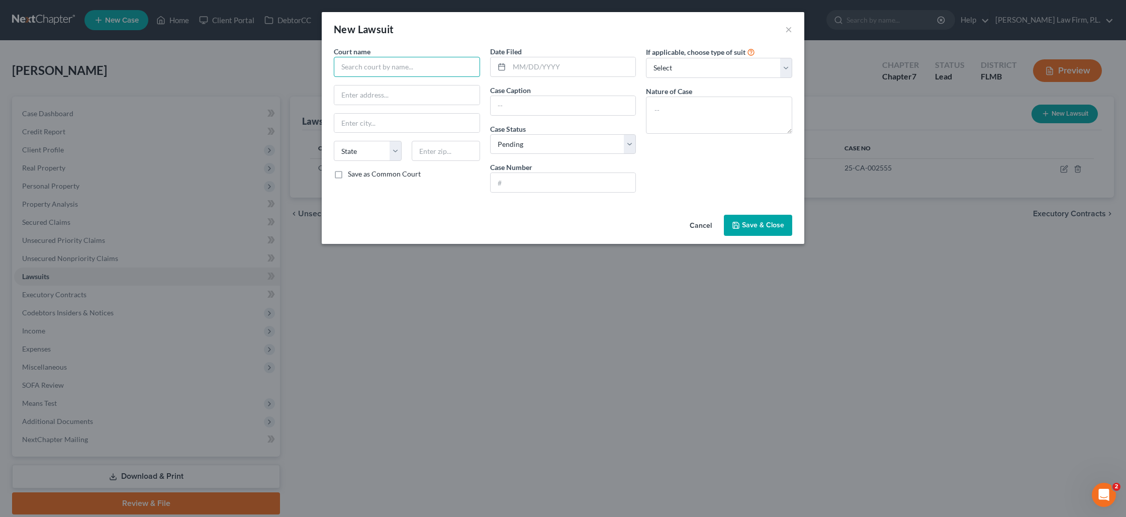
click at [411, 66] on input "text" at bounding box center [407, 67] width 146 height 20
type input "Circuit Court"
type input "[GEOGRAPHIC_DATA]"
type input "[US_STATE]"
click at [393, 152] on select "State [US_STATE] AK AR AZ CA CO CT DE DC [GEOGRAPHIC_DATA] [GEOGRAPHIC_DATA] GU…" at bounding box center [368, 151] width 68 height 20
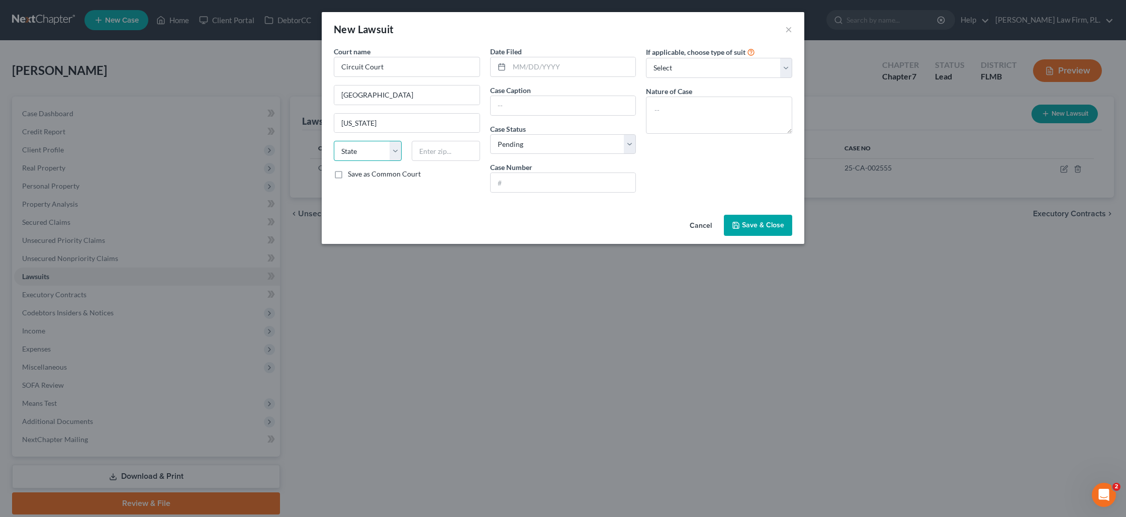
select select "9"
click at [334, 141] on select "State [US_STATE] AK AR AZ CA CO CT DE DC [GEOGRAPHIC_DATA] [GEOGRAPHIC_DATA] GU…" at bounding box center [368, 151] width 68 height 20
click at [522, 106] on input "text" at bounding box center [563, 105] width 145 height 19
type input "Suncoast Credit Union v. [PERSON_NAME] and [PERSON_NAME], et al."
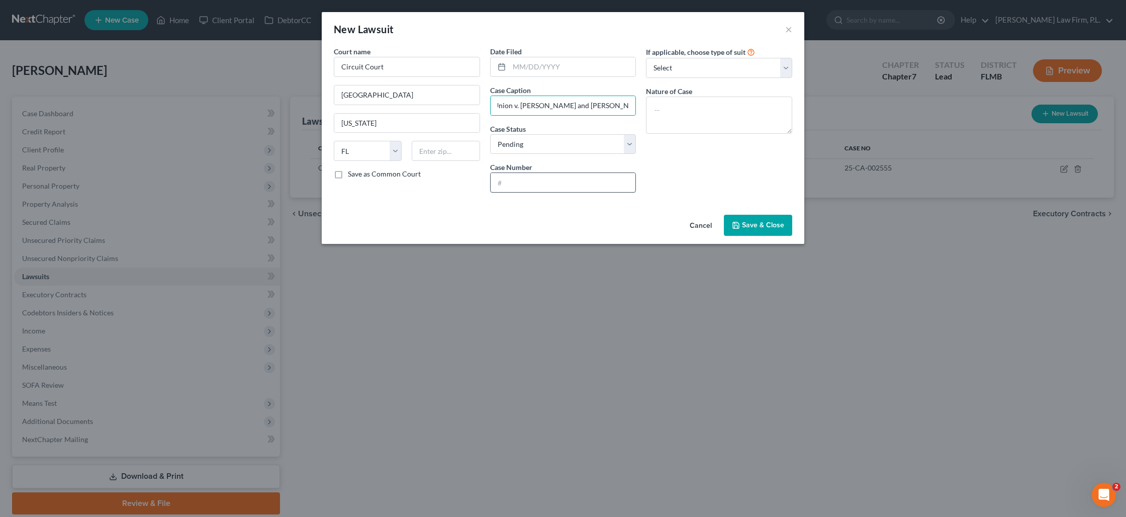
click at [544, 178] on input "text" at bounding box center [563, 182] width 145 height 19
type input "25-CA-001940"
click at [682, 111] on textarea at bounding box center [719, 115] width 146 height 37
type textarea "Civil Suit"
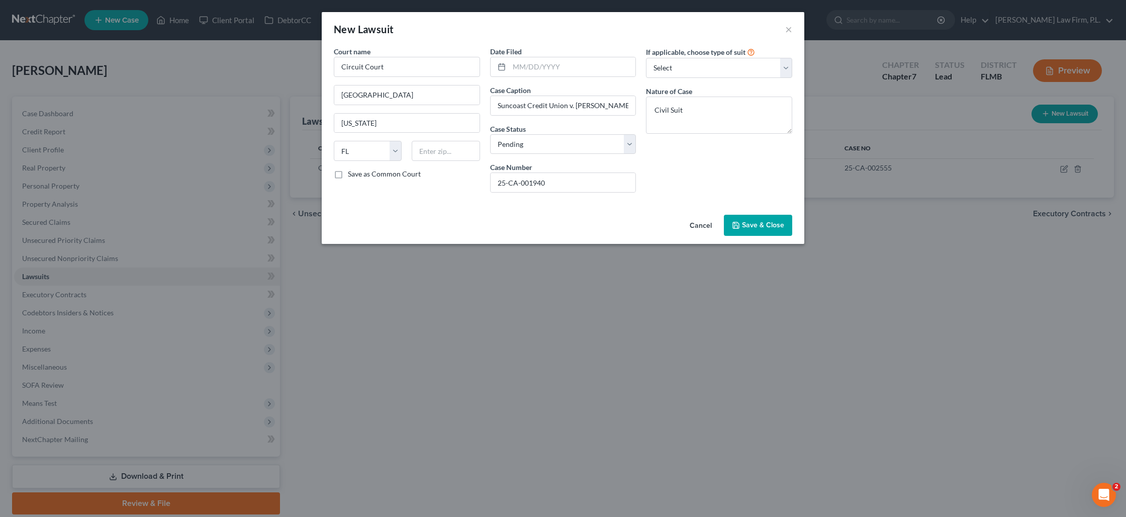
click at [752, 232] on button "Save & Close" at bounding box center [758, 225] width 68 height 21
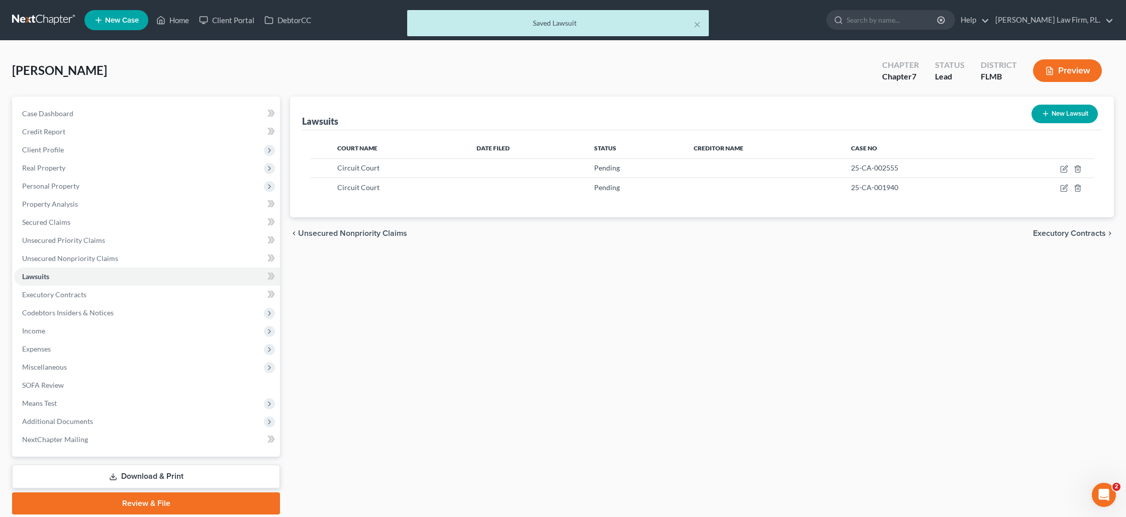
click at [1047, 116] on icon "button" at bounding box center [1046, 114] width 8 height 8
select select "0"
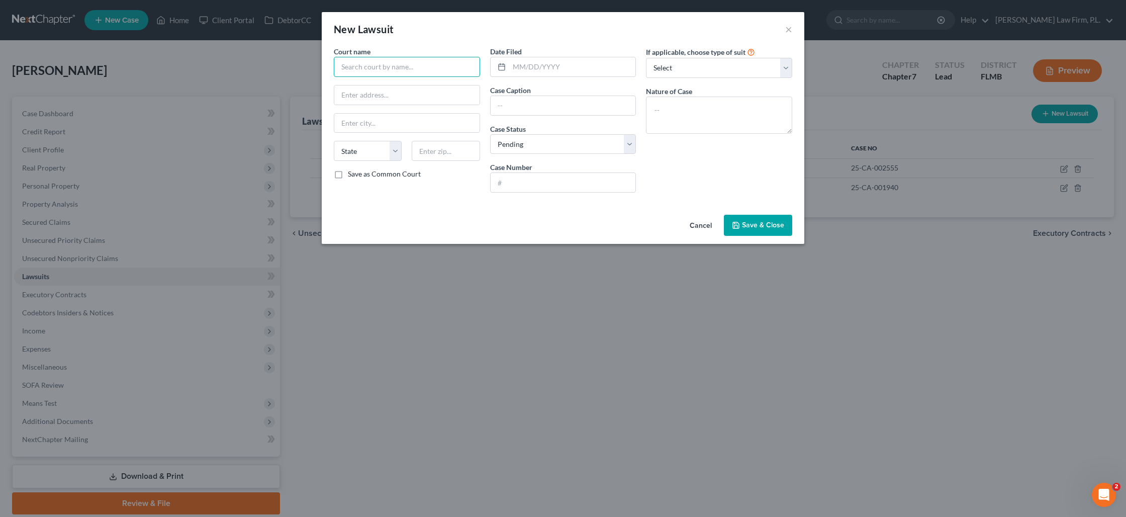
drag, startPoint x: 342, startPoint y: 71, endPoint x: 358, endPoint y: 71, distance: 15.1
click at [350, 71] on input "text" at bounding box center [407, 67] width 146 height 20
type input "Circuit Court"
type input "O"
type input "[GEOGRAPHIC_DATA], [US_STATE]"
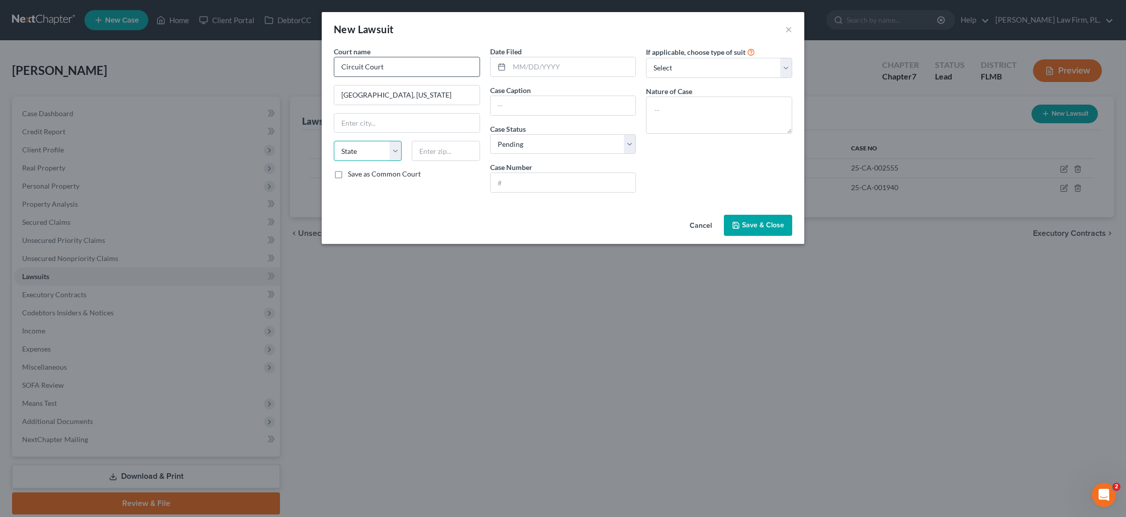
select select "9"
type input "U"
type input "i"
type input "In Re: Marriage of [PERSON_NAME] and [PERSON_NAME]"
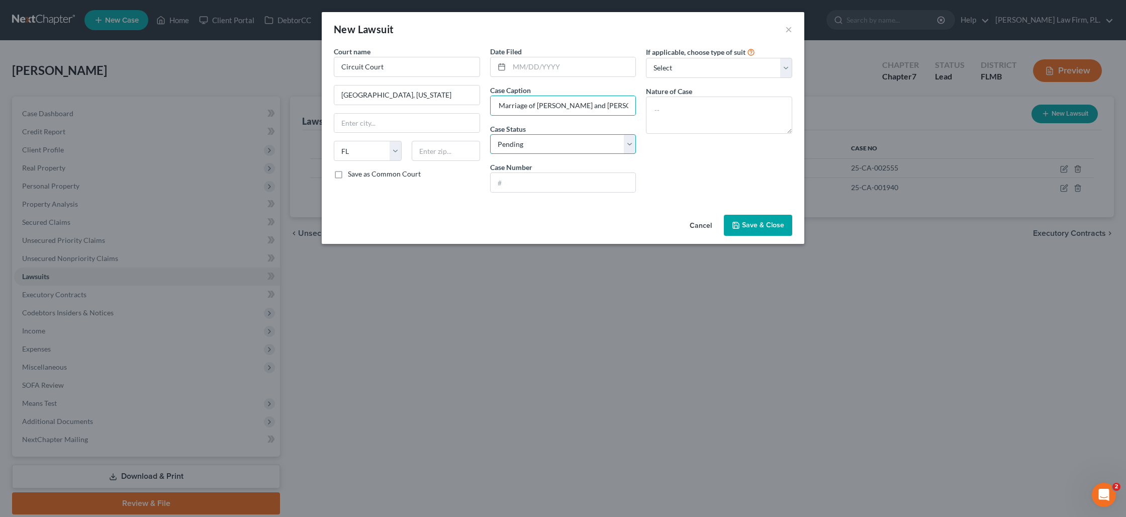
click at [525, 149] on select "Select Pending On Appeal Concluded" at bounding box center [563, 144] width 146 height 20
select select "2"
click at [490, 134] on select "Select Pending On Appeal Concluded" at bounding box center [563, 144] width 146 height 20
click at [517, 187] on input "text" at bounding box center [563, 182] width 145 height 19
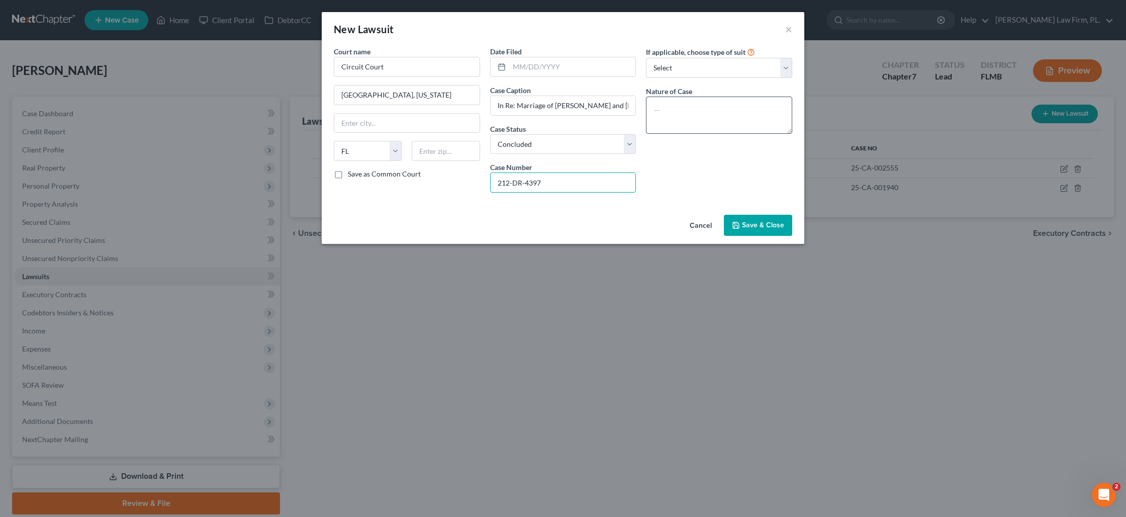
type input "212-DR-4397"
click at [670, 103] on textarea at bounding box center [719, 115] width 146 height 37
type textarea "Dissolution of Marriage"
click at [758, 222] on span "Save & Close" at bounding box center [763, 225] width 42 height 9
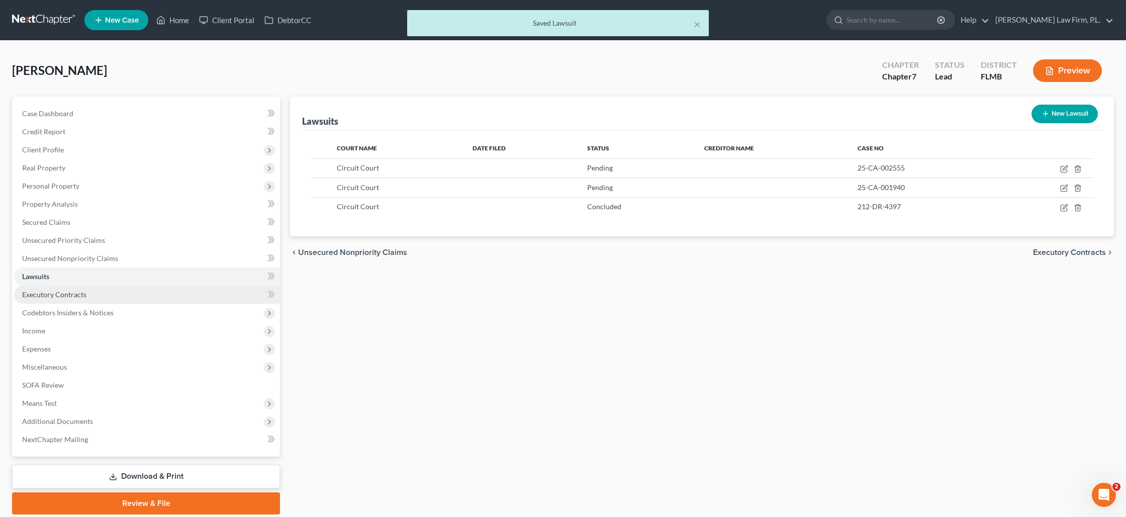
click at [78, 293] on span "Executory Contracts" at bounding box center [54, 294] width 64 height 9
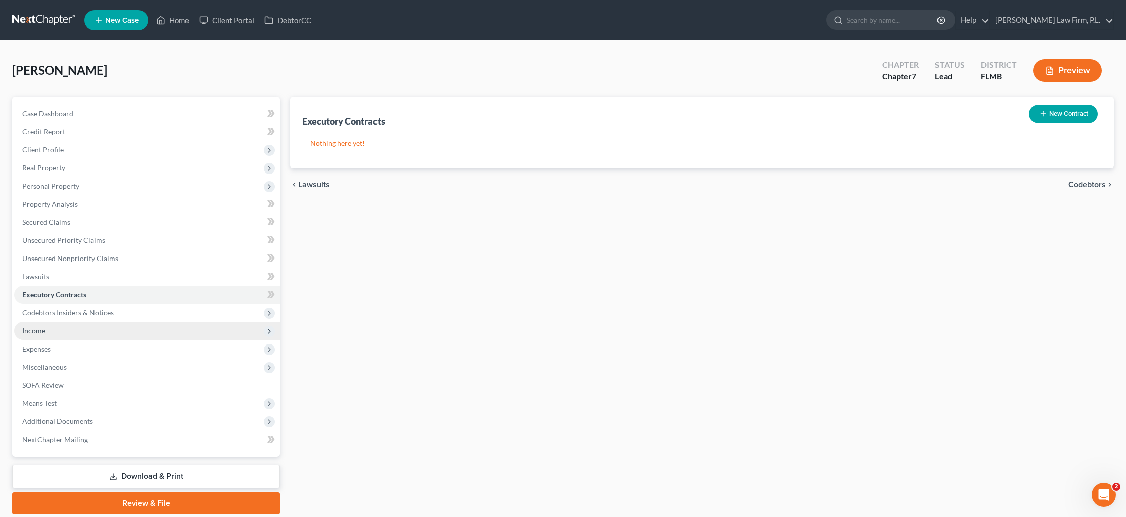
click at [34, 326] on span "Income" at bounding box center [33, 330] width 23 height 9
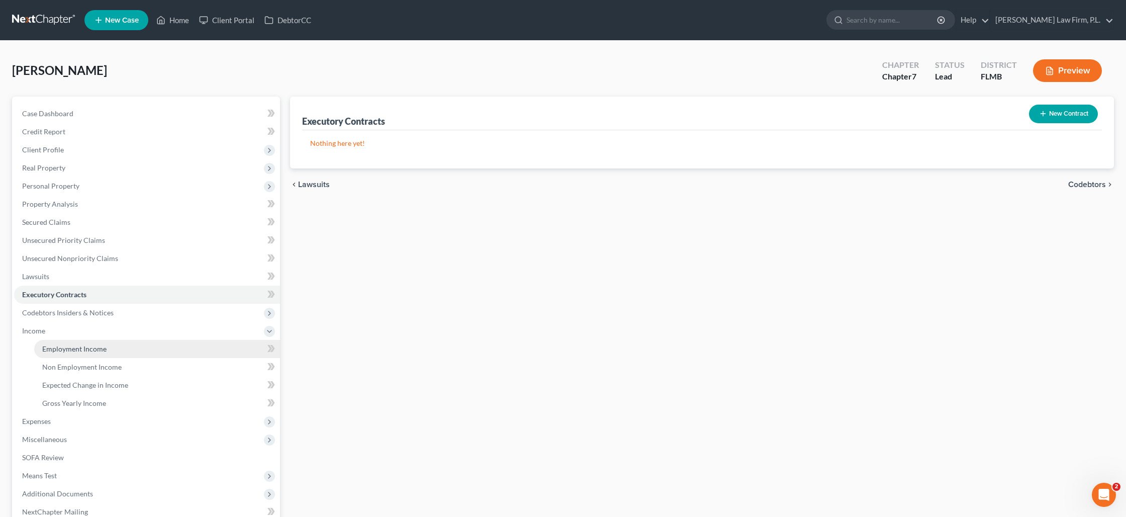
click at [82, 350] on span "Employment Income" at bounding box center [74, 348] width 64 height 9
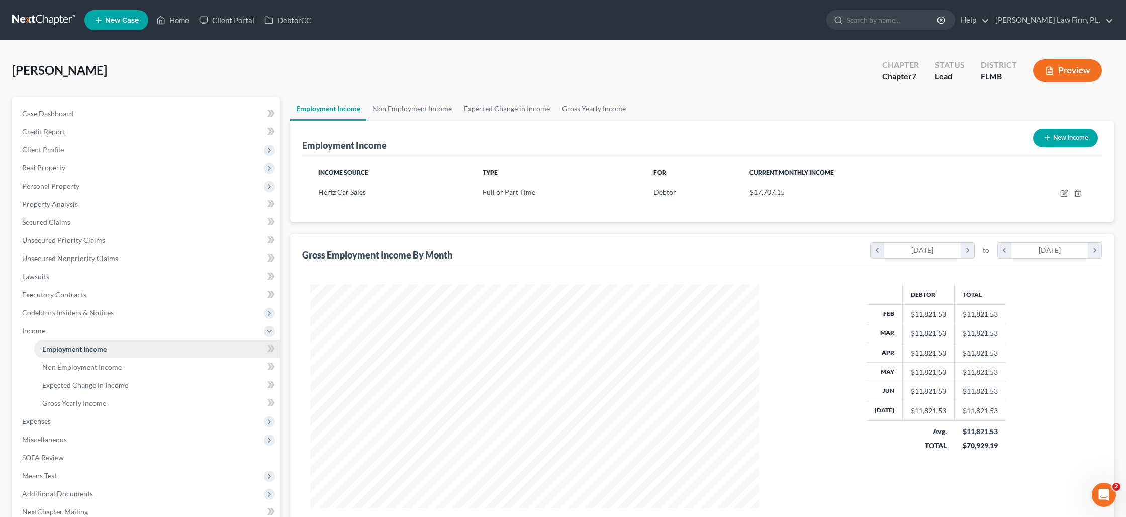
scroll to position [224, 469]
click at [1063, 191] on icon "button" at bounding box center [1064, 194] width 6 height 6
select select "0"
select select "9"
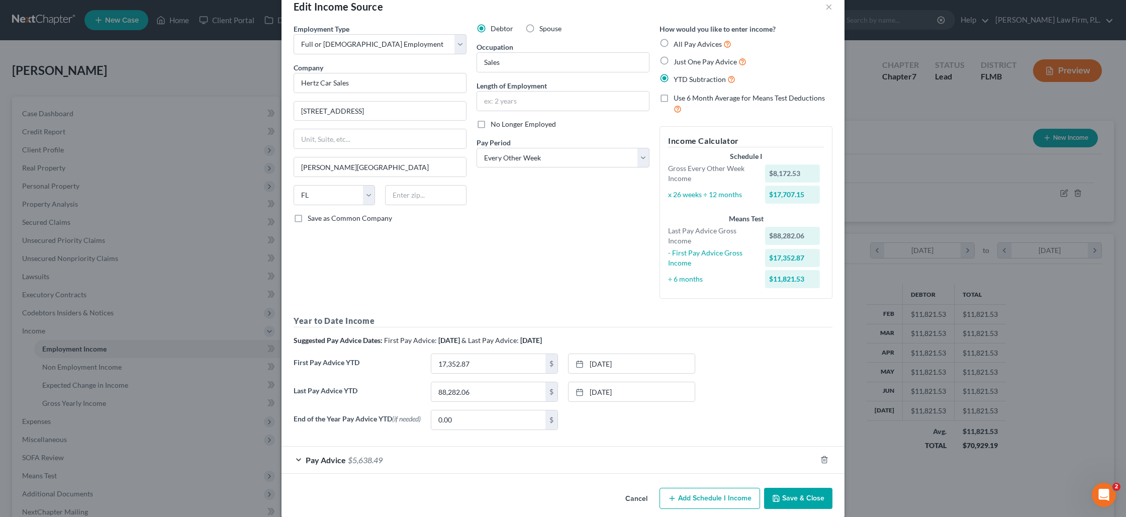
scroll to position [37, 0]
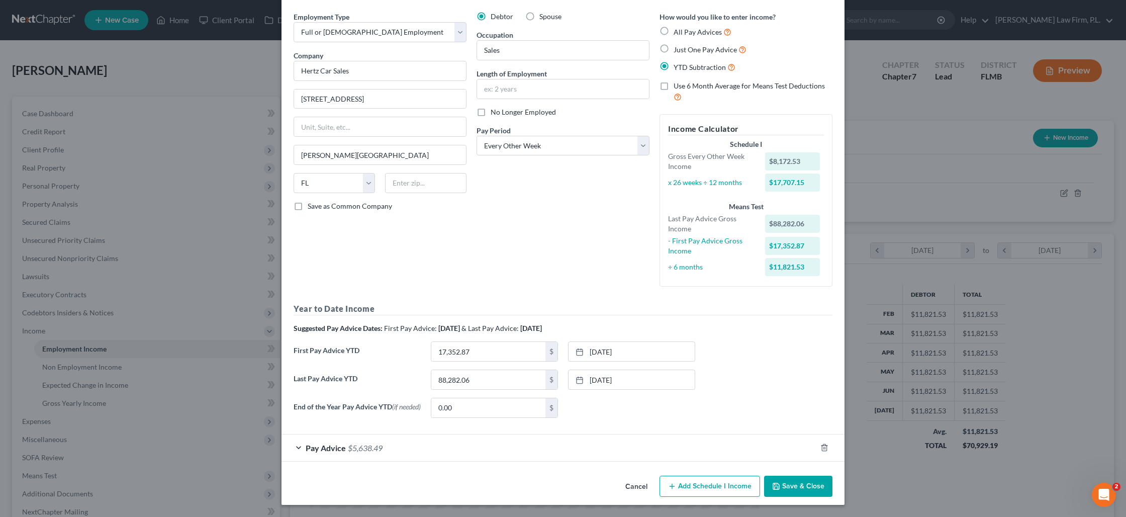
click at [411, 442] on div "Pay Advice $5,638.49" at bounding box center [549, 448] width 535 height 27
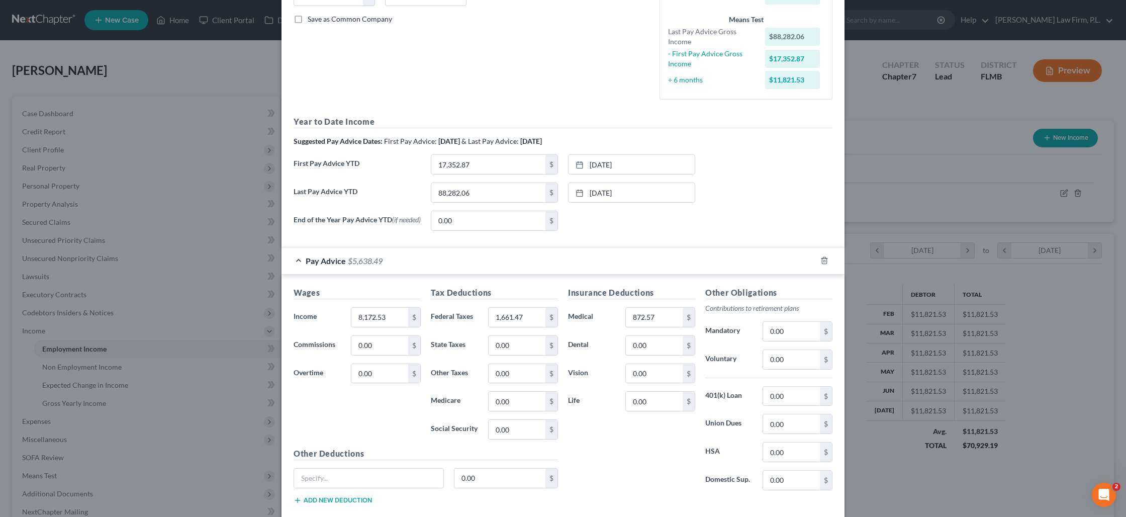
scroll to position [223, 0]
drag, startPoint x: 353, startPoint y: 318, endPoint x: 413, endPoint y: 317, distance: 60.3
click at [413, 317] on div "8,172.53 $" at bounding box center [386, 316] width 70 height 20
click at [368, 319] on input "6,290.39" at bounding box center [380, 315] width 57 height 19
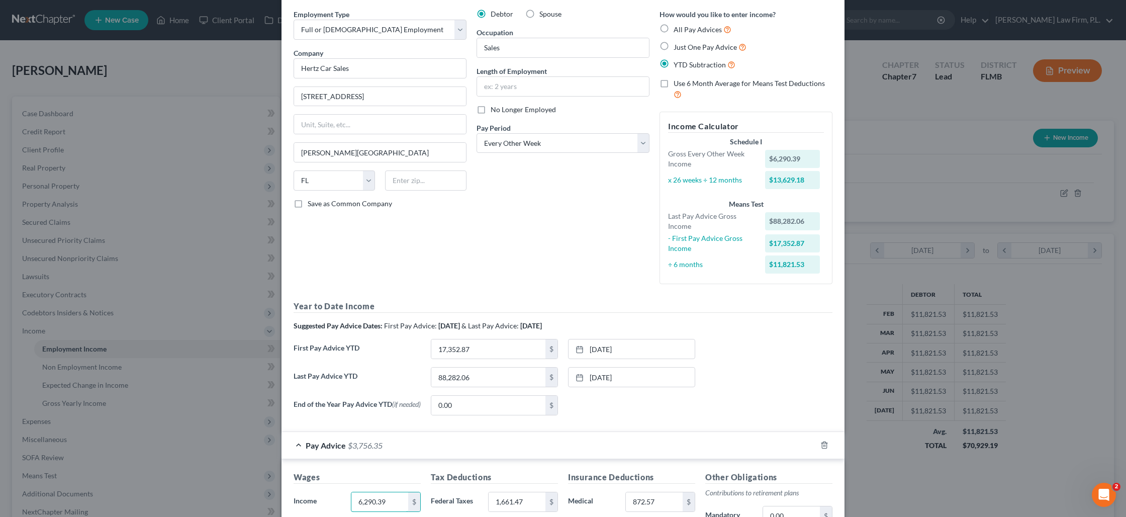
scroll to position [30, 0]
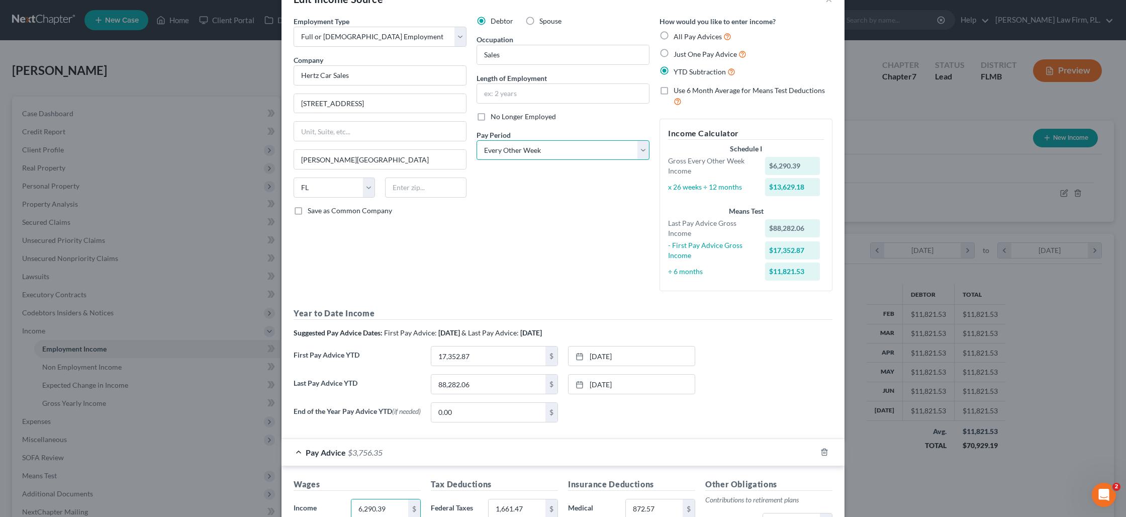
click at [516, 151] on select "Select Monthly Twice Monthly Every Other Week Weekly" at bounding box center [563, 150] width 173 height 20
click at [477, 140] on select "Select Monthly Twice Monthly Every Other Week Weekly" at bounding box center [563, 150] width 173 height 20
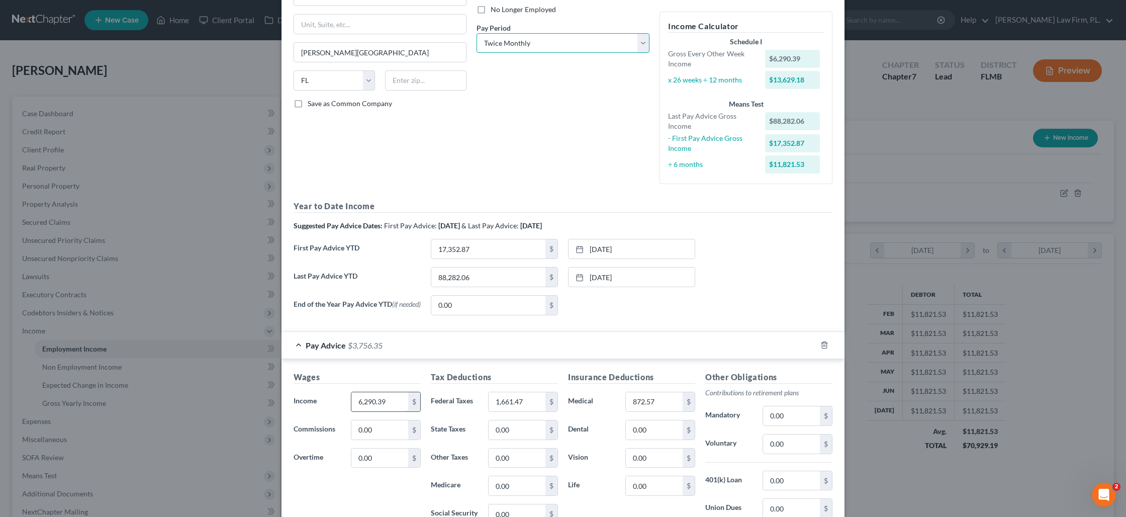
scroll to position [138, 0]
drag, startPoint x: 388, startPoint y: 404, endPoint x: 357, endPoint y: 402, distance: 31.3
click at [356, 402] on input "6,290.39" at bounding box center [380, 401] width 57 height 19
click at [373, 402] on input "6,290.39" at bounding box center [380, 401] width 57 height 19
click at [373, 402] on input "6,290.39" at bounding box center [380, 399] width 57 height 19
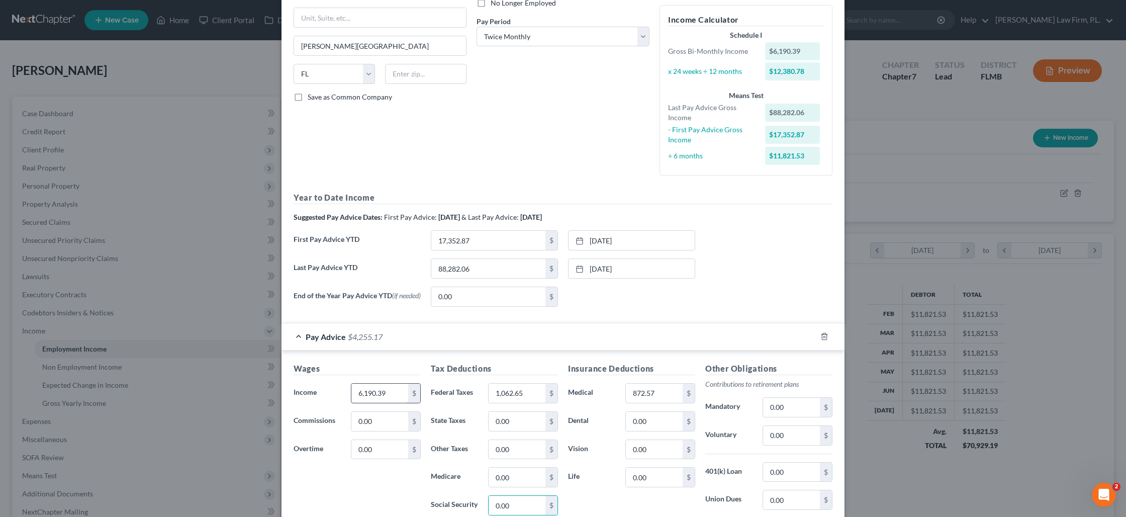
scroll to position [280, 0]
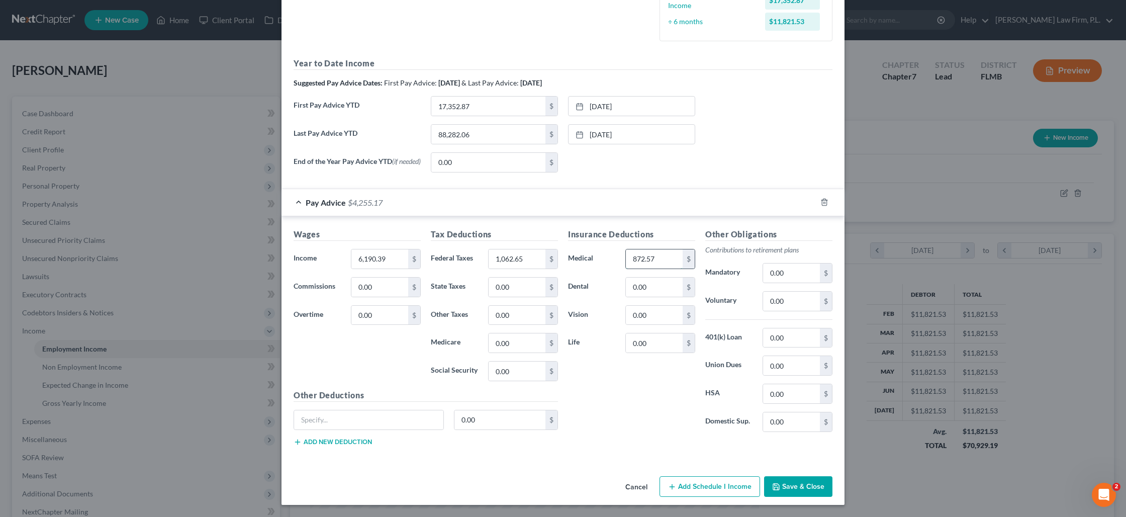
click at [641, 257] on input "872.57" at bounding box center [654, 258] width 57 height 19
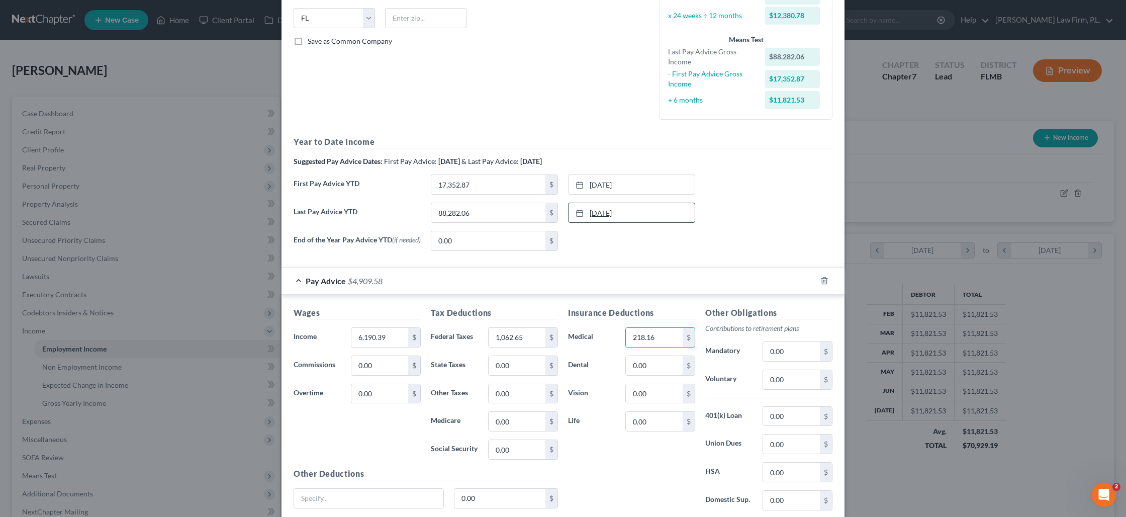
scroll to position [200, 0]
click at [774, 417] on input "0.00" at bounding box center [791, 415] width 57 height 19
click at [797, 477] on input "0.00" at bounding box center [791, 471] width 57 height 19
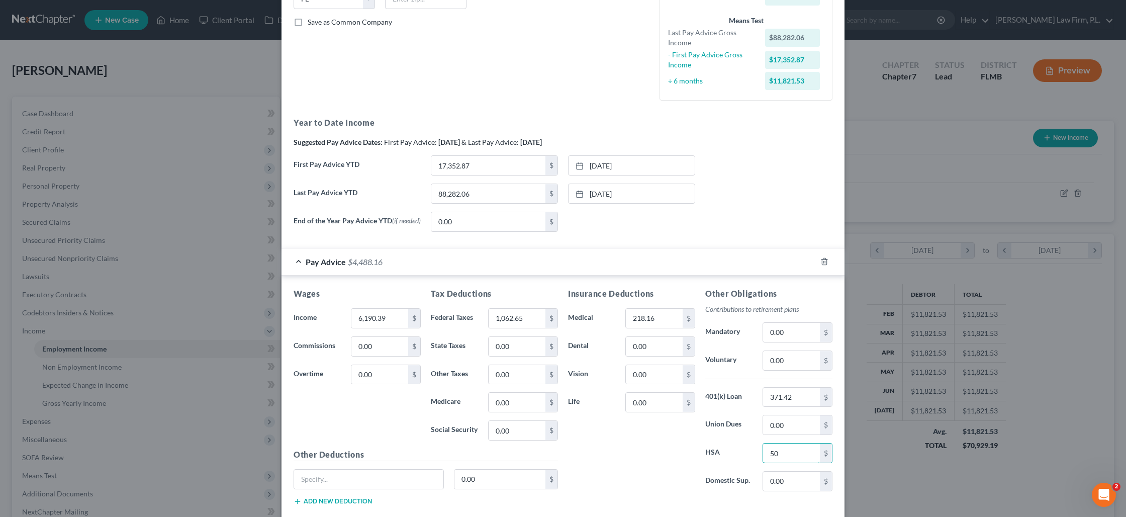
scroll to position [230, 0]
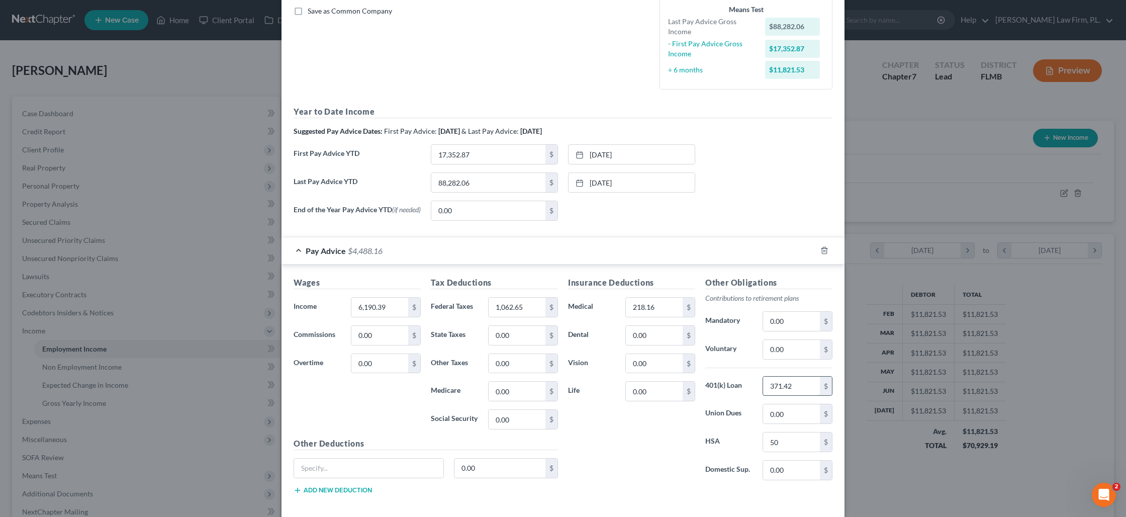
drag, startPoint x: 801, startPoint y: 389, endPoint x: 806, endPoint y: 386, distance: 5.6
click at [806, 386] on input "371.42" at bounding box center [791, 386] width 57 height 19
click at [785, 354] on input "0.00" at bounding box center [791, 349] width 57 height 19
click at [793, 387] on input "371.42" at bounding box center [791, 386] width 57 height 19
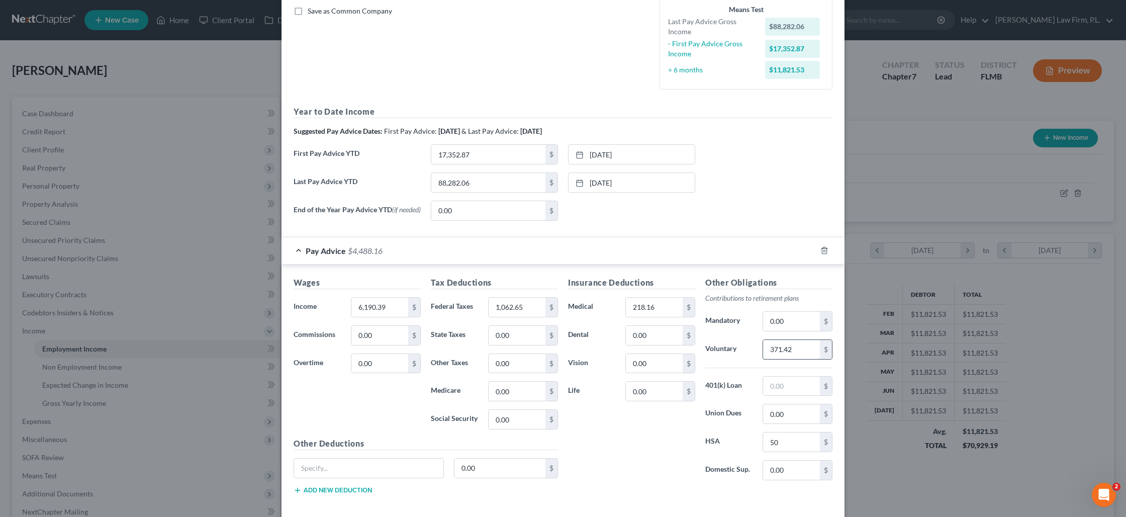
drag, startPoint x: 809, startPoint y: 351, endPoint x: 799, endPoint y: 354, distance: 10.9
click at [799, 354] on input "371.42" at bounding box center [791, 349] width 57 height 19
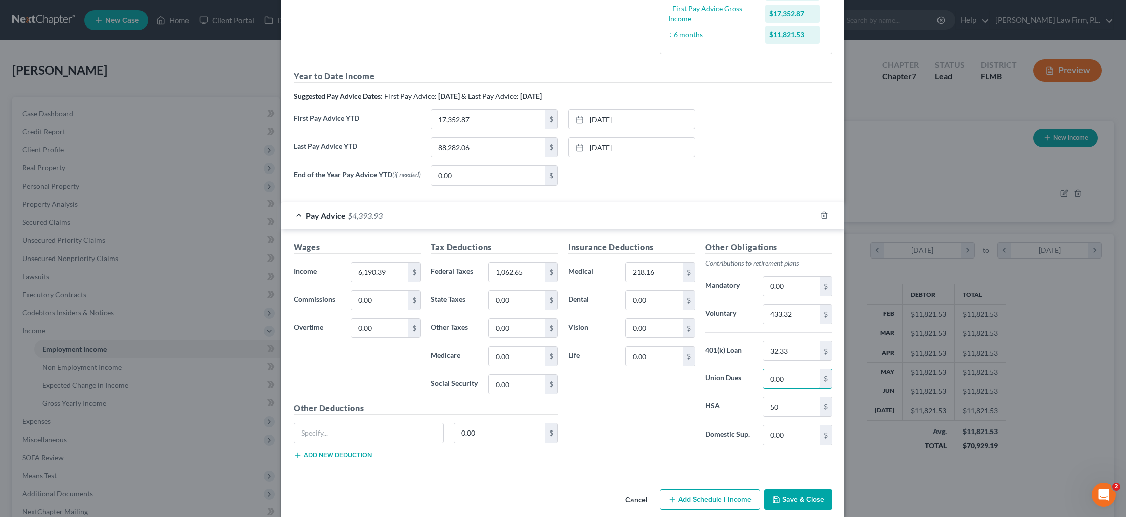
scroll to position [280, 0]
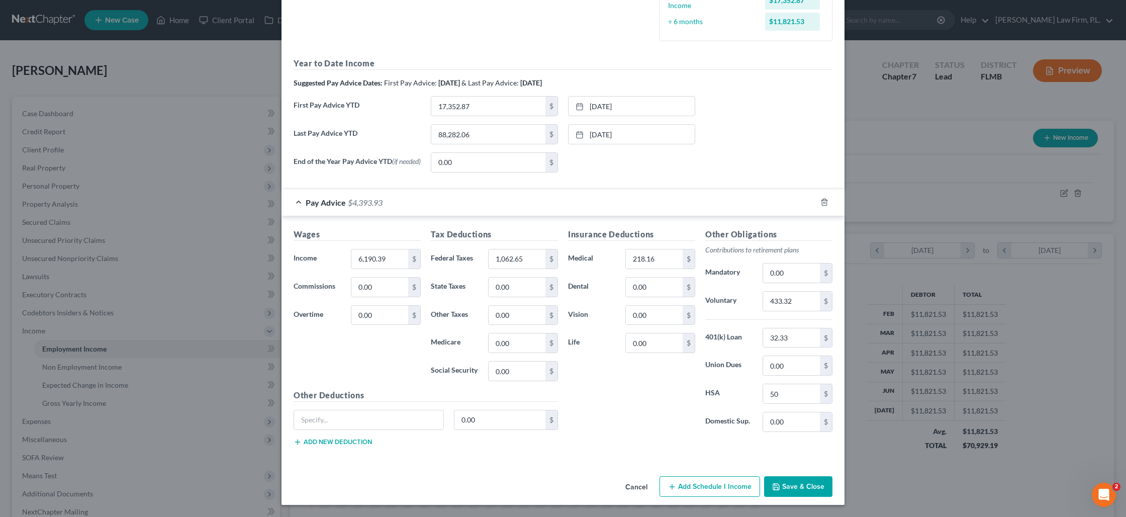
click at [790, 485] on button "Save & Close" at bounding box center [798, 486] width 68 height 21
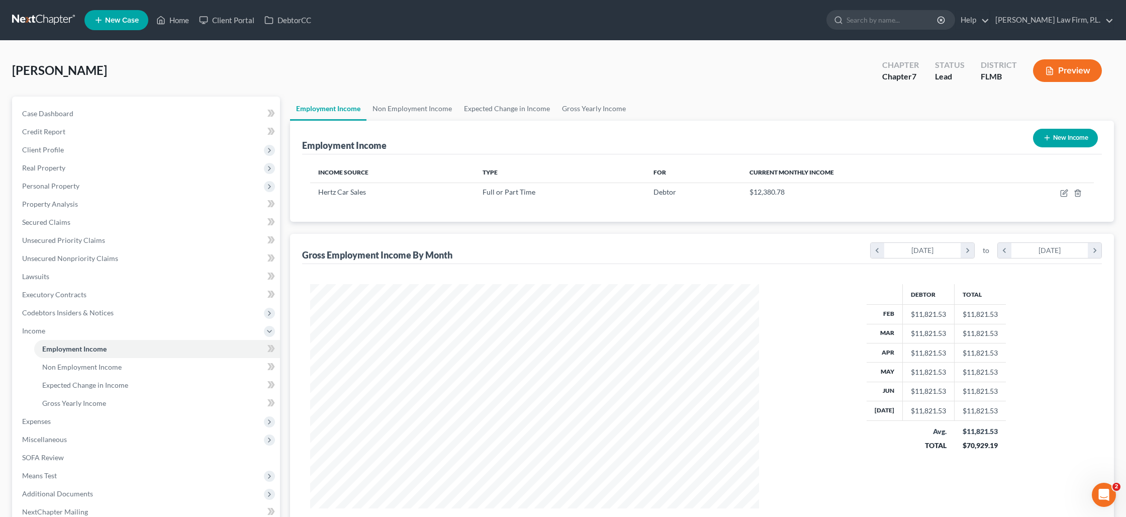
click at [1055, 74] on button "Preview" at bounding box center [1067, 70] width 69 height 23
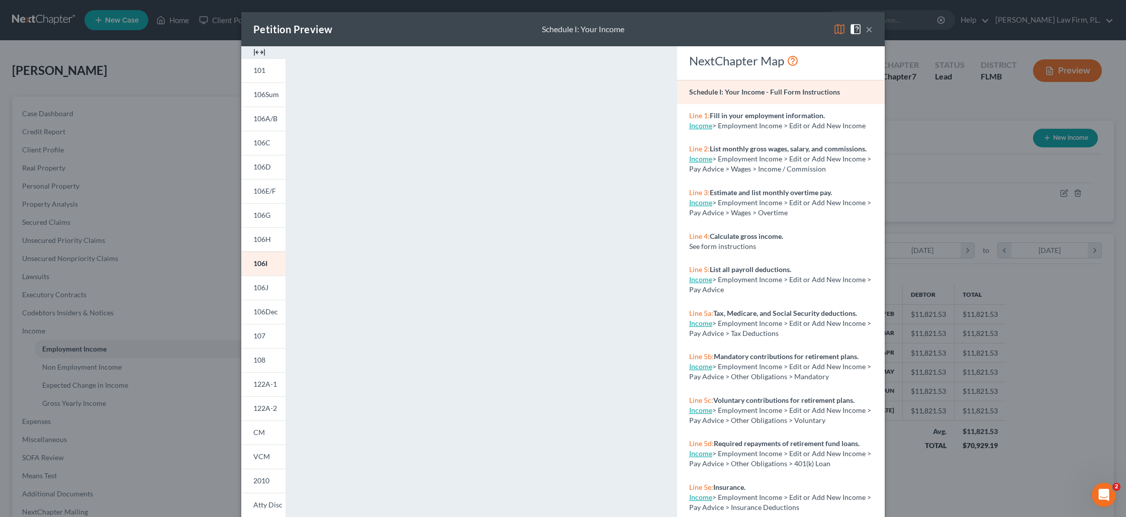
scroll to position [50, 0]
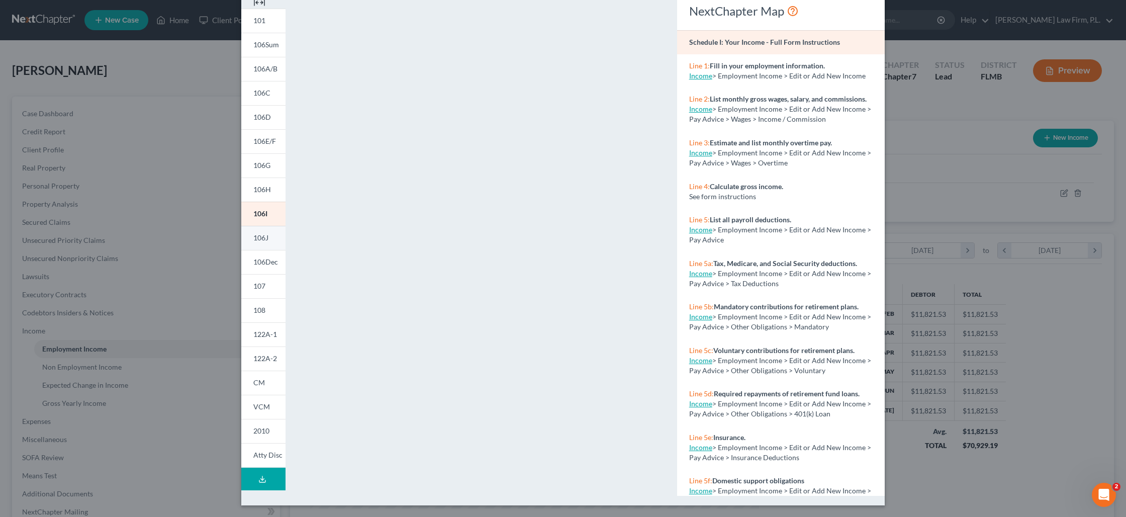
click at [274, 238] on link "106J" at bounding box center [263, 238] width 44 height 24
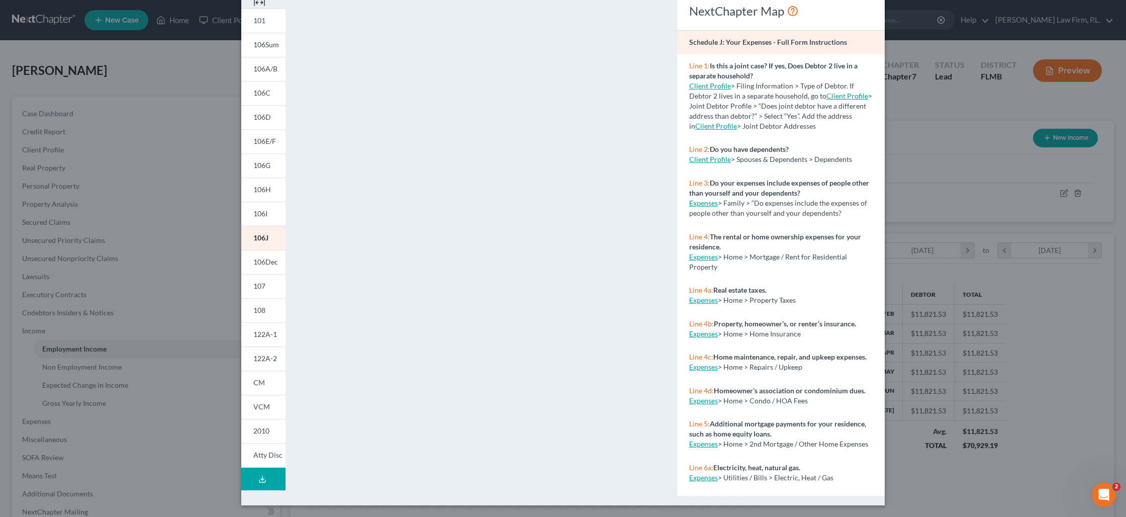
click at [198, 111] on div "Petition Preview Schedule J: Your Expenses × 101 106Sum 106A/B 106C 106D 106E/F…" at bounding box center [563, 258] width 1126 height 517
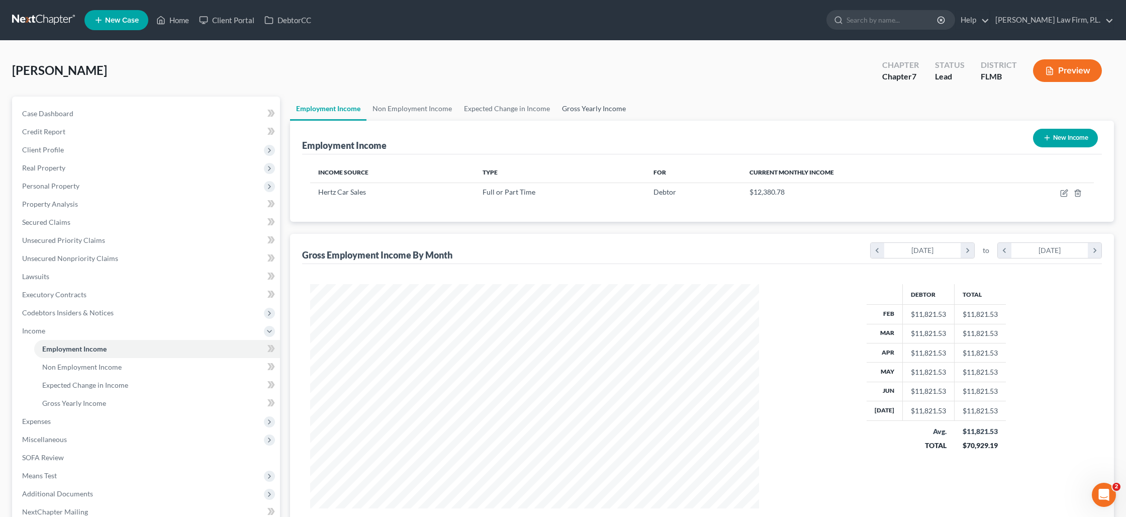
click at [570, 111] on link "Gross Yearly Income" at bounding box center [594, 109] width 76 height 24
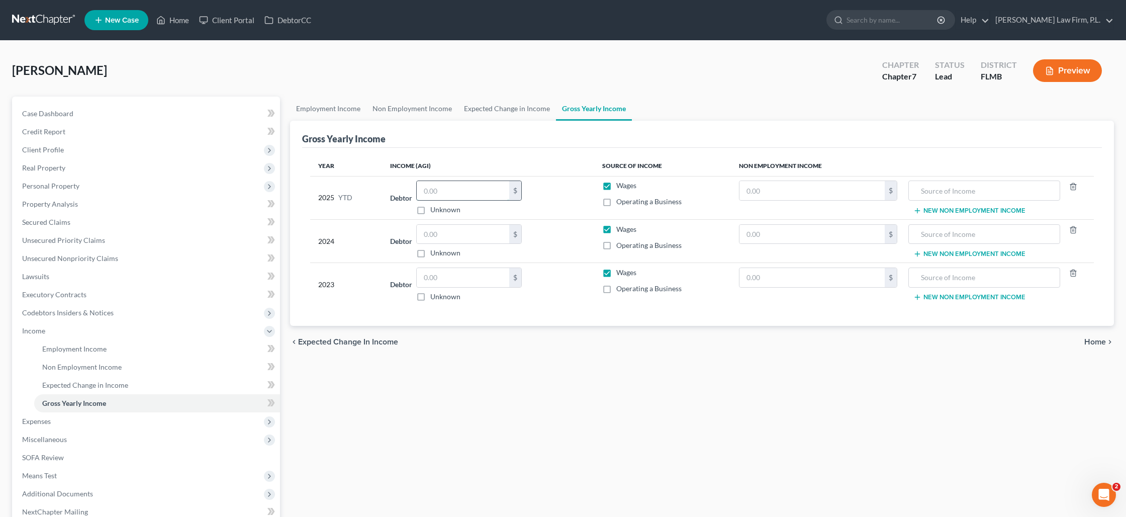
click at [483, 191] on input "text" at bounding box center [463, 190] width 93 height 19
click at [469, 226] on input "text" at bounding box center [463, 234] width 93 height 19
click at [430, 299] on label "Unknown" at bounding box center [445, 297] width 30 height 10
click at [435, 298] on input "Unknown" at bounding box center [438, 295] width 7 height 7
click at [194, 419] on span "Expenses" at bounding box center [147, 421] width 266 height 18
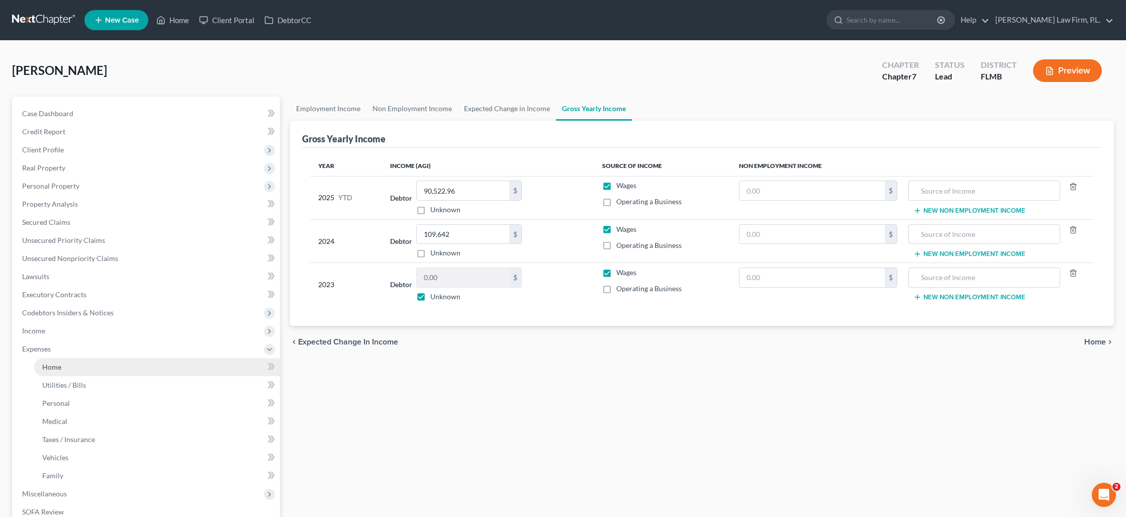
click at [177, 365] on link "Home" at bounding box center [157, 367] width 246 height 18
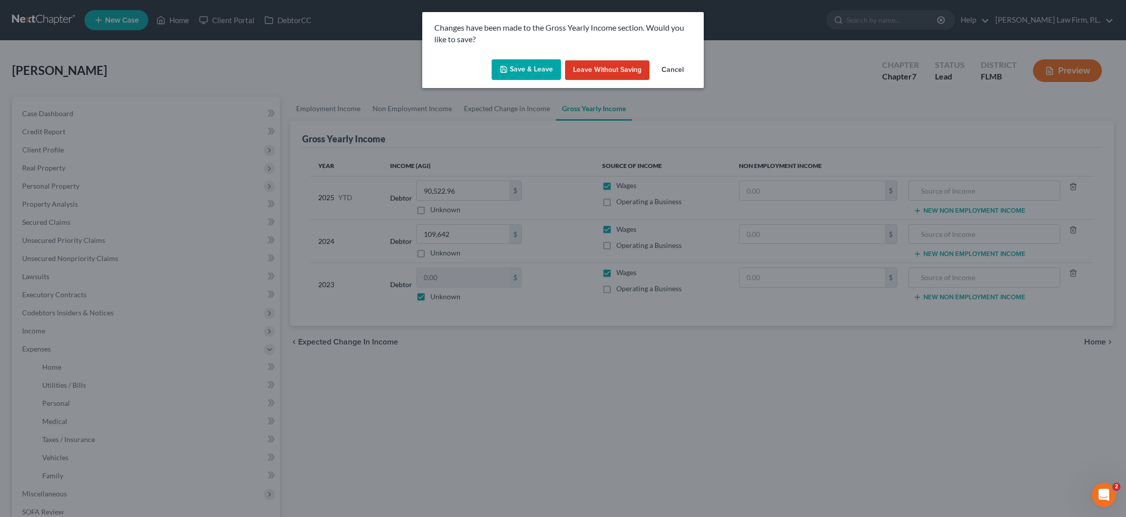
click at [528, 74] on button "Save & Leave" at bounding box center [526, 69] width 69 height 21
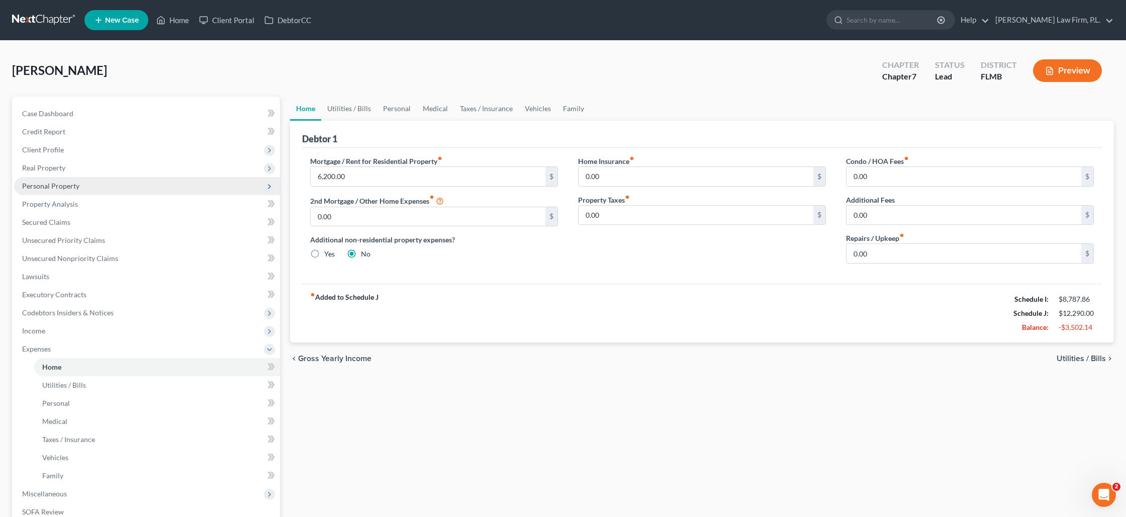
click at [56, 189] on span "Personal Property" at bounding box center [50, 186] width 57 height 9
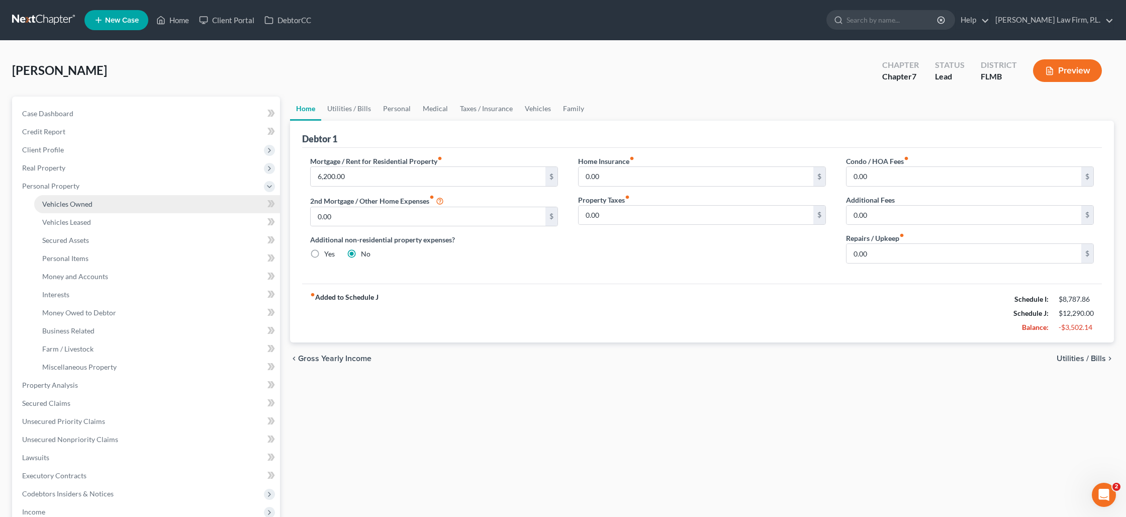
click at [71, 204] on span "Vehicles Owned" at bounding box center [67, 204] width 50 height 9
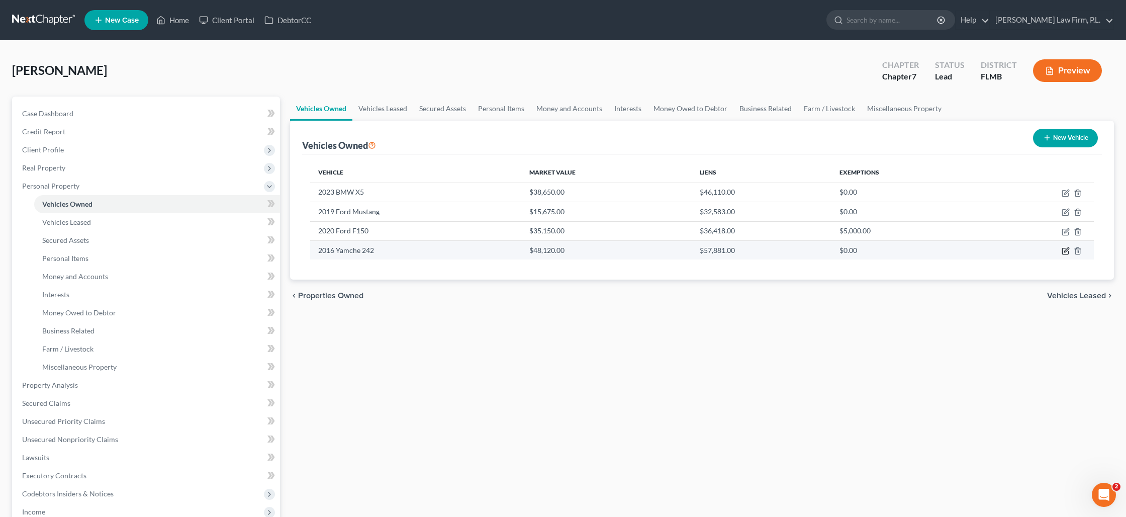
click at [1063, 250] on icon "button" at bounding box center [1066, 251] width 6 height 6
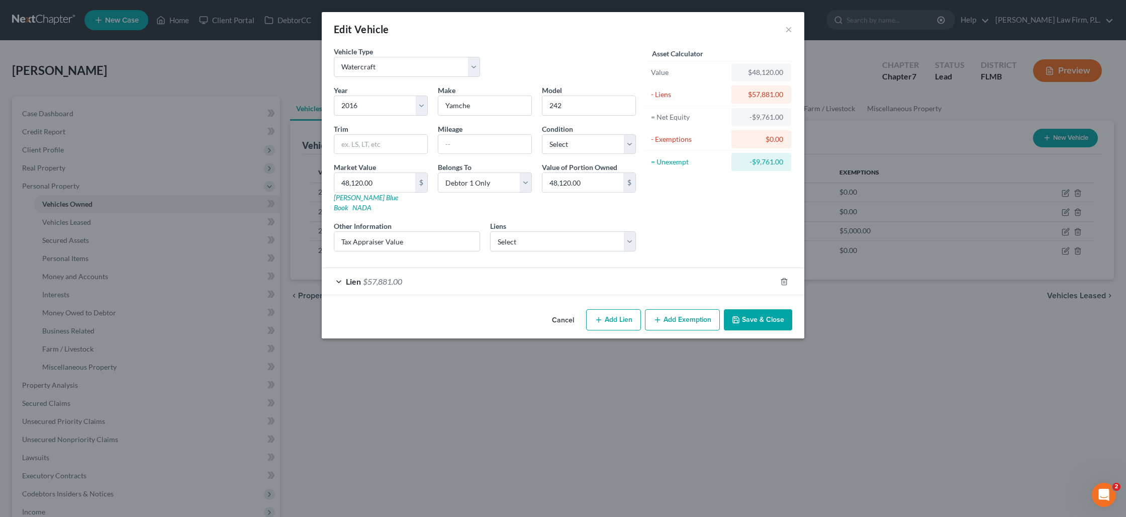
click at [623, 272] on div "Lien $57,881.00" at bounding box center [549, 281] width 455 height 27
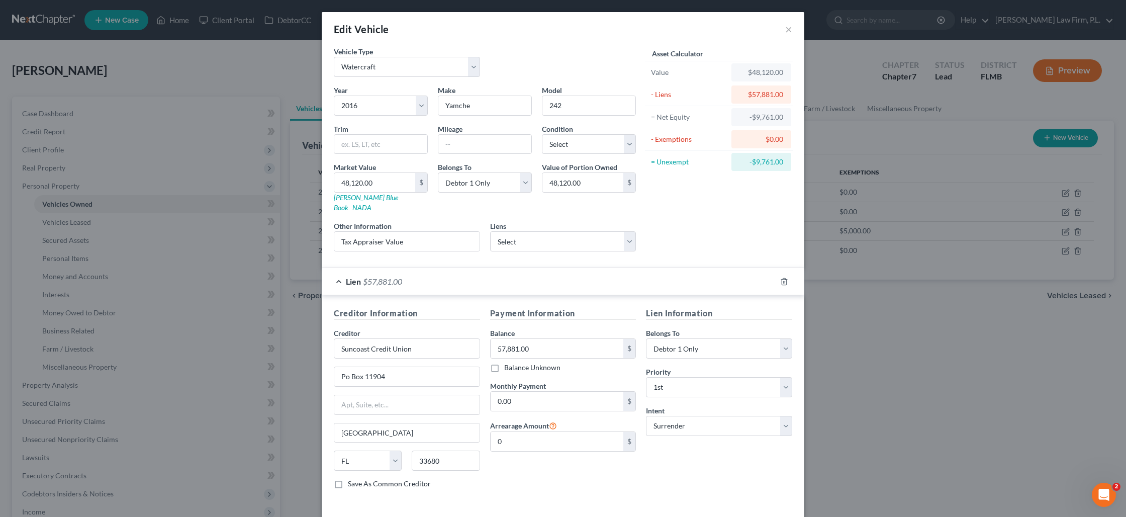
scroll to position [33, 0]
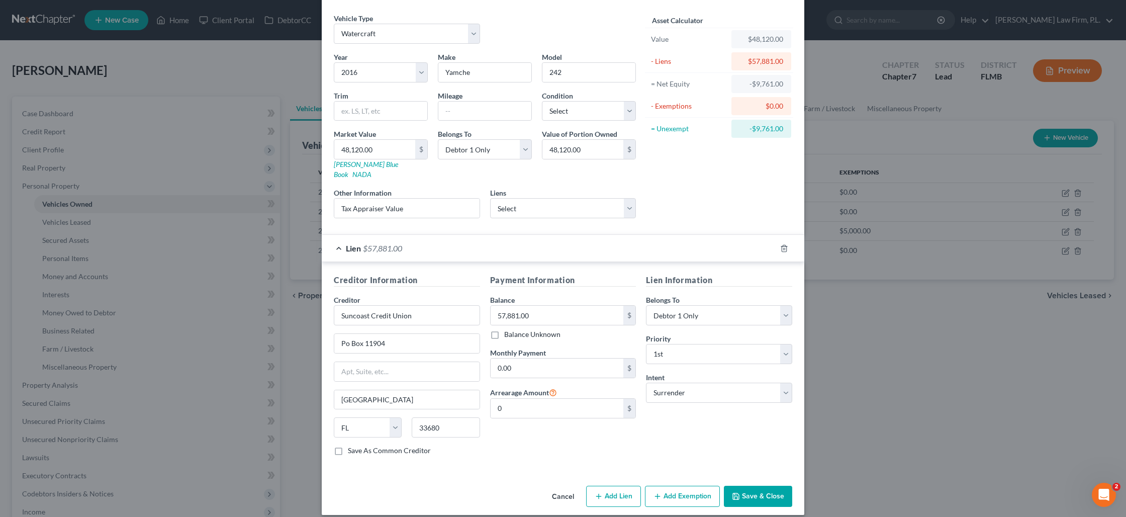
click at [738, 492] on icon "button" at bounding box center [736, 496] width 8 height 8
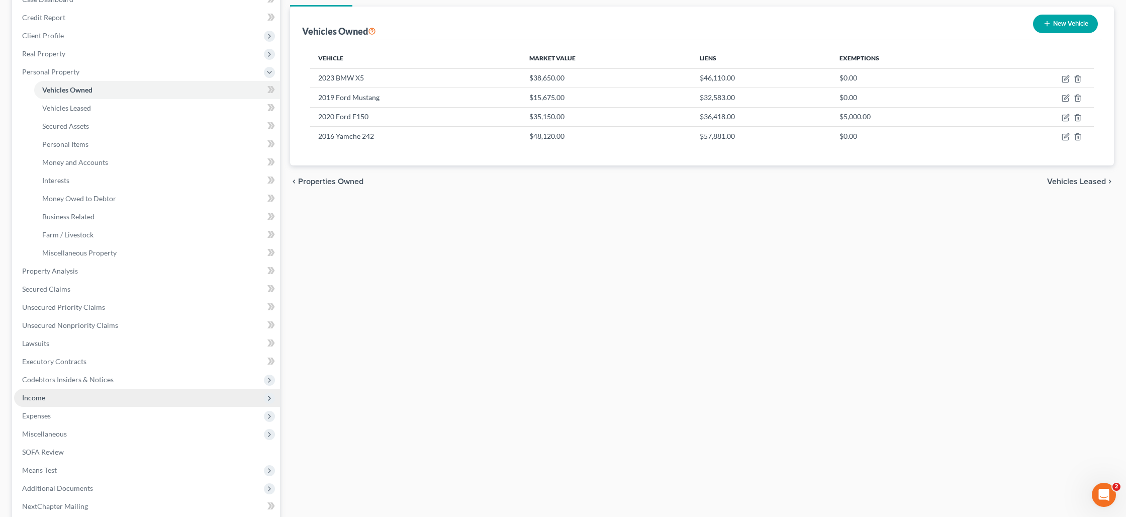
scroll to position [157, 0]
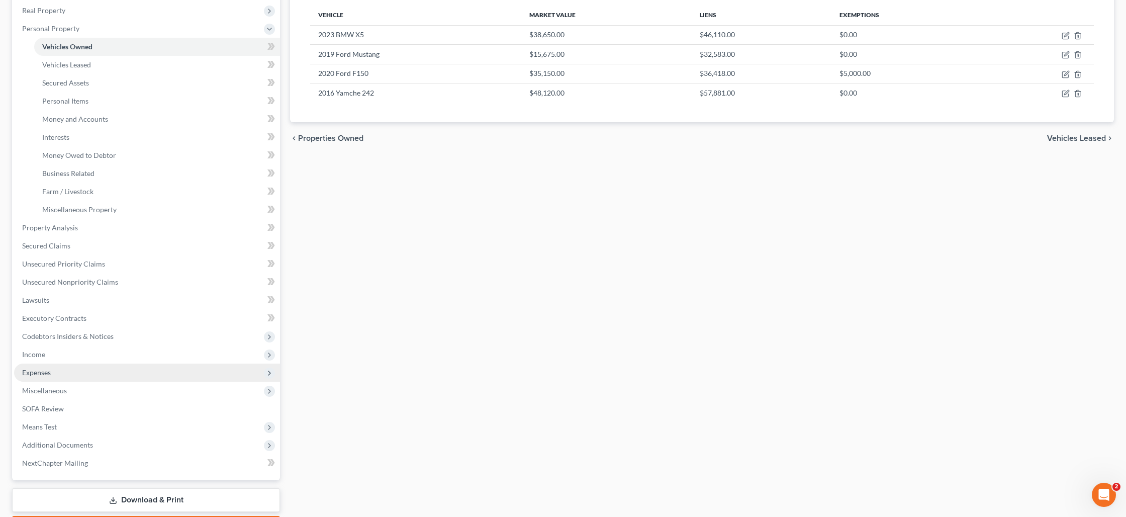
click at [116, 374] on span "Expenses" at bounding box center [147, 373] width 266 height 18
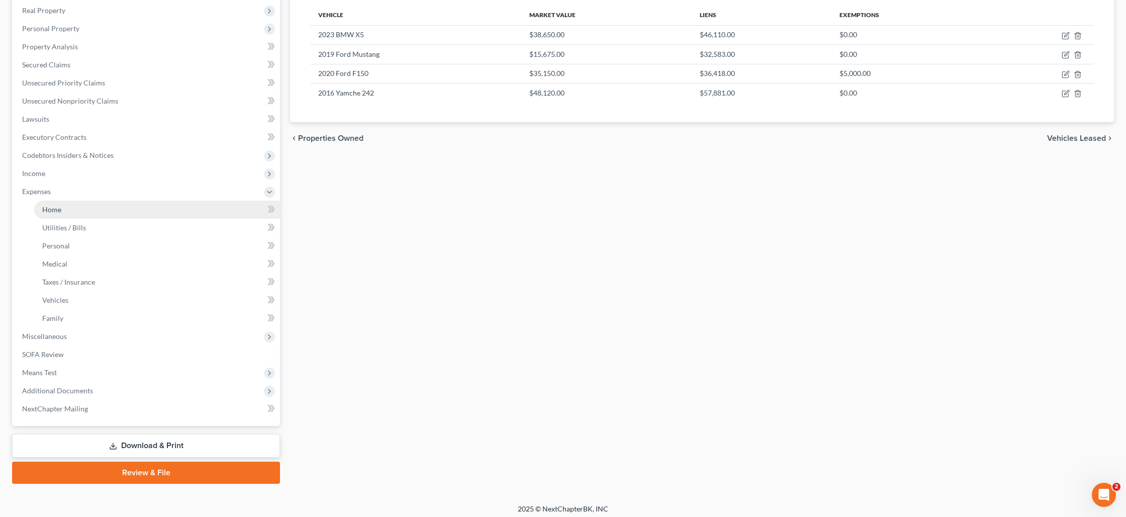
click at [87, 207] on link "Home" at bounding box center [157, 210] width 246 height 18
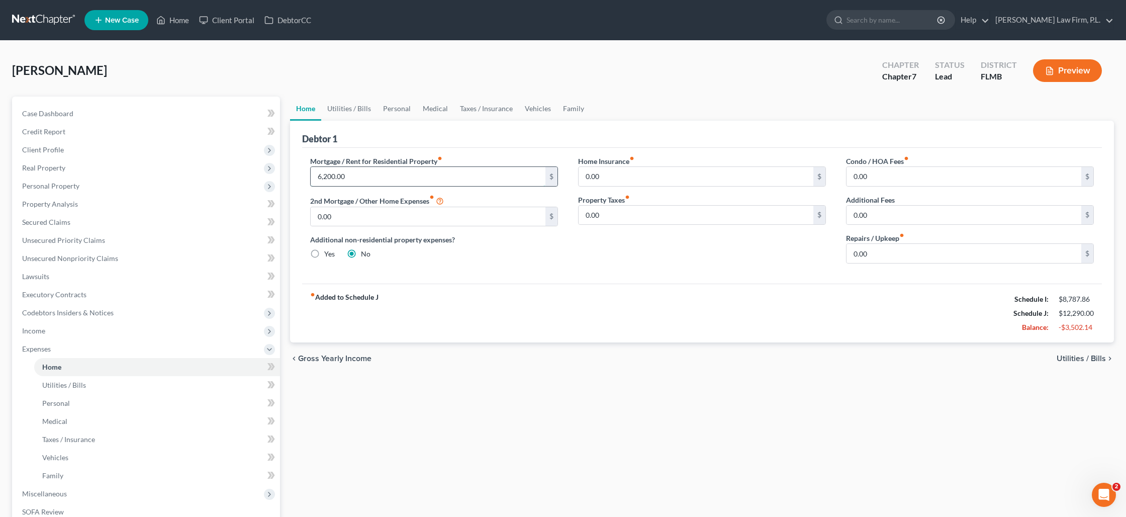
click at [363, 181] on input "6,200.00" at bounding box center [428, 176] width 235 height 19
click at [869, 253] on input "0.00" at bounding box center [964, 253] width 235 height 19
click at [357, 111] on link "Utilities / Bills" at bounding box center [349, 109] width 56 height 24
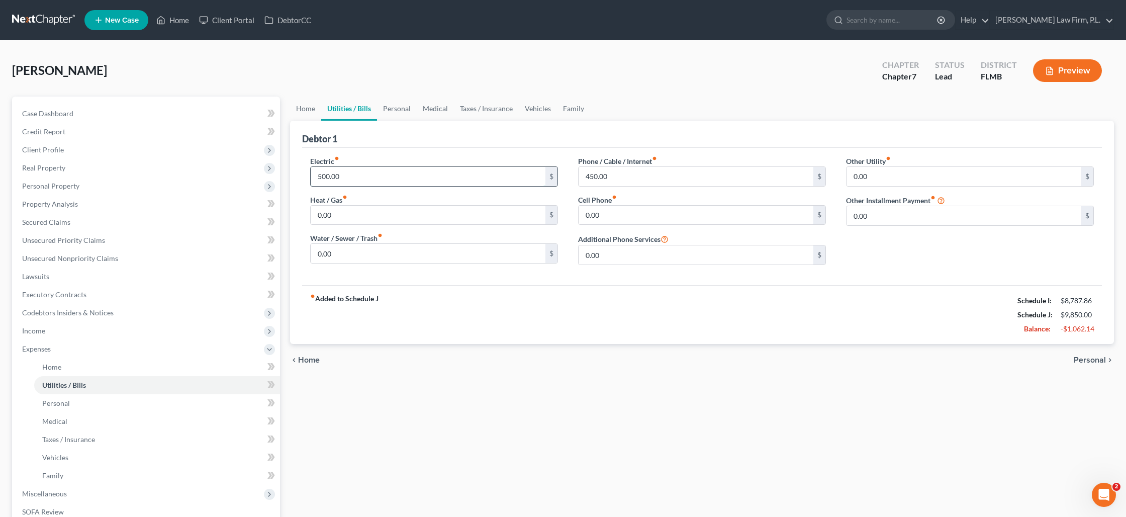
click at [354, 178] on input "500.00" at bounding box center [428, 176] width 235 height 19
click at [400, 108] on link "Personal" at bounding box center [397, 109] width 40 height 24
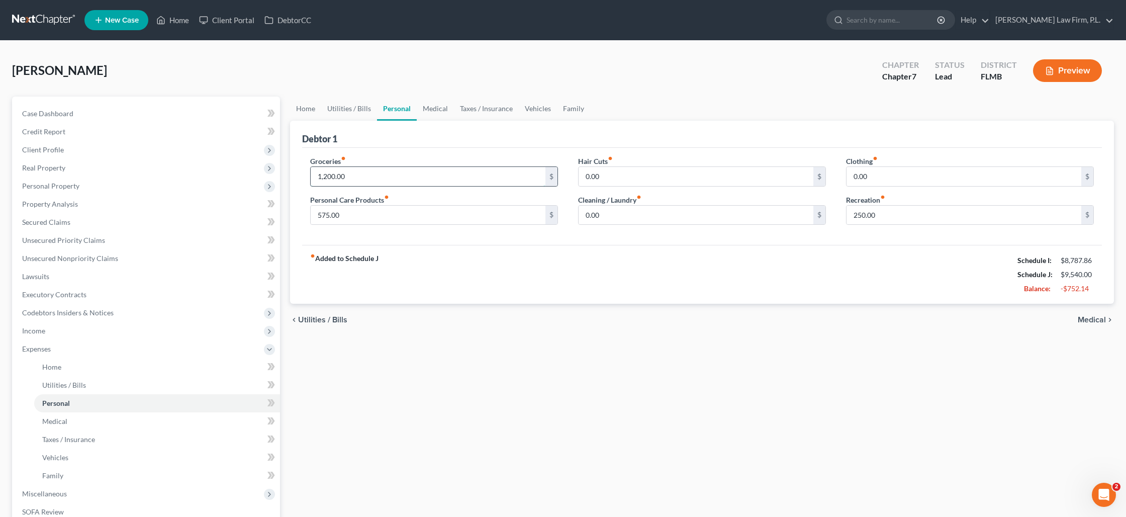
click at [372, 179] on input "1,200.00" at bounding box center [428, 176] width 235 height 19
click at [856, 218] on input "10" at bounding box center [964, 215] width 235 height 19
click at [436, 108] on link "Medical" at bounding box center [435, 109] width 37 height 24
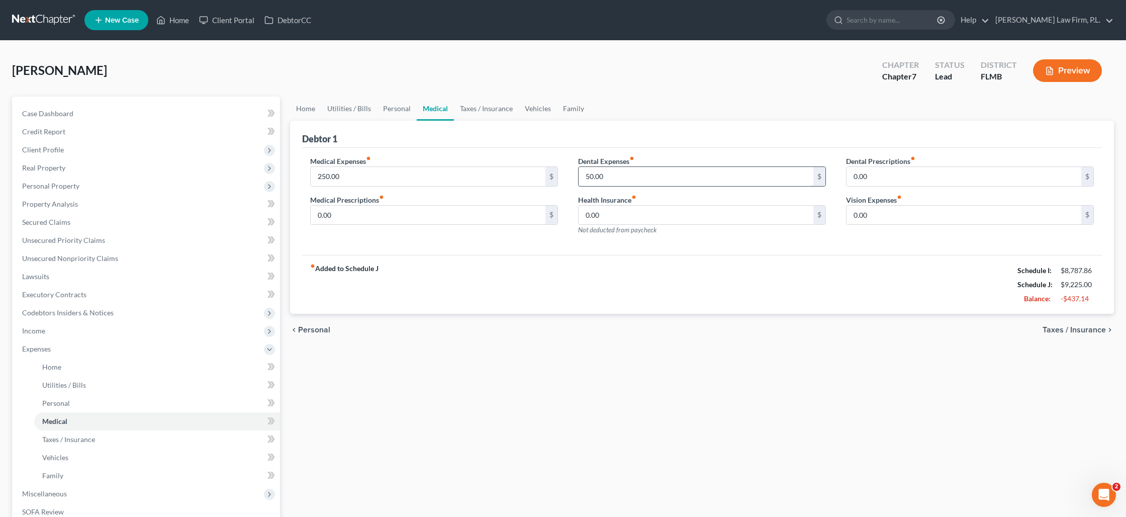
click at [608, 178] on input "50.00" at bounding box center [696, 176] width 235 height 19
click at [494, 108] on link "Taxes / Insurance" at bounding box center [486, 109] width 65 height 24
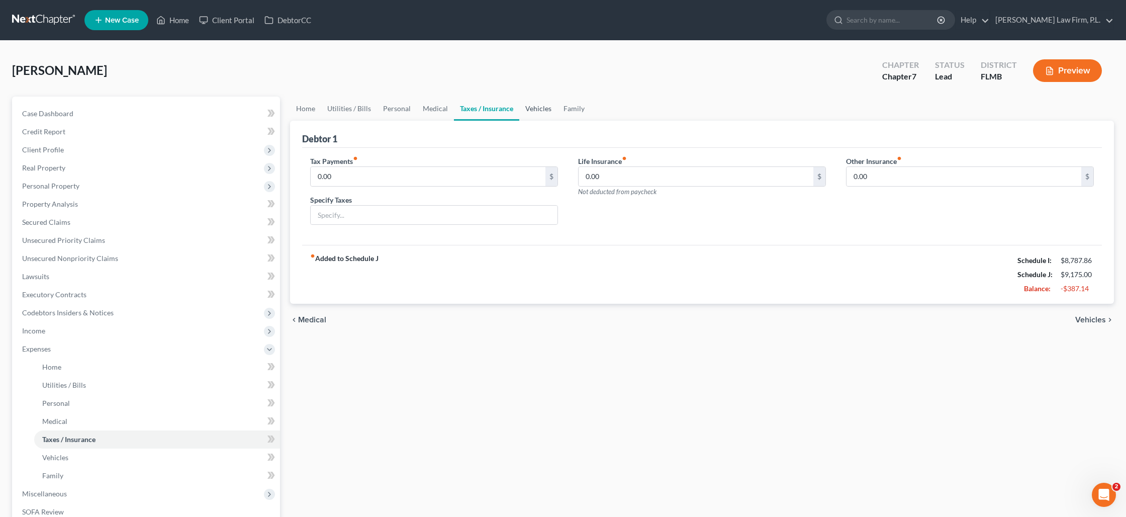
click at [531, 112] on link "Vehicles" at bounding box center [538, 109] width 38 height 24
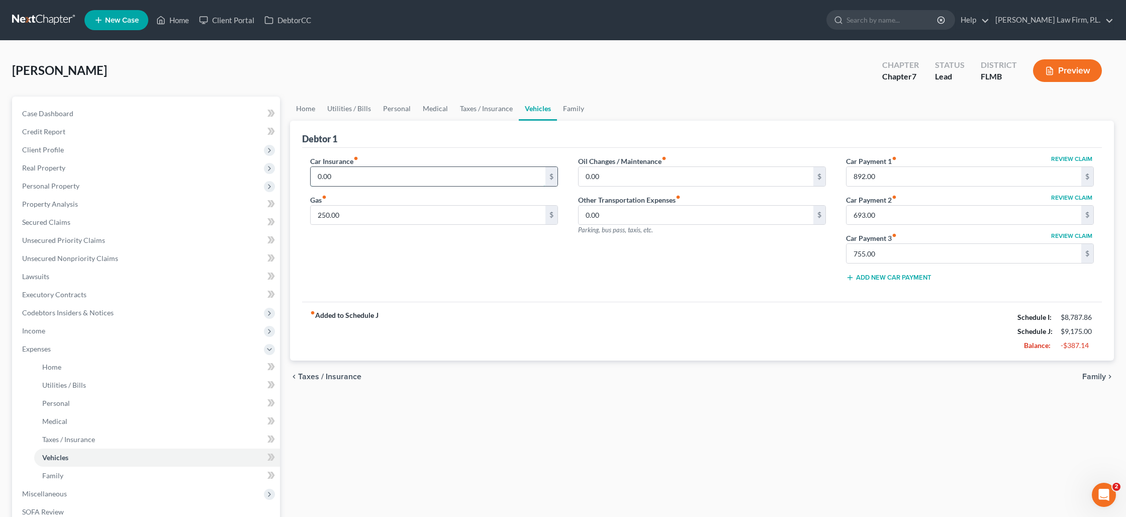
click at [374, 175] on input "0.00" at bounding box center [428, 176] width 235 height 19
click at [888, 214] on input "693.00" at bounding box center [964, 215] width 235 height 19
click at [899, 213] on input "755" at bounding box center [964, 215] width 235 height 19
click at [893, 179] on input "892.00" at bounding box center [964, 176] width 235 height 19
click at [578, 112] on link "Family" at bounding box center [573, 109] width 33 height 24
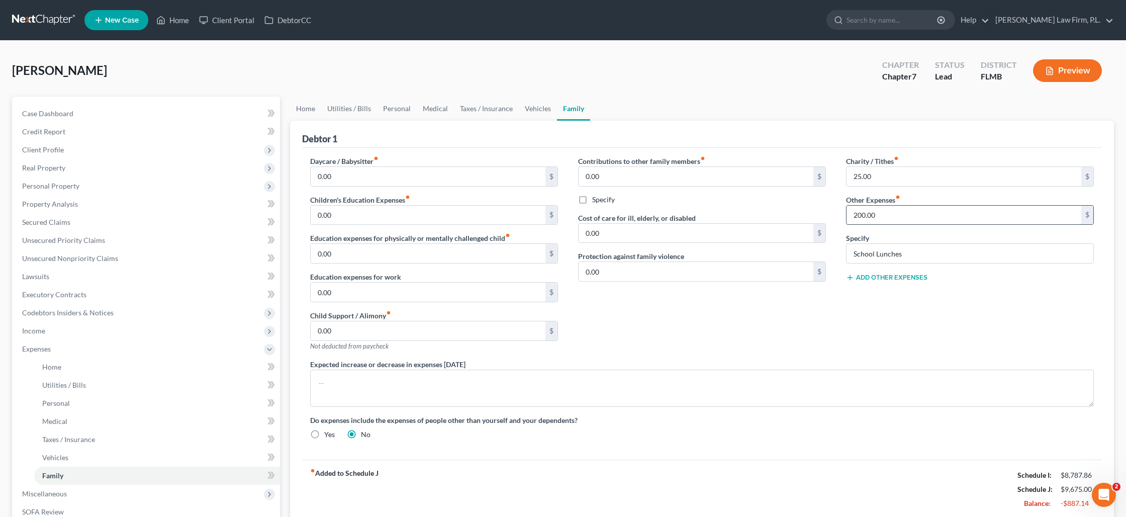
click at [887, 216] on input "200.00" at bounding box center [964, 215] width 235 height 19
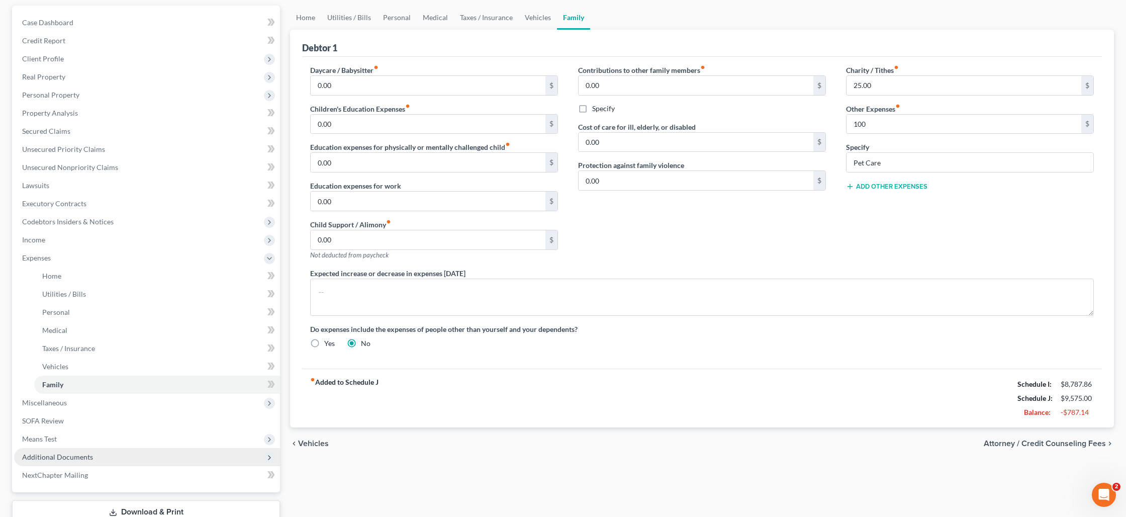
scroll to position [127, 0]
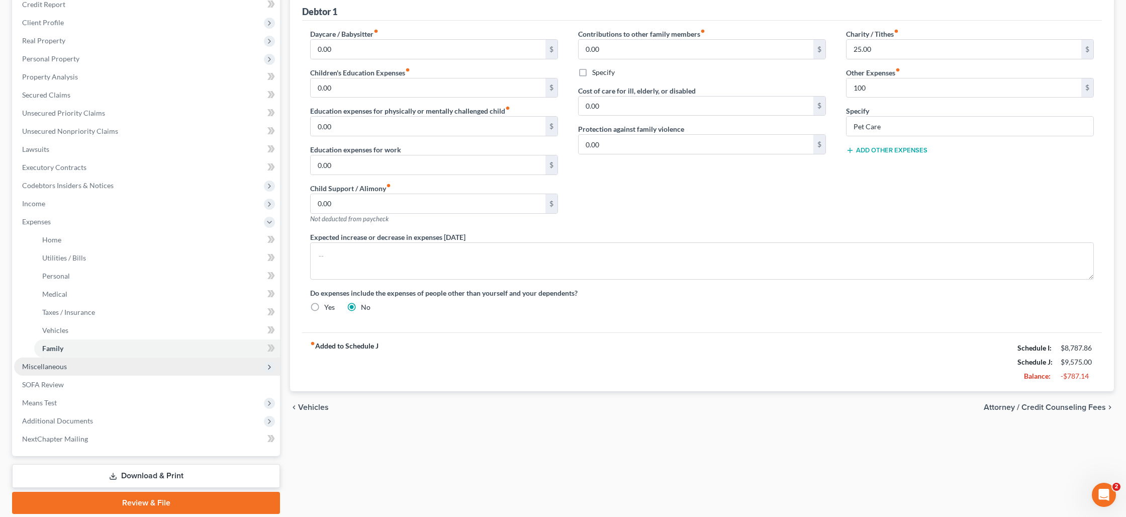
click at [145, 370] on span "Miscellaneous" at bounding box center [147, 367] width 266 height 18
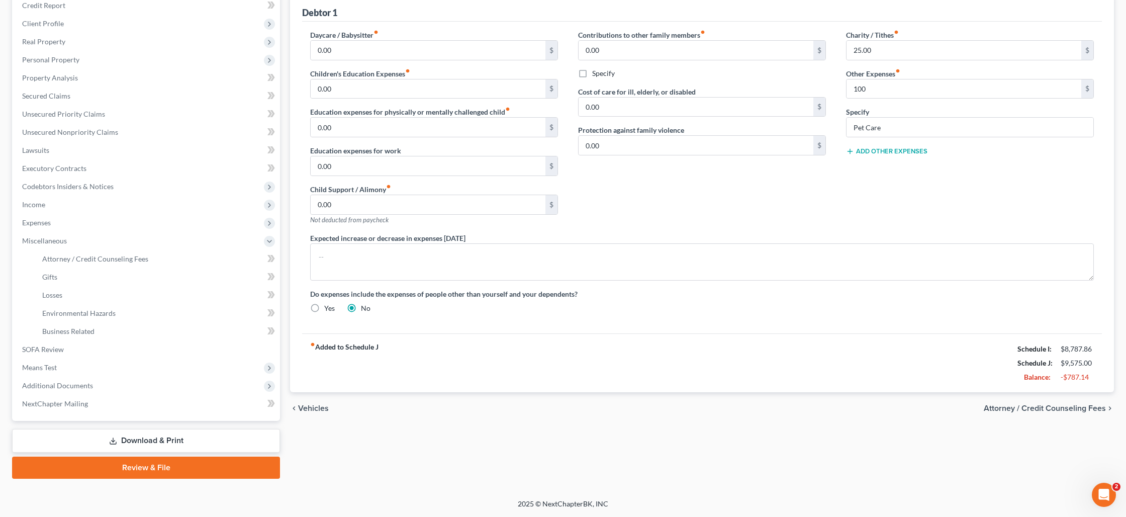
scroll to position [125, 0]
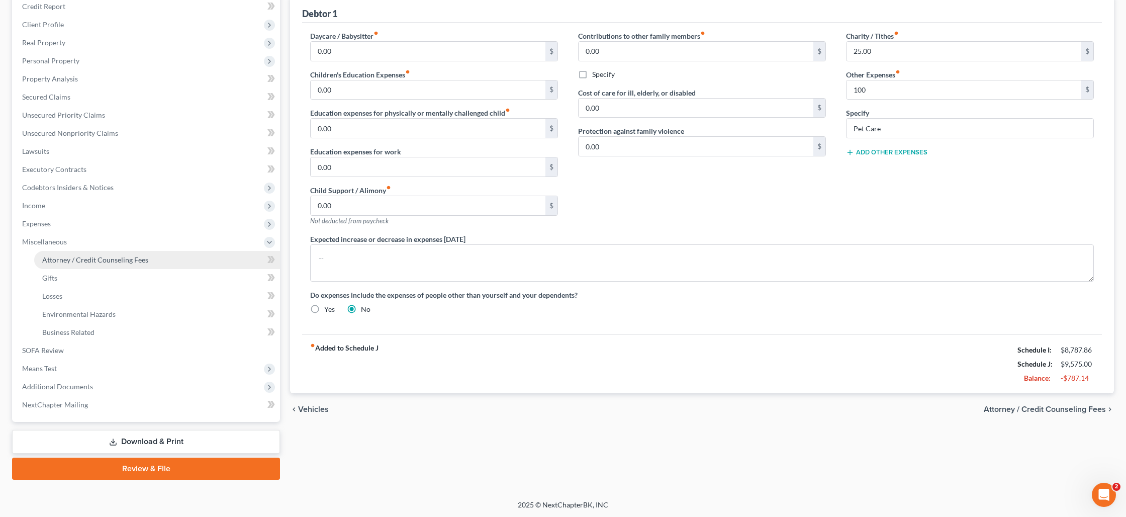
click at [166, 259] on link "Attorney / Credit Counseling Fees" at bounding box center [157, 260] width 246 height 18
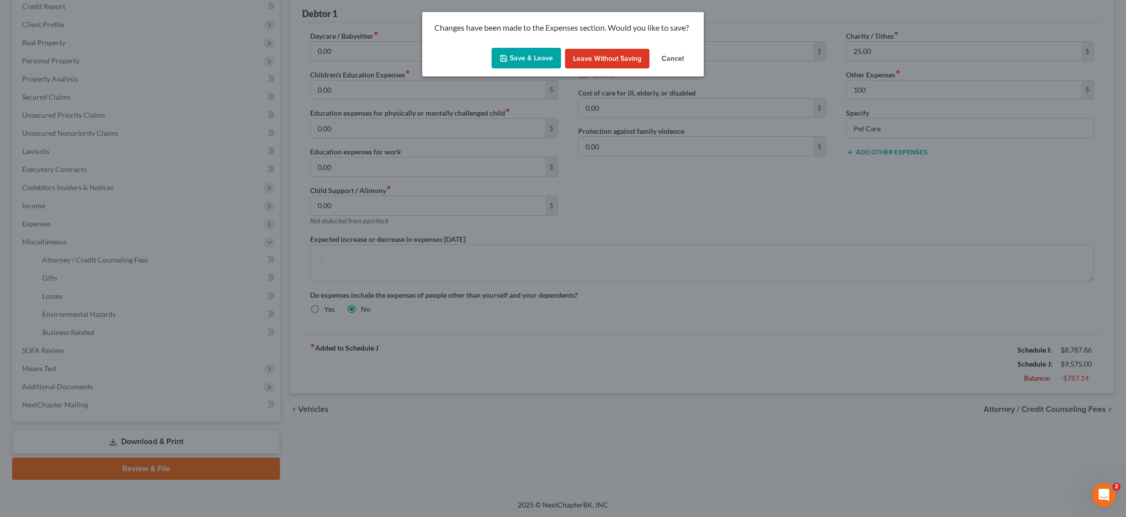
click at [527, 56] on button "Save & Leave" at bounding box center [526, 58] width 69 height 21
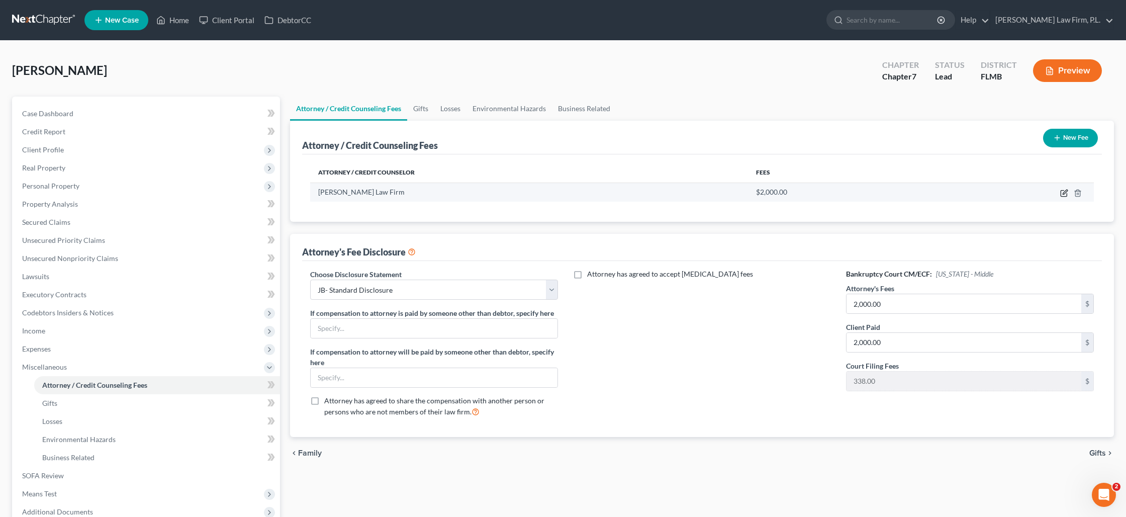
click at [1065, 194] on icon "button" at bounding box center [1065, 193] width 8 height 8
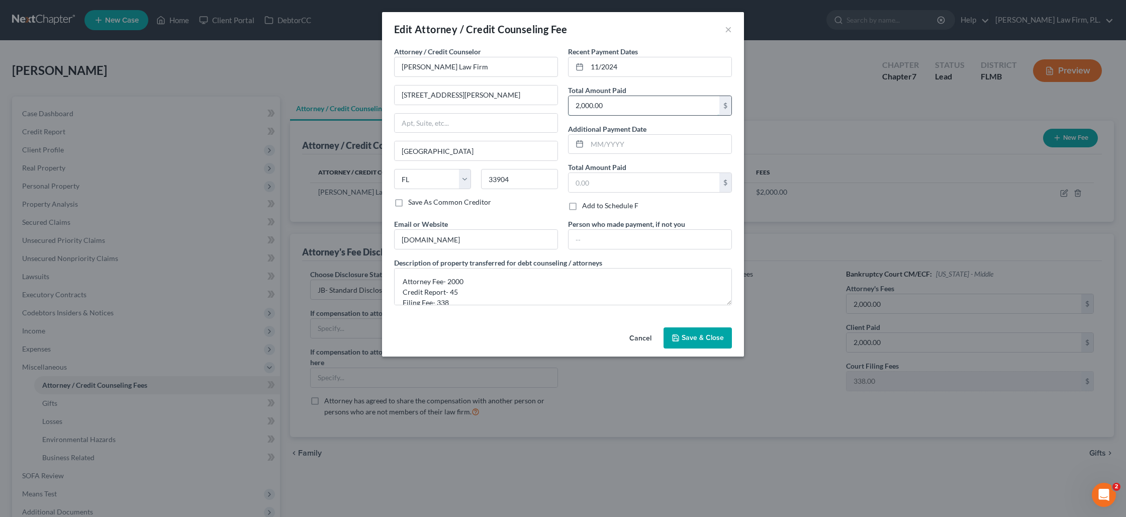
click at [615, 113] on input "2,000.00" at bounding box center [644, 105] width 151 height 19
click at [708, 339] on span "Save & Close" at bounding box center [703, 337] width 42 height 9
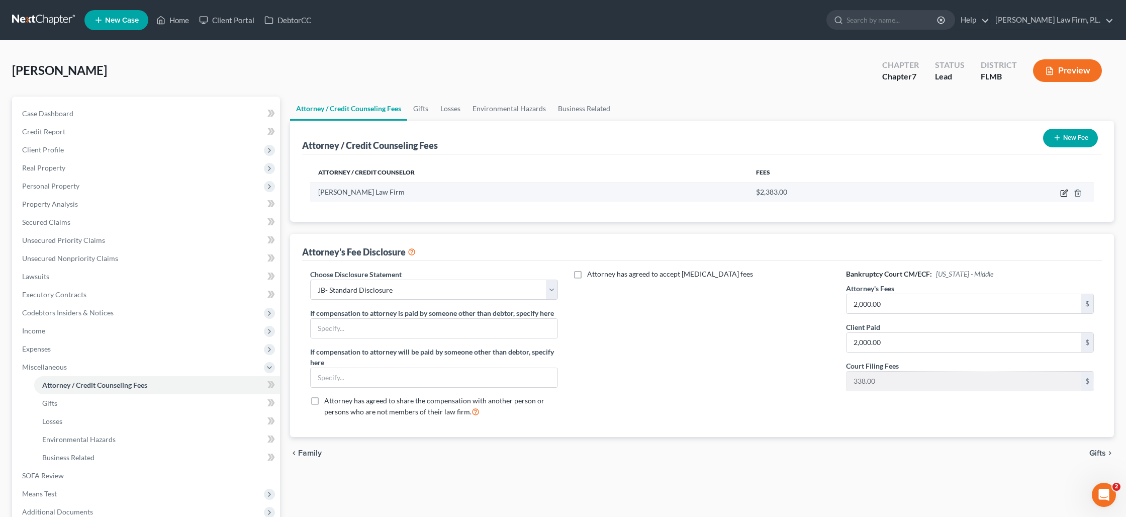
click at [1062, 191] on icon "button" at bounding box center [1064, 194] width 6 height 6
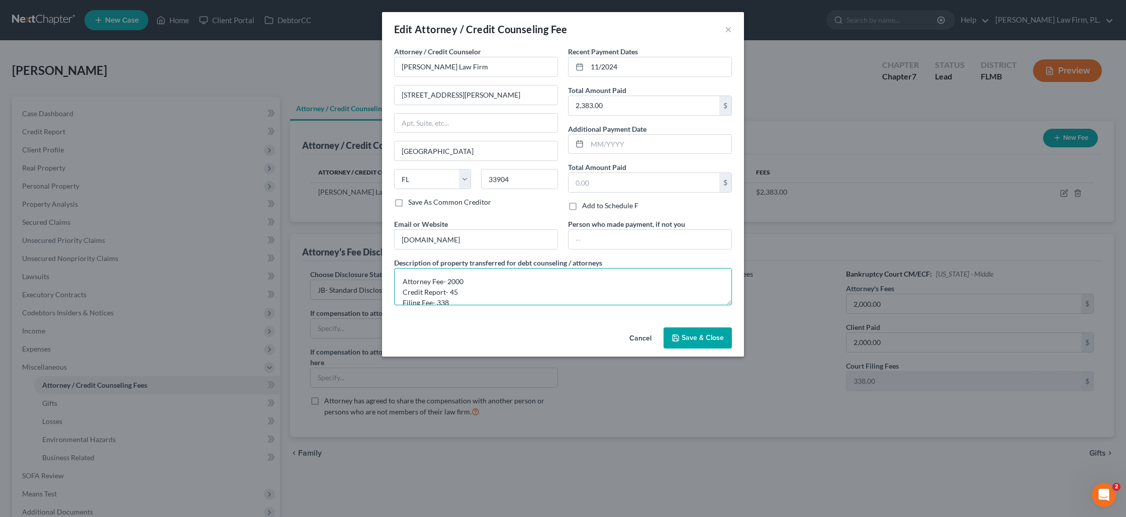
drag, startPoint x: 466, startPoint y: 282, endPoint x: 448, endPoint y: 280, distance: 18.2
click at [448, 280] on textarea "Attorney Fee- 2000 Credit Report- 45 Filing Fee- 338" at bounding box center [563, 286] width 338 height 37
click at [677, 334] on icon "button" at bounding box center [676, 338] width 8 height 8
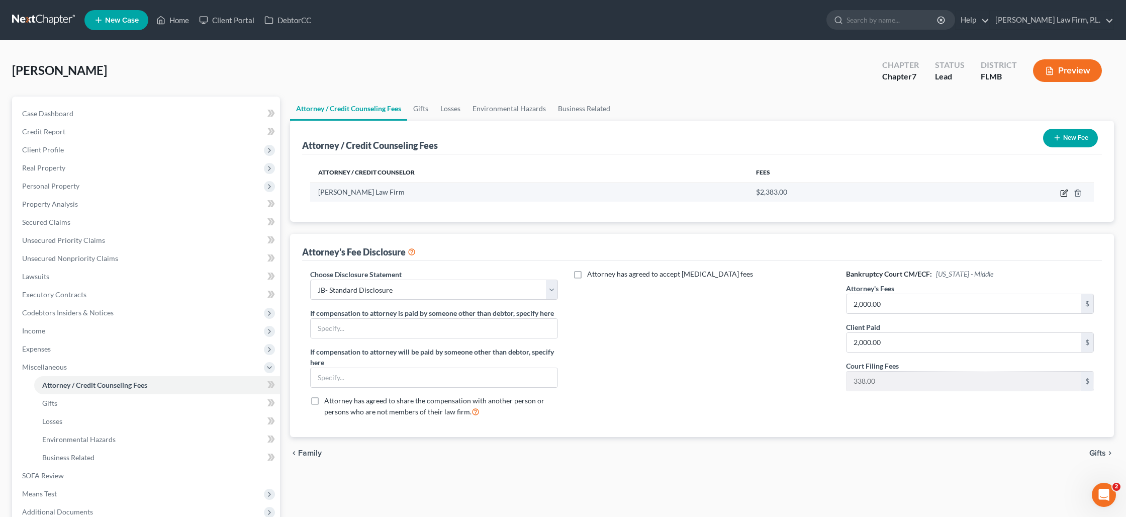
click at [1064, 191] on icon "button" at bounding box center [1065, 193] width 8 height 8
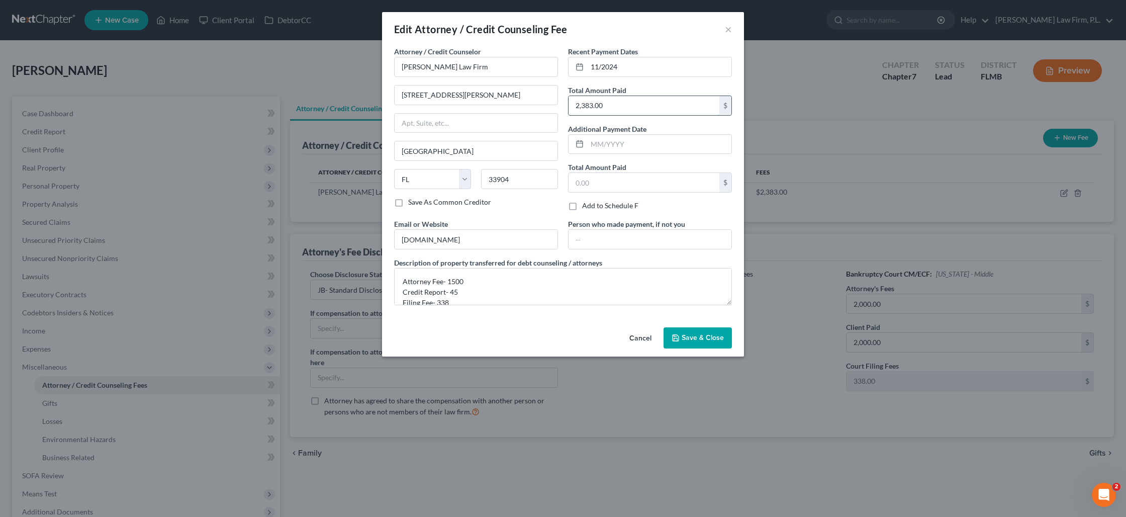
click at [614, 102] on input "2,383.00" at bounding box center [644, 105] width 151 height 19
click at [701, 337] on span "Save & Close" at bounding box center [703, 337] width 42 height 9
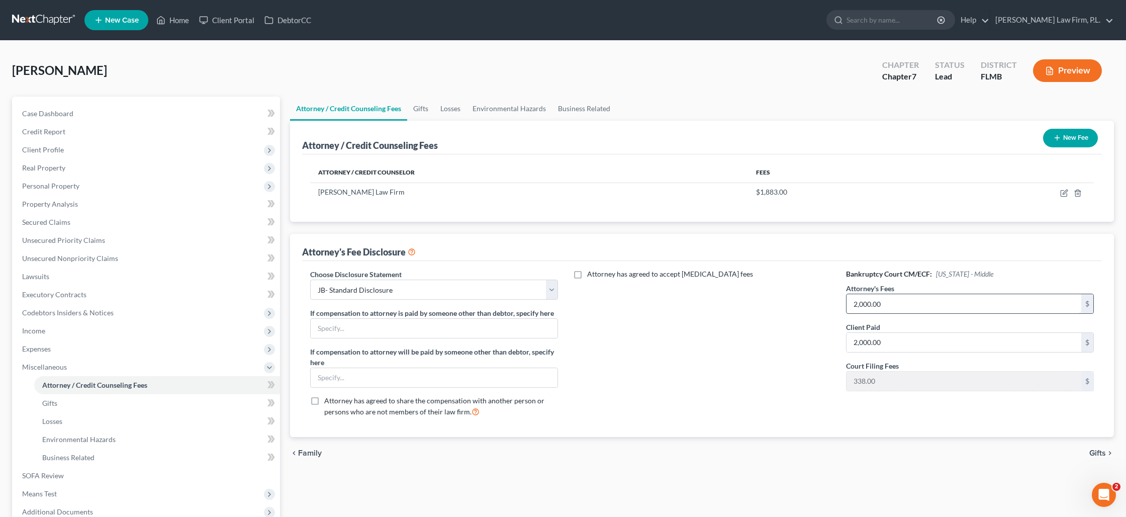
click at [891, 307] on input "2,000.00" at bounding box center [964, 303] width 235 height 19
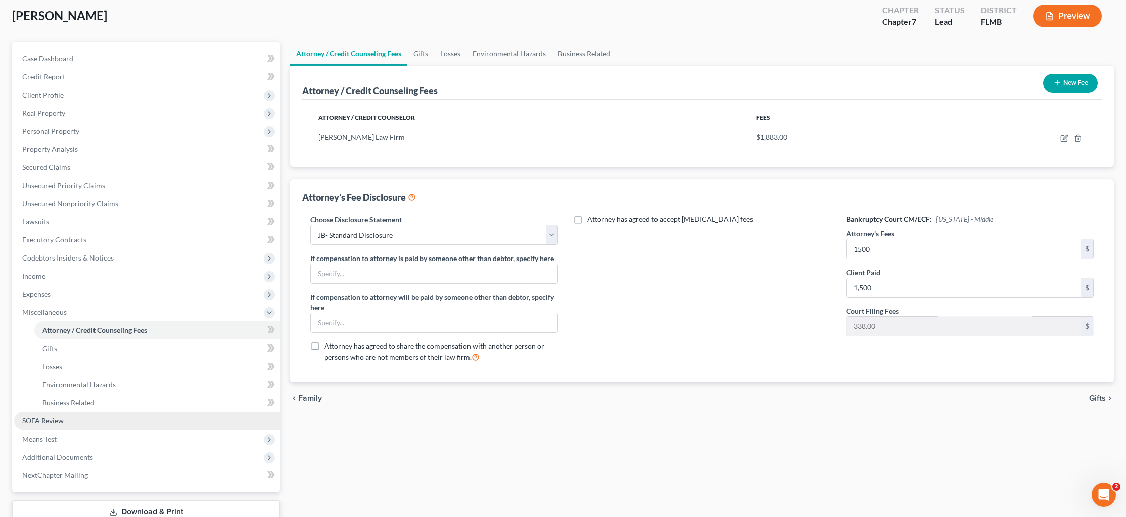
scroll to position [58, 0]
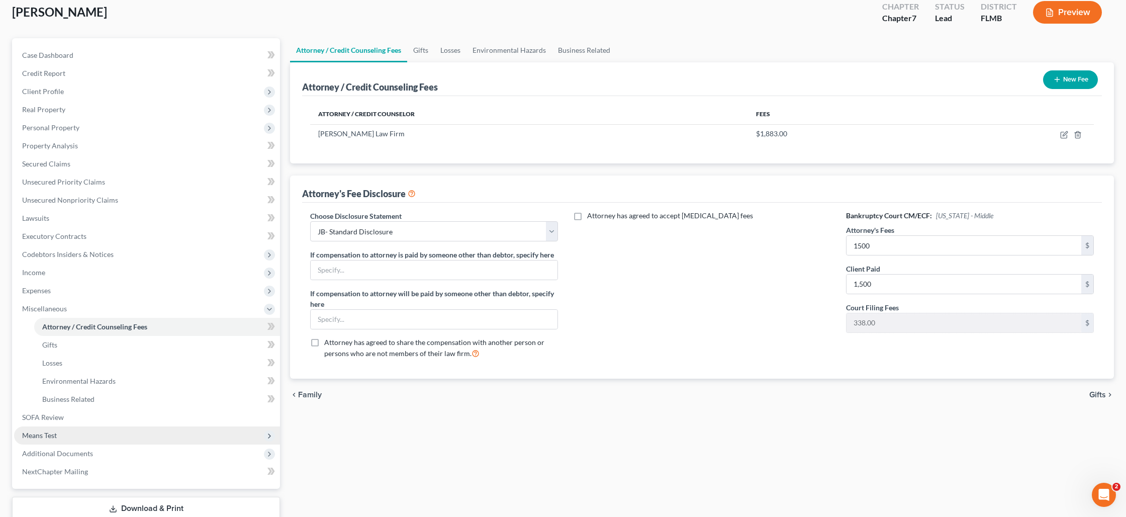
click at [130, 432] on span "Means Test" at bounding box center [147, 435] width 266 height 18
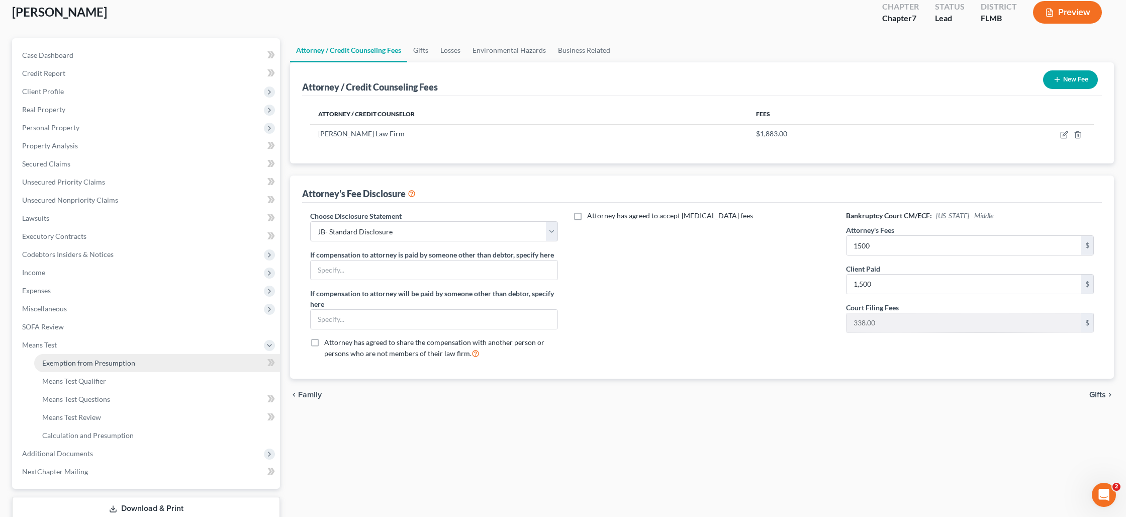
click at [112, 362] on span "Exemption from Presumption" at bounding box center [88, 363] width 93 height 9
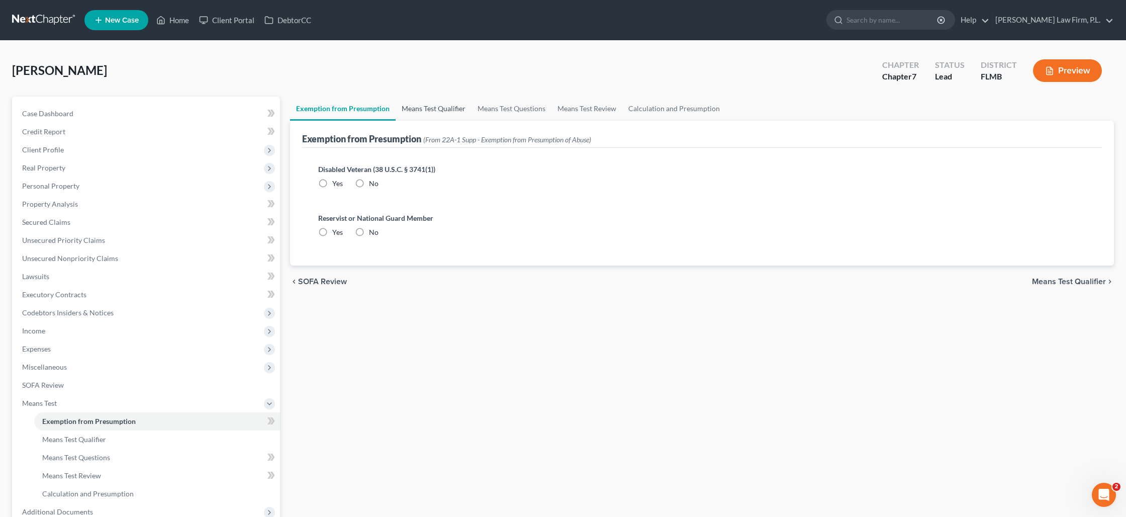
click at [429, 113] on link "Means Test Qualifier" at bounding box center [434, 109] width 76 height 24
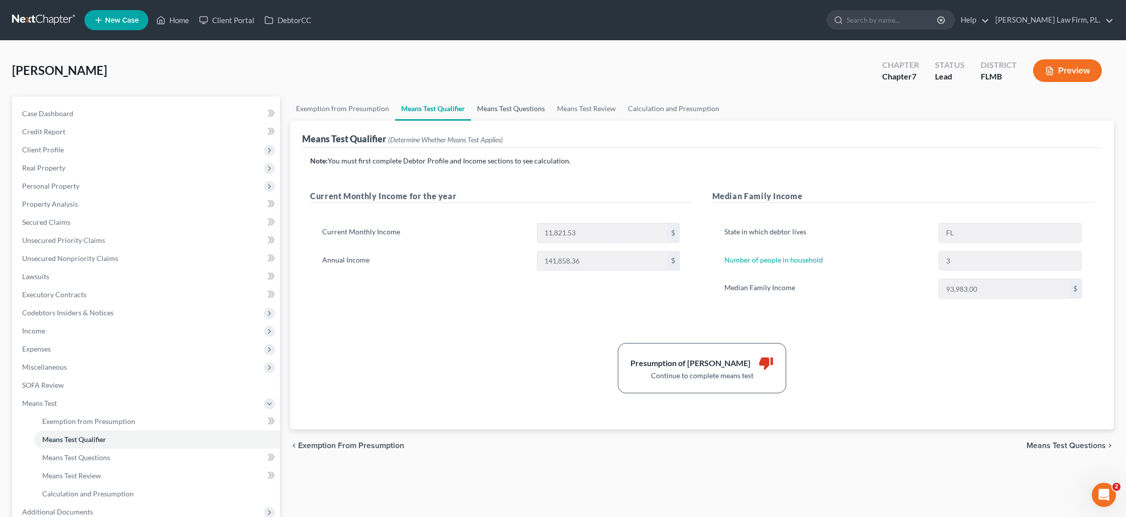
click at [507, 107] on link "Means Test Questions" at bounding box center [511, 109] width 80 height 24
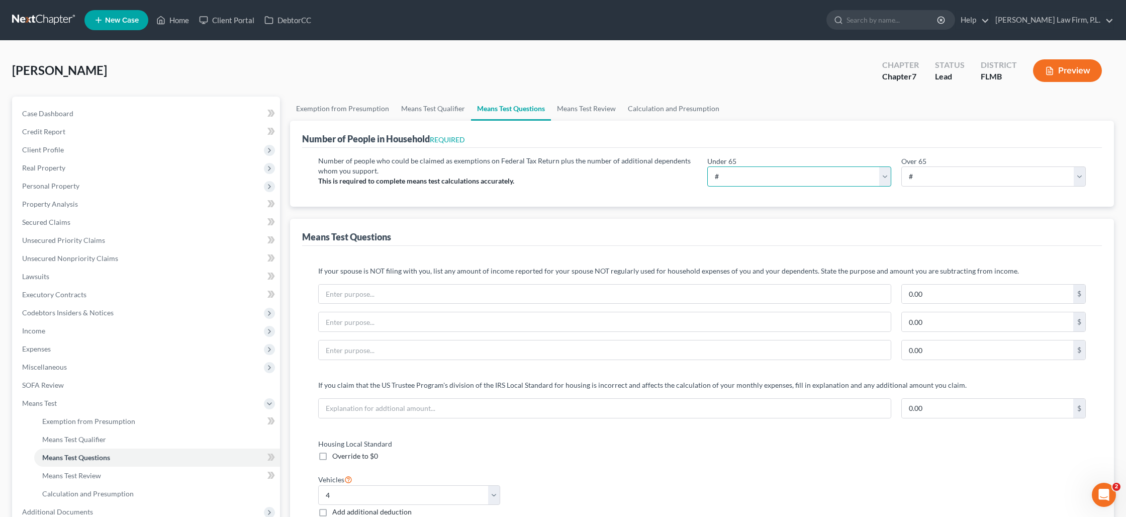
click at [747, 174] on select "# 0 1 2 3 4 5 6 7 8 9 10" at bounding box center [800, 176] width 185 height 20
click at [708, 166] on select "# 0 1 2 3 4 5 6 7 8 9 10" at bounding box center [800, 176] width 185 height 20
click at [922, 172] on select "# 0 1 2 3 4 5 6 7 8 9 10" at bounding box center [994, 176] width 185 height 20
click at [902, 166] on select "# 0 1 2 3 4 5 6 7 8 9 10" at bounding box center [994, 176] width 185 height 20
click at [65, 343] on span "Expenses" at bounding box center [147, 349] width 266 height 18
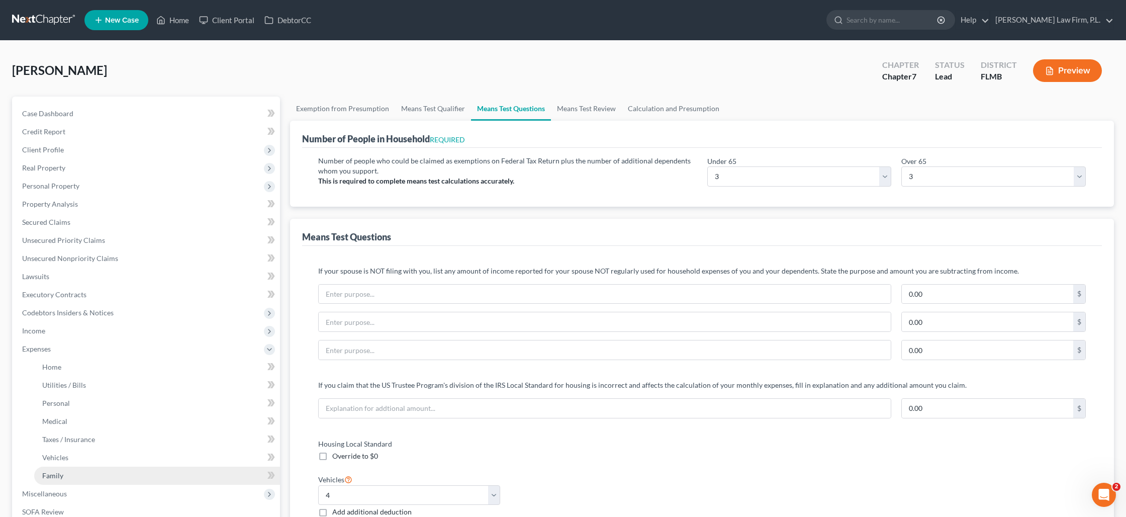
click at [84, 472] on link "Family" at bounding box center [157, 476] width 246 height 18
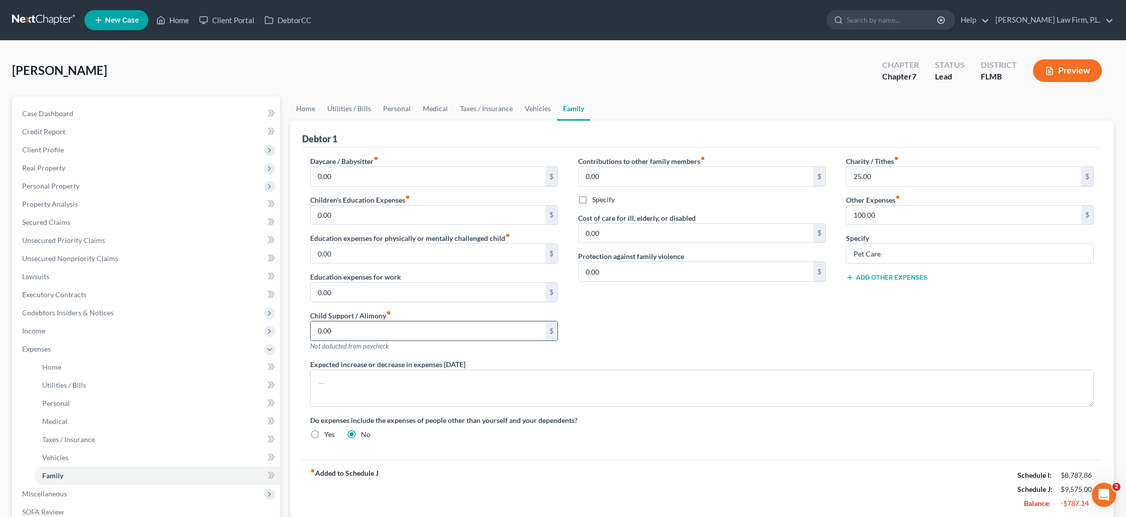
click at [376, 327] on input "0.00" at bounding box center [428, 330] width 235 height 19
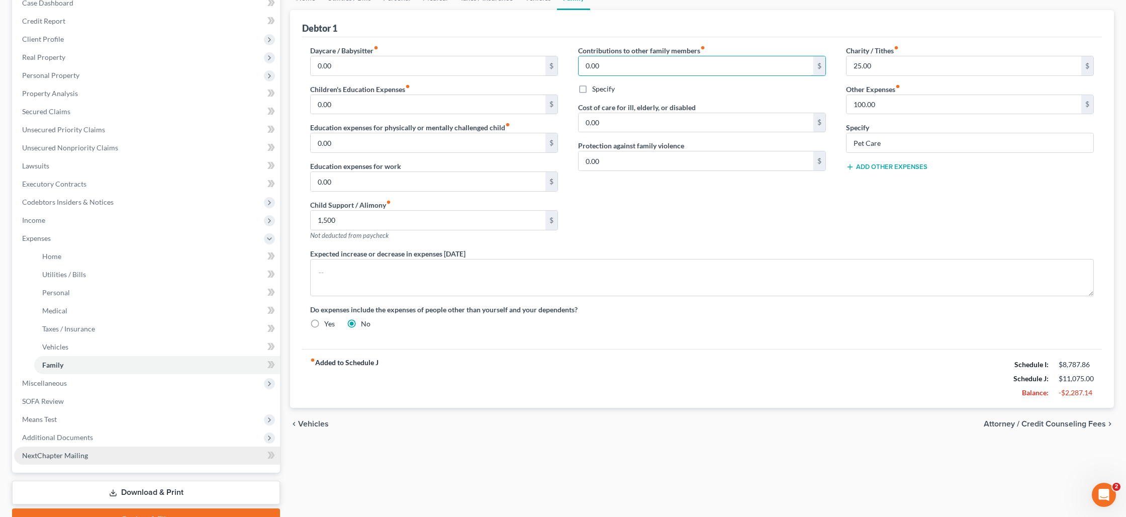
scroll to position [144, 0]
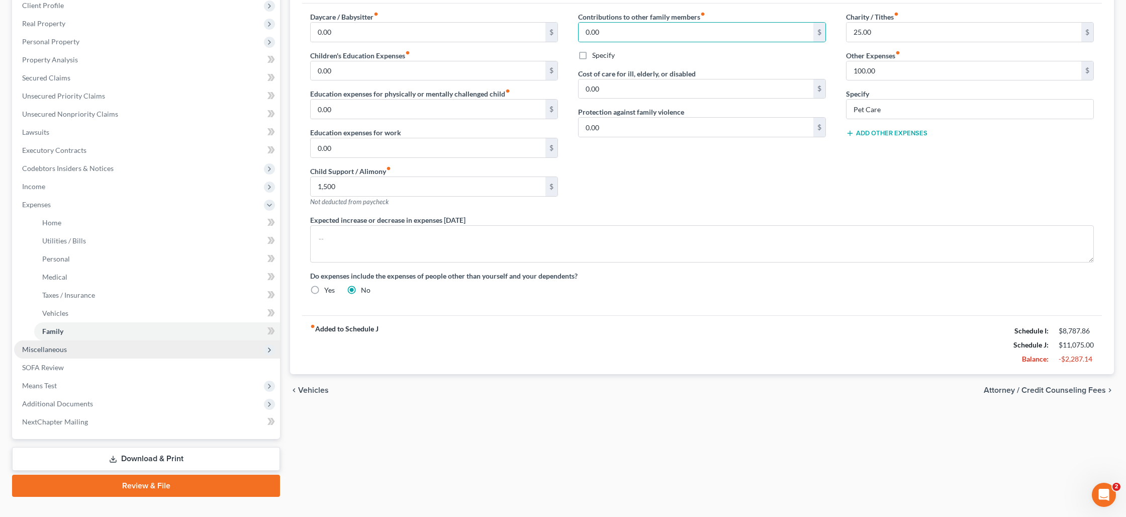
click at [149, 349] on span "Miscellaneous" at bounding box center [147, 349] width 266 height 18
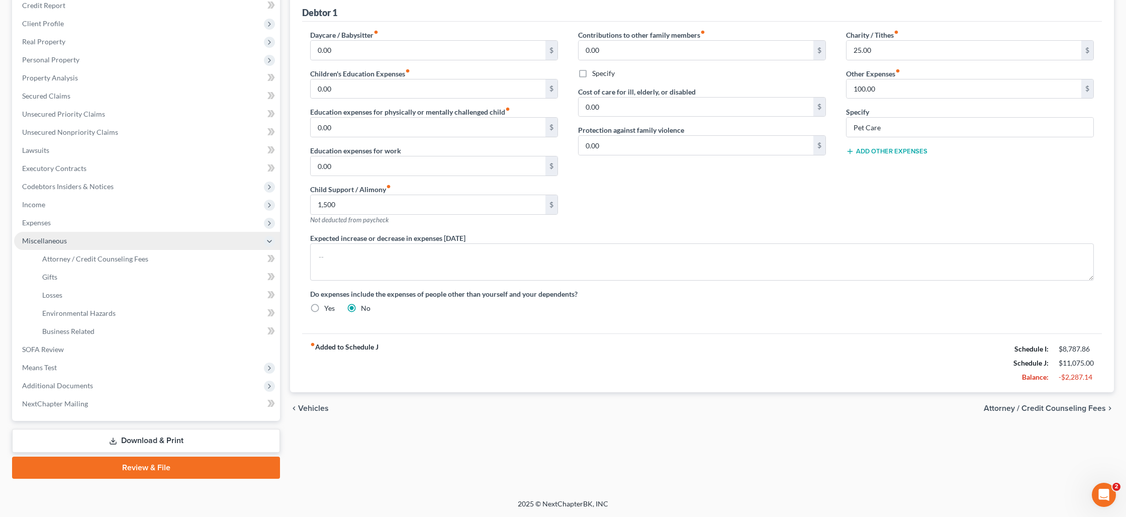
scroll to position [125, 0]
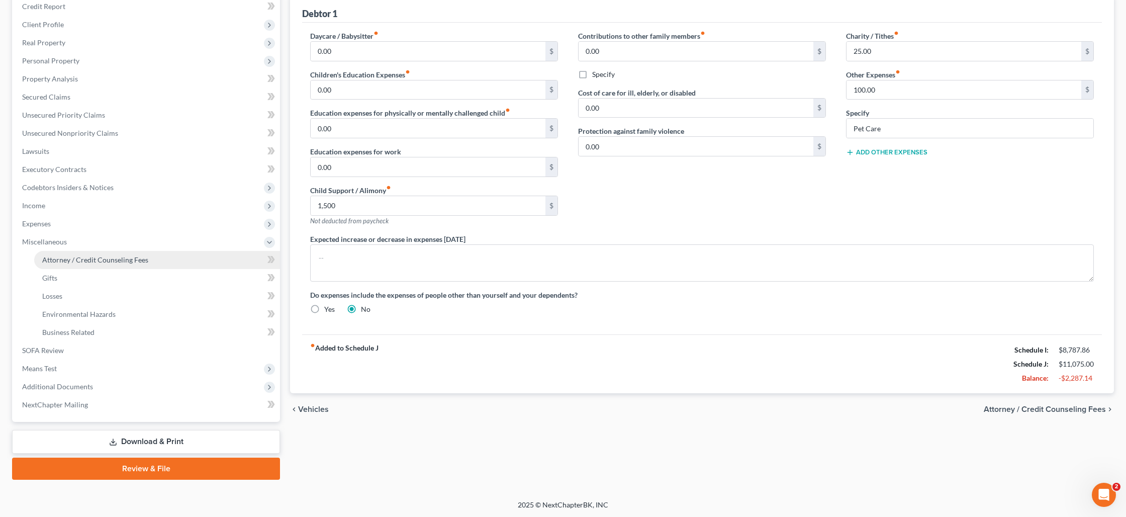
click at [118, 257] on span "Attorney / Credit Counseling Fees" at bounding box center [95, 259] width 106 height 9
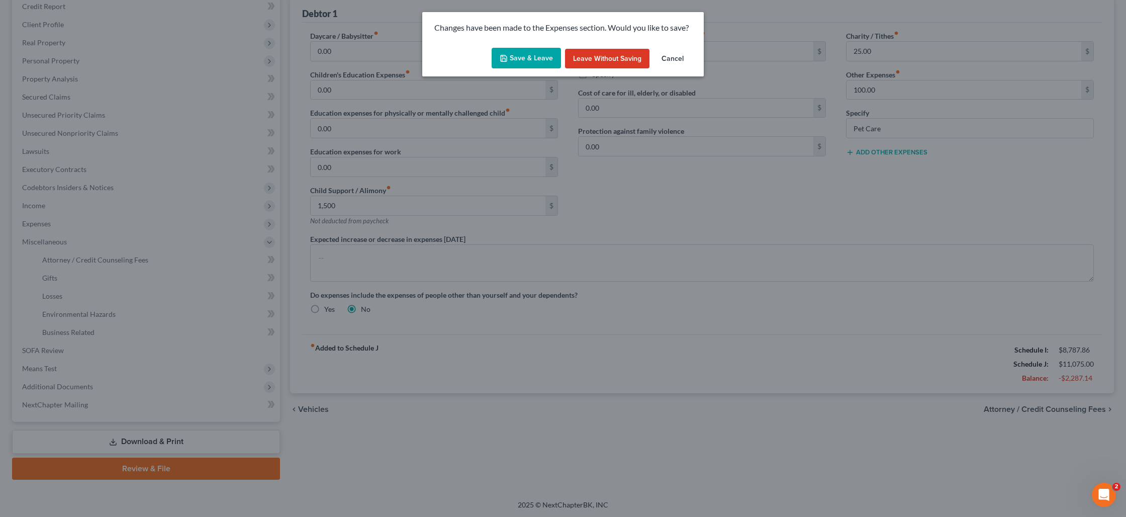
click at [514, 62] on button "Save & Leave" at bounding box center [526, 58] width 69 height 21
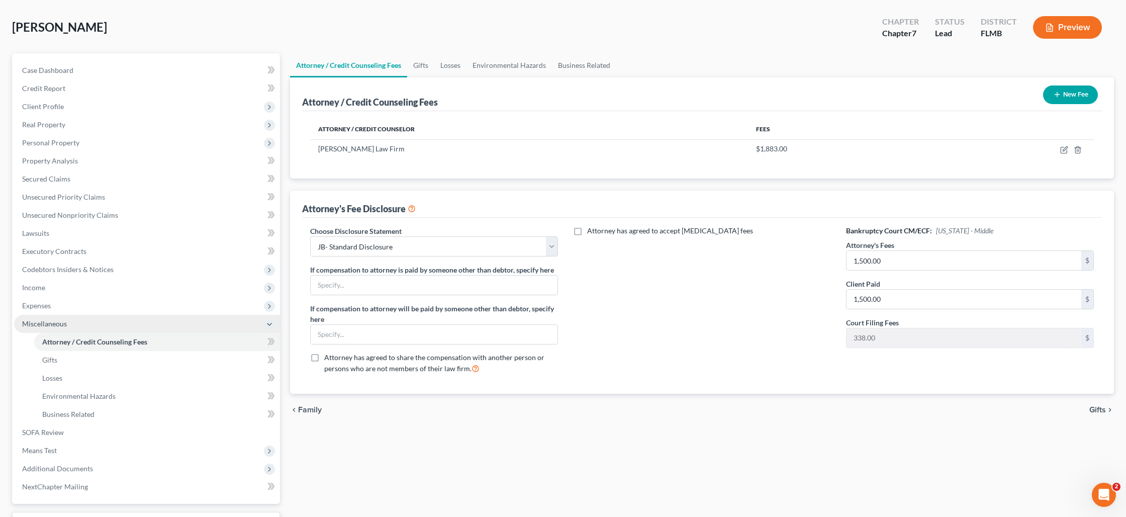
scroll to position [125, 0]
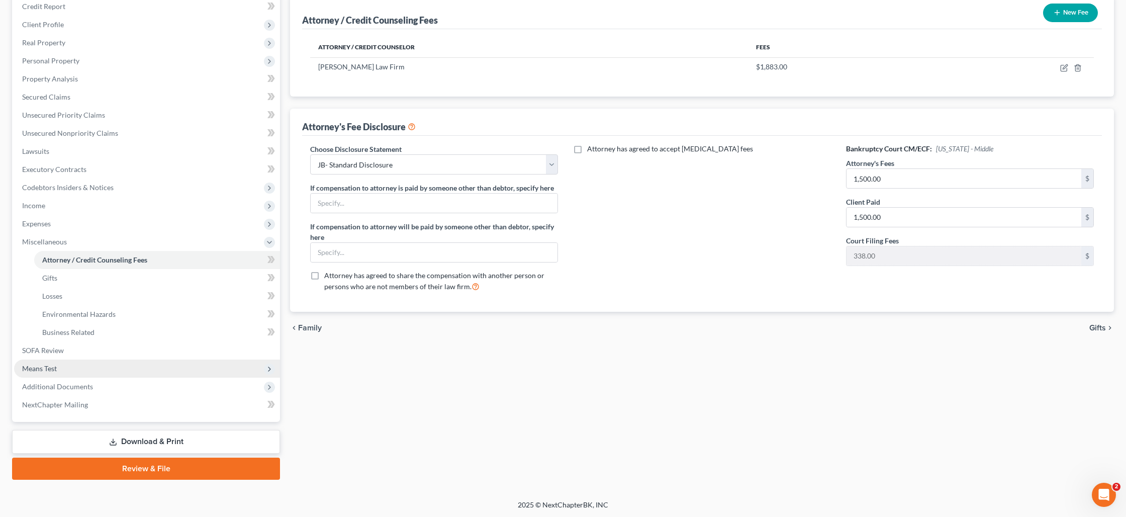
click at [100, 363] on span "Means Test" at bounding box center [147, 369] width 266 height 18
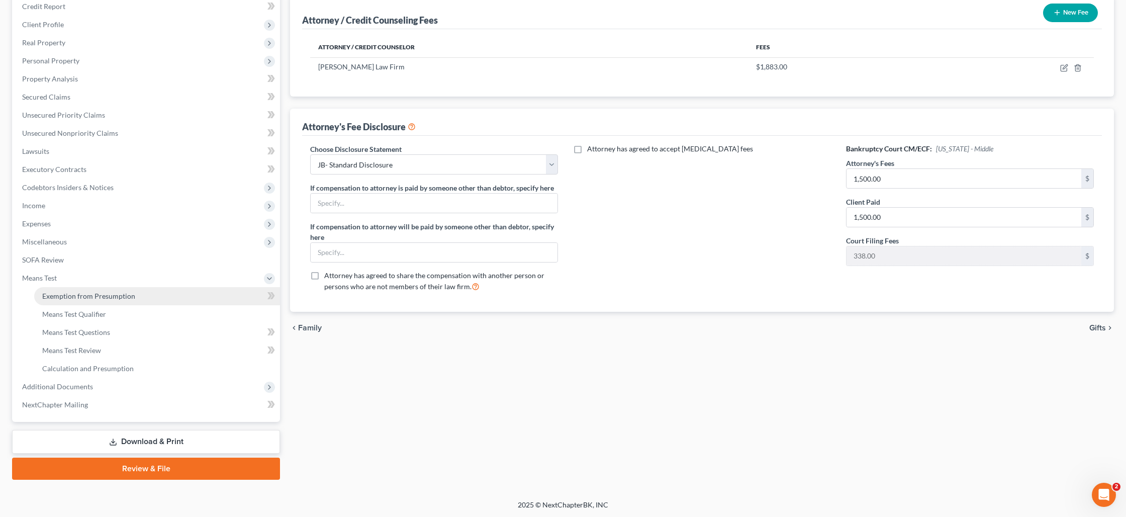
click at [109, 294] on span "Exemption from Presumption" at bounding box center [88, 296] width 93 height 9
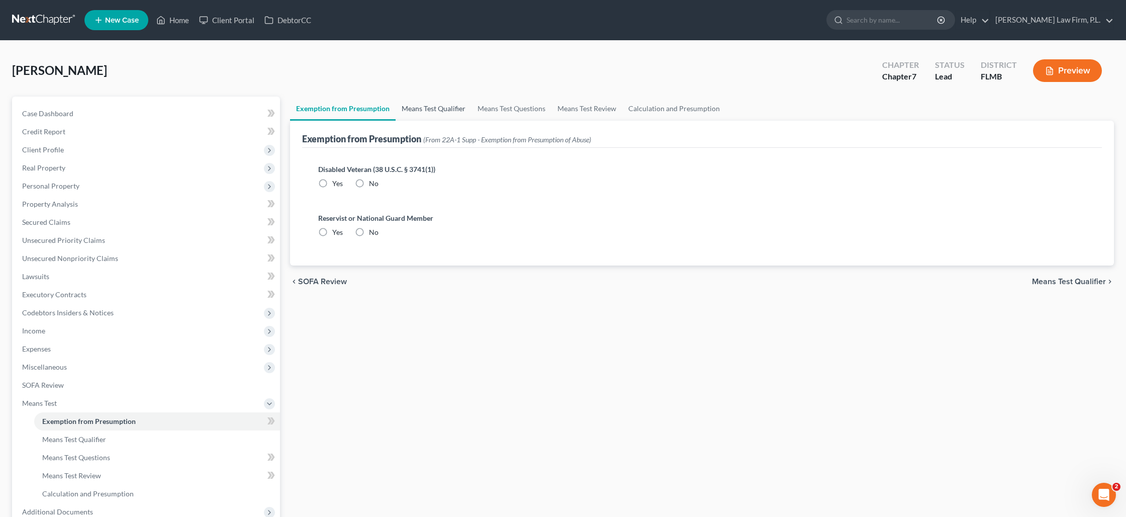
click at [415, 107] on link "Means Test Qualifier" at bounding box center [434, 109] width 76 height 24
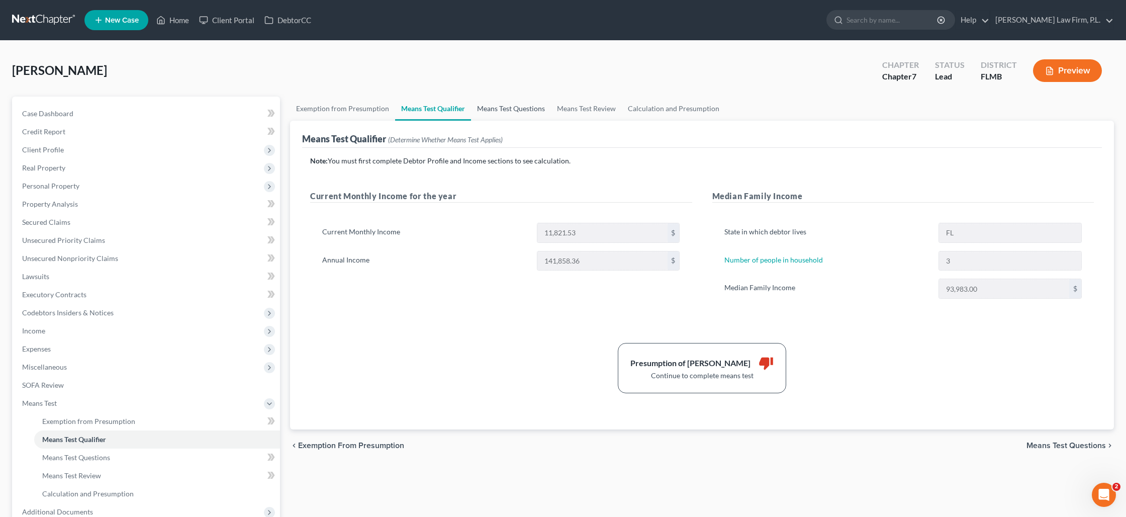
click at [504, 110] on link "Means Test Questions" at bounding box center [511, 109] width 80 height 24
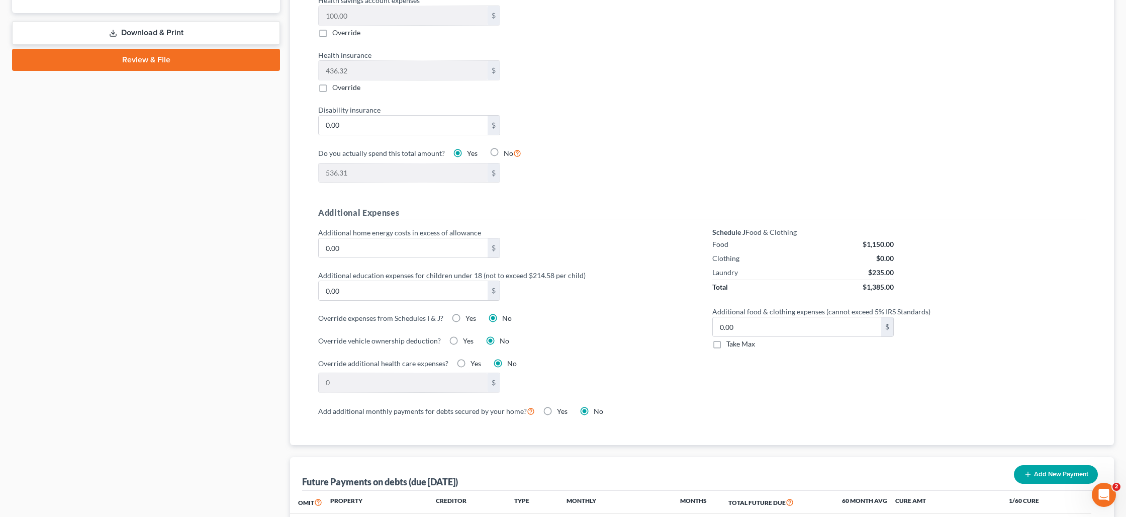
scroll to position [535, 0]
click at [466, 316] on label "Yes" at bounding box center [471, 318] width 11 height 10
click at [470, 316] on input "Yes" at bounding box center [473, 316] width 7 height 7
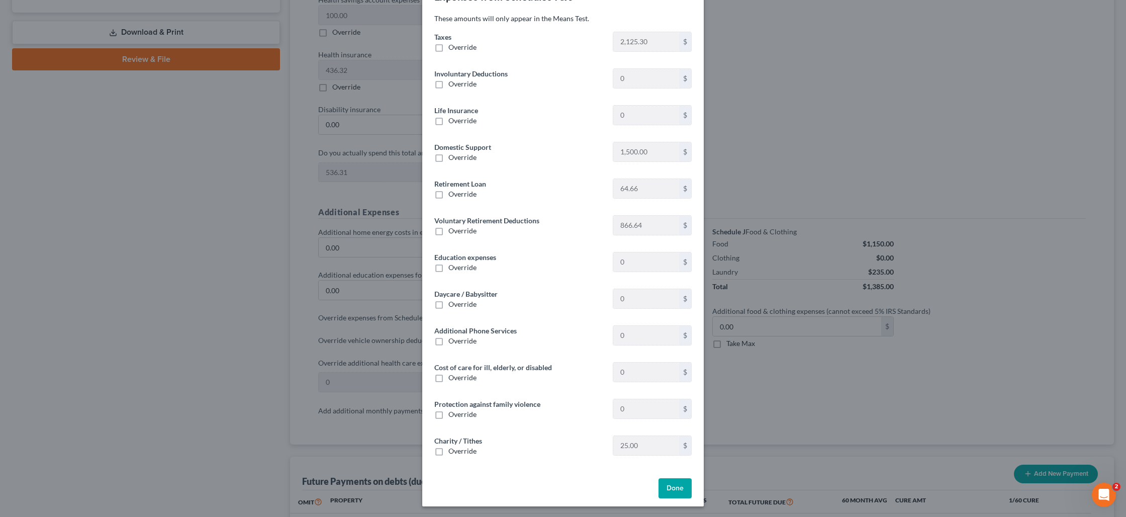
scroll to position [34, 0]
click at [680, 488] on button "Done" at bounding box center [675, 487] width 33 height 20
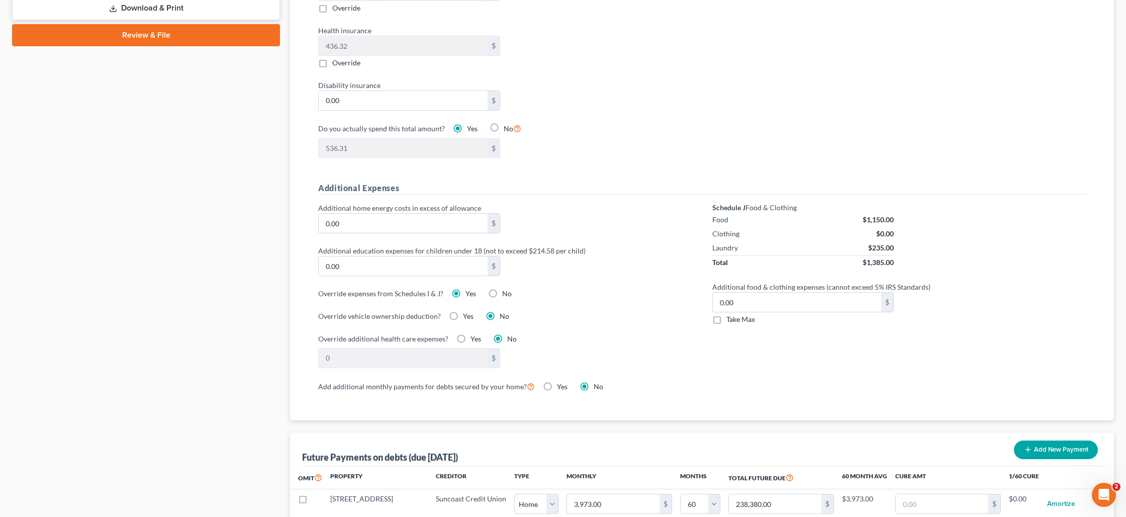
scroll to position [560, 0]
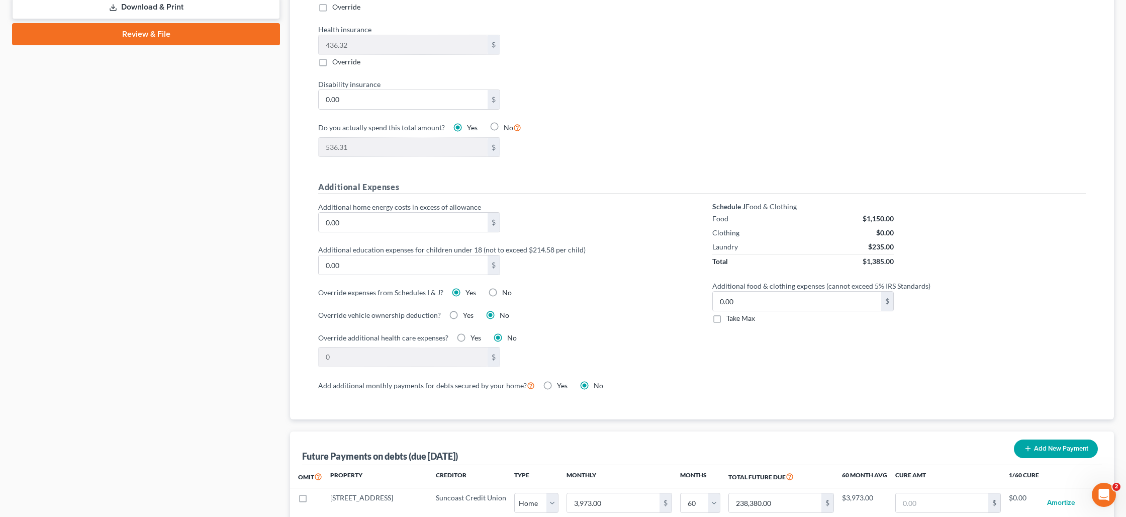
click at [502, 292] on label "No" at bounding box center [507, 293] width 10 height 10
click at [506, 292] on input "No" at bounding box center [509, 291] width 7 height 7
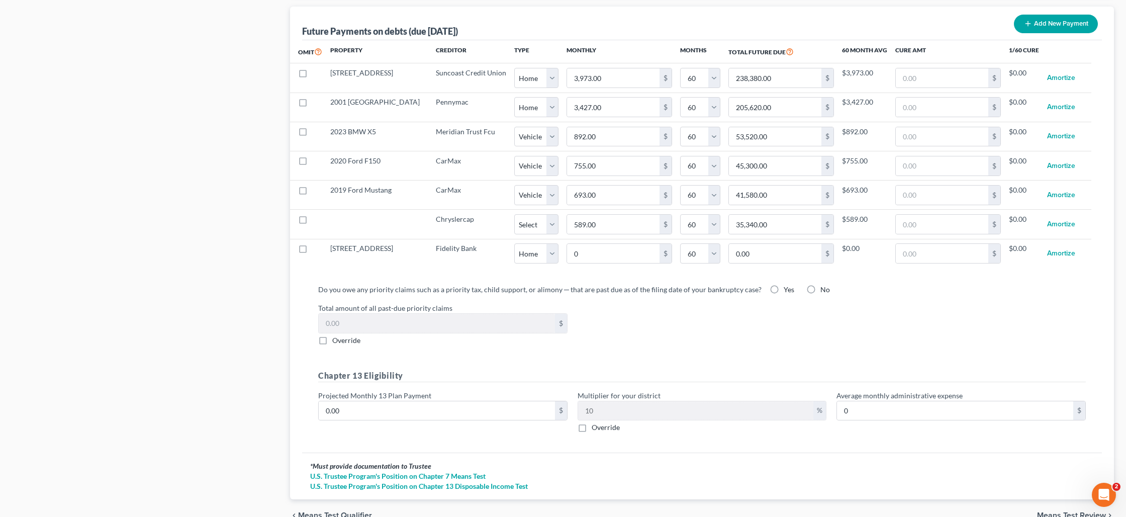
scroll to position [988, 0]
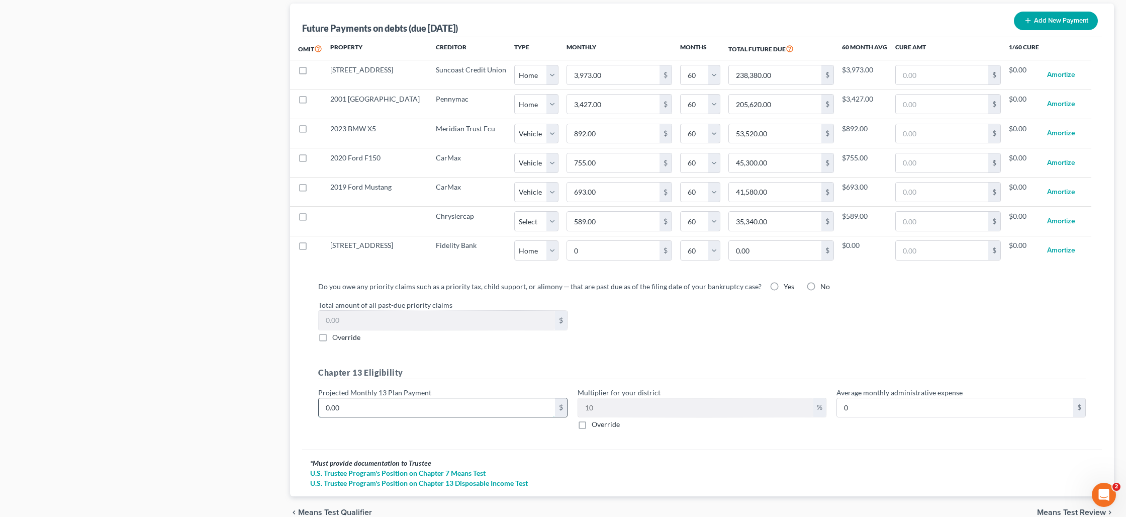
click at [443, 405] on input "0.00" at bounding box center [437, 407] width 236 height 19
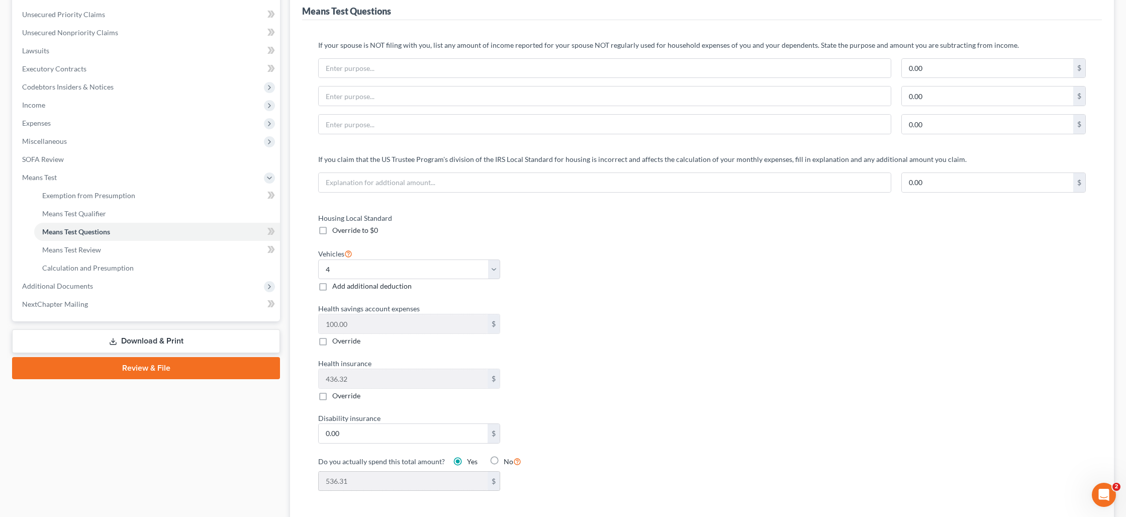
scroll to position [0, 0]
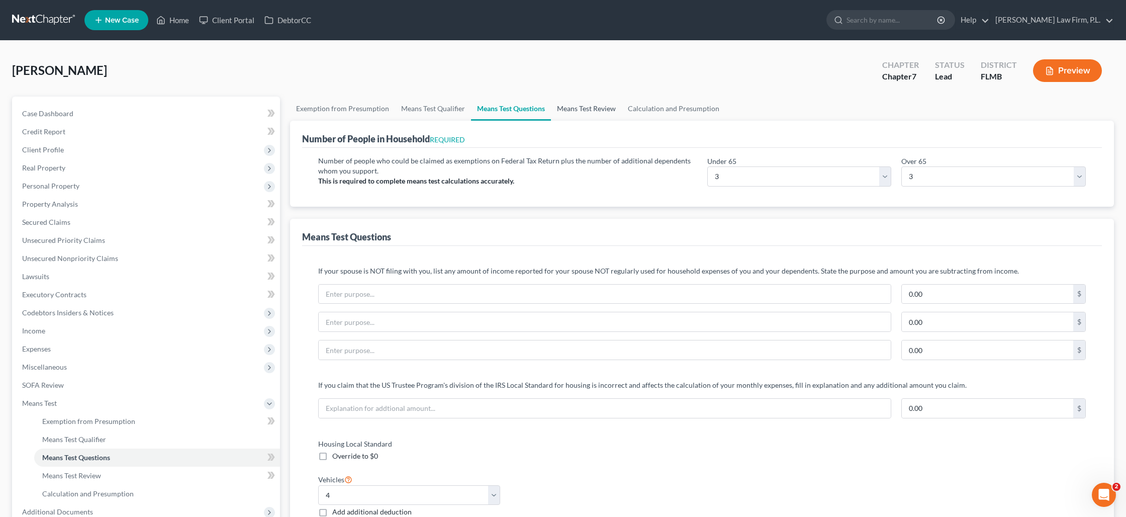
click at [568, 112] on link "Means Test Review" at bounding box center [586, 109] width 71 height 24
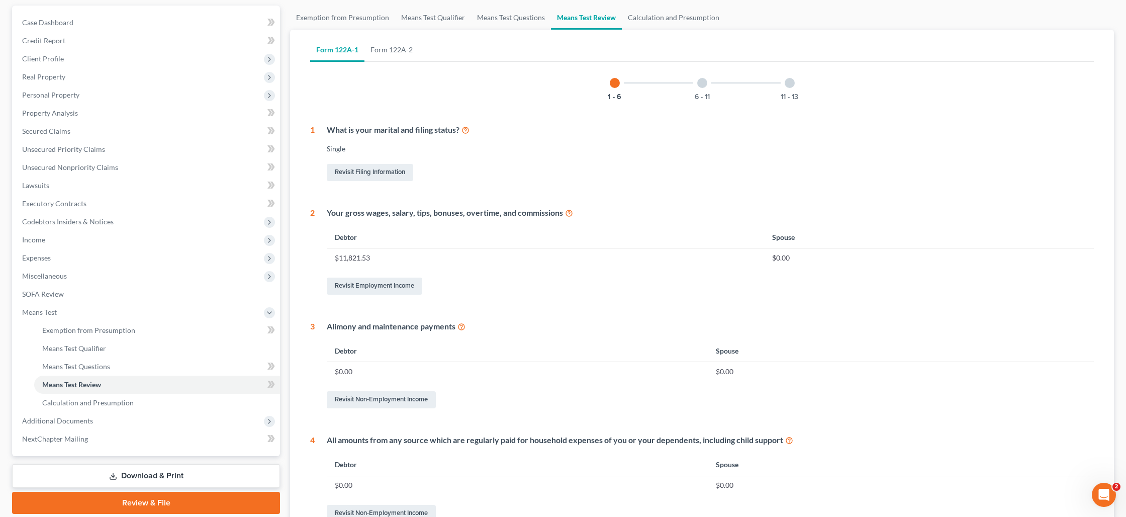
scroll to position [34, 0]
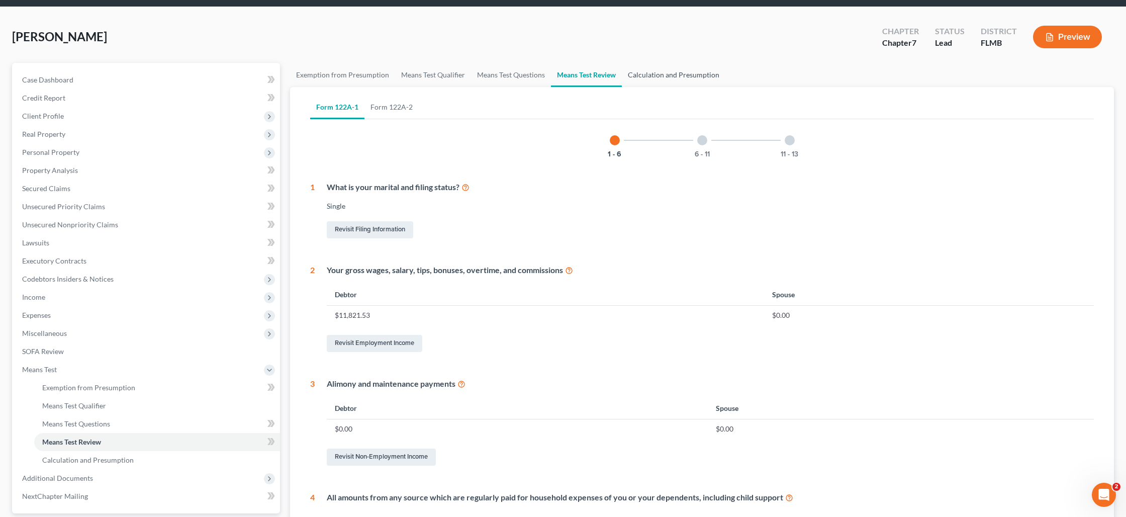
click at [658, 75] on link "Calculation and Presumption" at bounding box center [674, 75] width 104 height 24
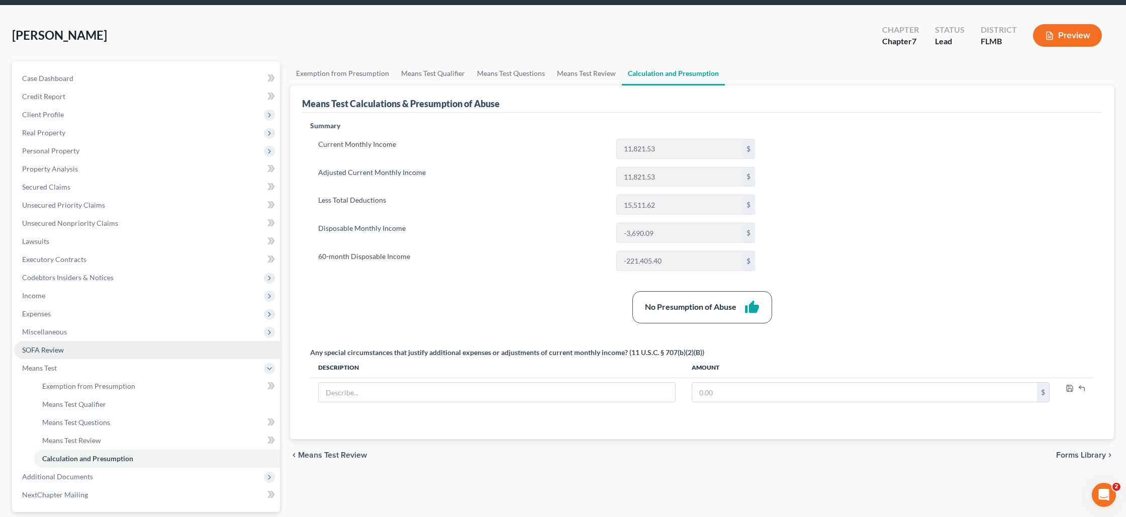
scroll to position [125, 0]
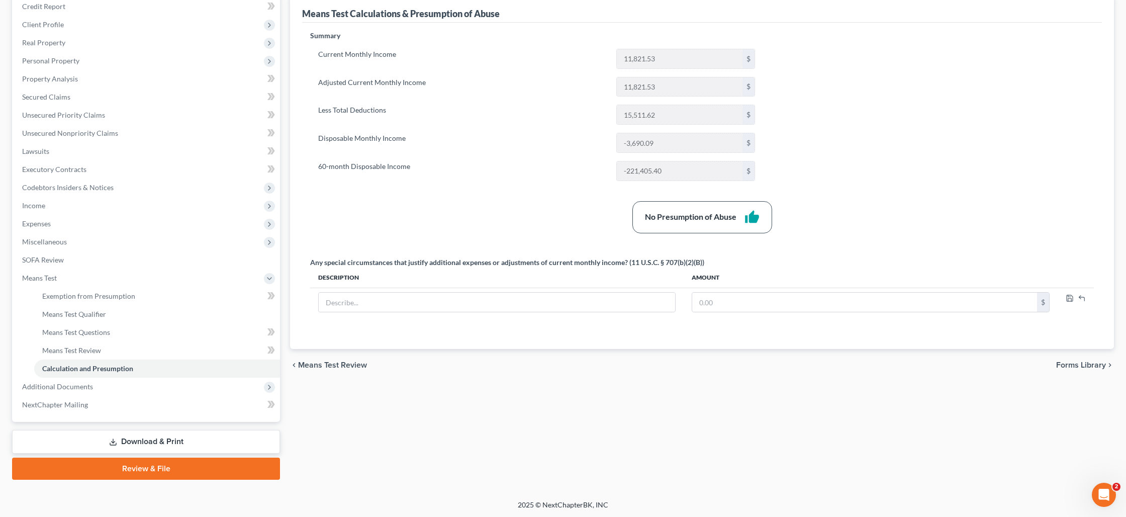
click at [131, 441] on link "Download & Print" at bounding box center [146, 442] width 268 height 24
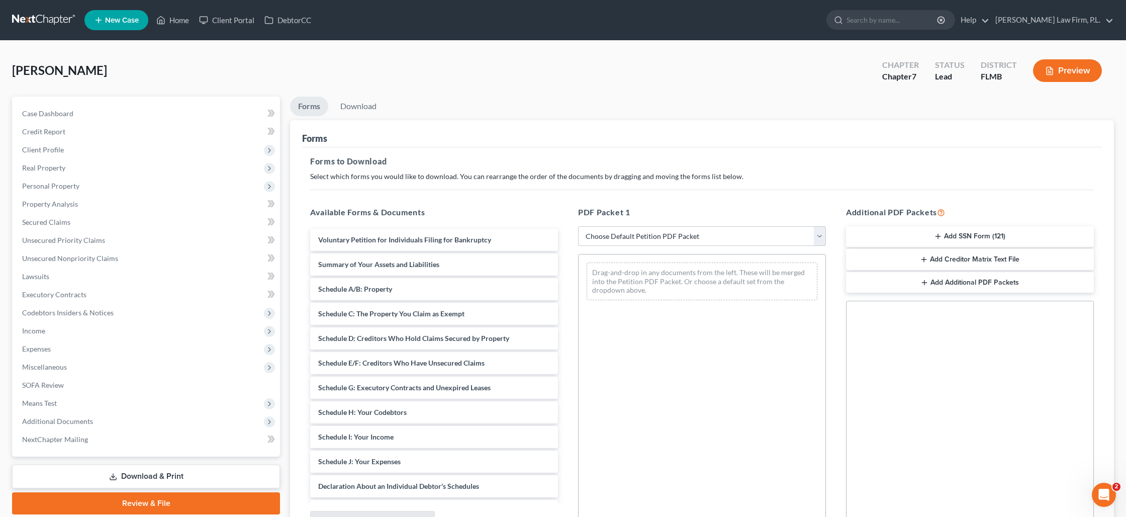
click at [681, 237] on select "Choose Default Petition PDF Packet Complete Bankruptcy Petition (all forms and …" at bounding box center [702, 236] width 248 height 20
click at [578, 226] on select "Choose Default Petition PDF Packet Complete Bankruptcy Petition (all forms and …" at bounding box center [702, 236] width 248 height 20
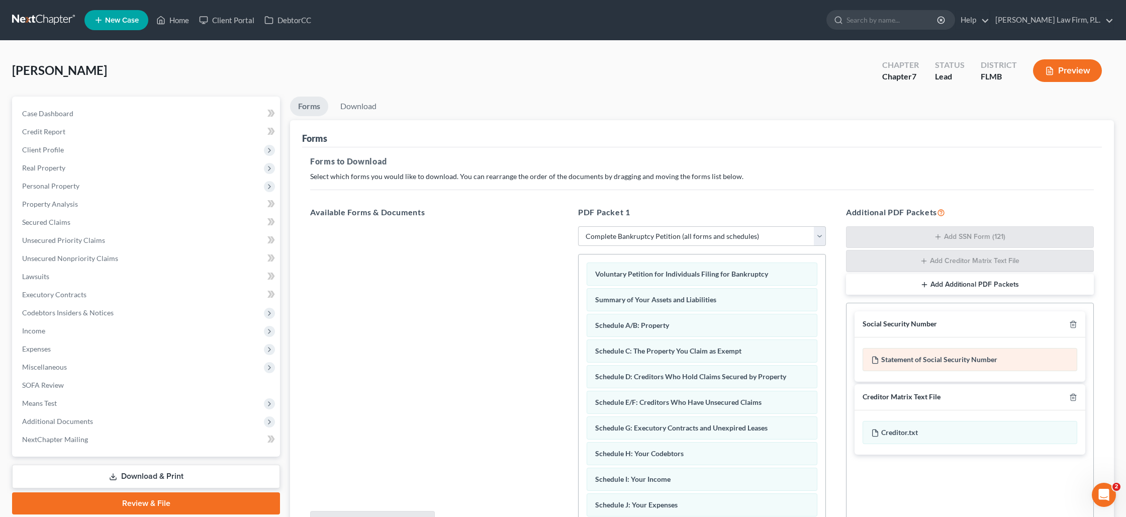
click at [918, 365] on div "Statement of Social Security Number" at bounding box center [970, 359] width 215 height 23
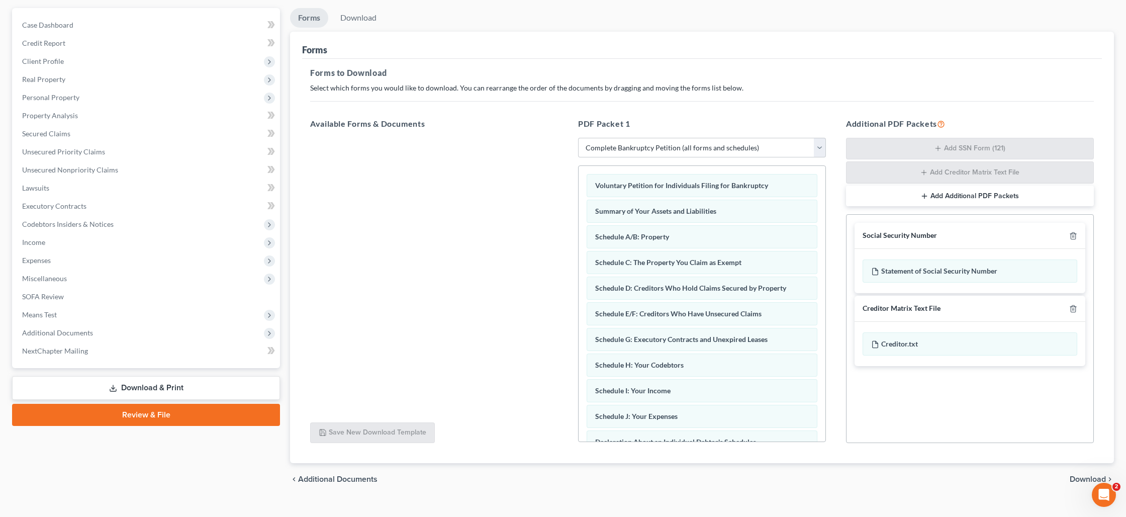
scroll to position [105, 0]
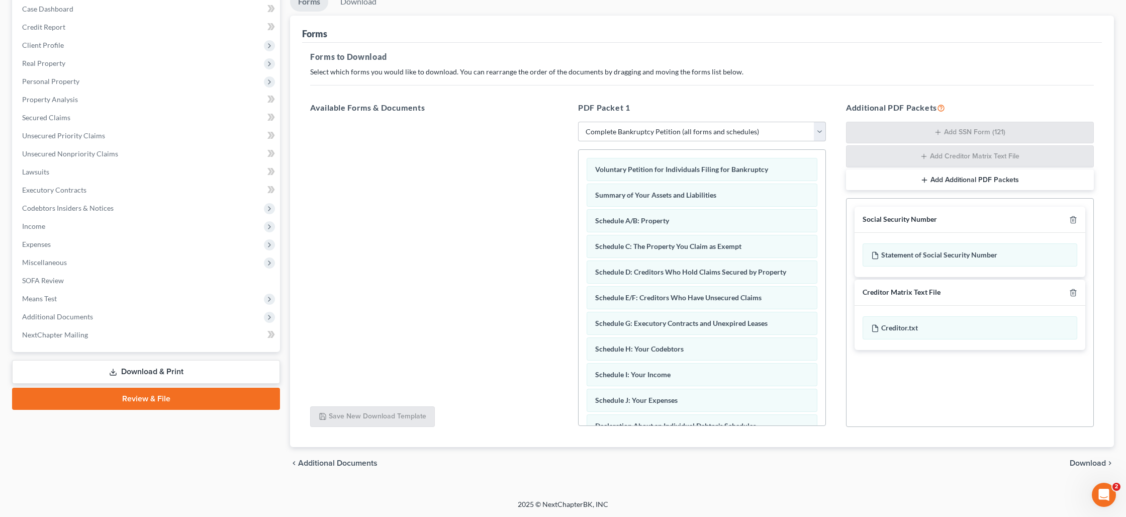
click at [1088, 464] on span "Download" at bounding box center [1088, 463] width 36 height 8
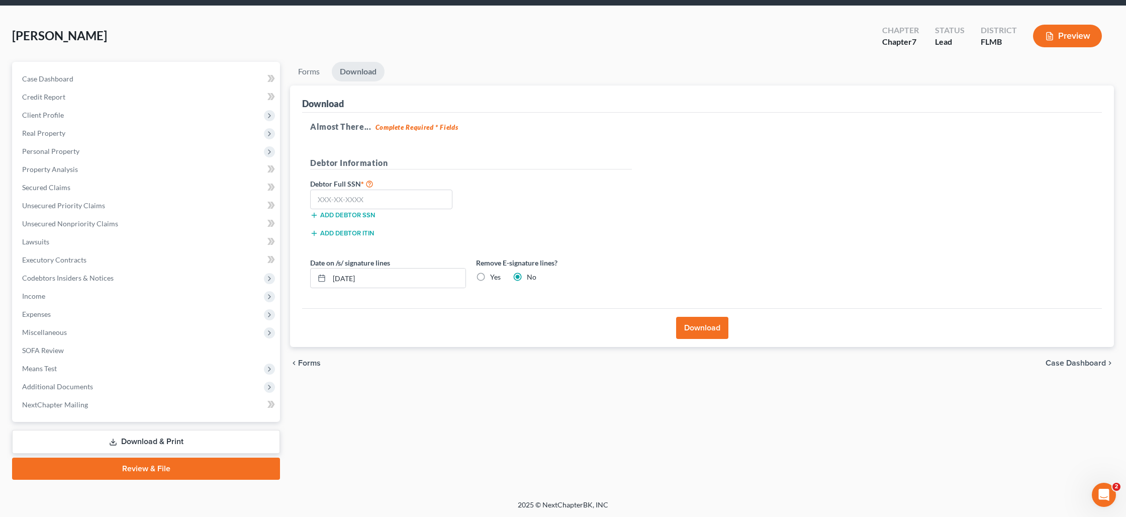
scroll to position [34, 0]
drag, startPoint x: 398, startPoint y: 199, endPoint x: 392, endPoint y: 199, distance: 6.5
click at [398, 199] on input "text" at bounding box center [381, 200] width 142 height 20
click at [490, 277] on label "Yes" at bounding box center [495, 278] width 11 height 10
click at [494, 277] on input "Yes" at bounding box center [497, 276] width 7 height 7
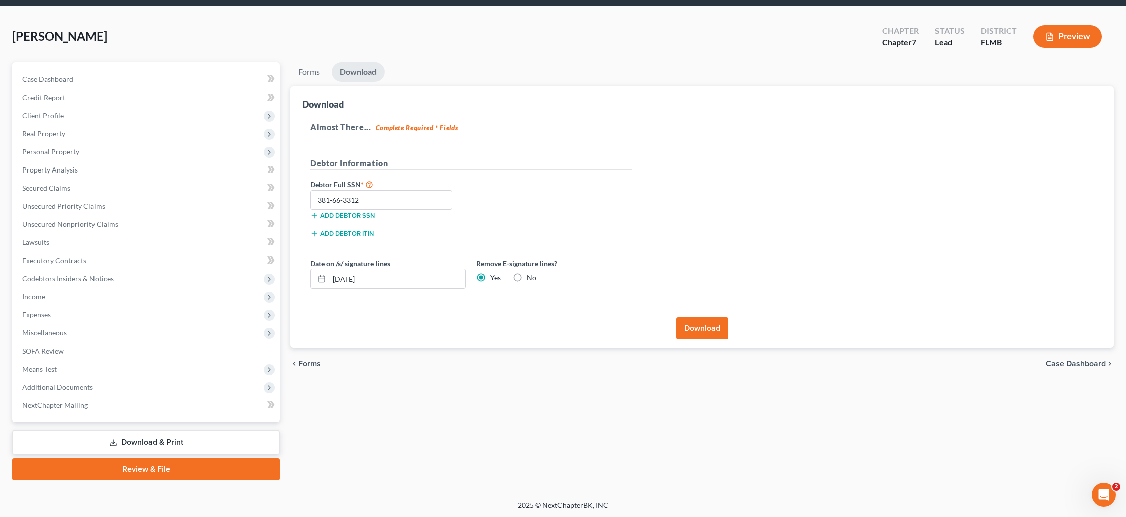
click at [698, 325] on button "Download" at bounding box center [702, 328] width 52 height 22
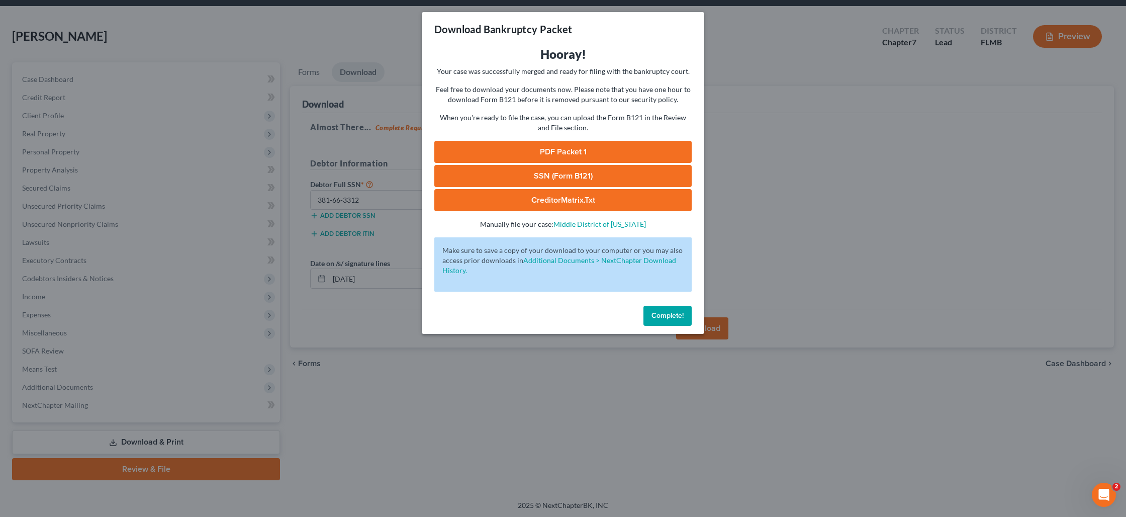
click at [546, 153] on link "PDF Packet 1" at bounding box center [563, 152] width 257 height 22
click at [552, 176] on link "SSN (Form B121)" at bounding box center [563, 176] width 257 height 22
click at [569, 198] on link "CreditorMatrix.txt" at bounding box center [563, 200] width 257 height 22
click at [660, 314] on span "Complete!" at bounding box center [668, 315] width 32 height 9
